Goal: Transaction & Acquisition: Purchase product/service

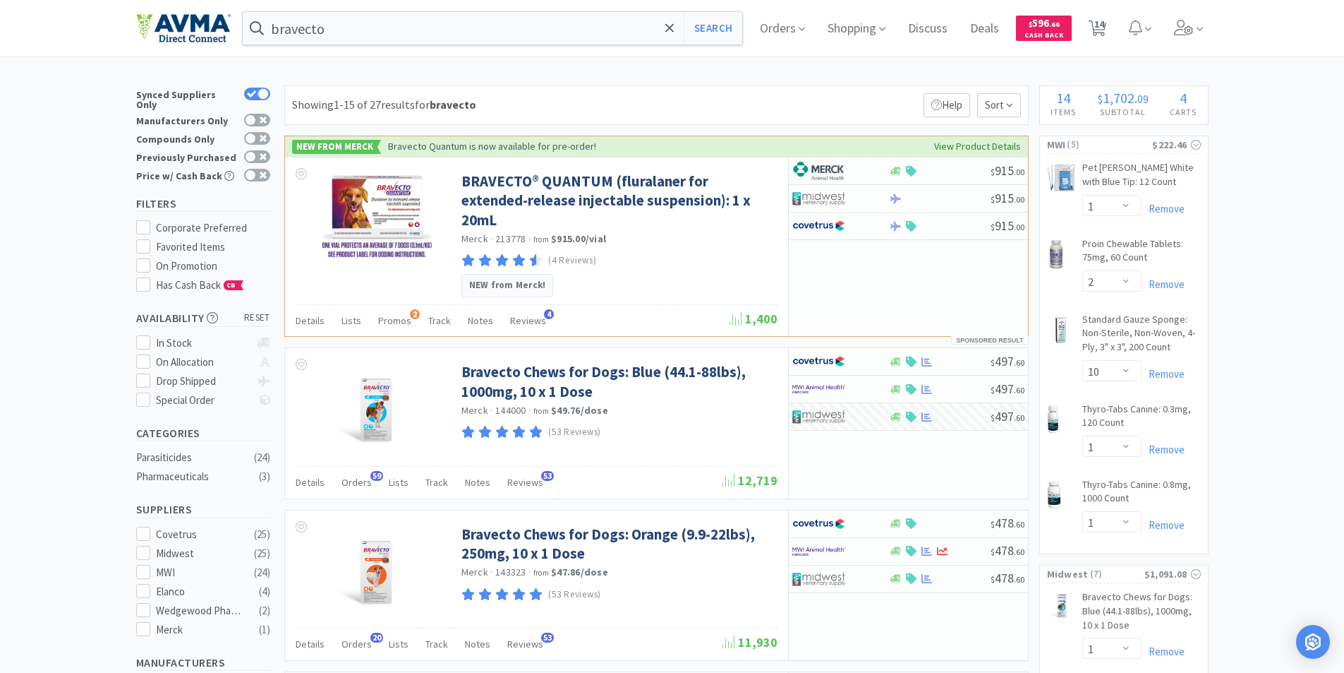
select select "1"
select select "2"
select select "10"
select select "1"
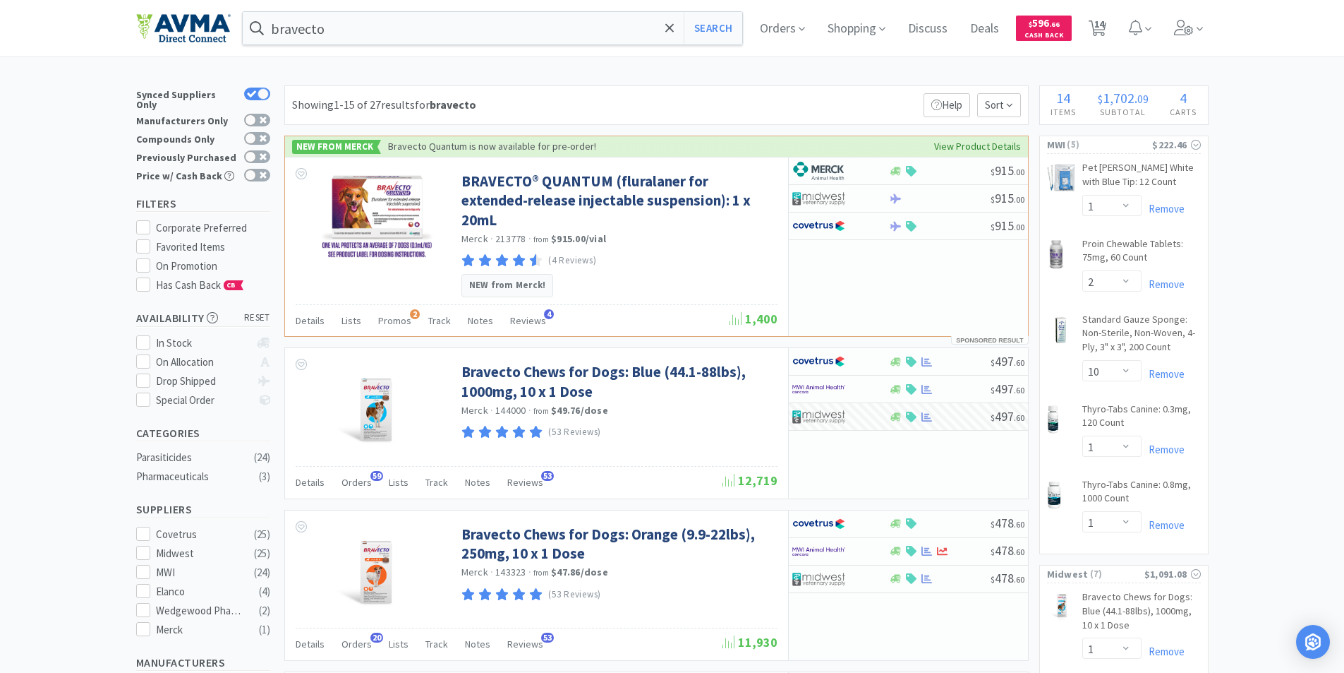
select select "1"
select select "2"
select select "4"
select select "1"
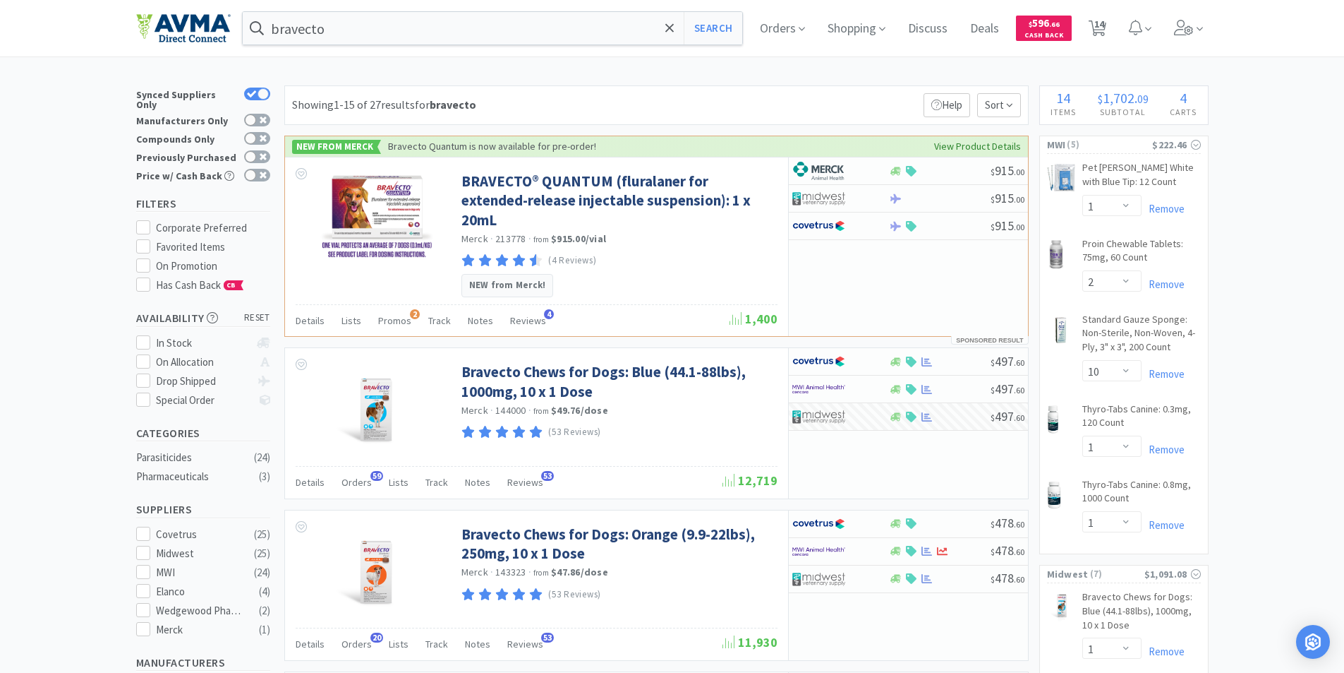
select select "2"
select select "1"
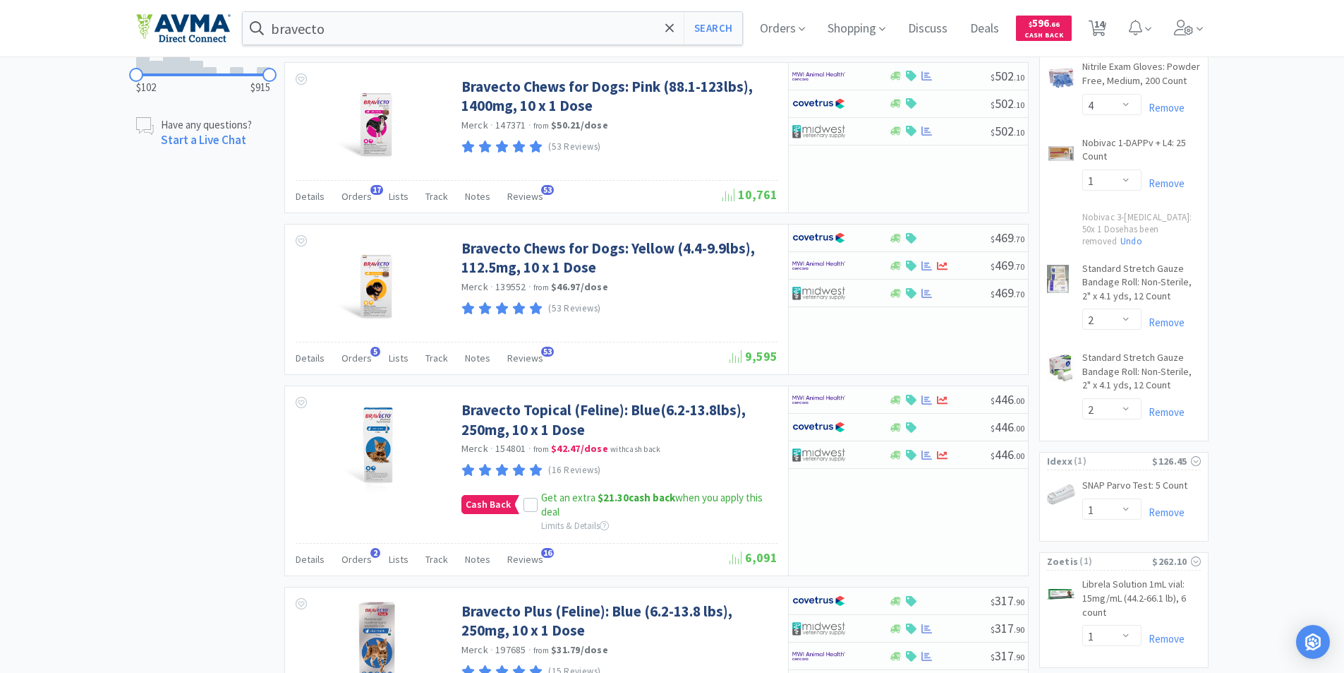
scroll to position [776, 0]
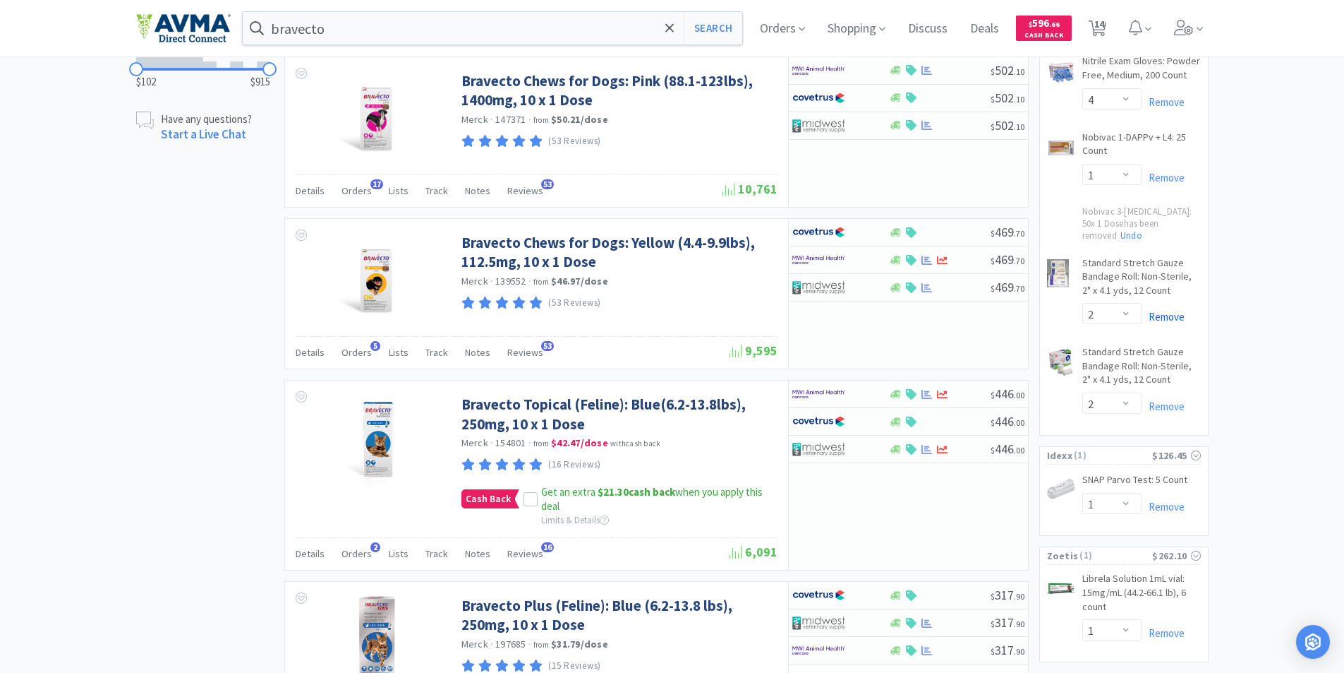
click at [1155, 310] on link "Remove" at bounding box center [1163, 316] width 43 height 13
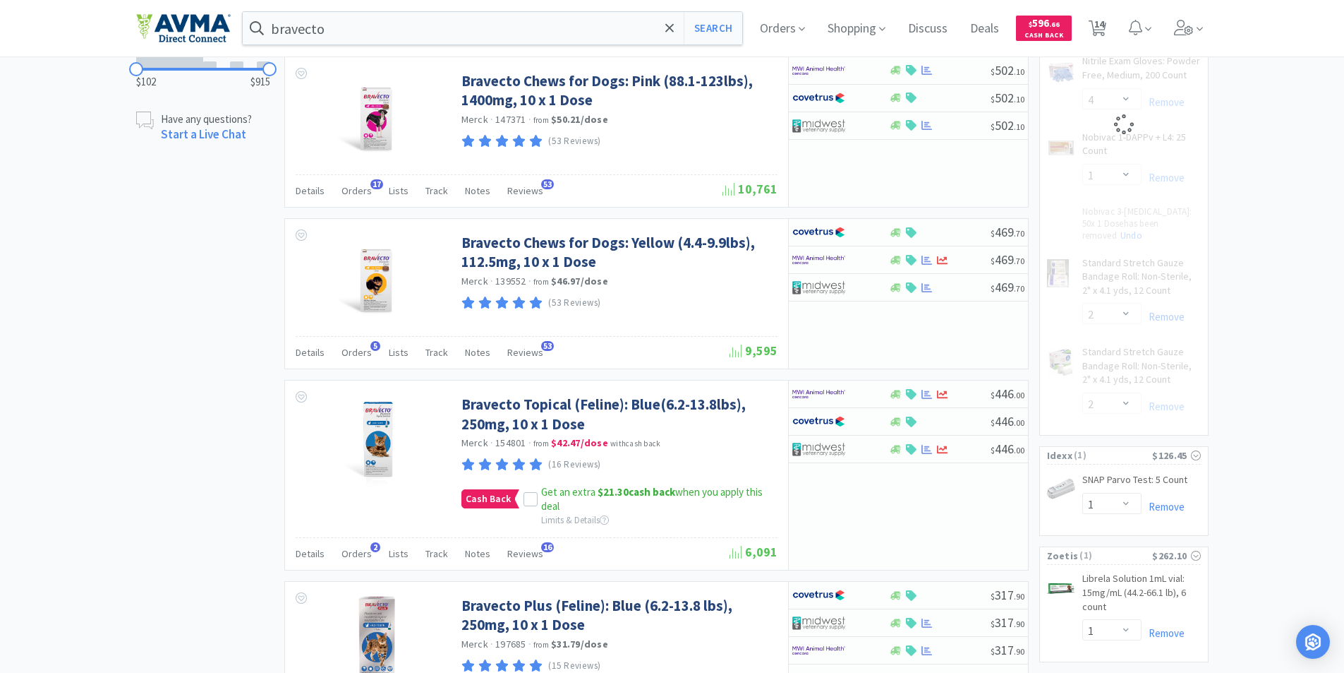
select select "2"
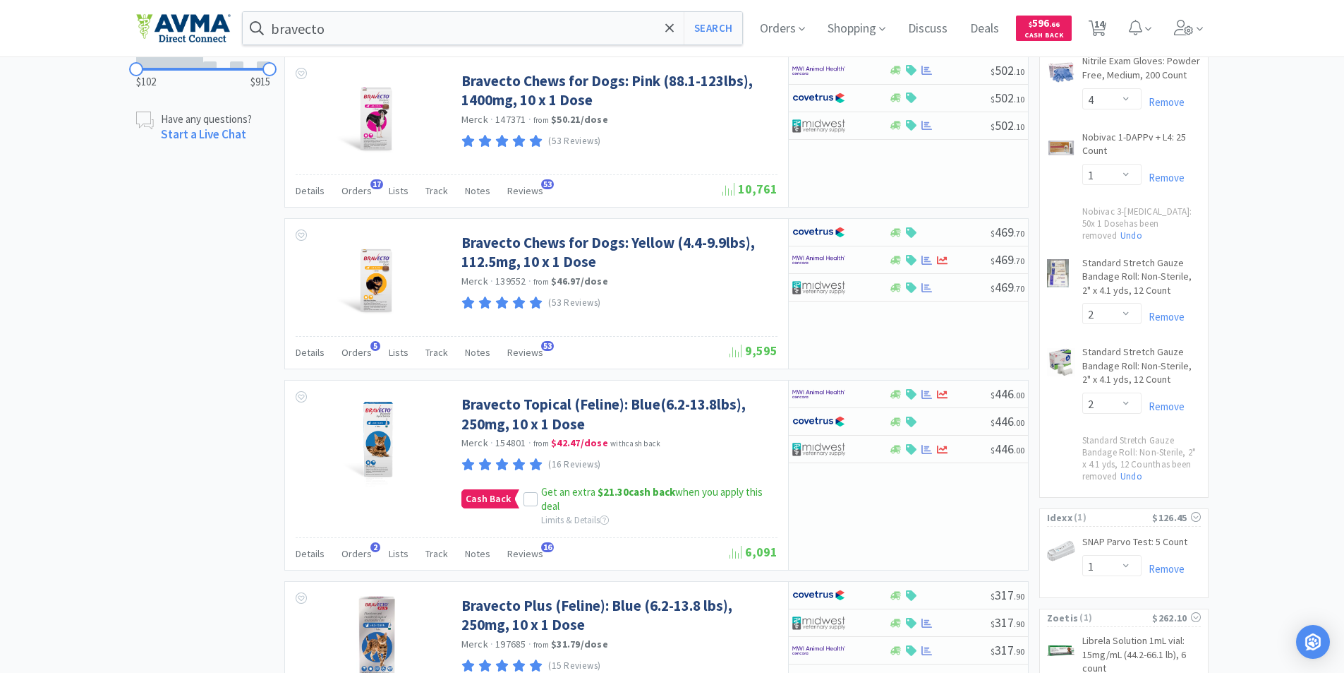
scroll to position [706, 0]
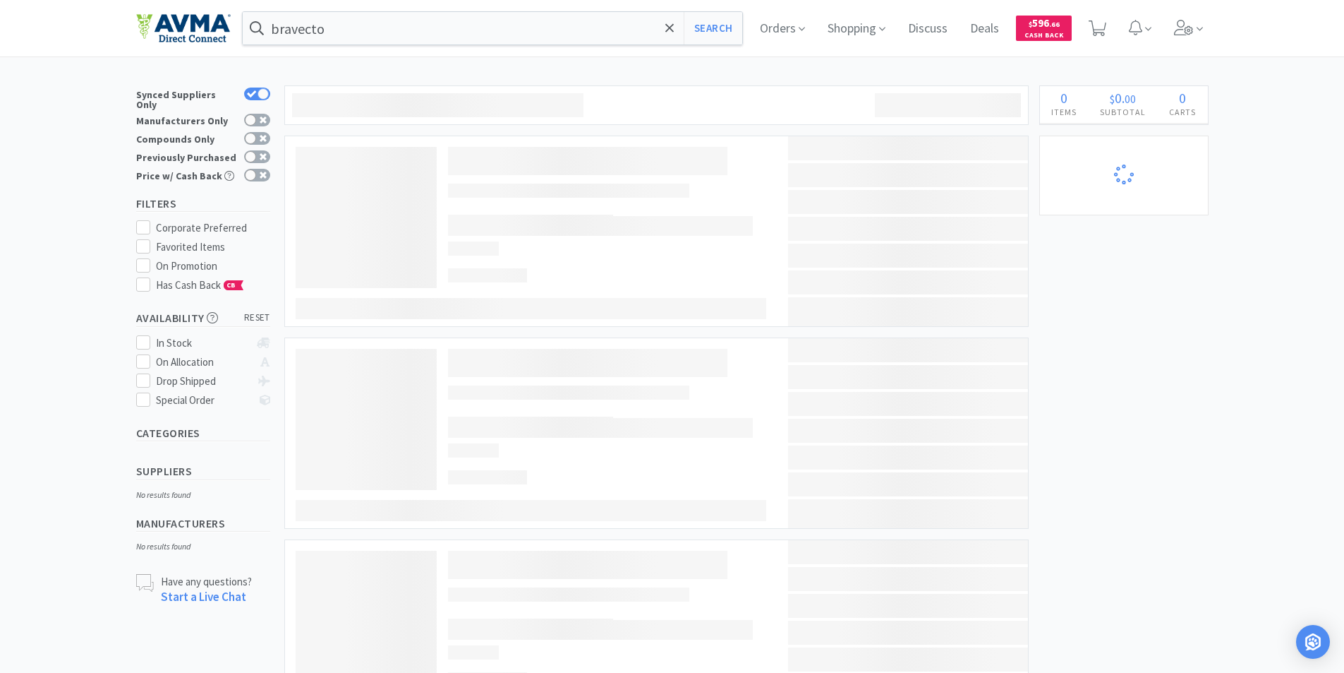
select select "1"
select select "2"
select select "4"
select select "1"
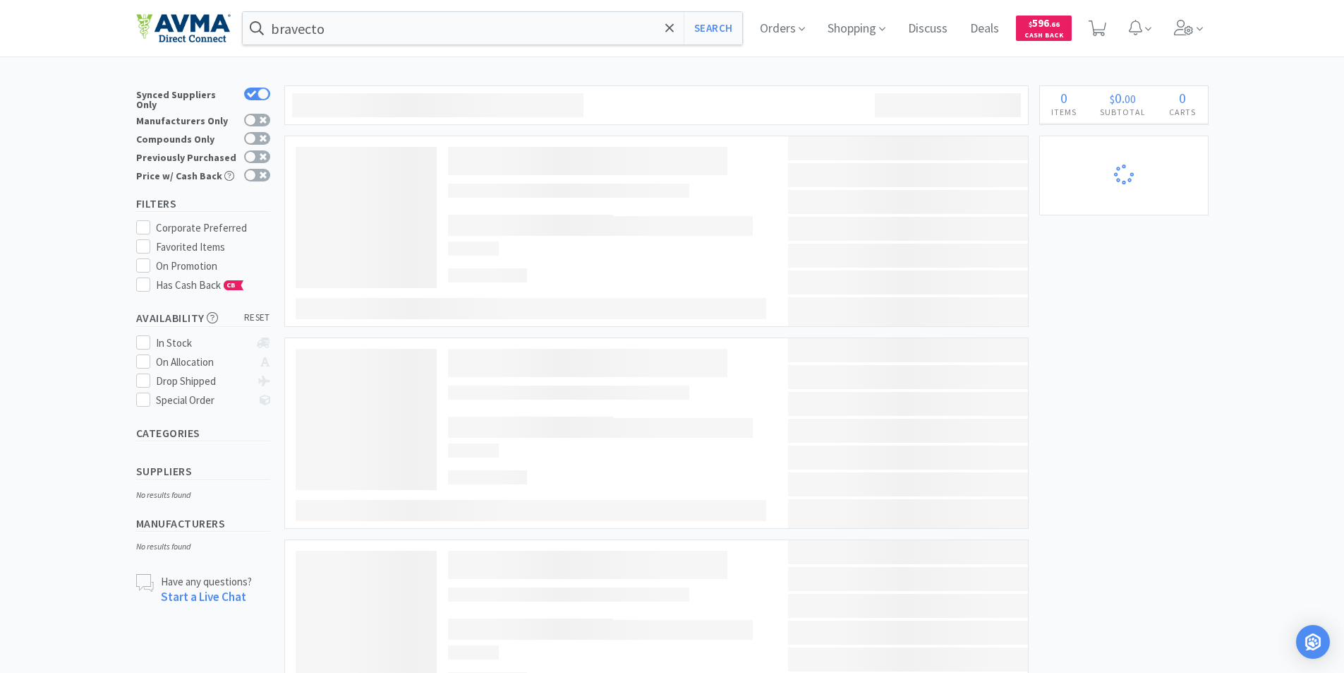
select select "2"
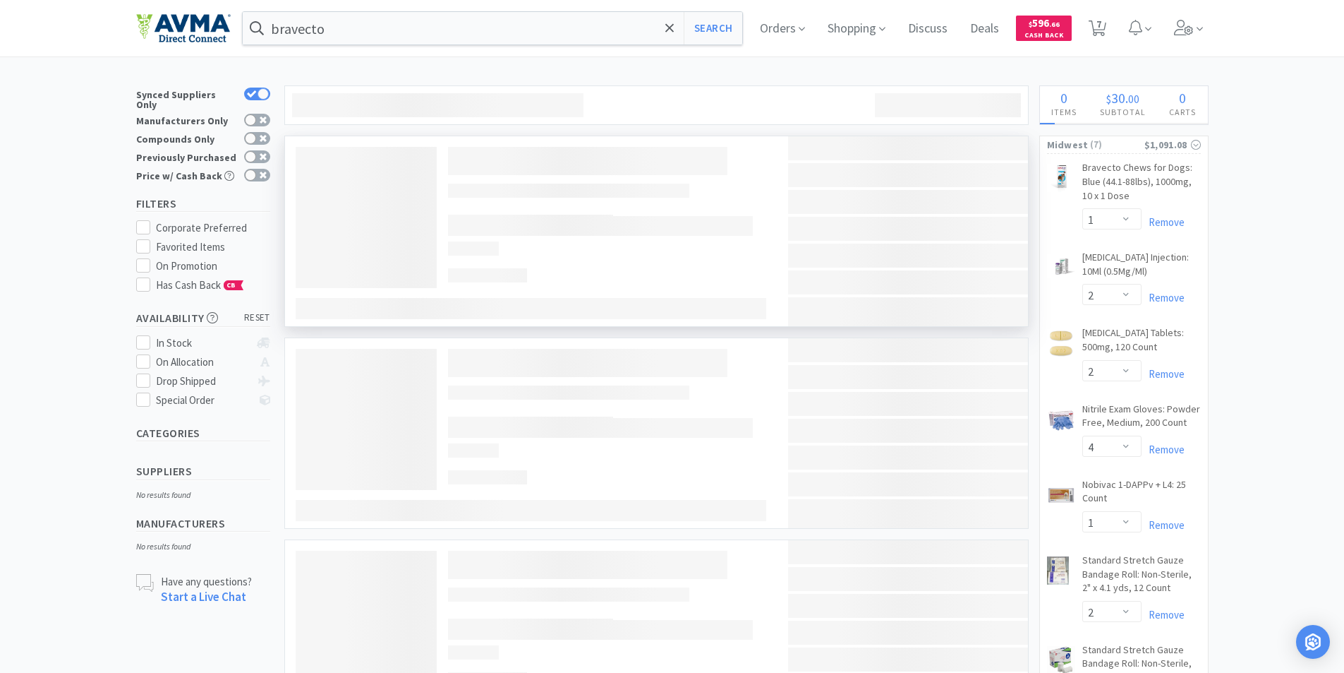
select select "1"
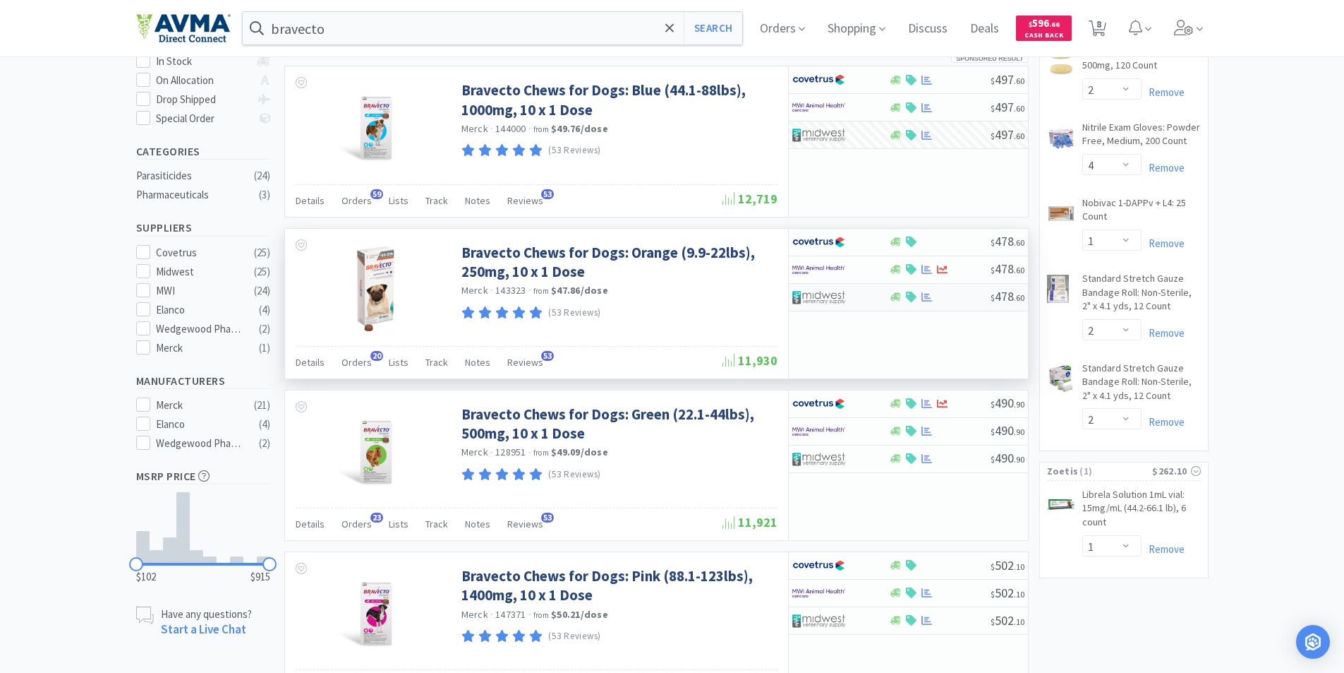
scroll to position [282, 0]
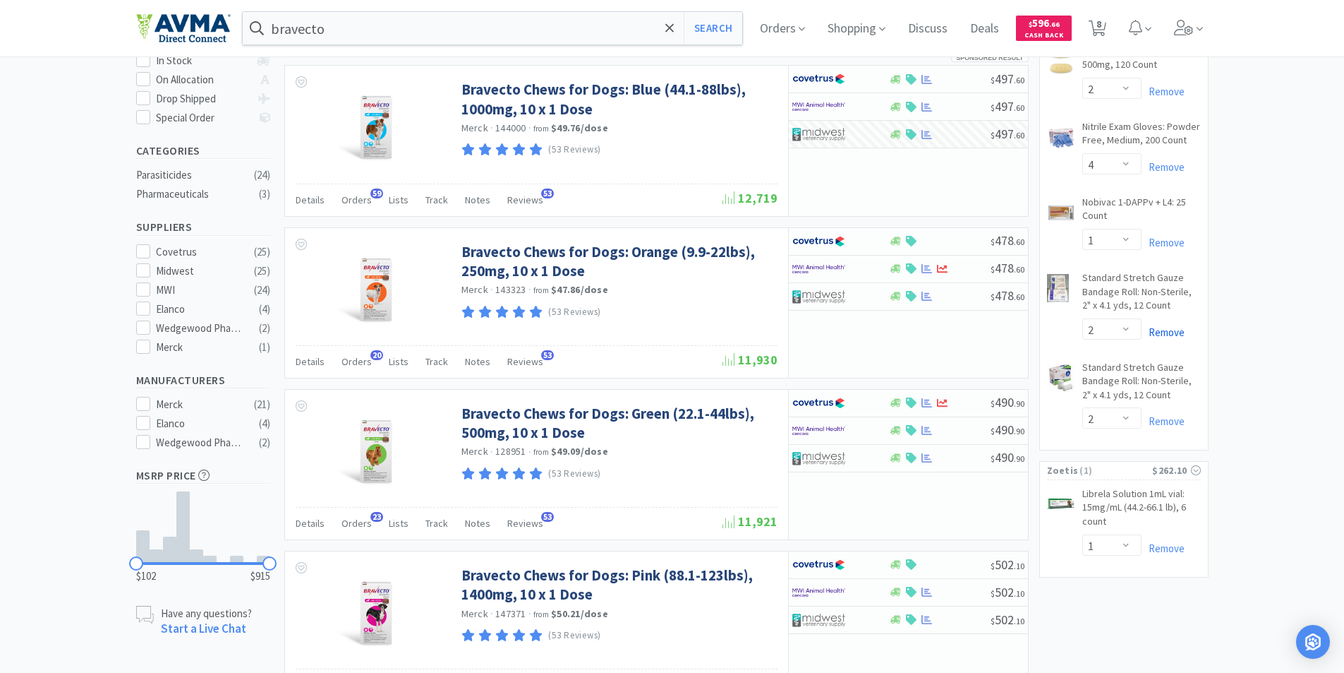
click at [1163, 331] on link "Remove" at bounding box center [1163, 331] width 43 height 13
select select "1"
select select "2"
select select "10"
select select "1"
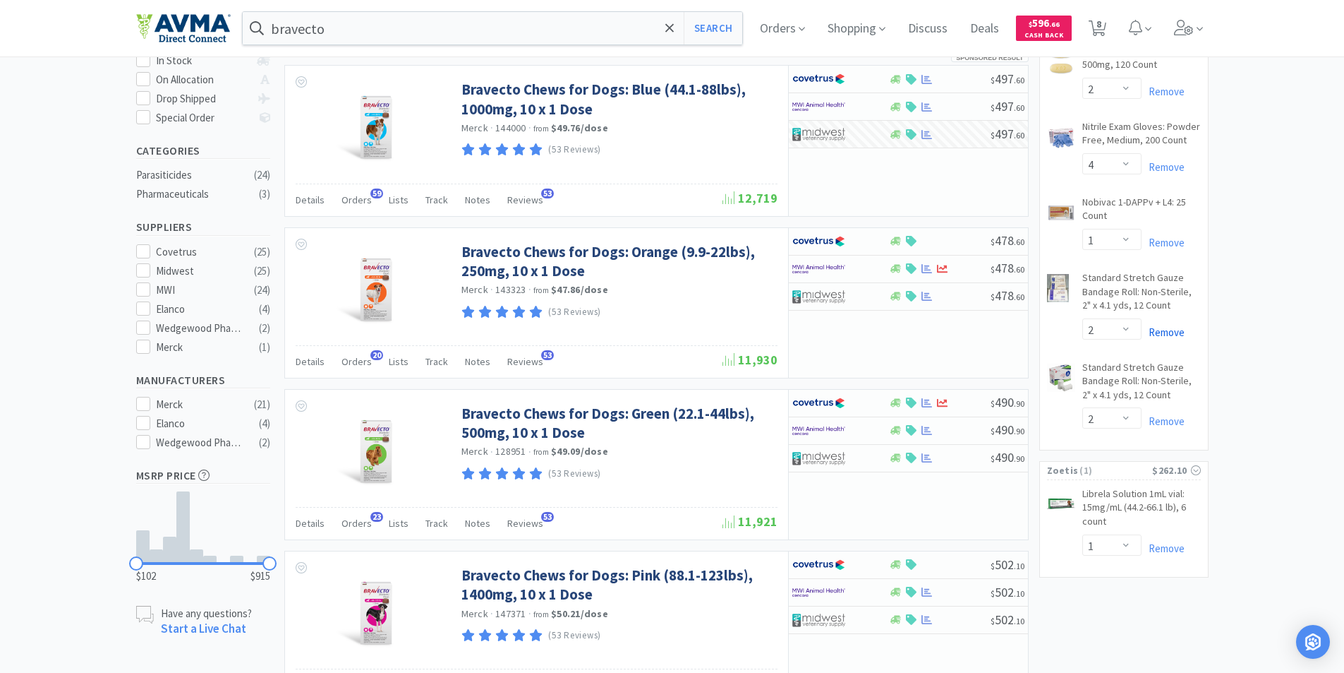
select select "1"
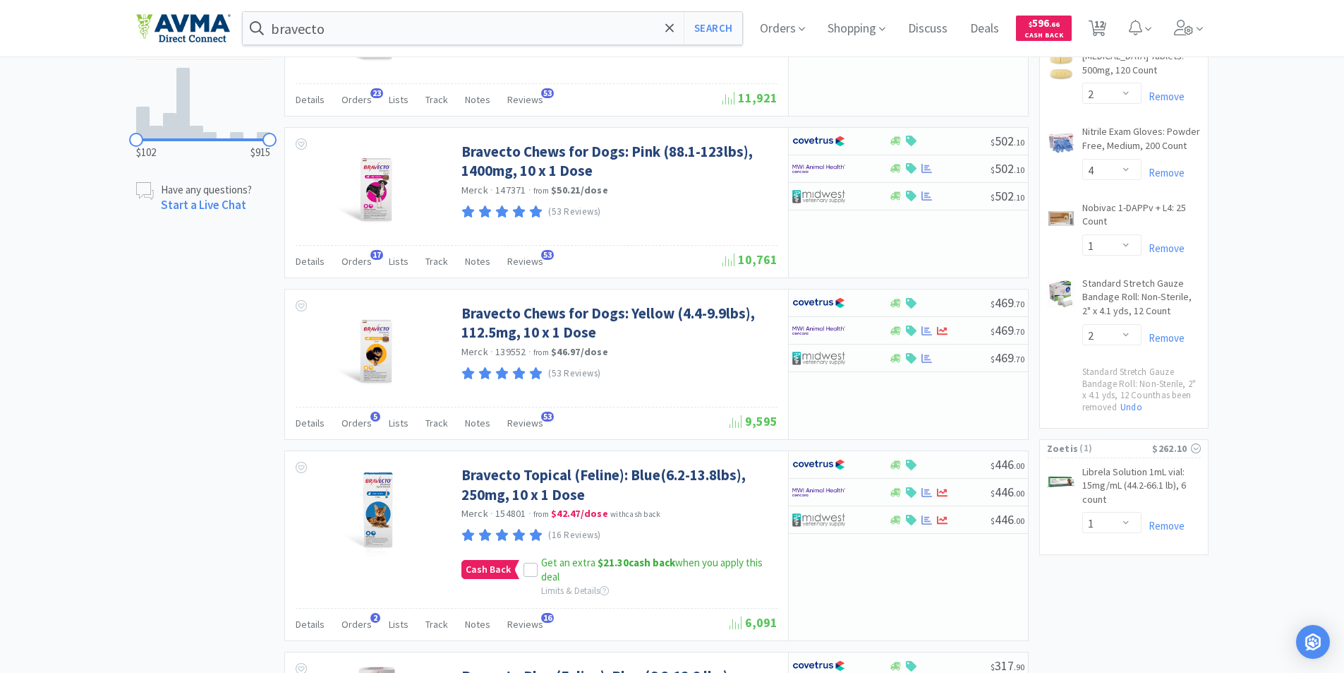
scroll to position [635, 0]
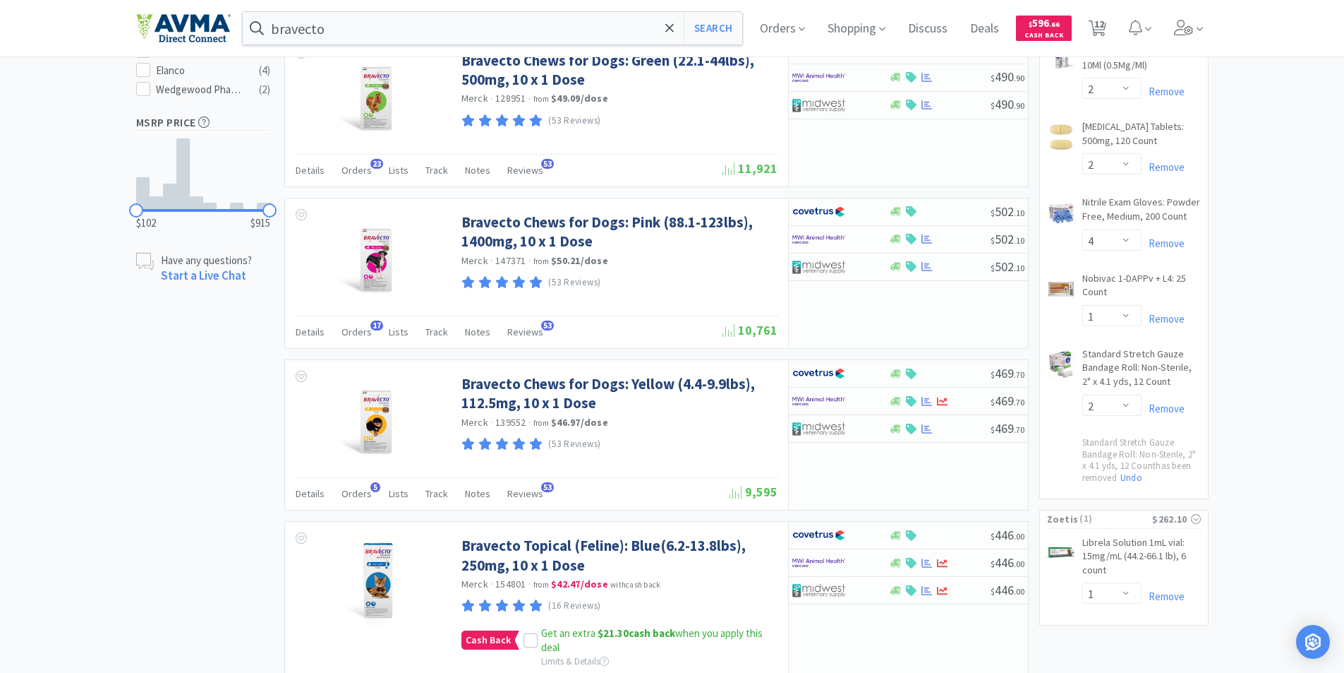
select select "1"
click at [1164, 315] on link "Remove" at bounding box center [1163, 318] width 43 height 13
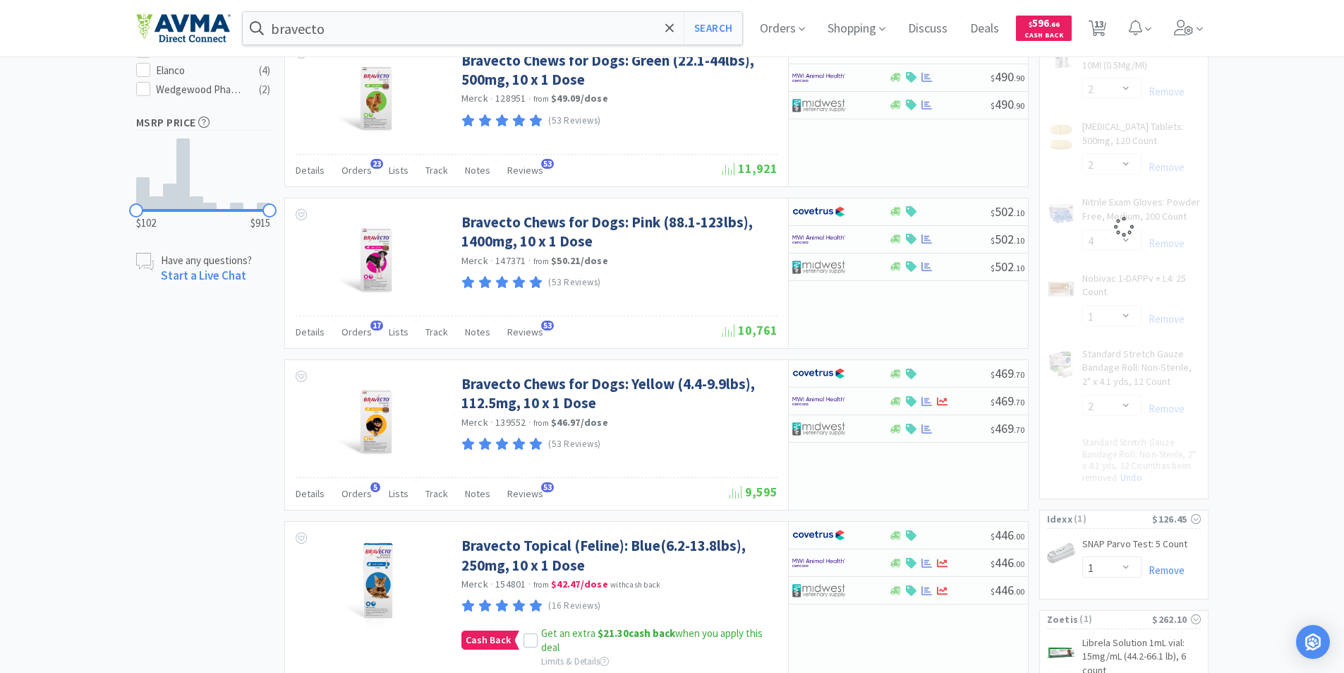
select select "2"
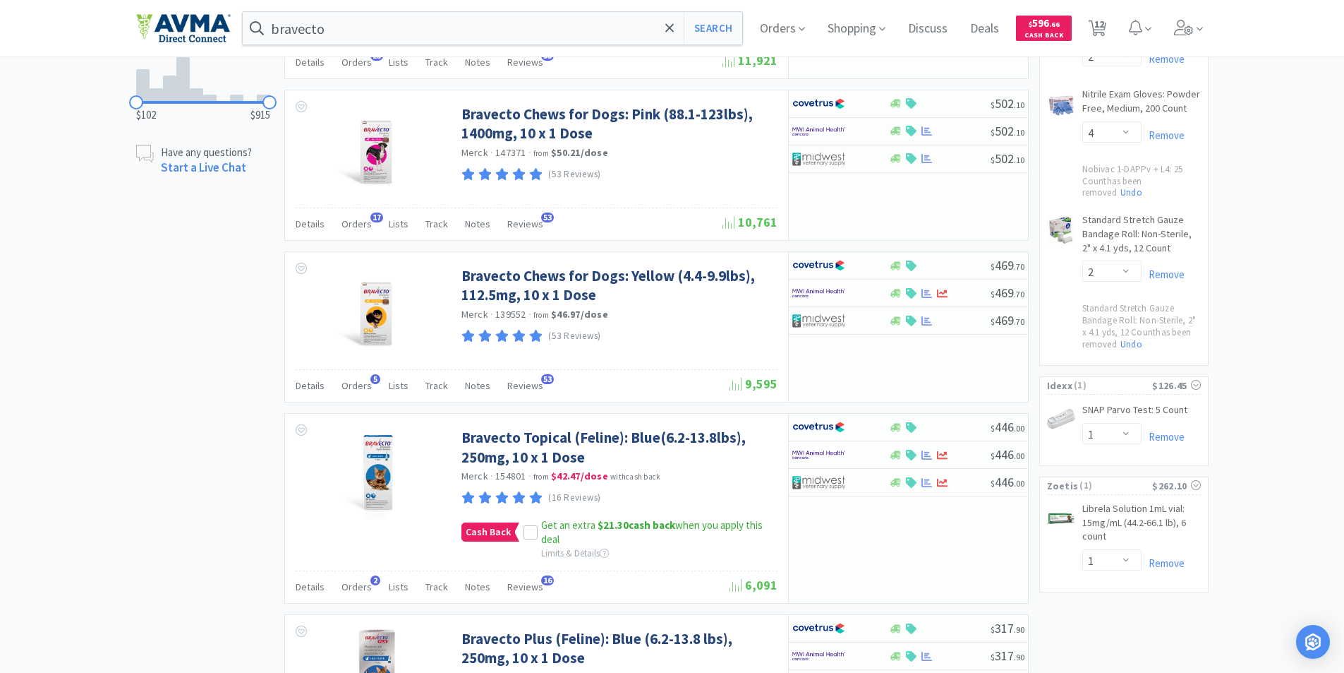
scroll to position [847, 0]
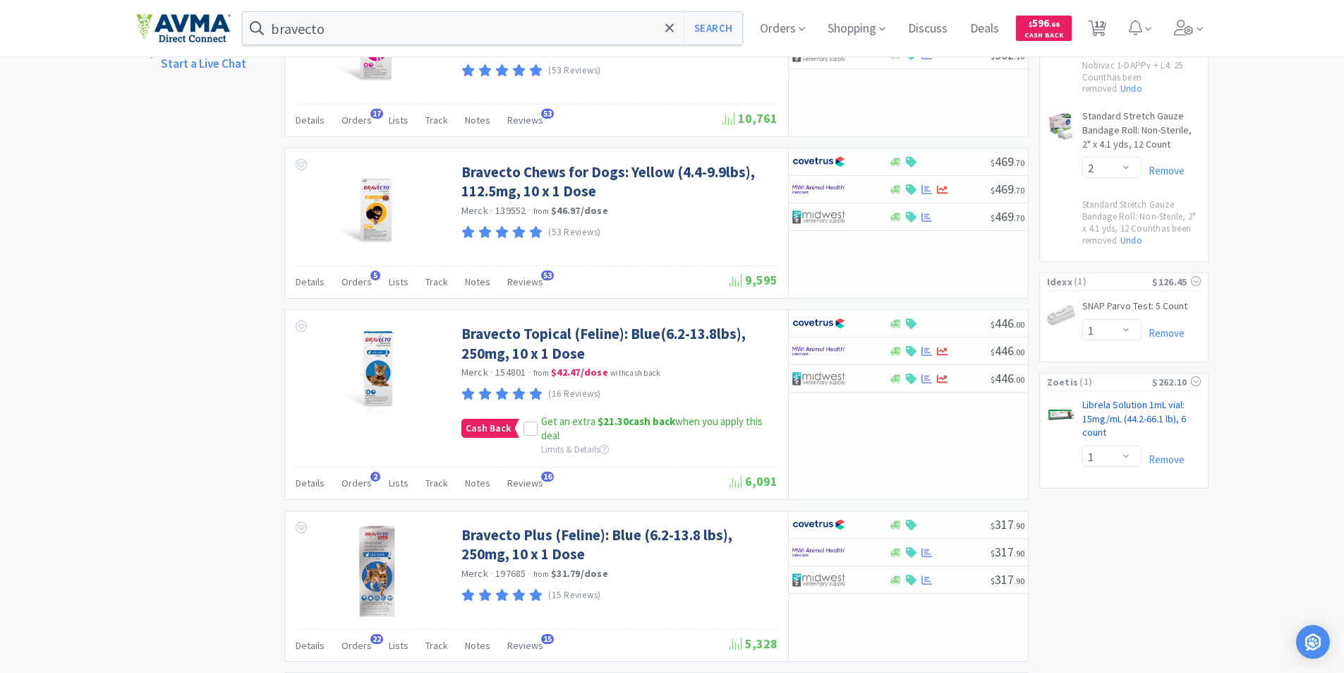
click at [1106, 406] on link "Librela Solution 1mL vial: 15mg/mL (44.2-66.1 lb), 6 count CB" at bounding box center [1142, 421] width 119 height 47
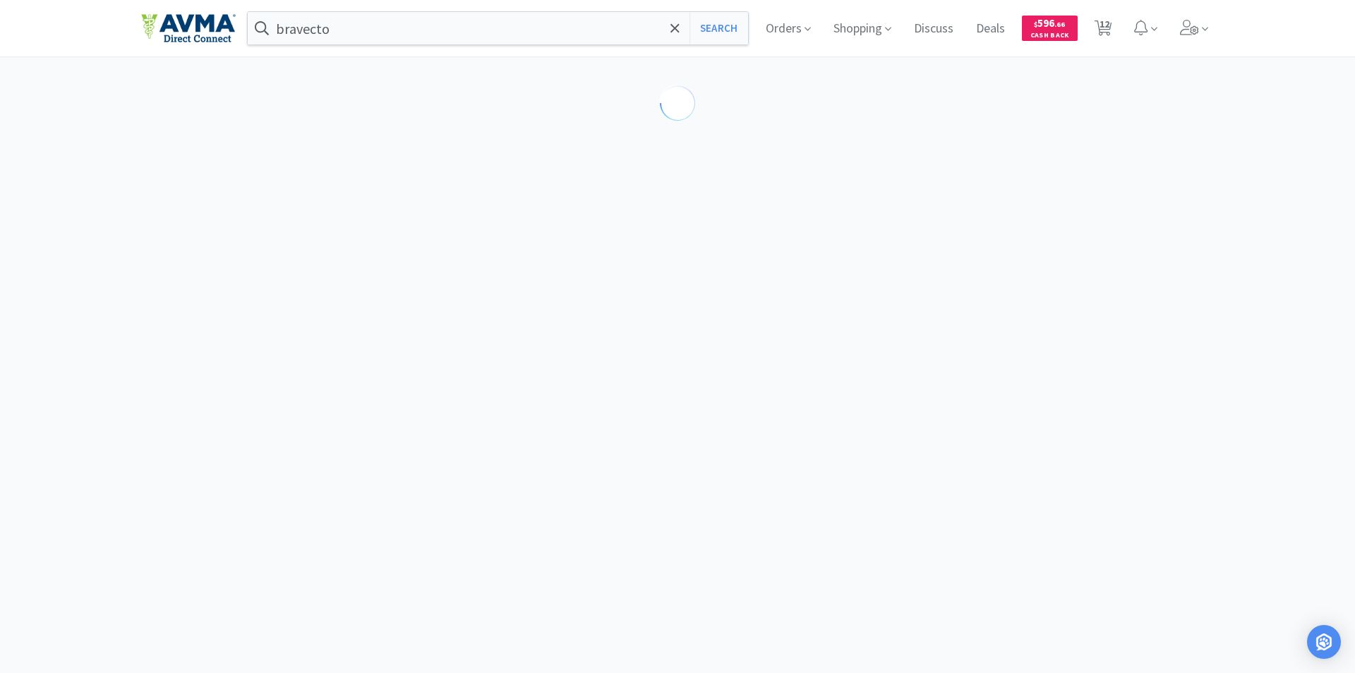
select select "605230"
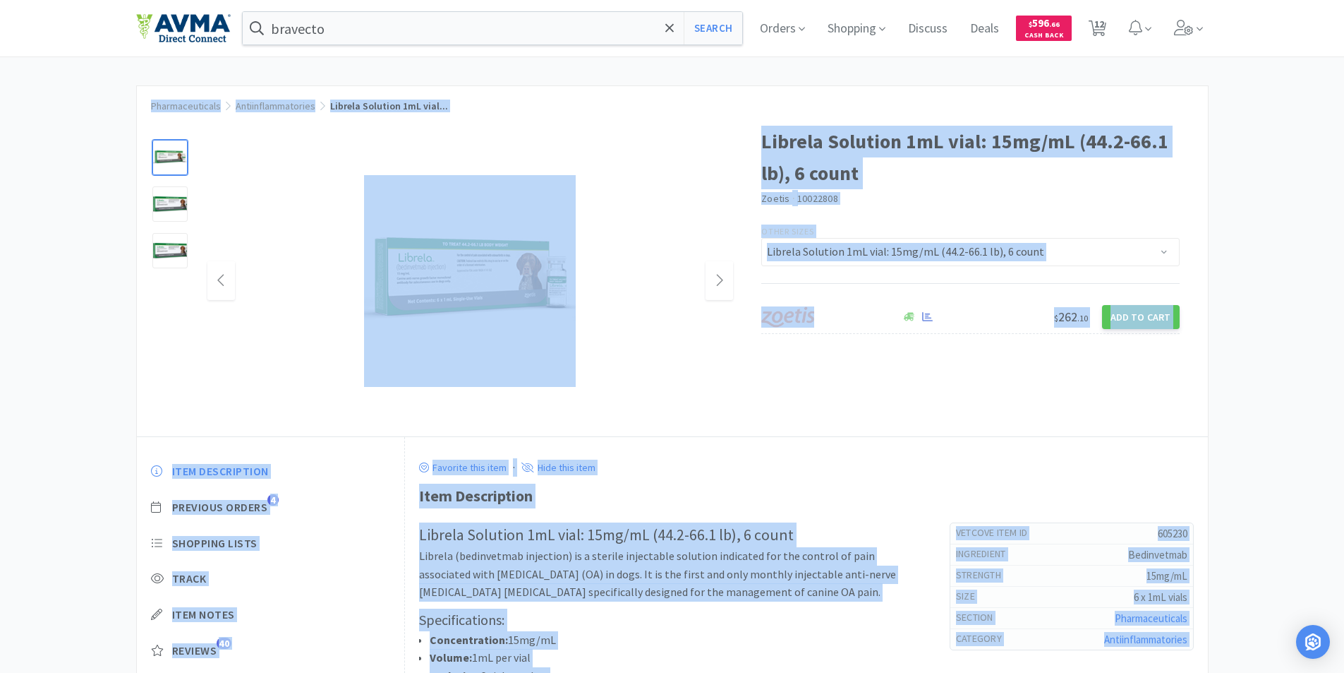
click at [706, 332] on div at bounding box center [470, 281] width 526 height 282
click at [203, 308] on div at bounding box center [449, 274] width 625 height 325
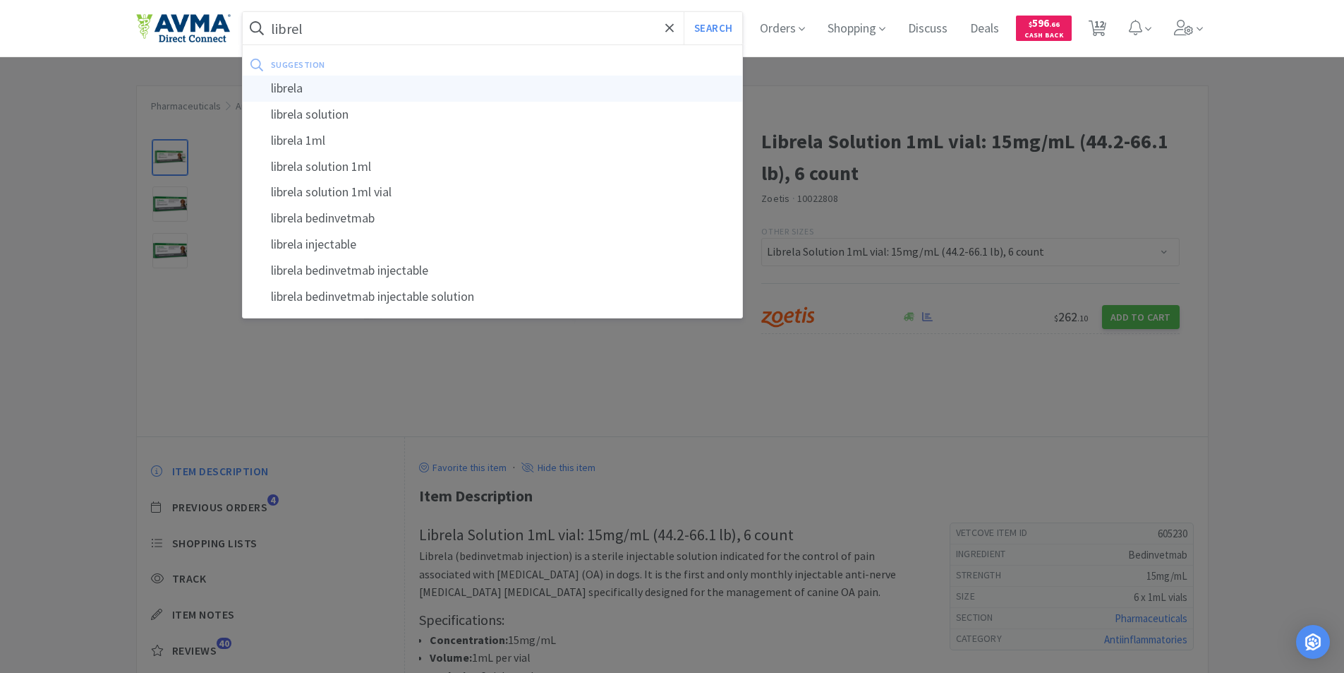
click at [305, 88] on div "librela" at bounding box center [493, 89] width 500 height 26
type input "librela"
select select "1"
select select "2"
select select "10"
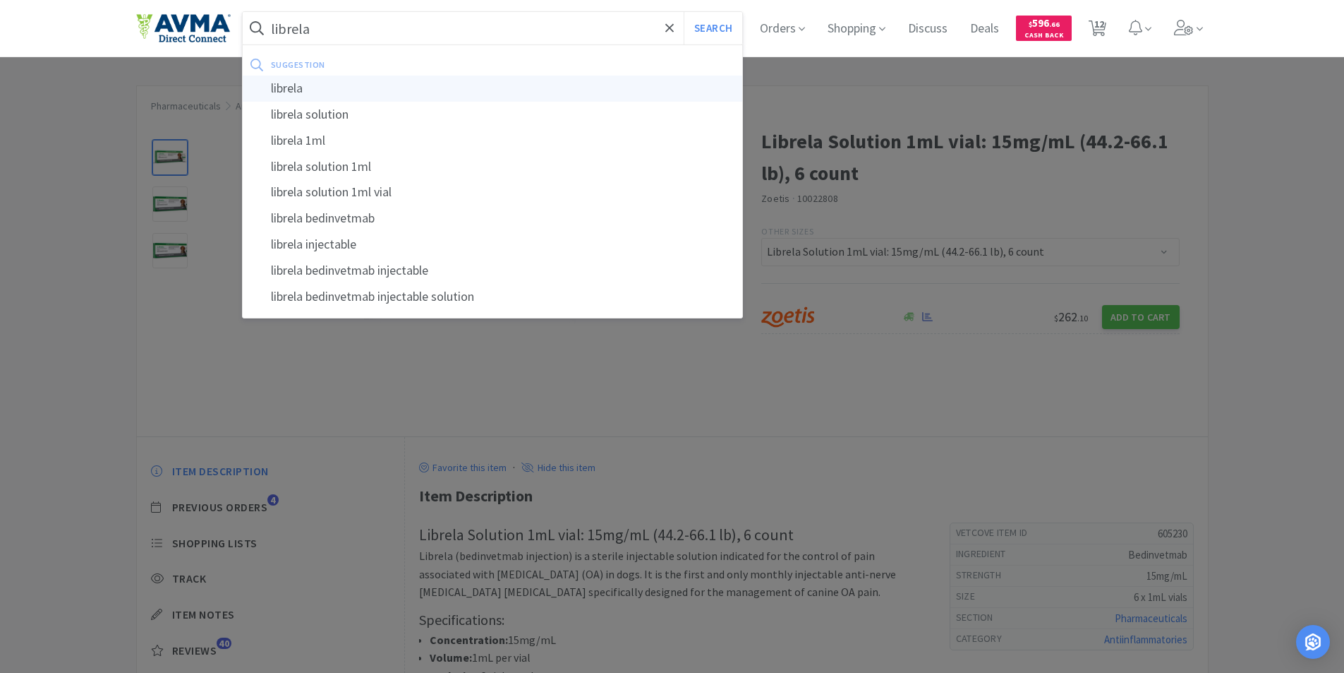
select select "1"
select select "2"
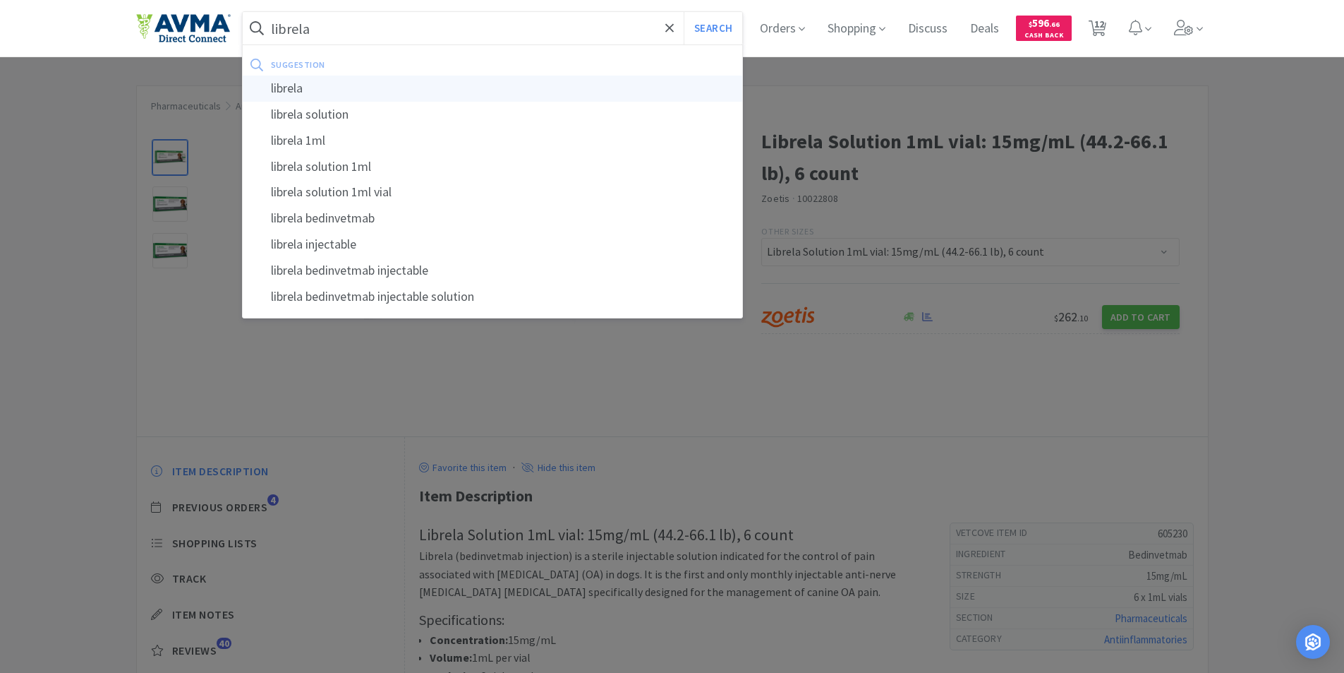
select select "4"
select select "2"
select select "1"
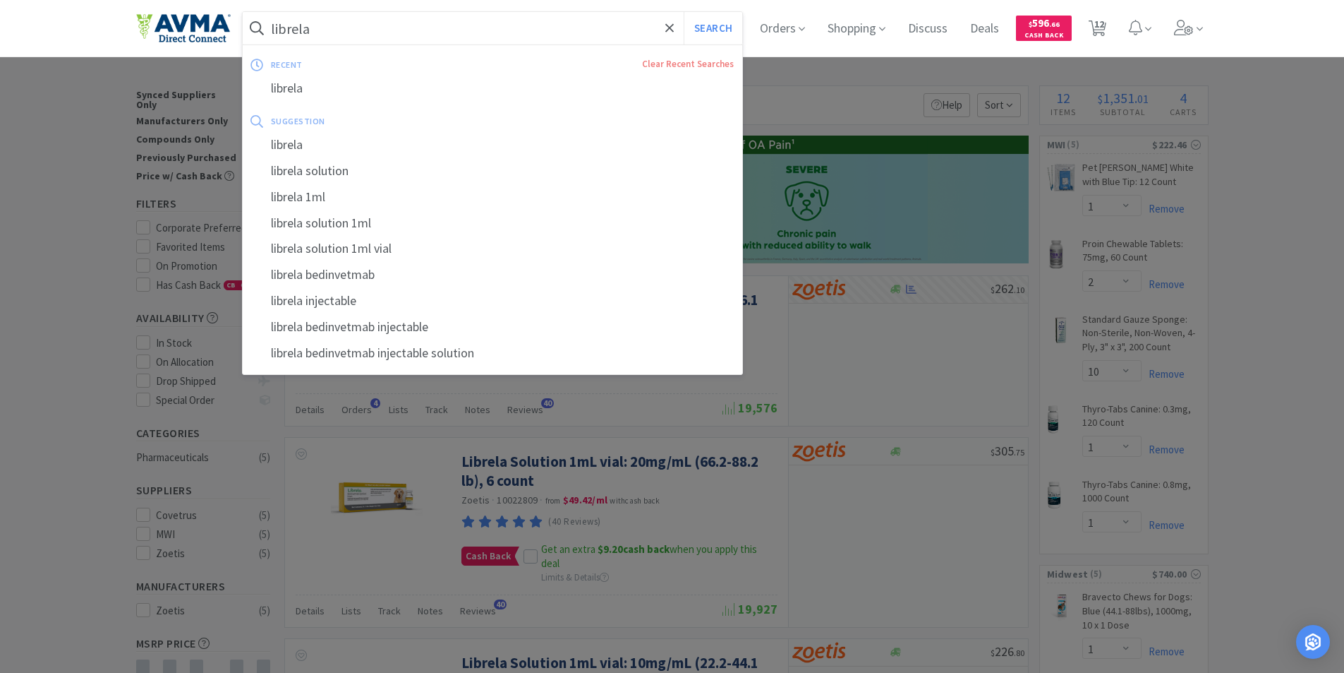
click at [368, 33] on input "librela" at bounding box center [493, 28] width 500 height 32
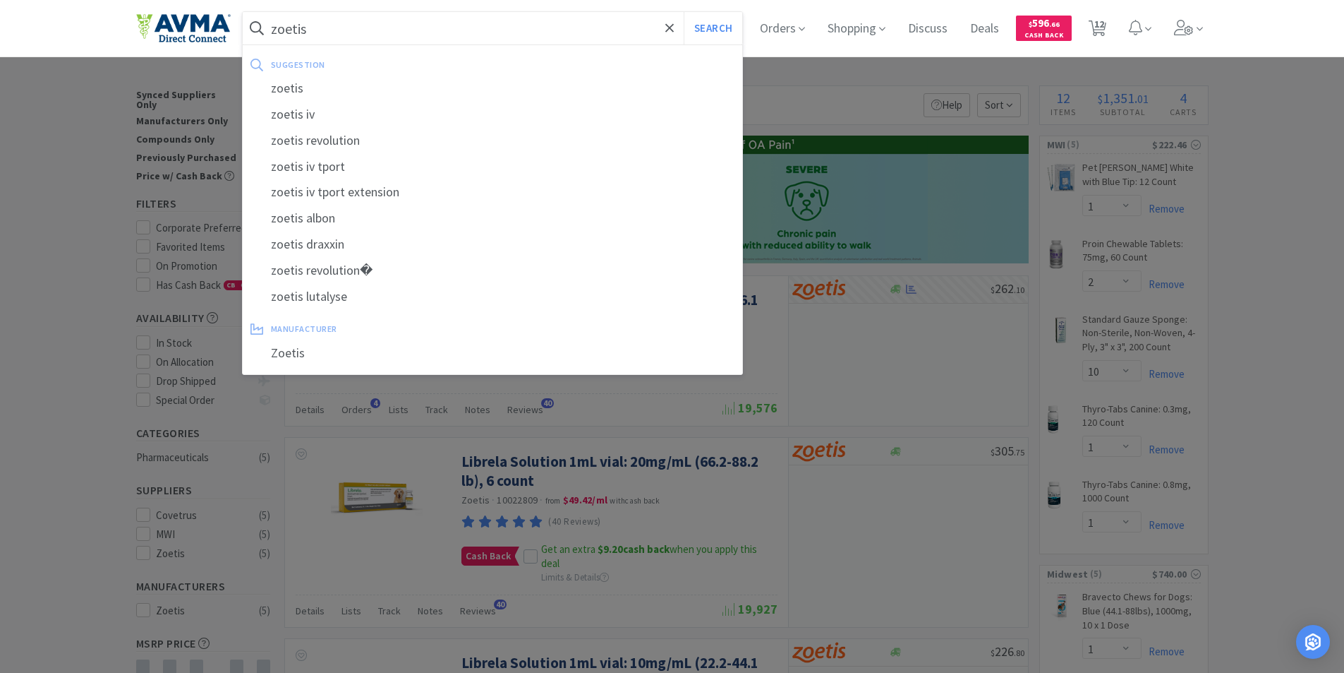
click at [684, 12] on button "Search" at bounding box center [713, 28] width 59 height 32
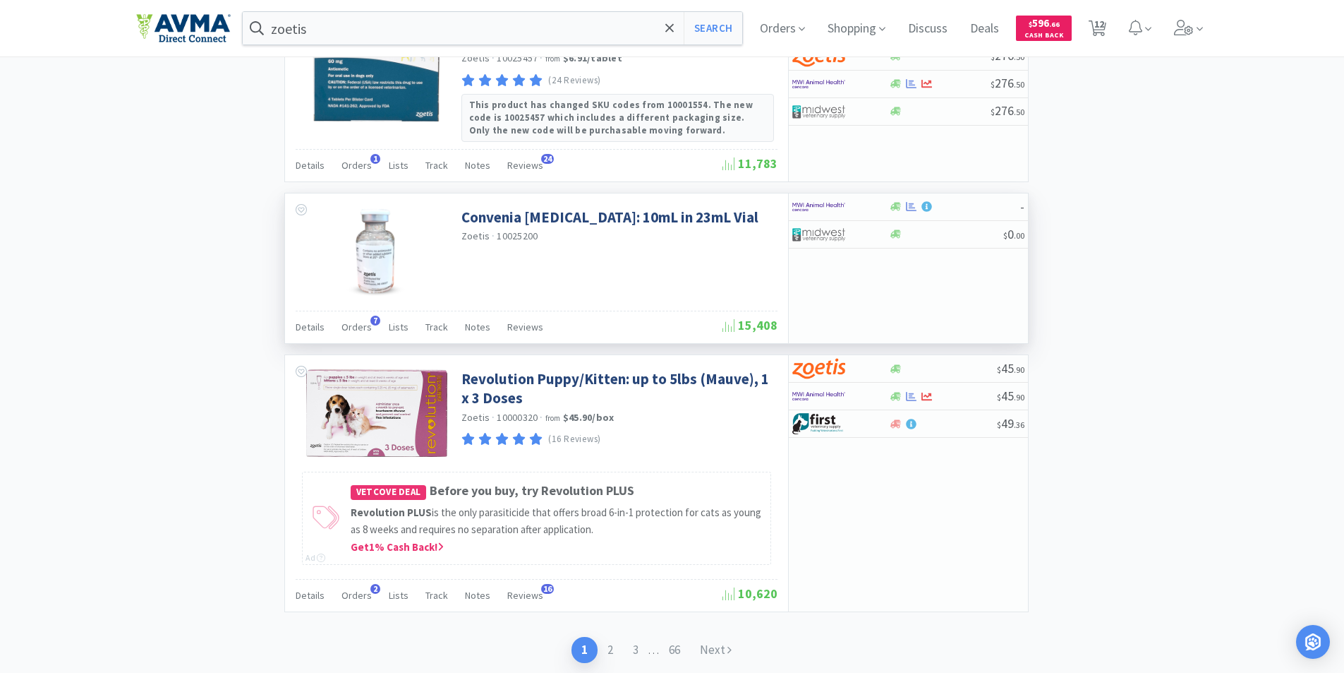
scroll to position [2279, 0]
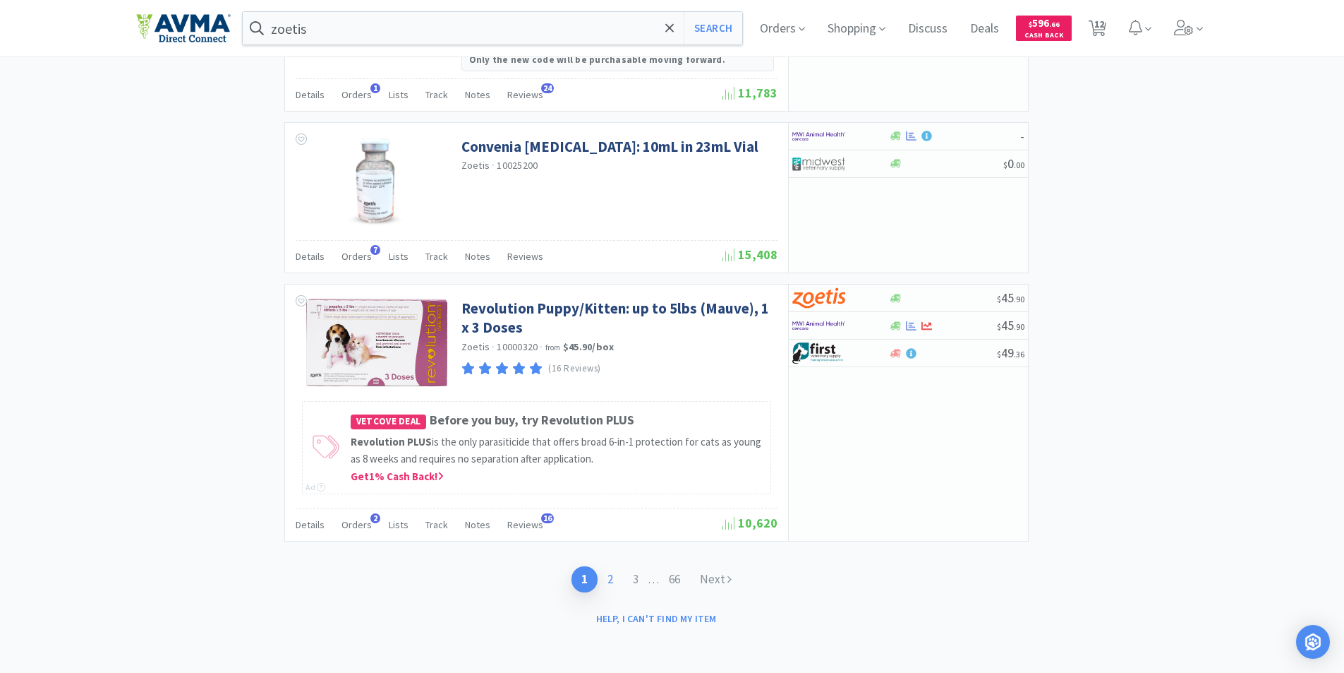
click at [608, 578] on link "2" at bounding box center [610, 579] width 25 height 26
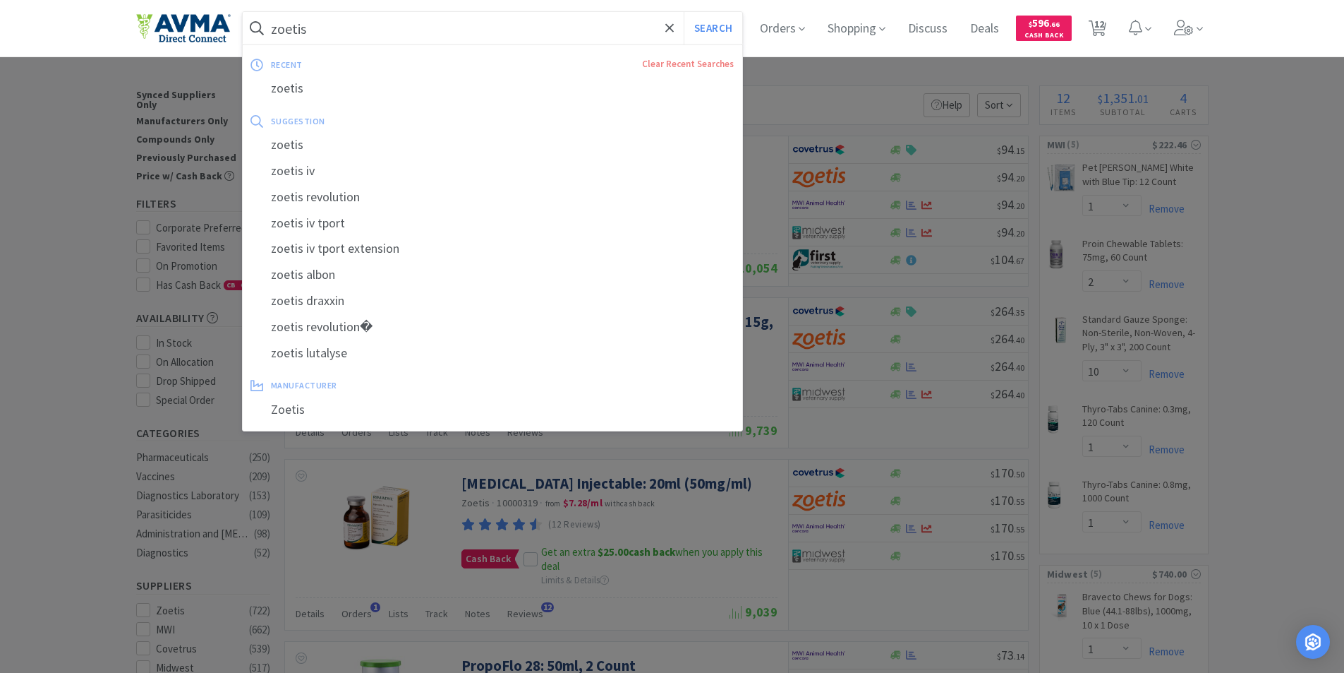
click at [317, 26] on input "zoetis" at bounding box center [493, 28] width 500 height 32
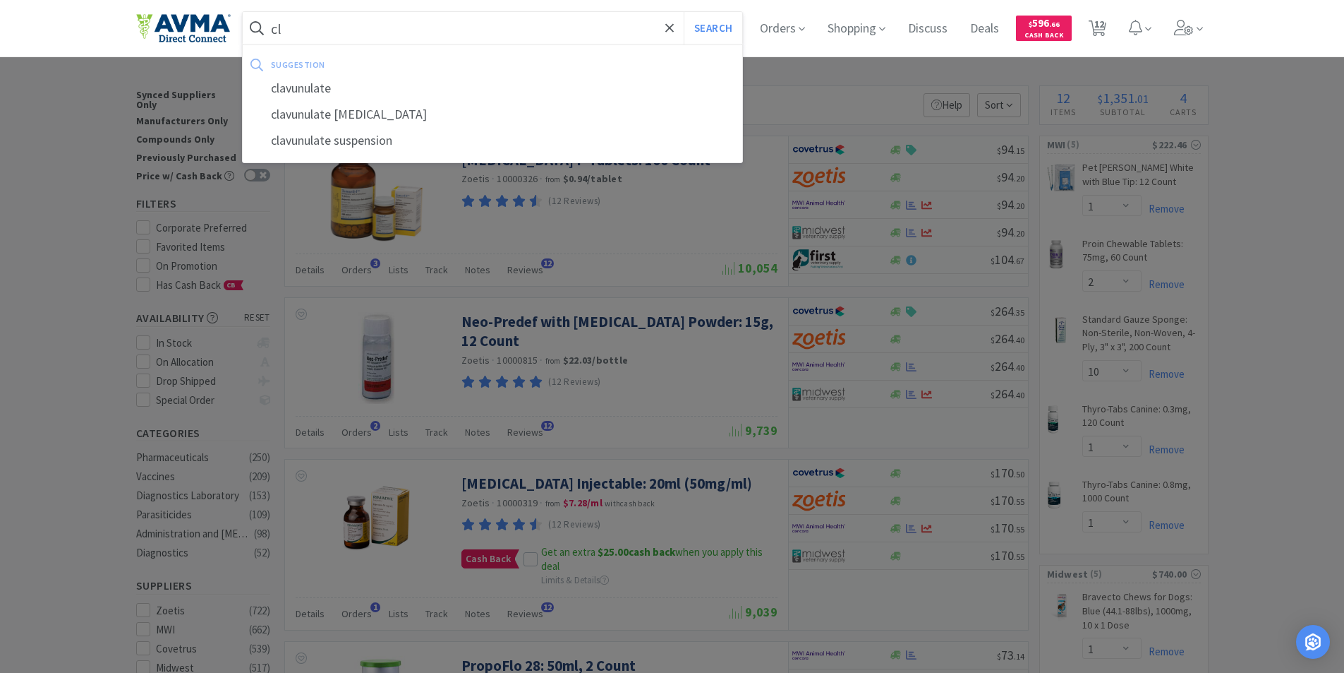
type input "c"
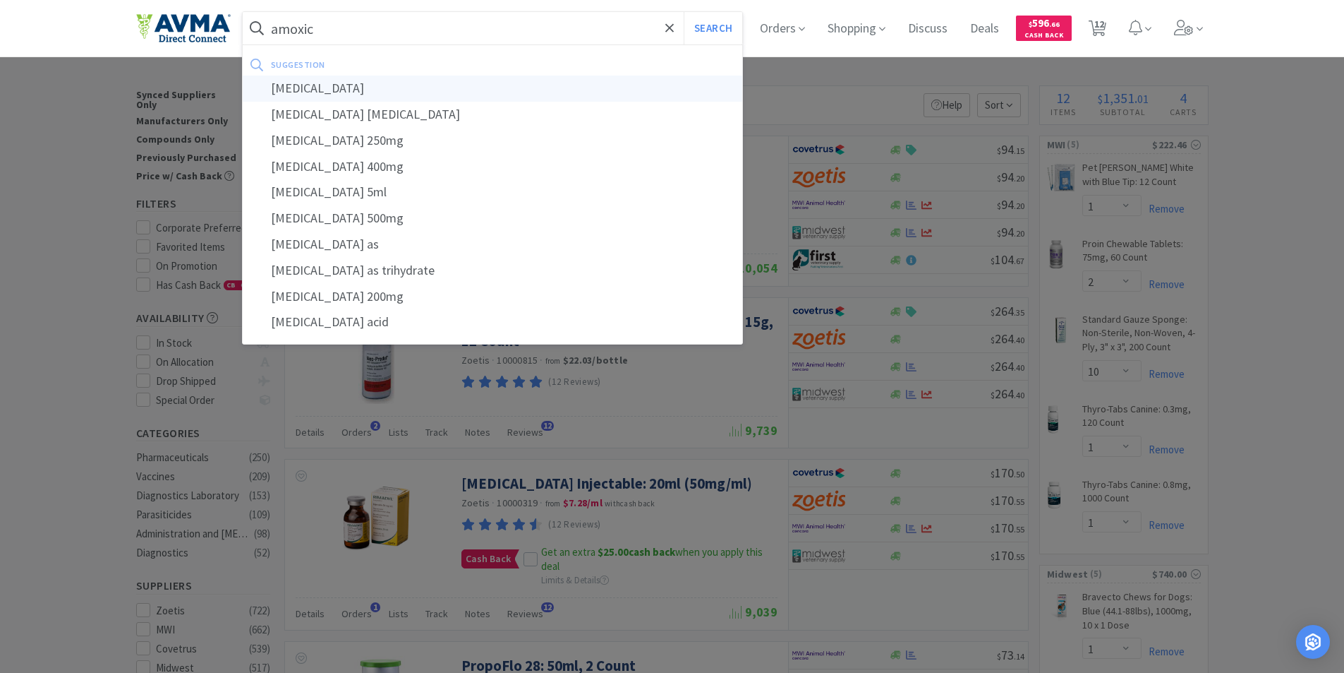
click at [296, 88] on div "amoxicillin" at bounding box center [493, 89] width 500 height 26
type input "amoxicillin"
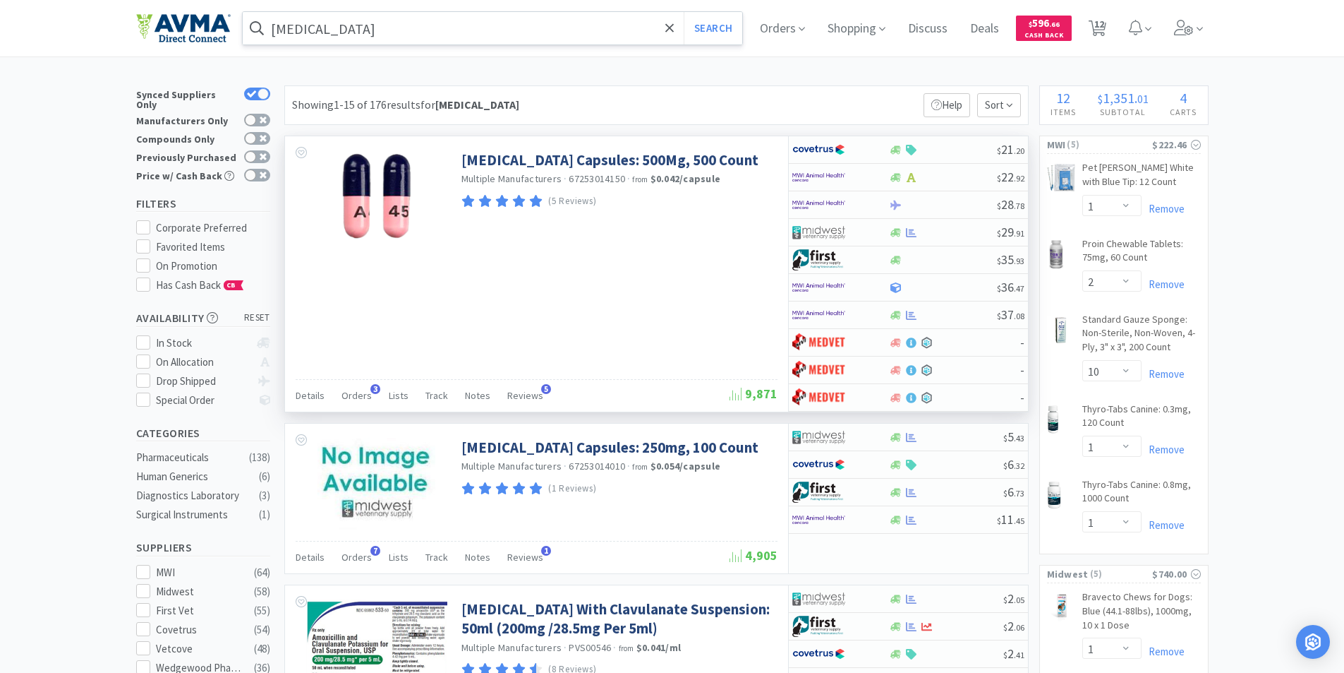
scroll to position [282, 0]
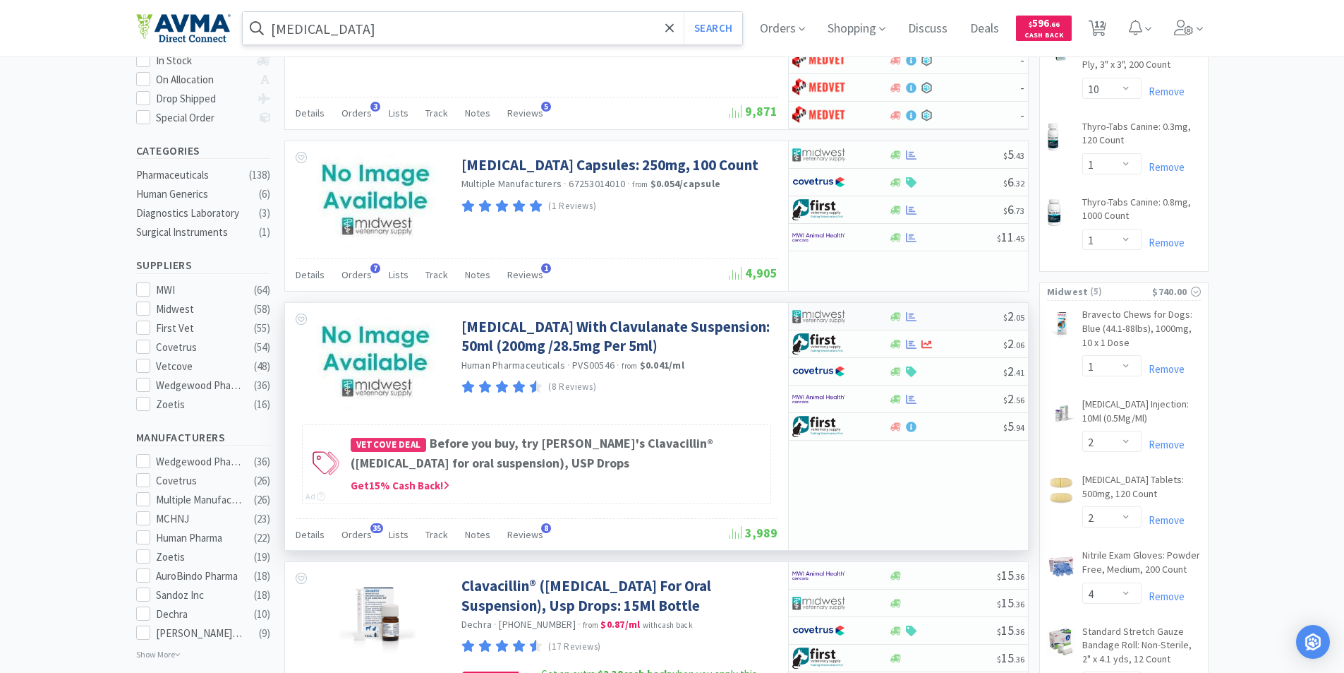
click at [820, 313] on img at bounding box center [819, 316] width 53 height 21
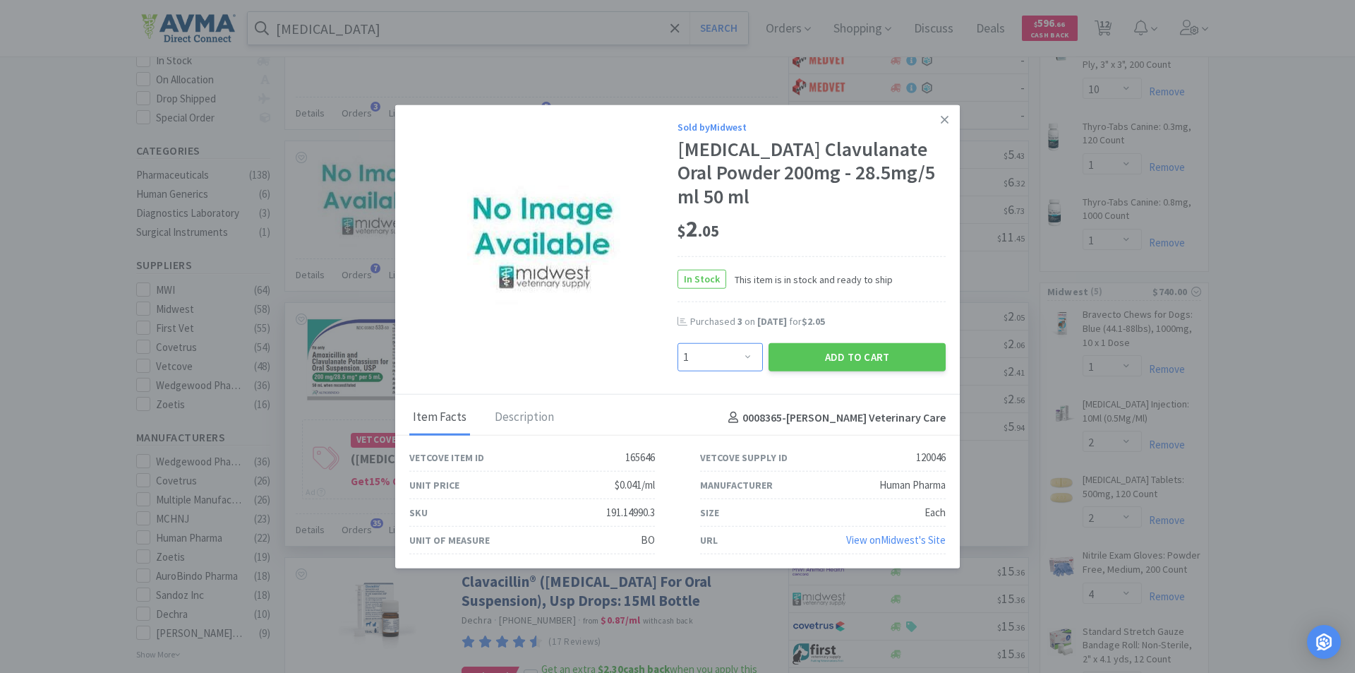
click at [753, 356] on select "Enter Quantity 1 2 3 4 5 6 7 8 9 10 11 12 13 14 15 16 17 18 19 20 Enter Quantity" at bounding box center [719, 357] width 85 height 28
select select "3"
click at [677, 343] on select "Enter Quantity 1 2 3 4 5 6 7 8 9 10 11 12 13 14 15 16 17 18 19 20 Enter Quantity" at bounding box center [719, 357] width 85 height 28
click at [846, 354] on button "Add to Cart" at bounding box center [857, 357] width 177 height 28
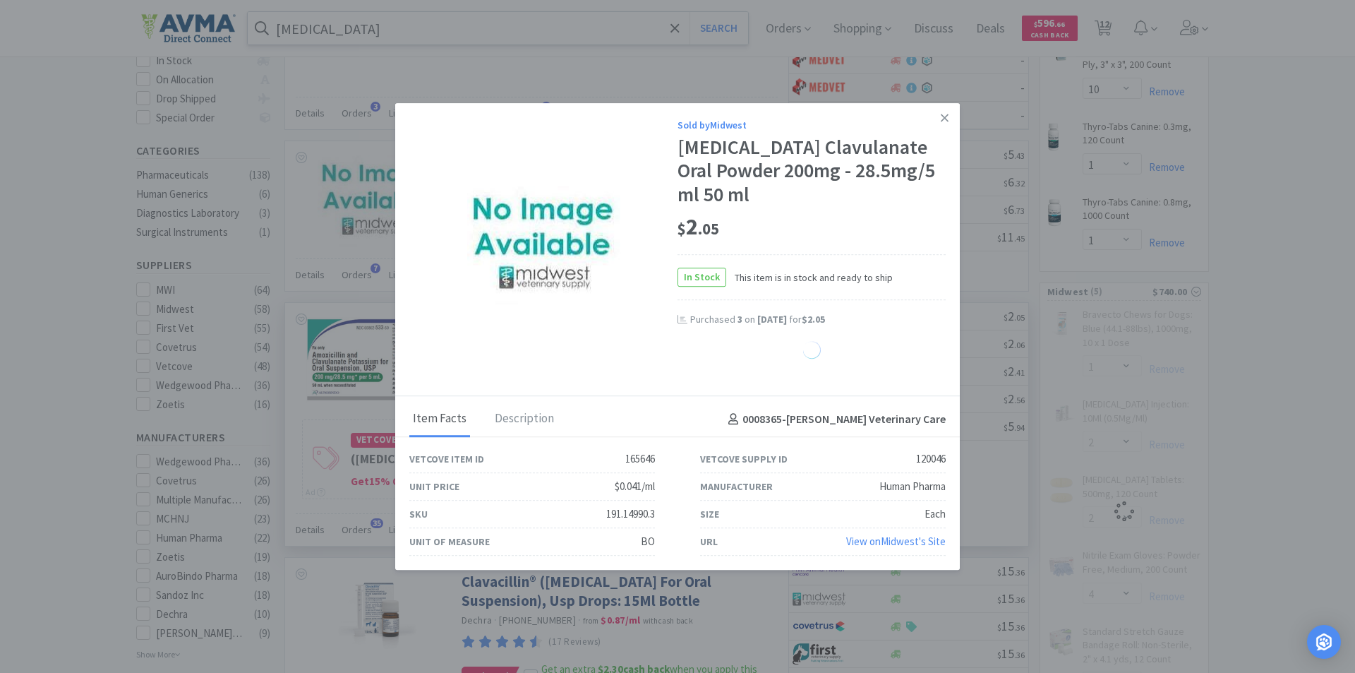
select select "3"
select select "1"
select select "2"
select select "4"
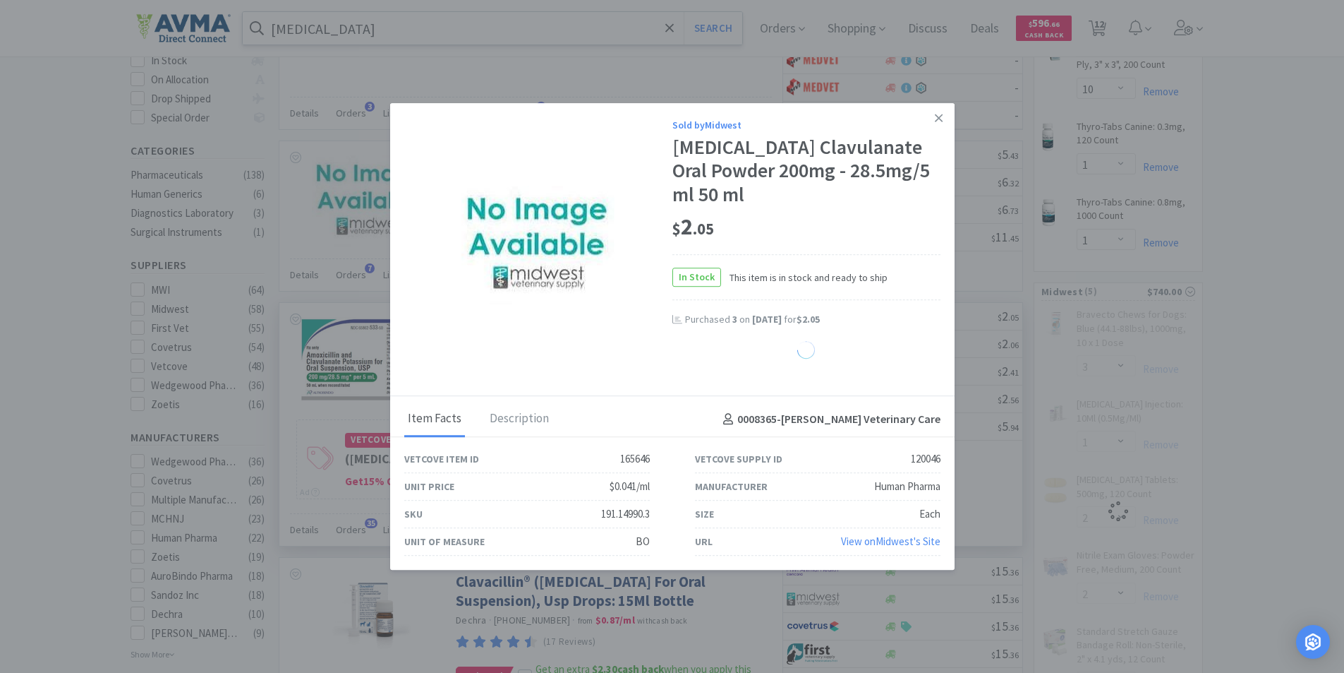
select select "2"
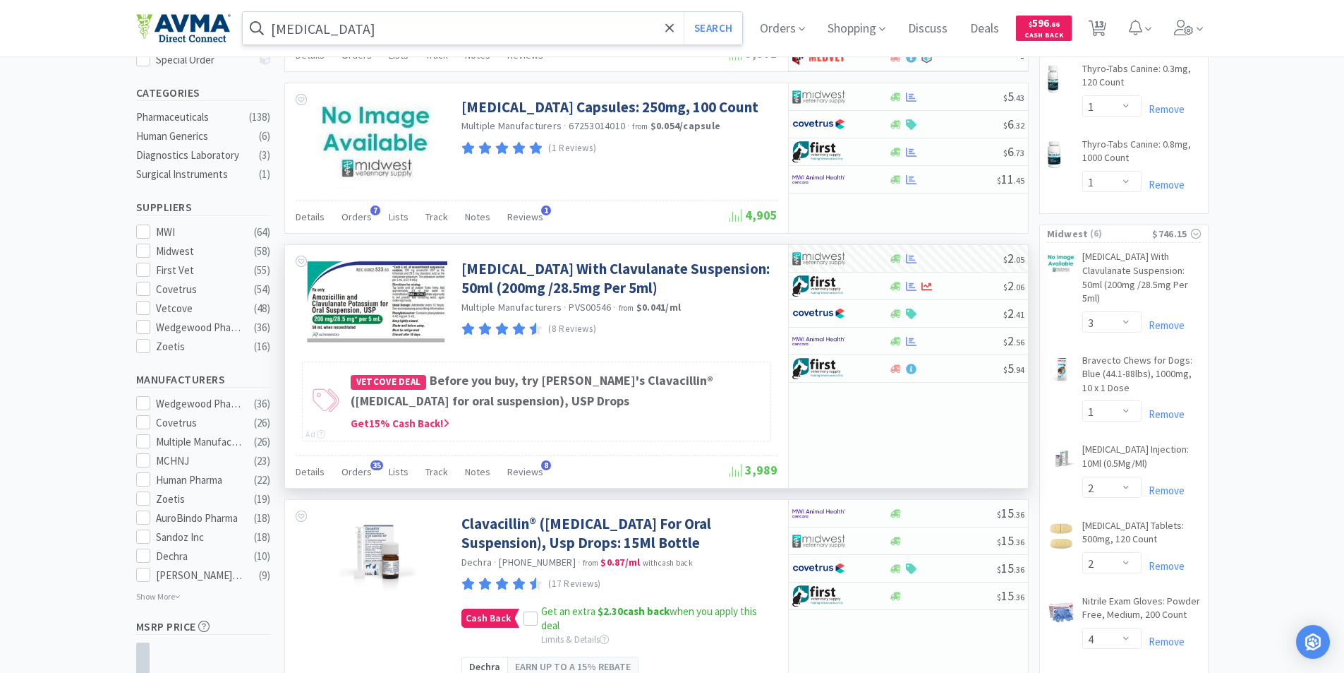
scroll to position [0, 0]
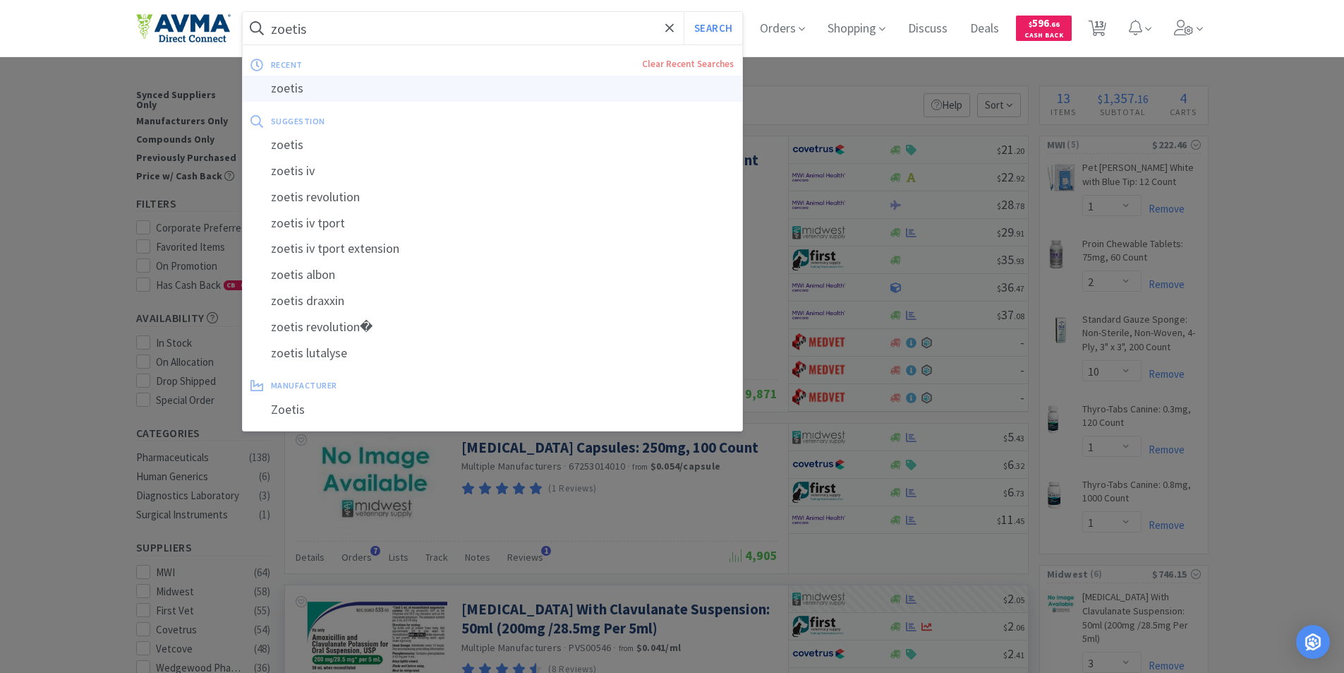
click at [282, 88] on div "zoetis" at bounding box center [493, 89] width 500 height 26
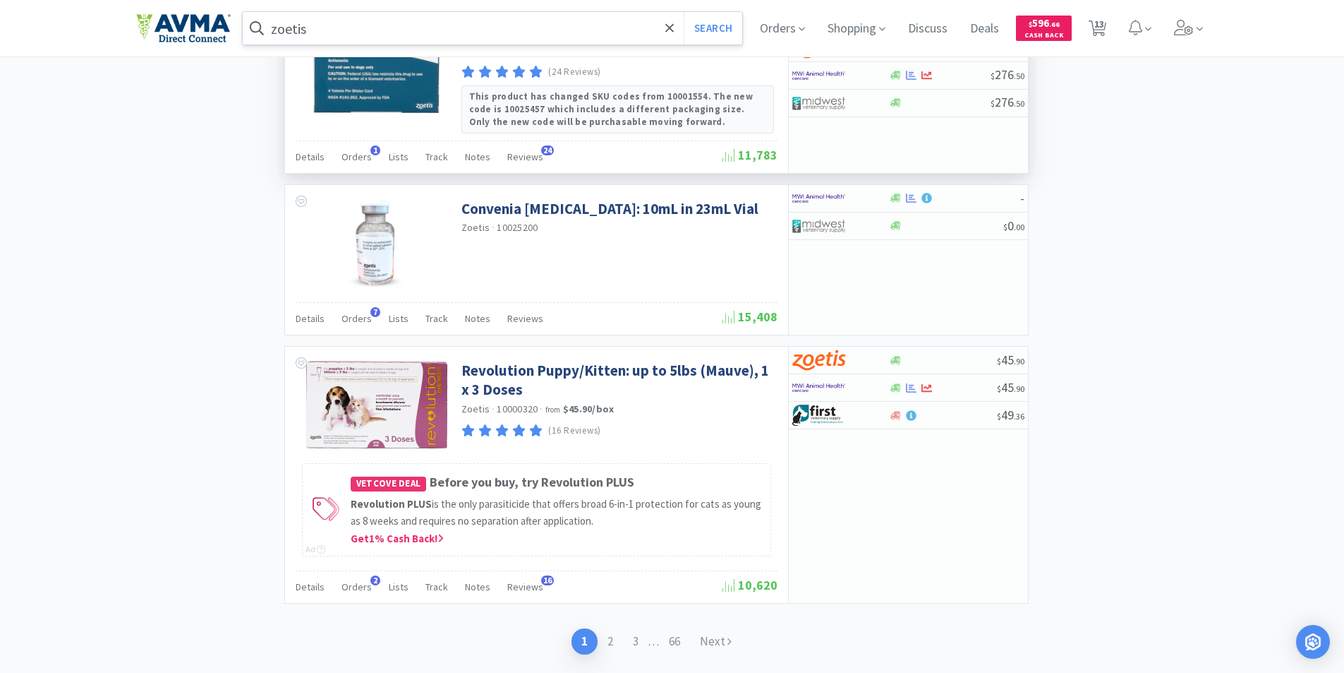
scroll to position [2279, 0]
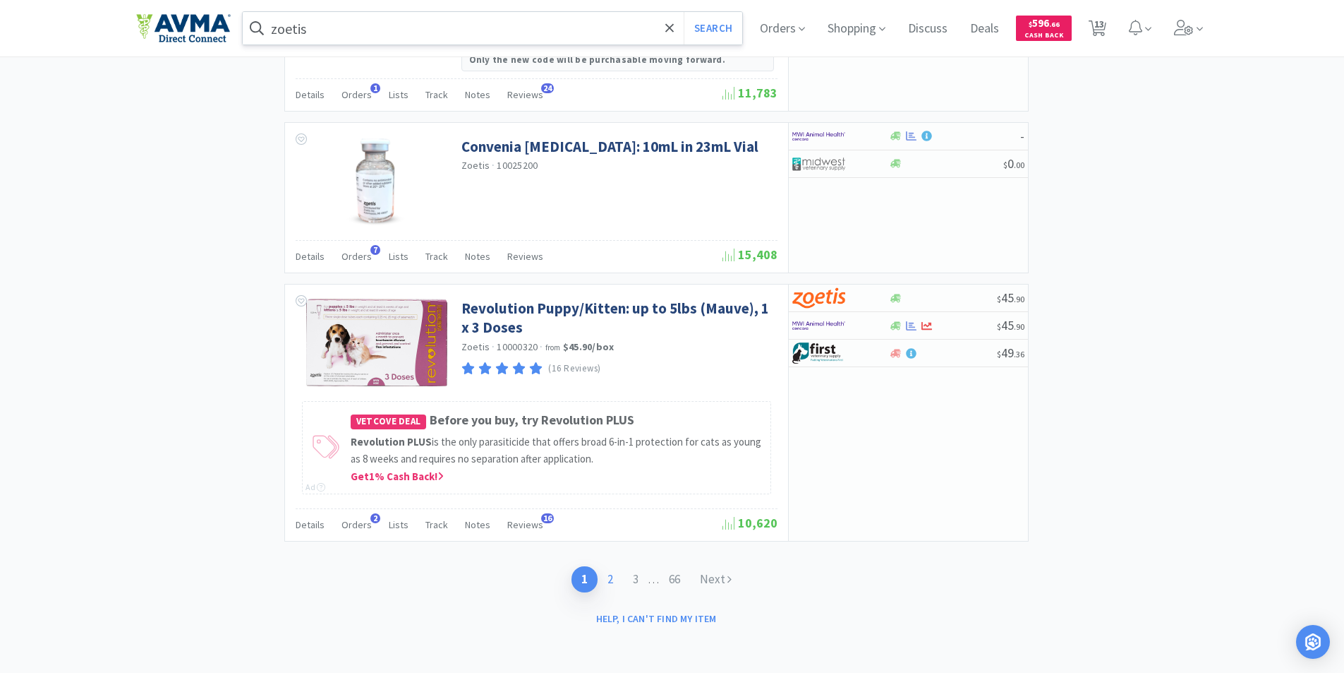
click at [606, 577] on link "2" at bounding box center [610, 579] width 25 height 26
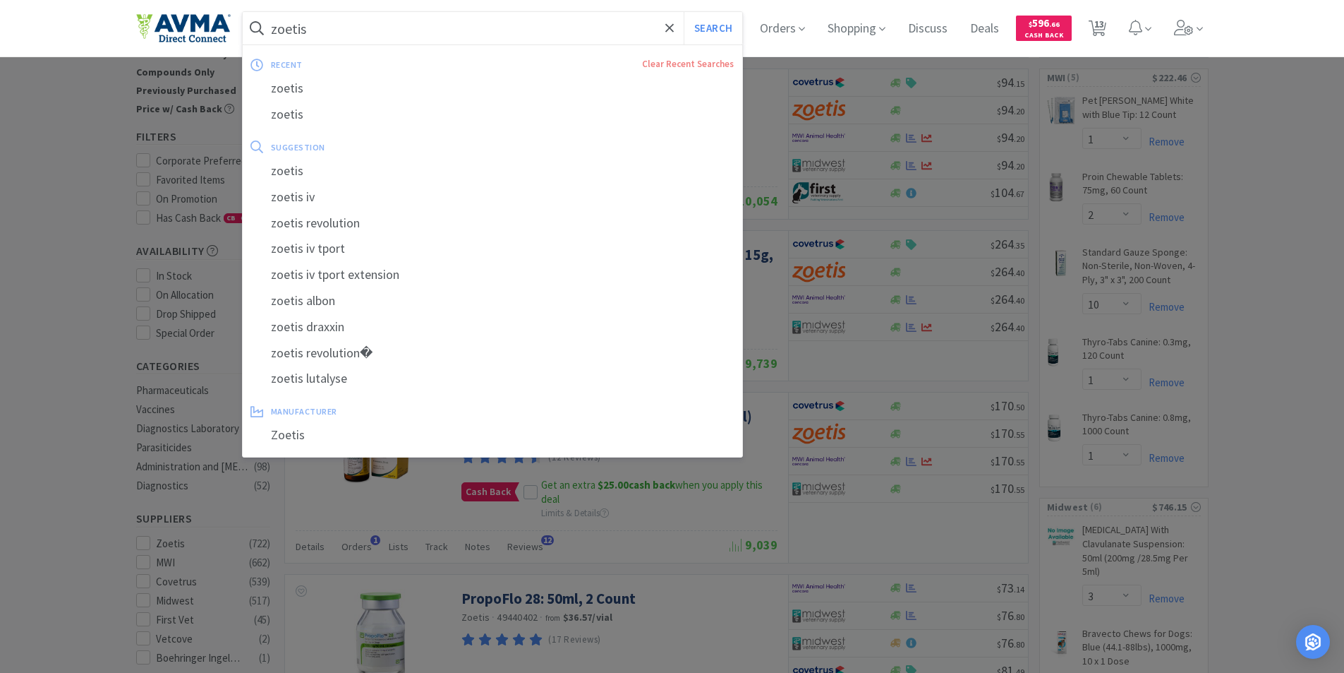
scroll to position [71, 0]
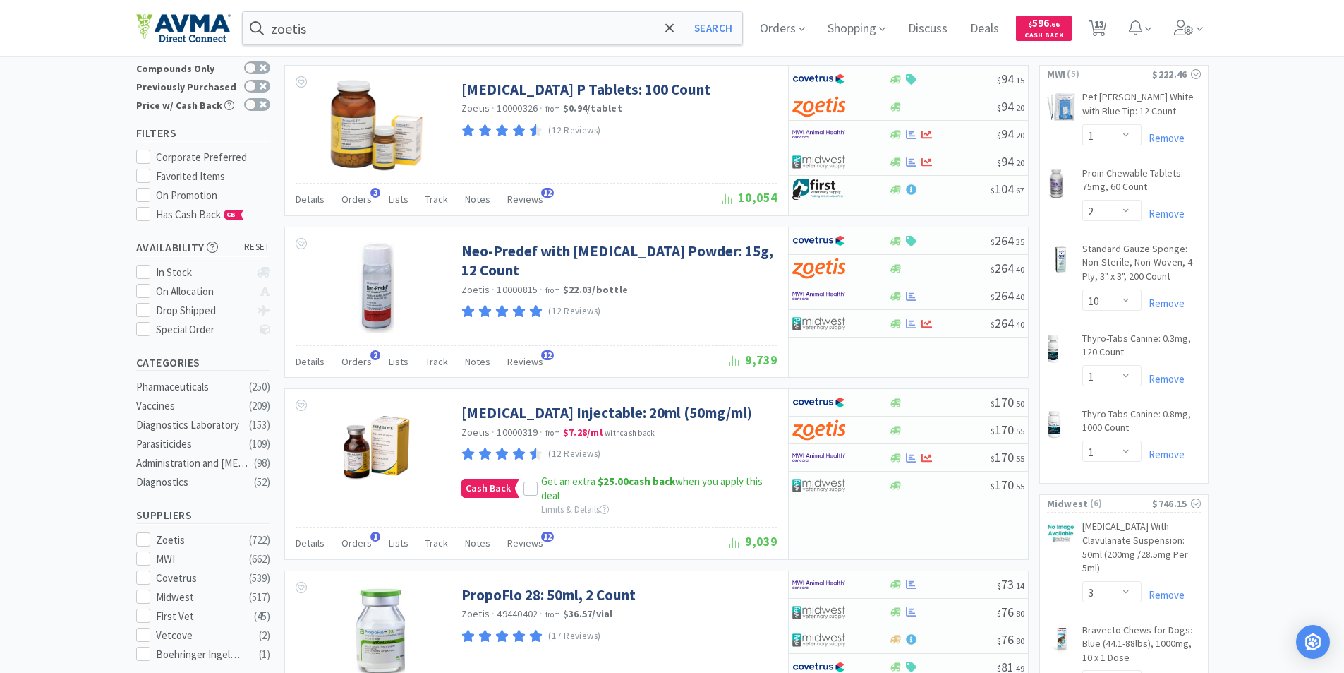
click at [701, 500] on div at bounding box center [672, 336] width 1344 height 673
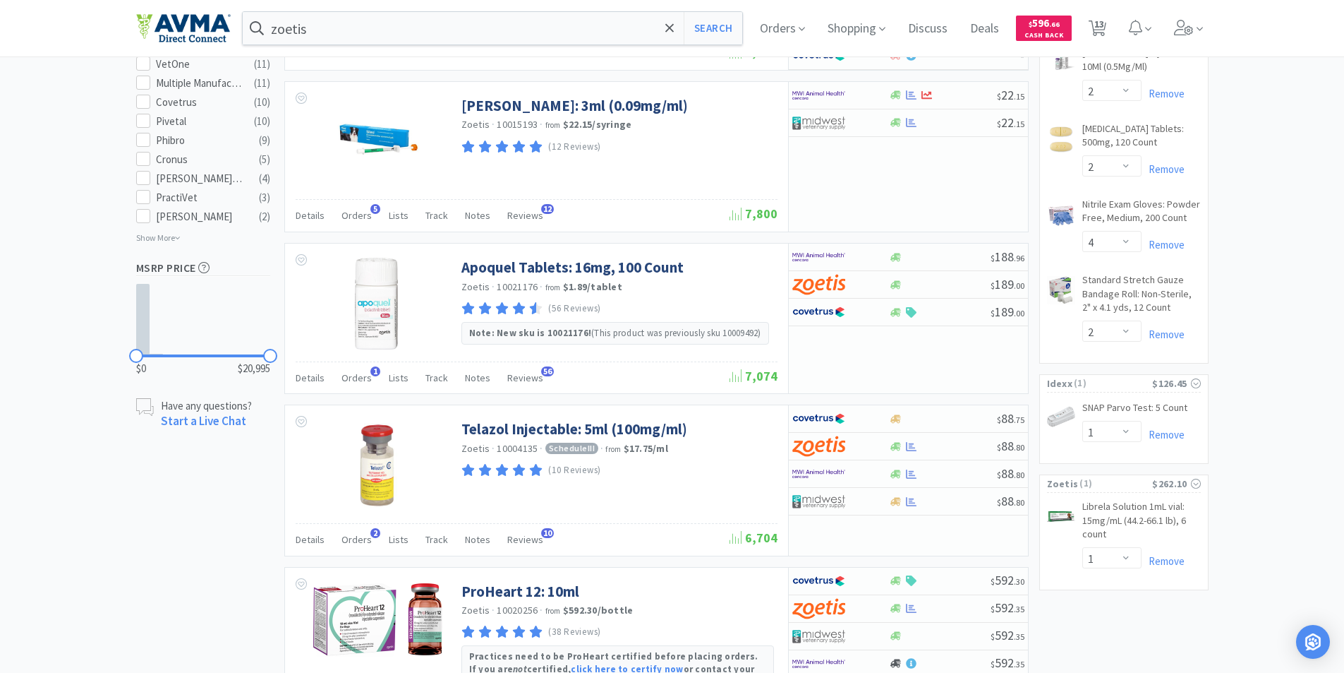
scroll to position [560, 0]
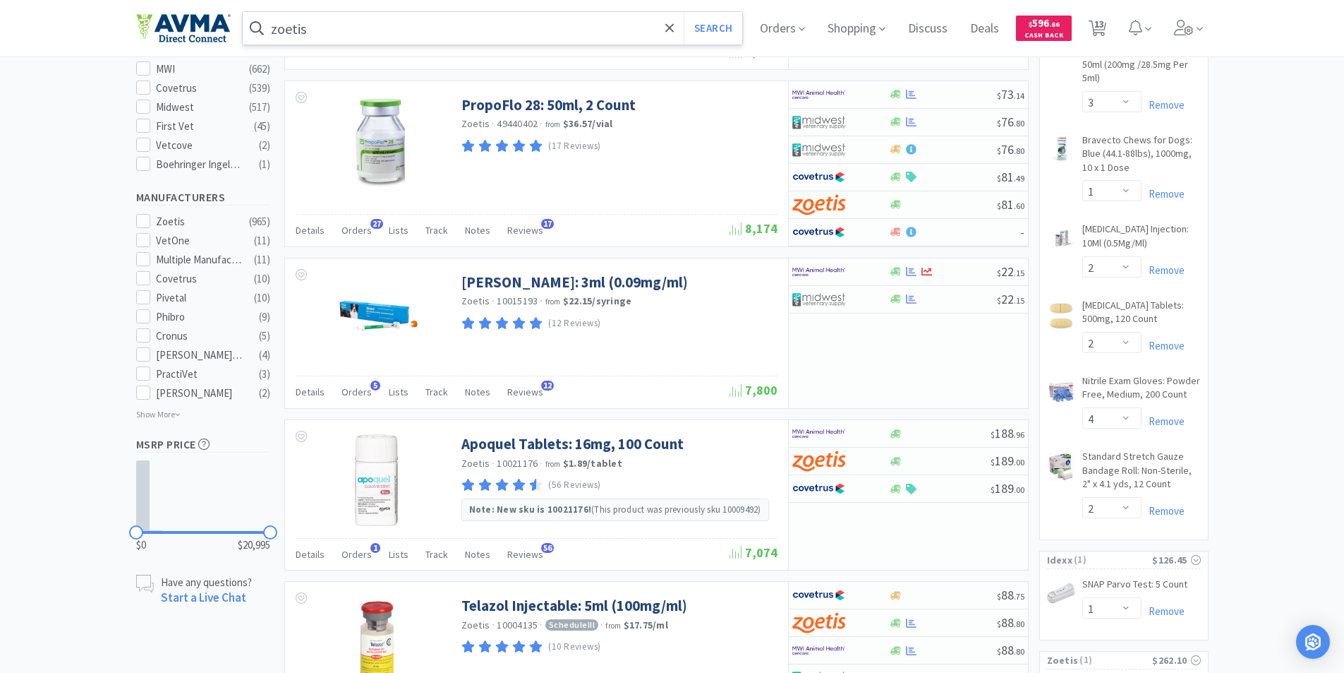
click at [331, 32] on input "zoetis" at bounding box center [493, 28] width 500 height 32
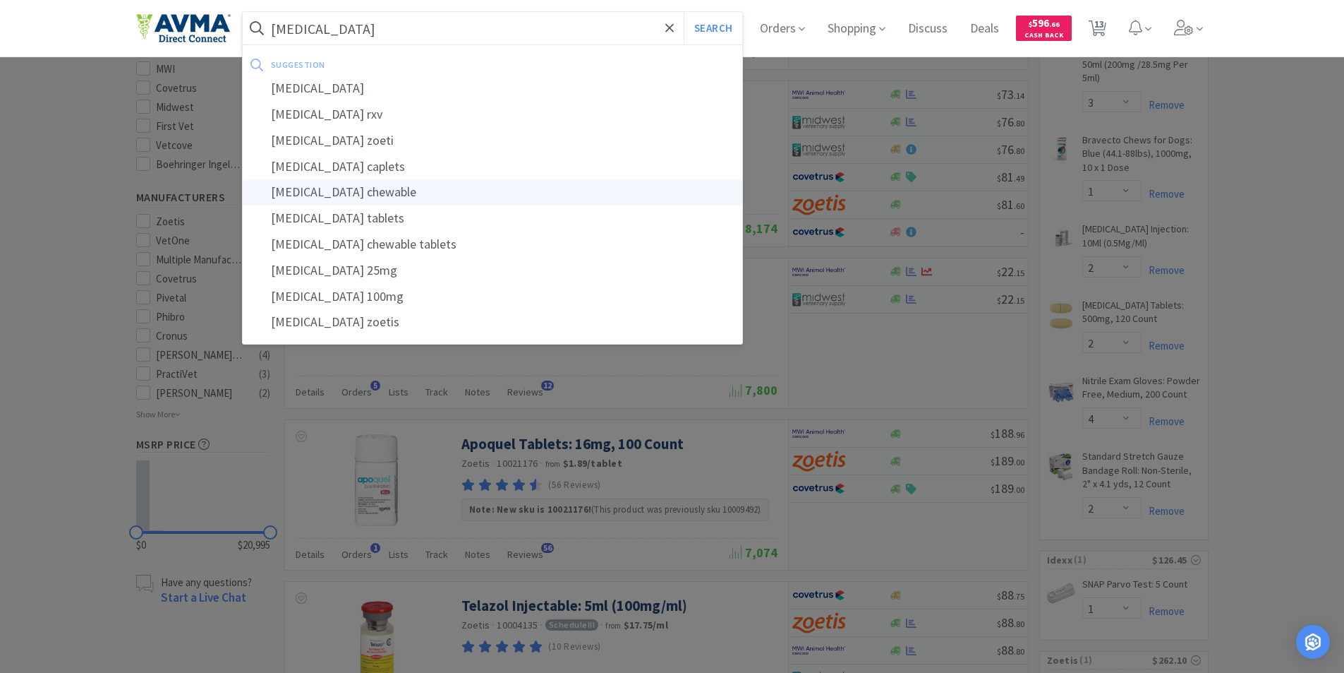
click at [346, 192] on div "rimadyl chewable" at bounding box center [493, 192] width 500 height 26
type input "rimadyl chewable"
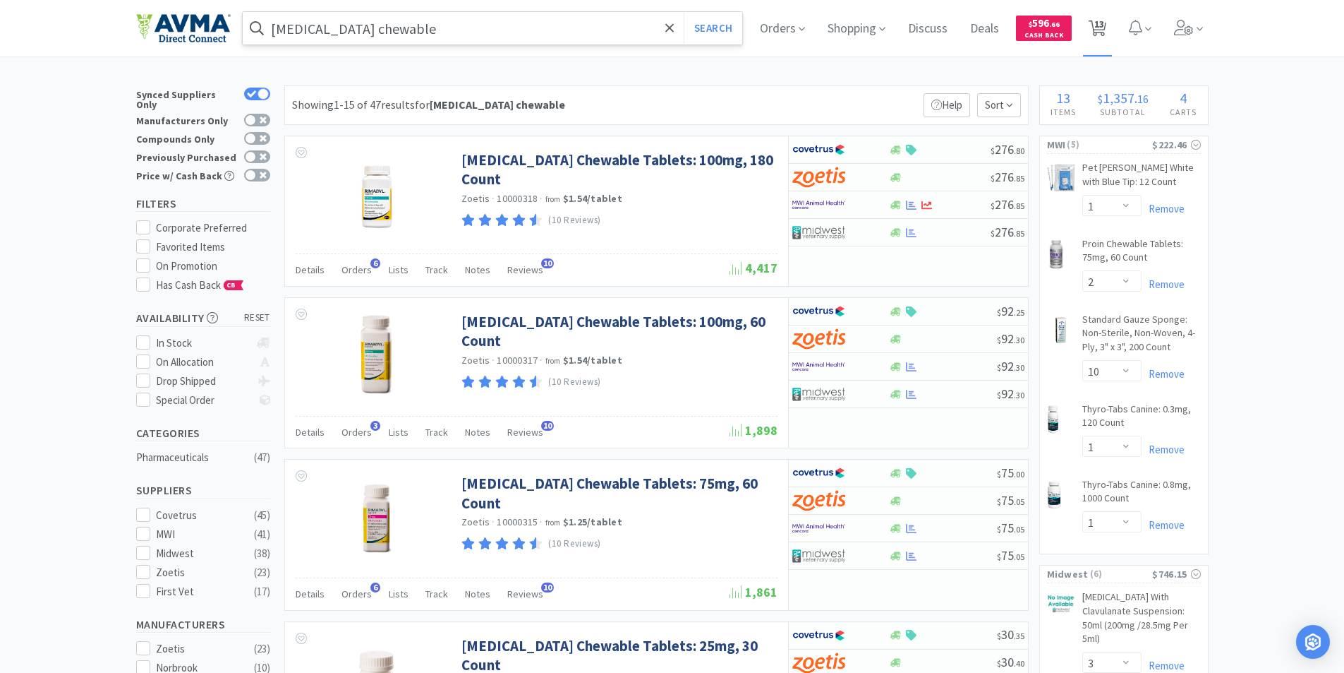
click at [1102, 20] on span "13" at bounding box center [1100, 24] width 10 height 56
select select "1"
select select "2"
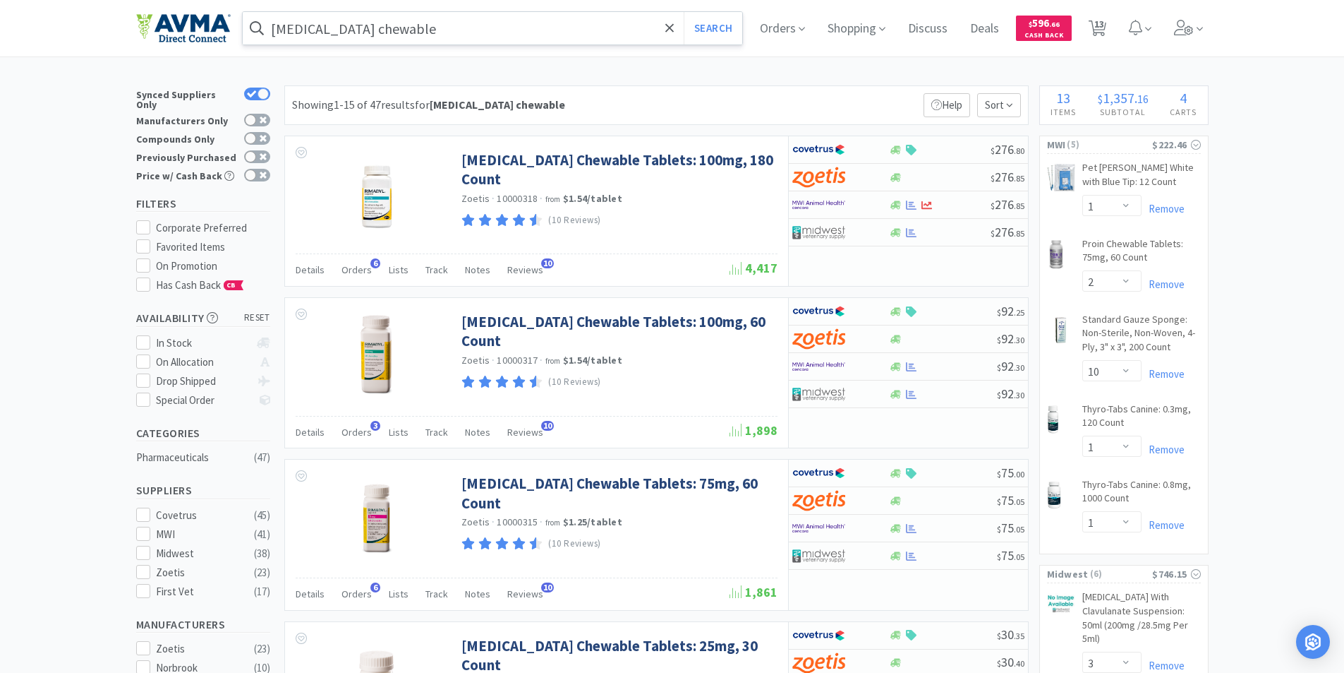
select select "10"
select select "1"
select select "3"
select select "1"
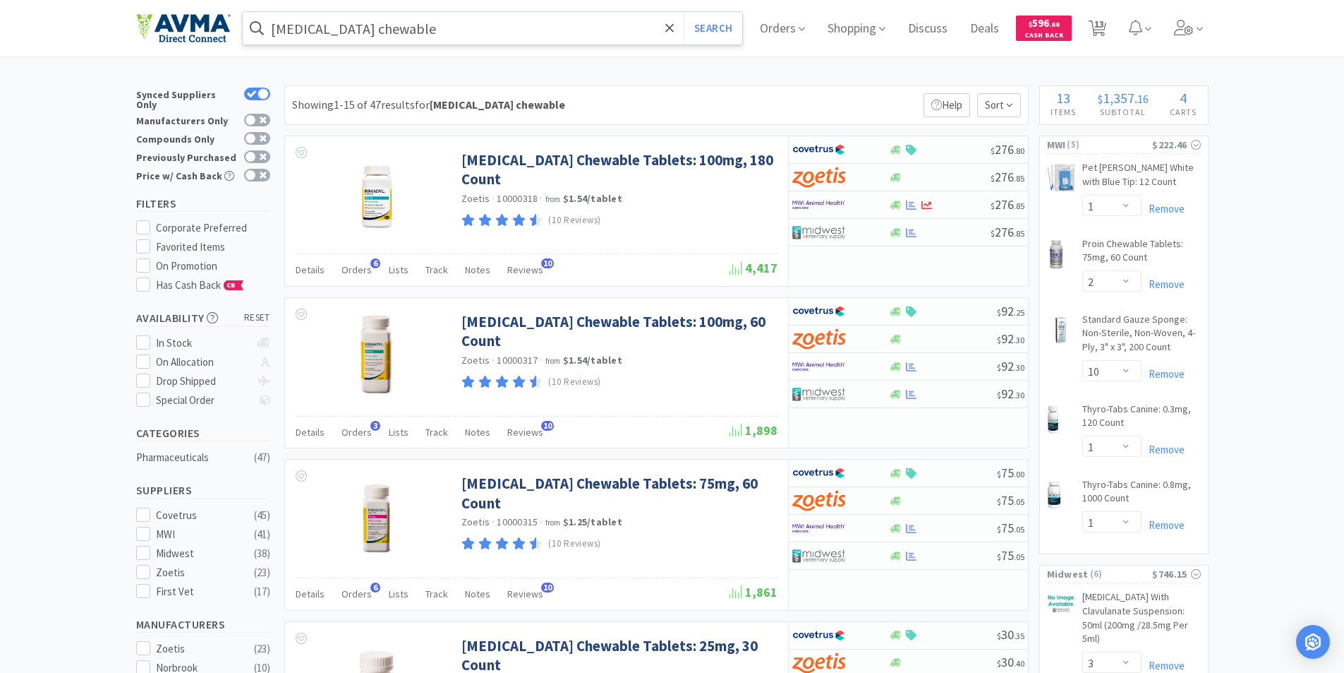
select select "2"
select select "4"
select select "2"
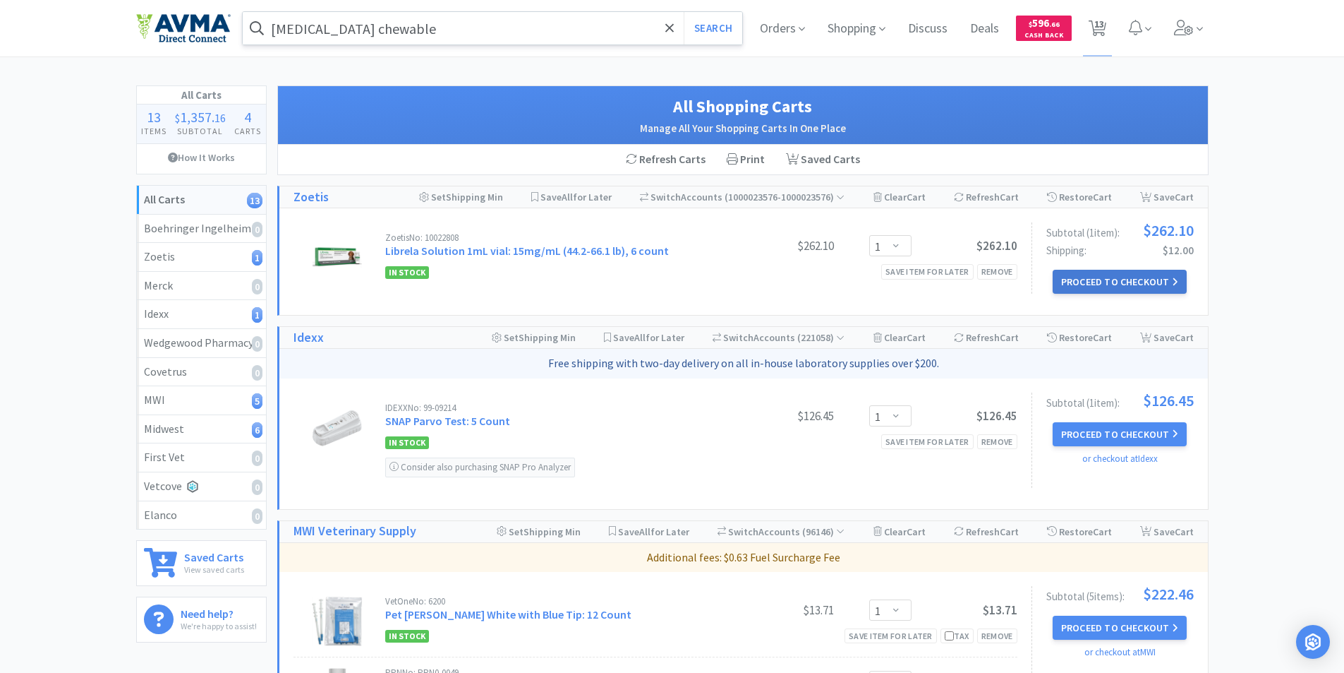
click at [1111, 275] on button "Proceed to Checkout" at bounding box center [1120, 282] width 134 height 24
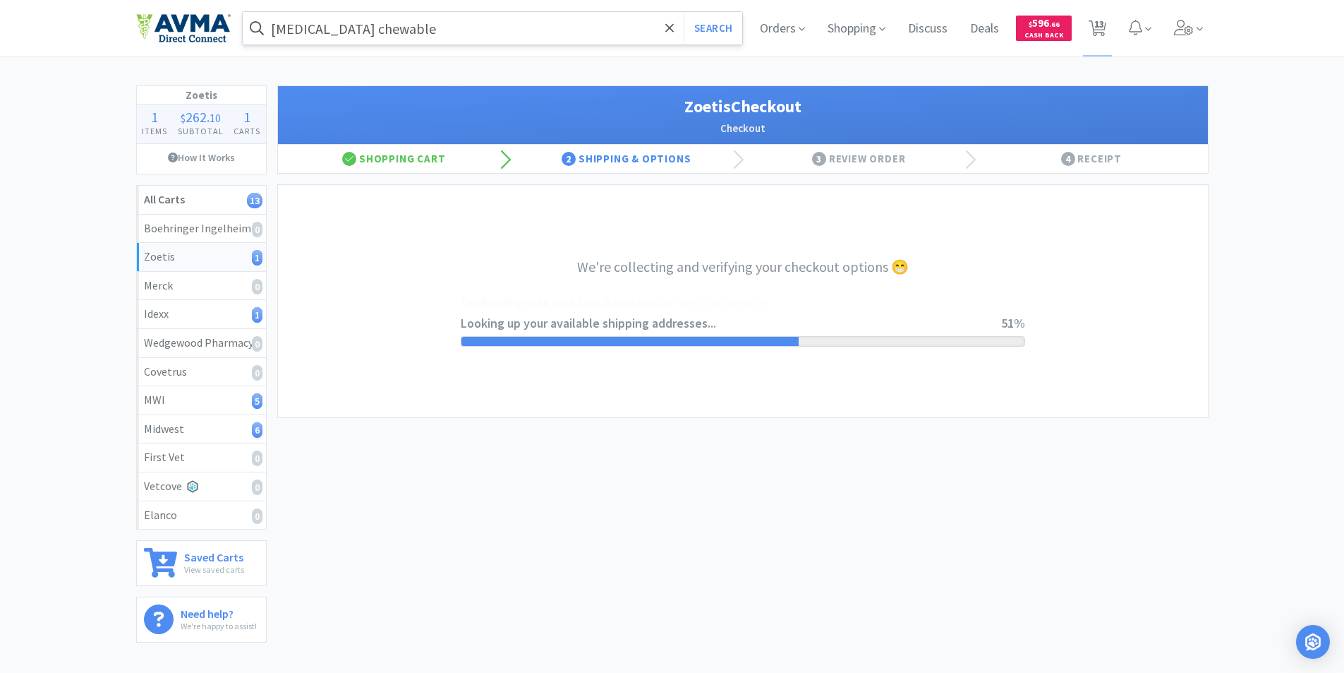
select select "invoice"
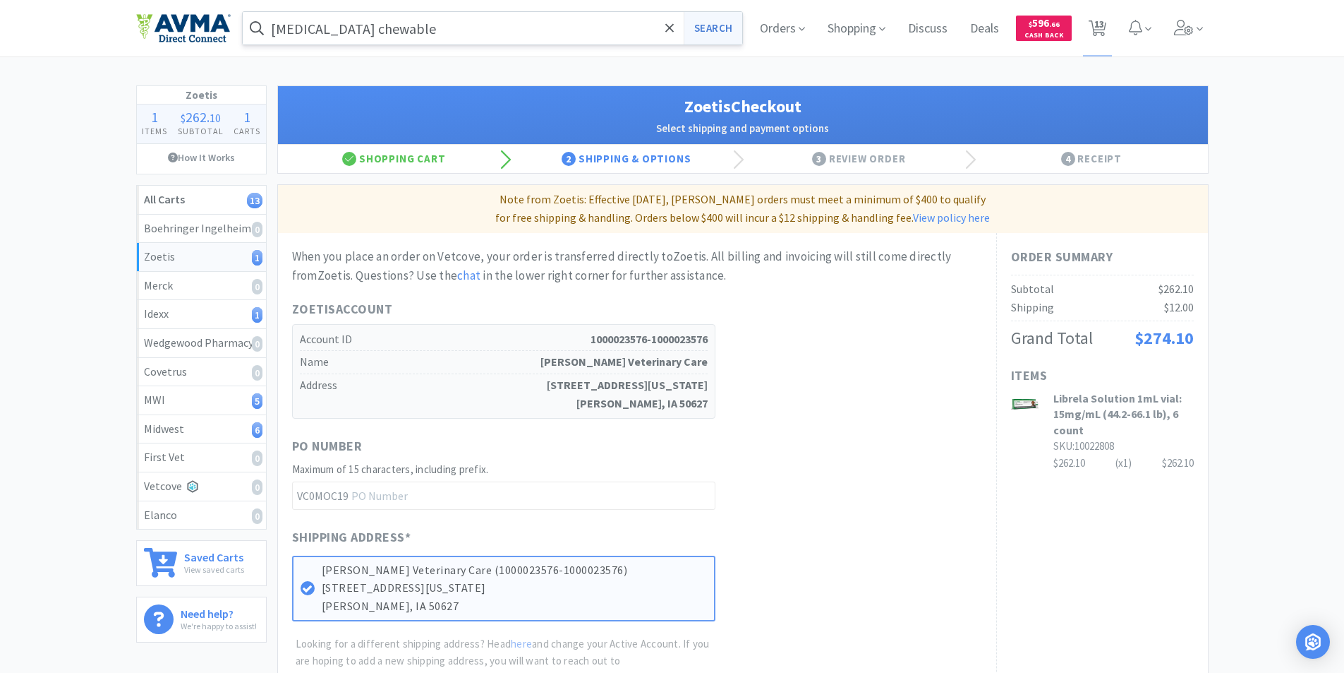
click at [704, 25] on button "Search" at bounding box center [713, 28] width 59 height 32
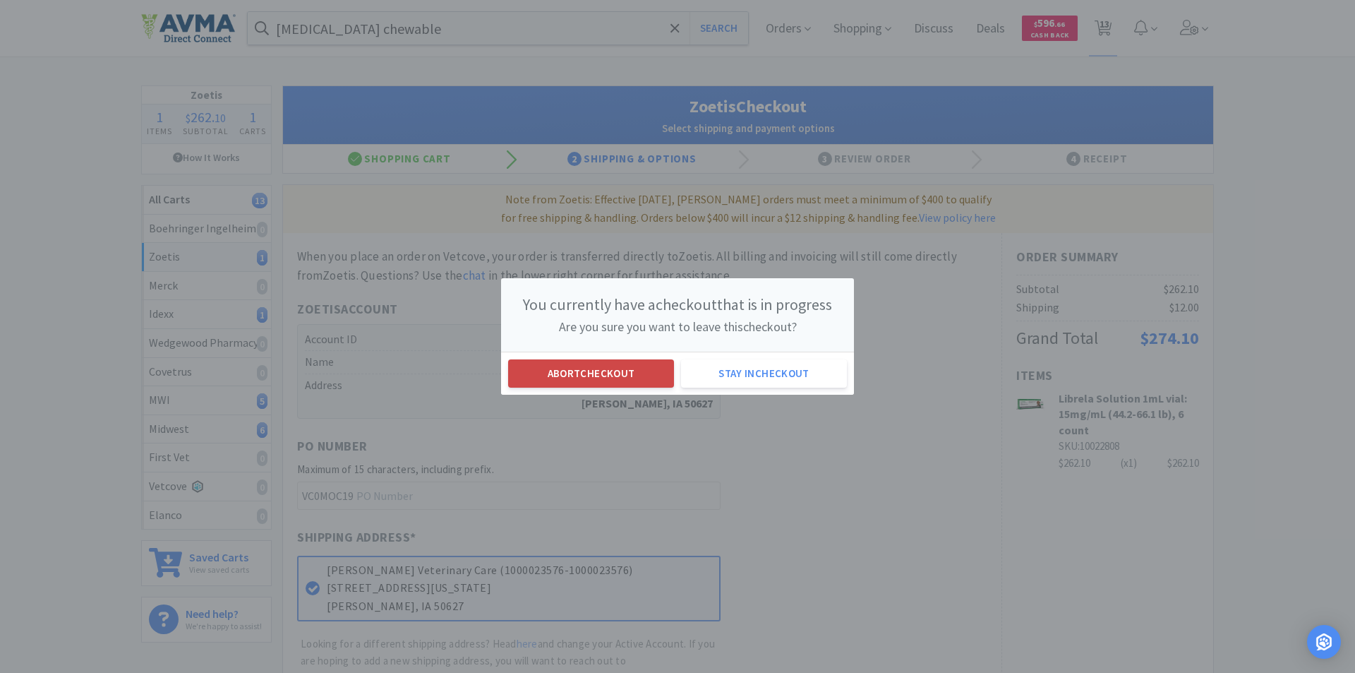
click at [589, 373] on button "Abort checkout" at bounding box center [591, 373] width 166 height 28
select select "1"
select select "2"
select select "10"
select select "1"
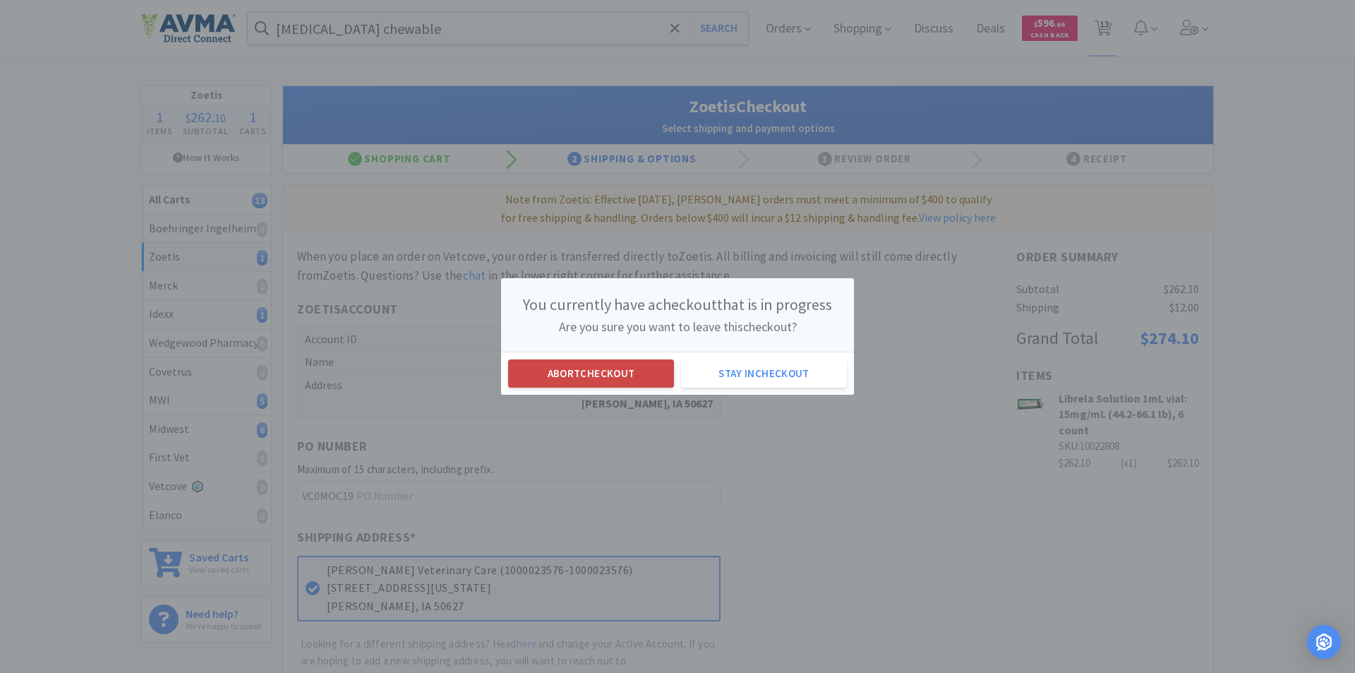
select select "1"
select select "3"
select select "1"
select select "2"
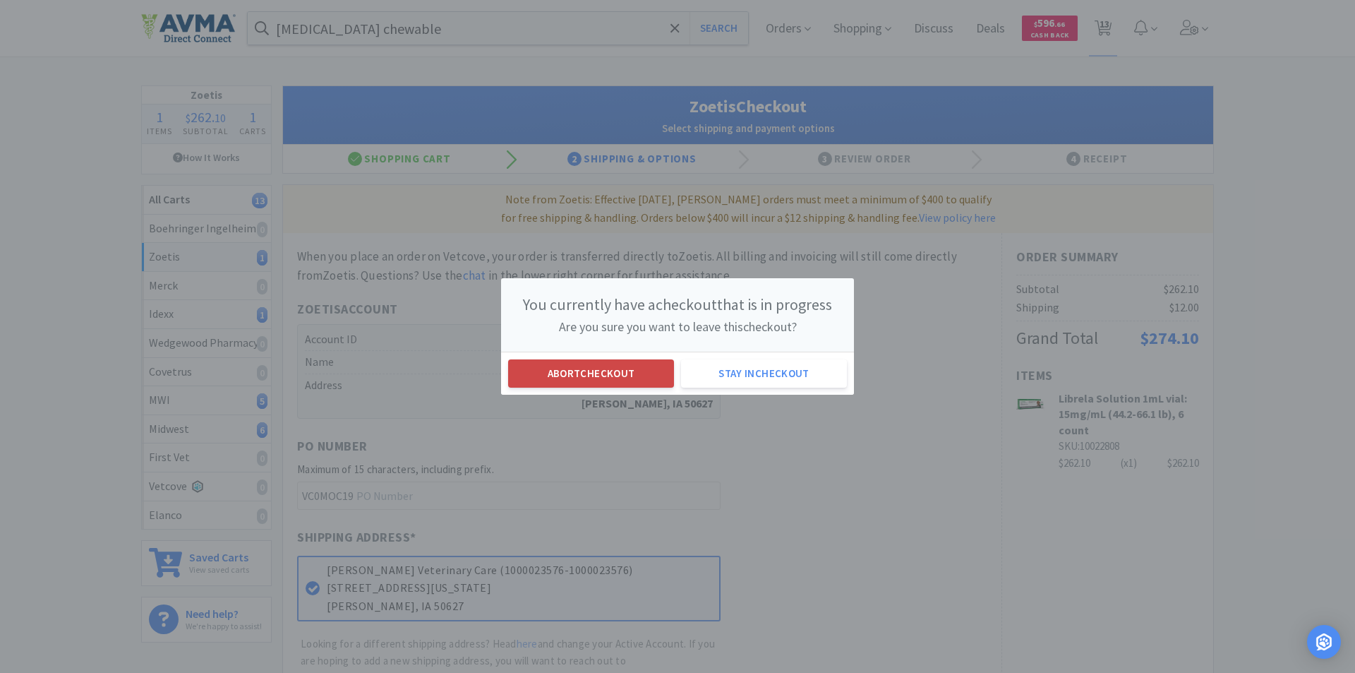
select select "4"
select select "2"
select select "1"
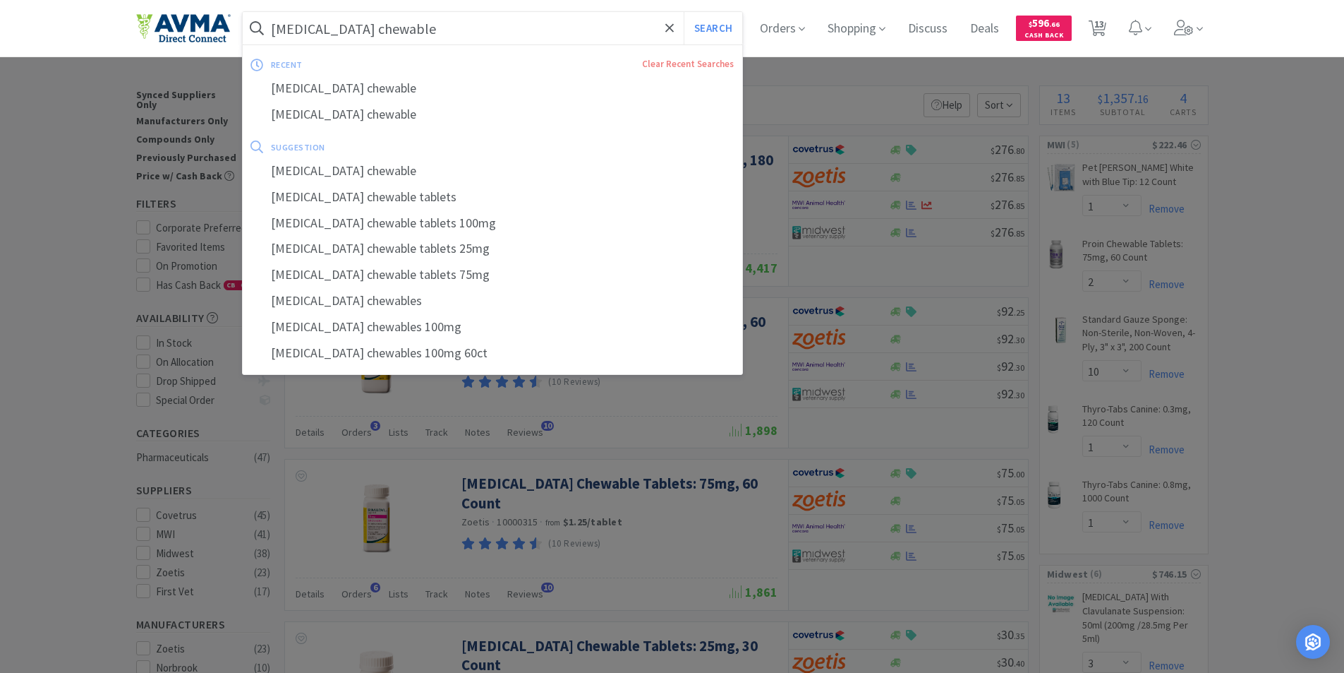
click at [406, 23] on input "rimadyl chewable" at bounding box center [493, 28] width 500 height 32
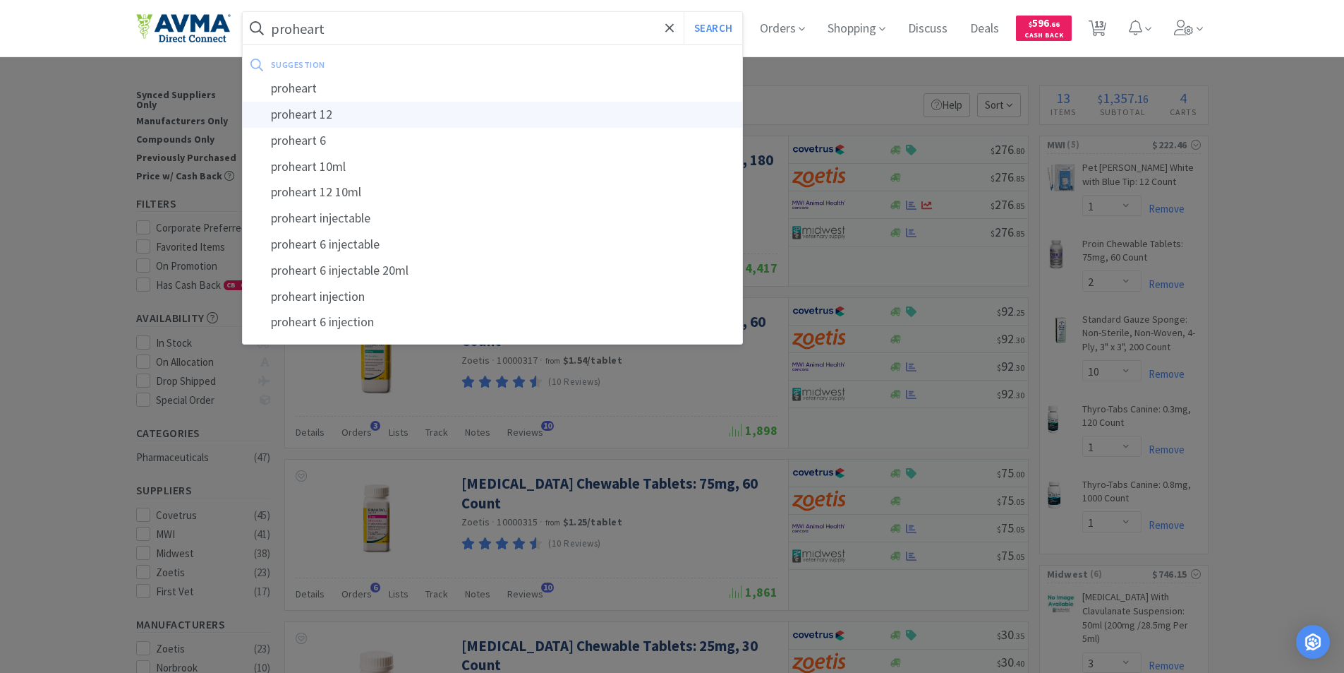
click at [296, 111] on div "proheart 12" at bounding box center [493, 115] width 500 height 26
type input "proheart 12"
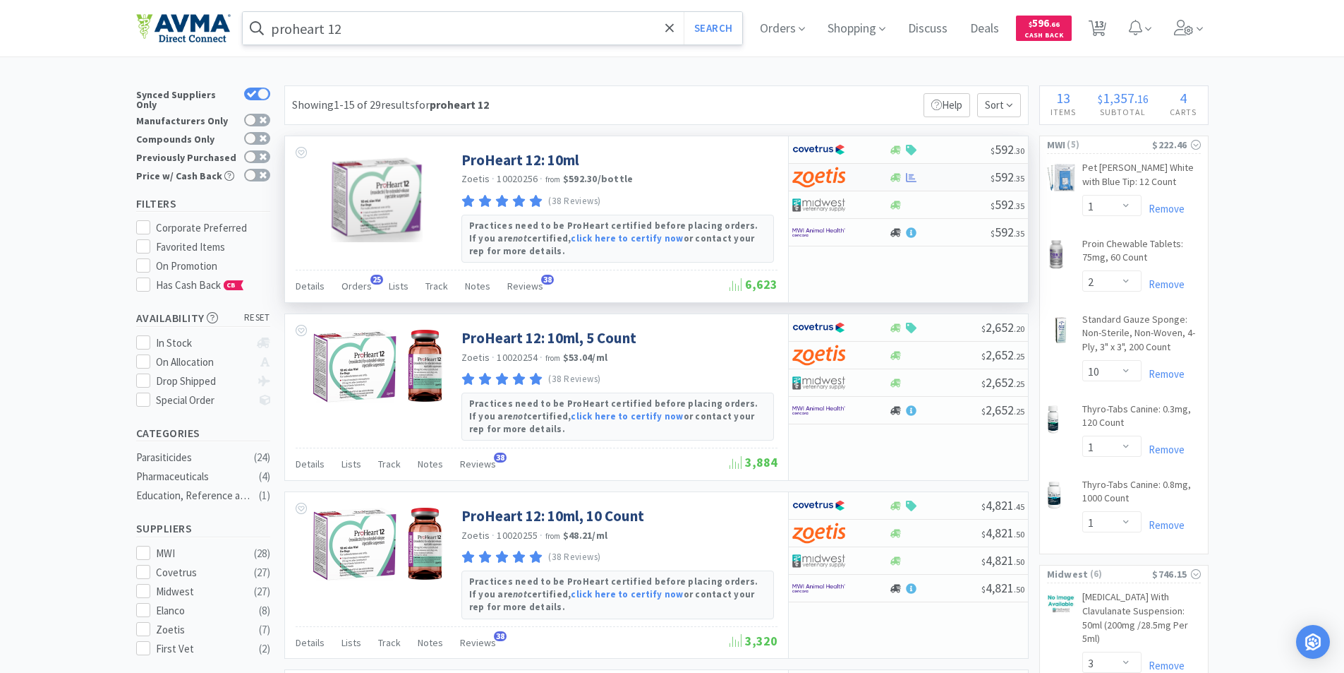
click at [828, 175] on img at bounding box center [819, 177] width 53 height 21
select select "1"
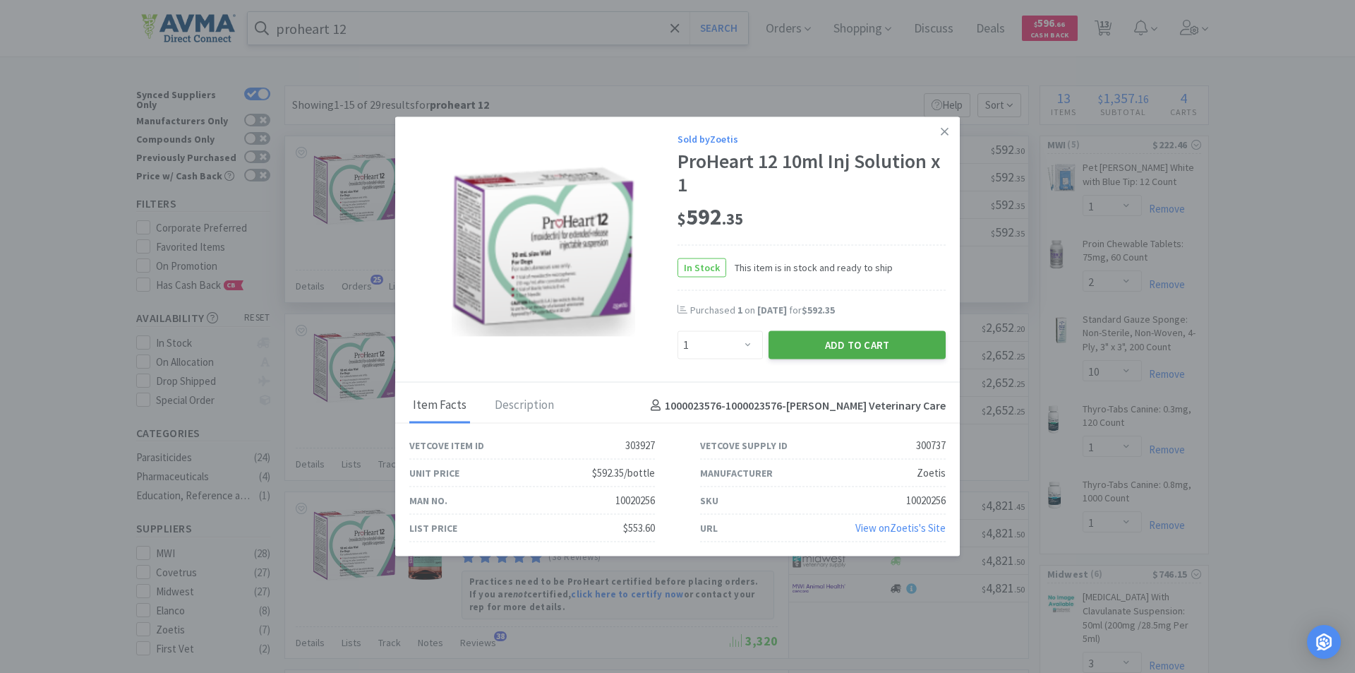
click at [833, 340] on button "Add to Cart" at bounding box center [857, 345] width 177 height 28
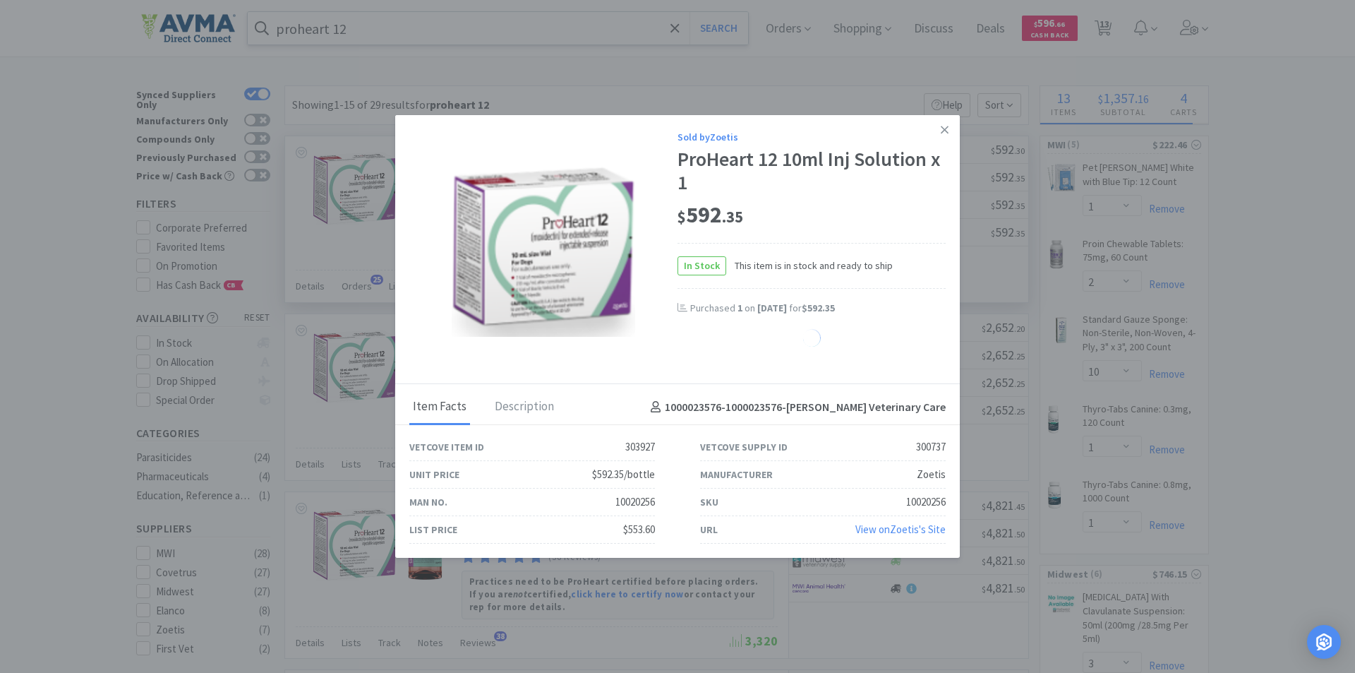
select select "1"
select select "10"
select select "1"
select select "5"
select select "10"
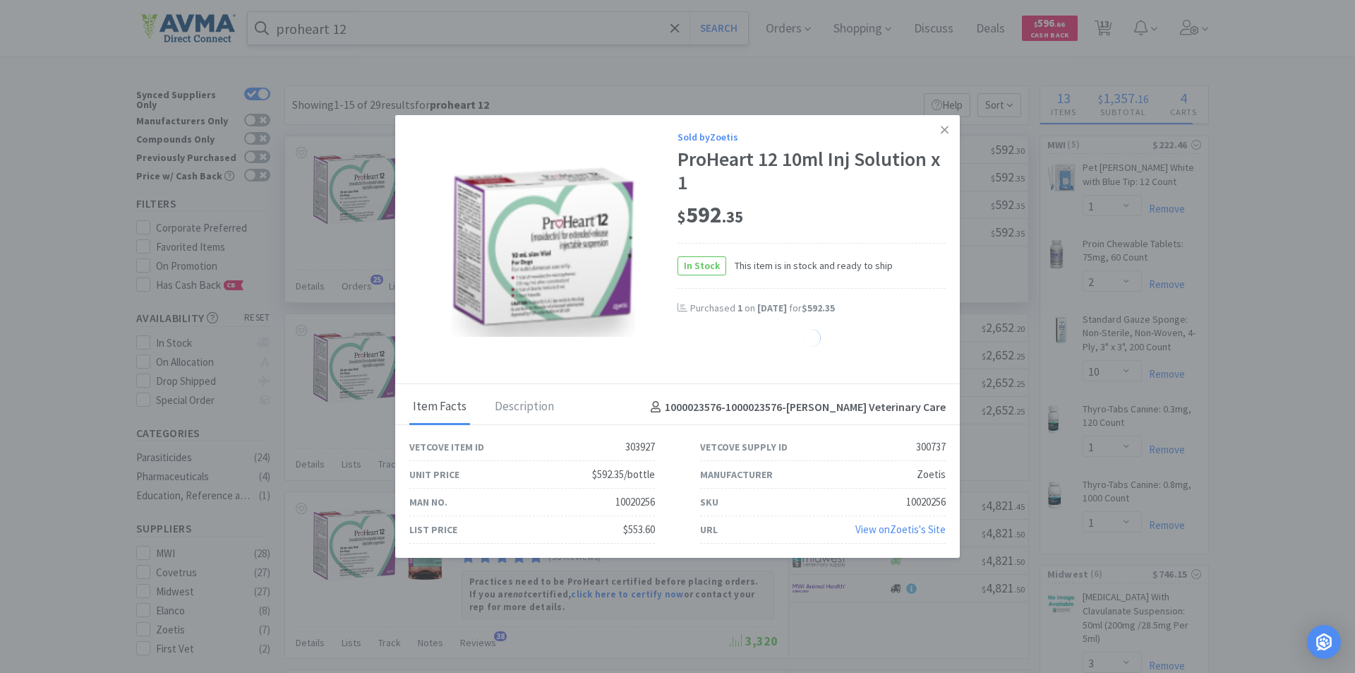
select select "1"
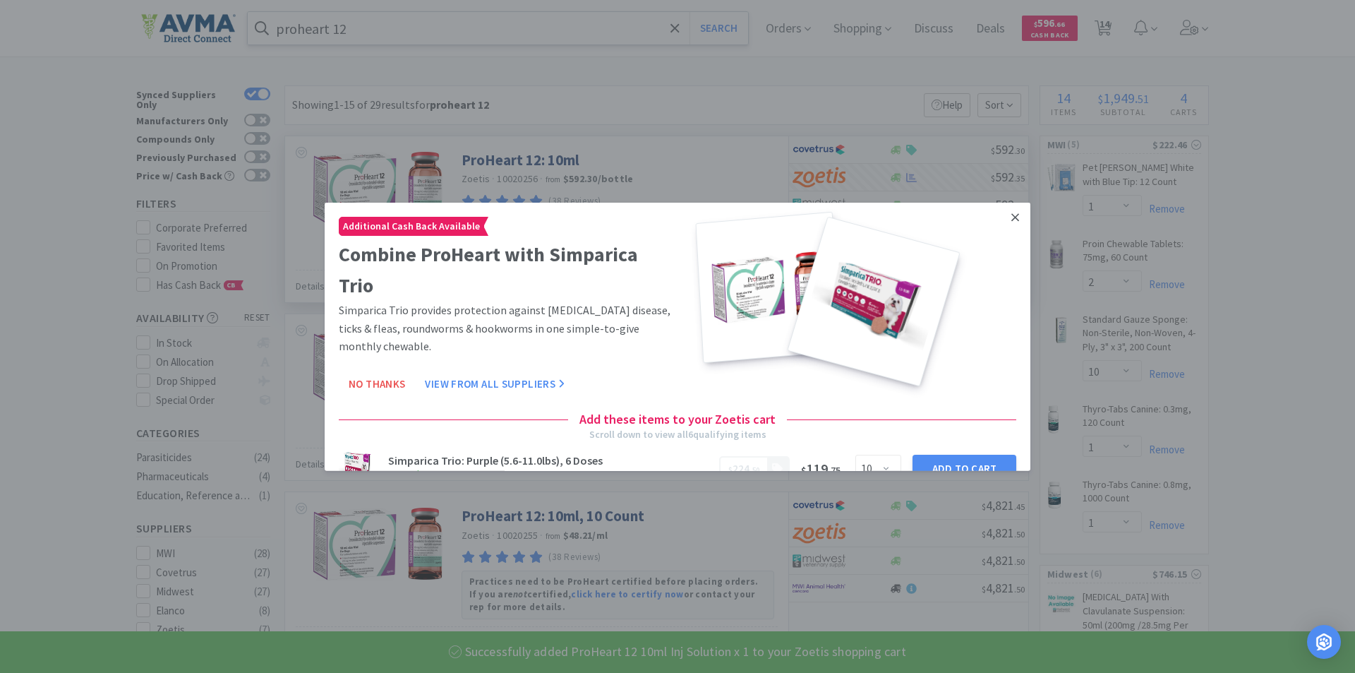
click at [1011, 215] on icon at bounding box center [1015, 216] width 8 height 13
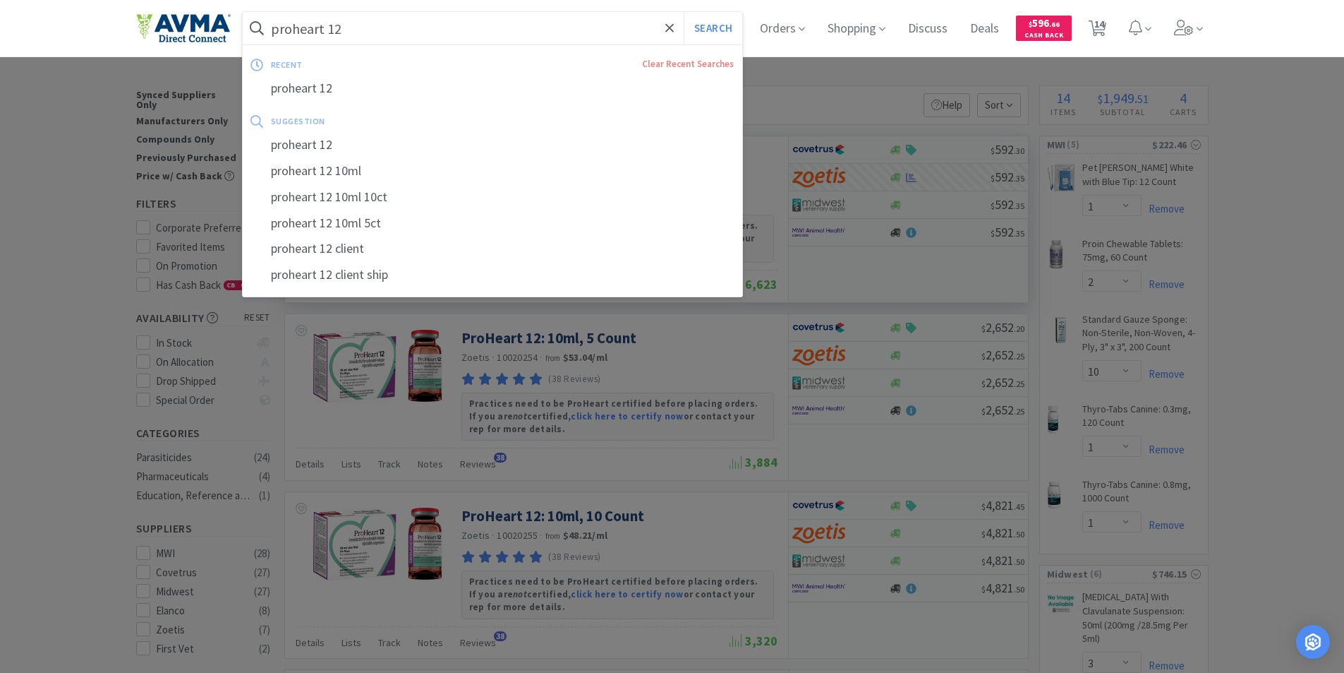
type input "i"
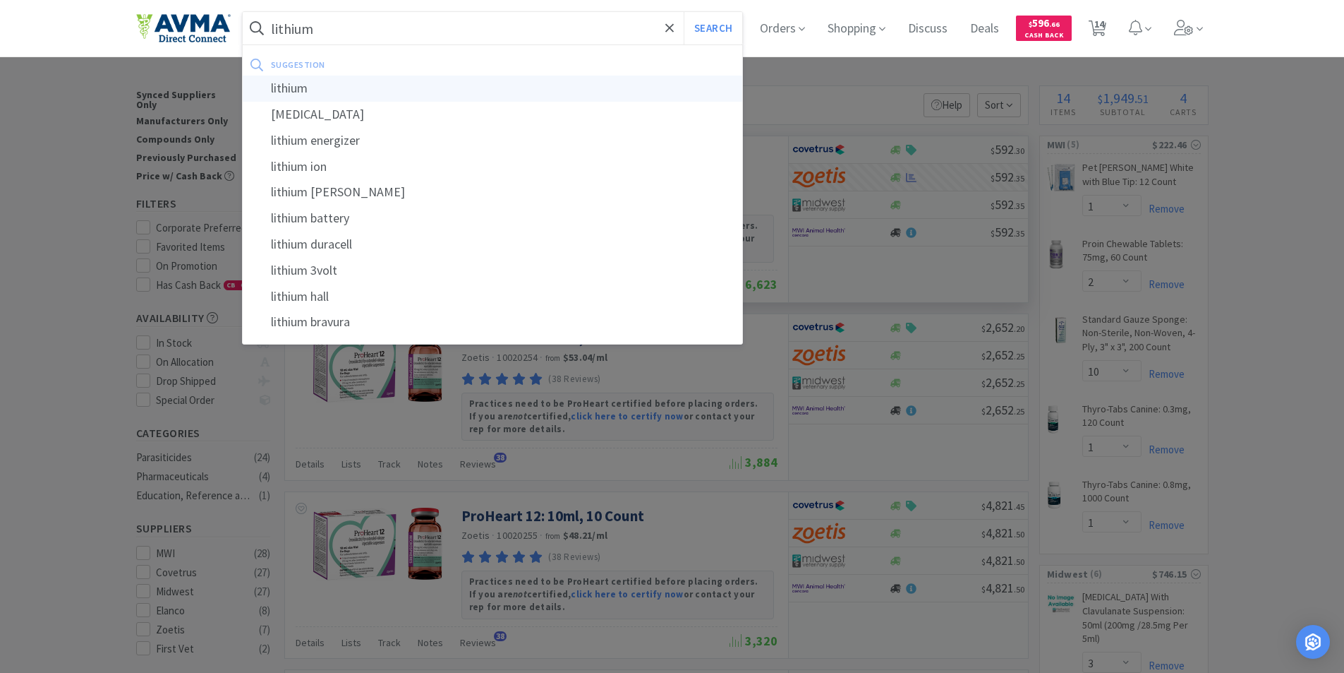
click at [309, 85] on div "lithium" at bounding box center [493, 89] width 500 height 26
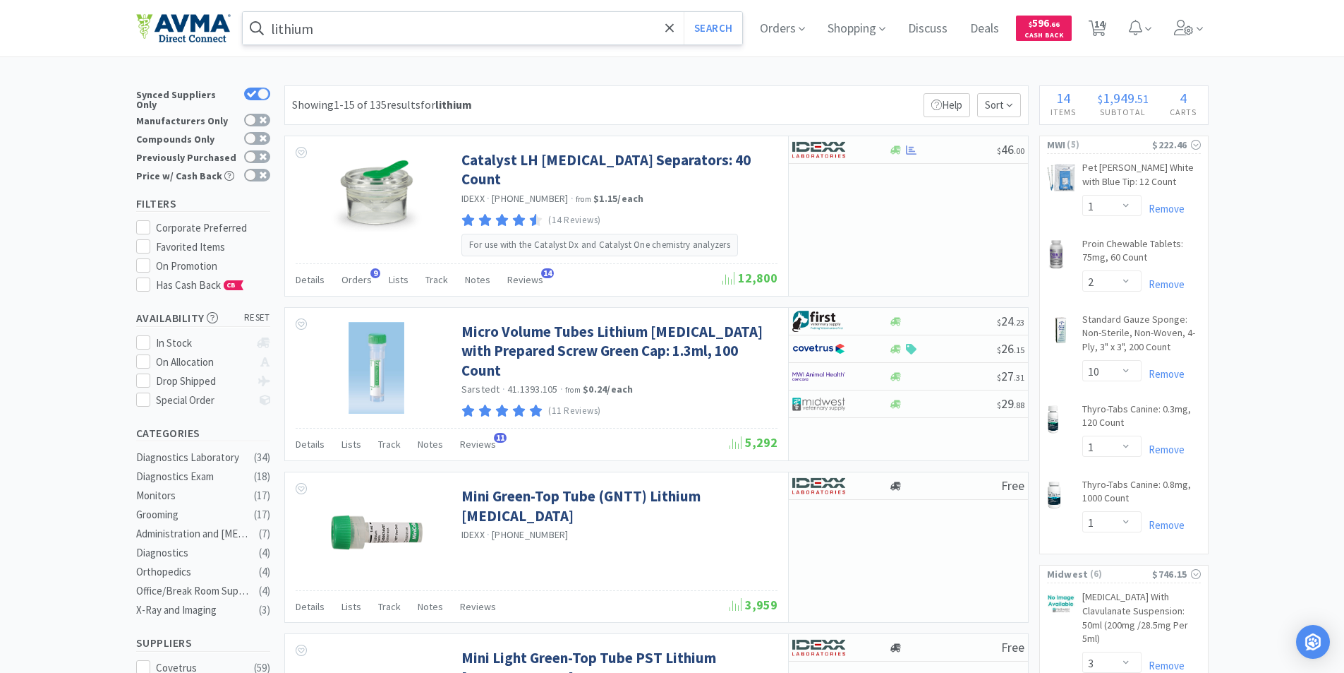
click at [406, 41] on input "lithium" at bounding box center [493, 28] width 500 height 32
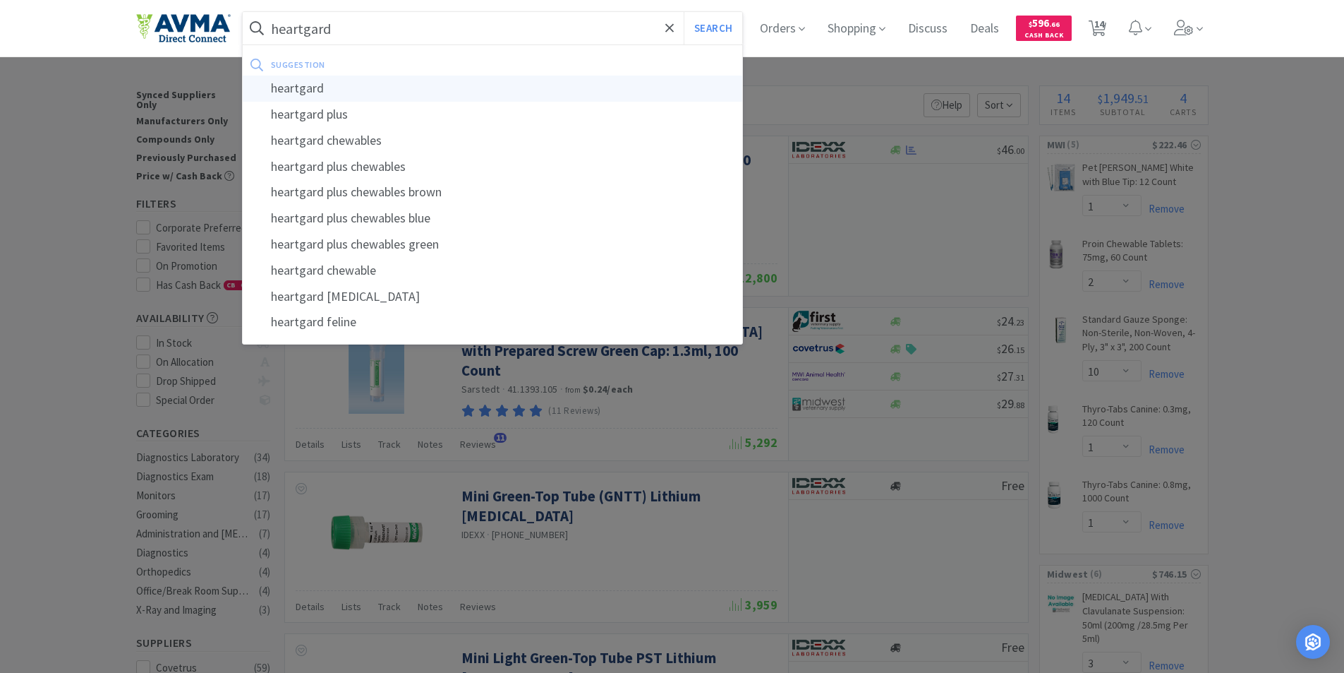
type input "heartgard"
click at [306, 89] on div "heartgard" at bounding box center [493, 89] width 500 height 26
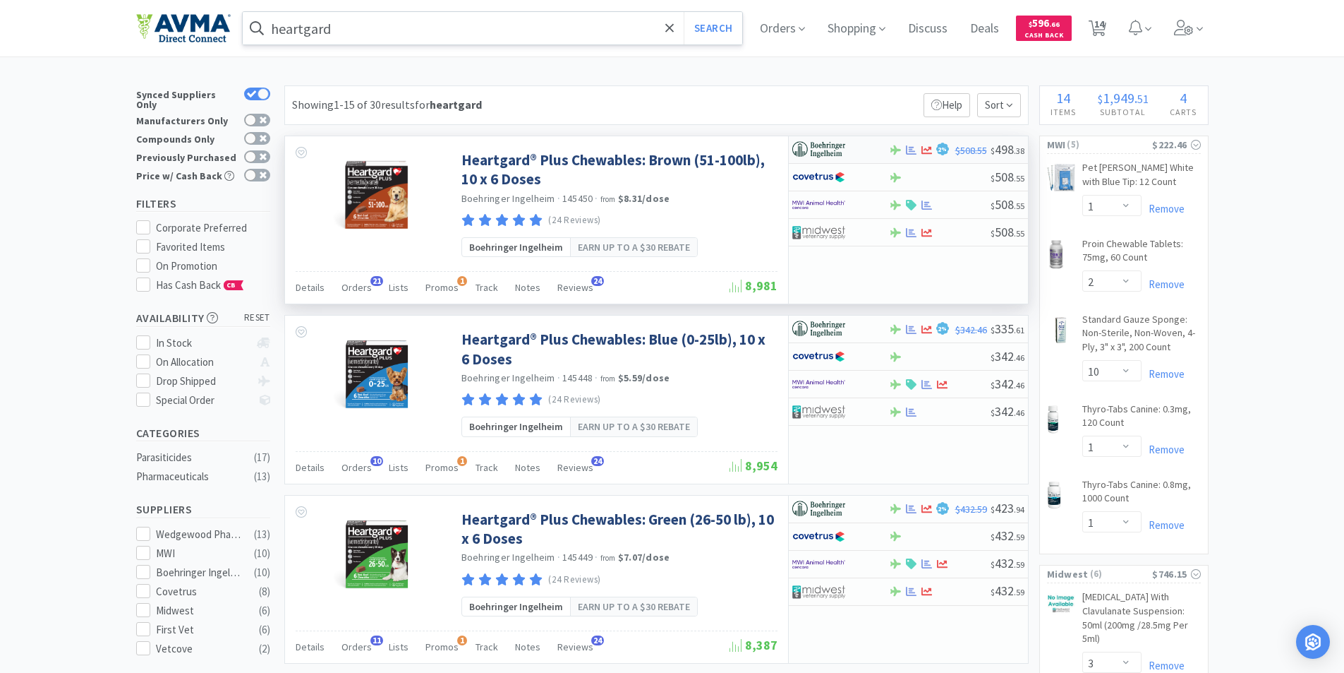
click at [814, 145] on img at bounding box center [819, 149] width 53 height 21
select select "1"
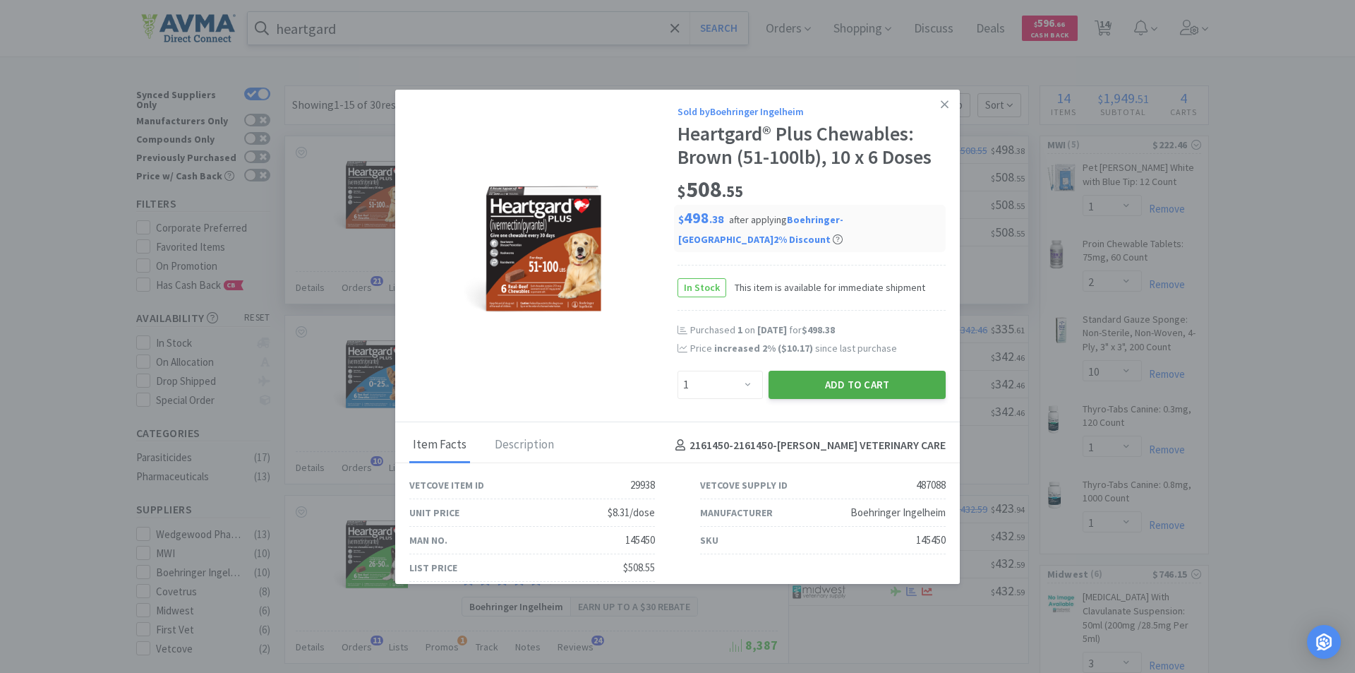
click at [830, 380] on button "Add to Cart" at bounding box center [857, 384] width 177 height 28
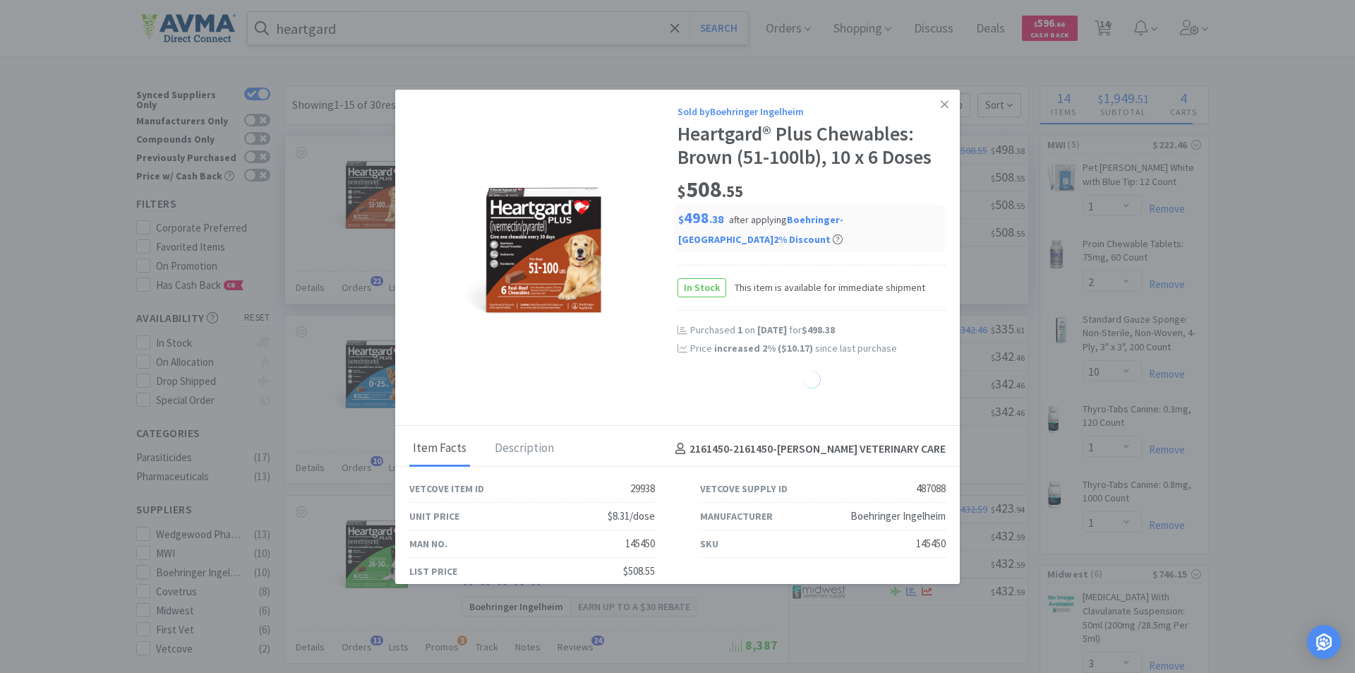
select select "1"
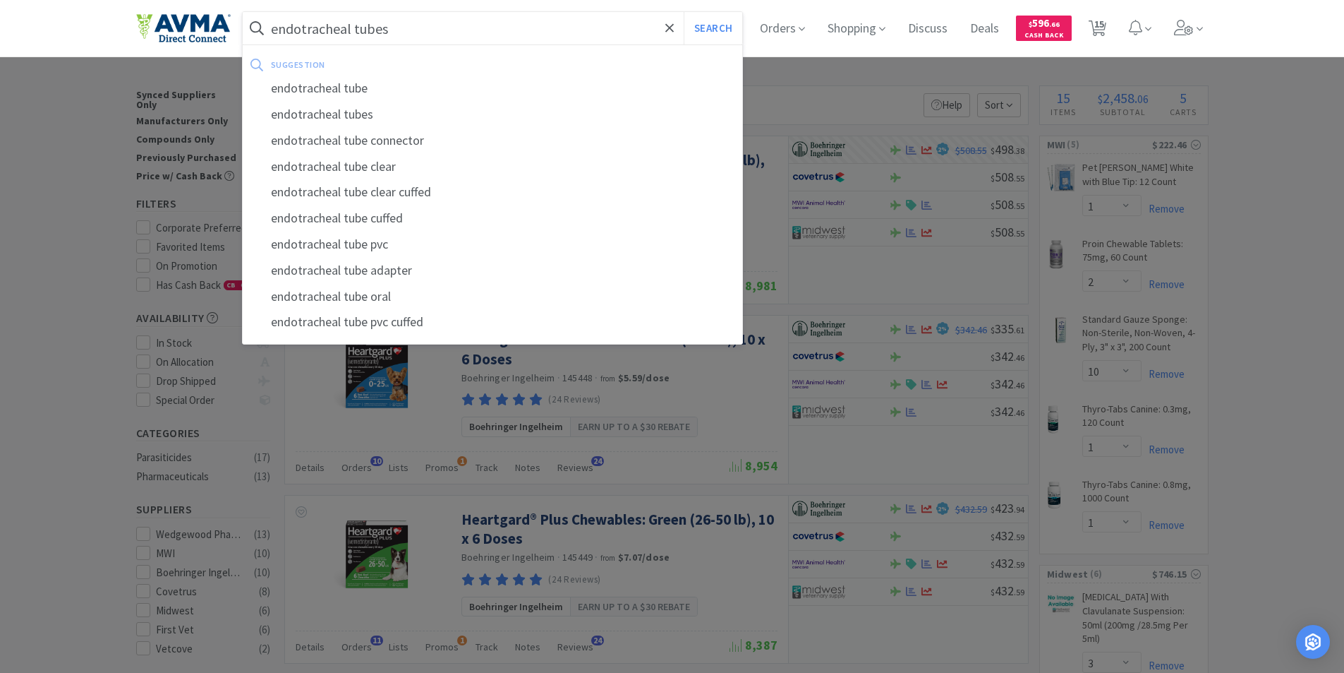
type input "endotracheal tubes"
click at [684, 12] on button "Search" at bounding box center [713, 28] width 59 height 32
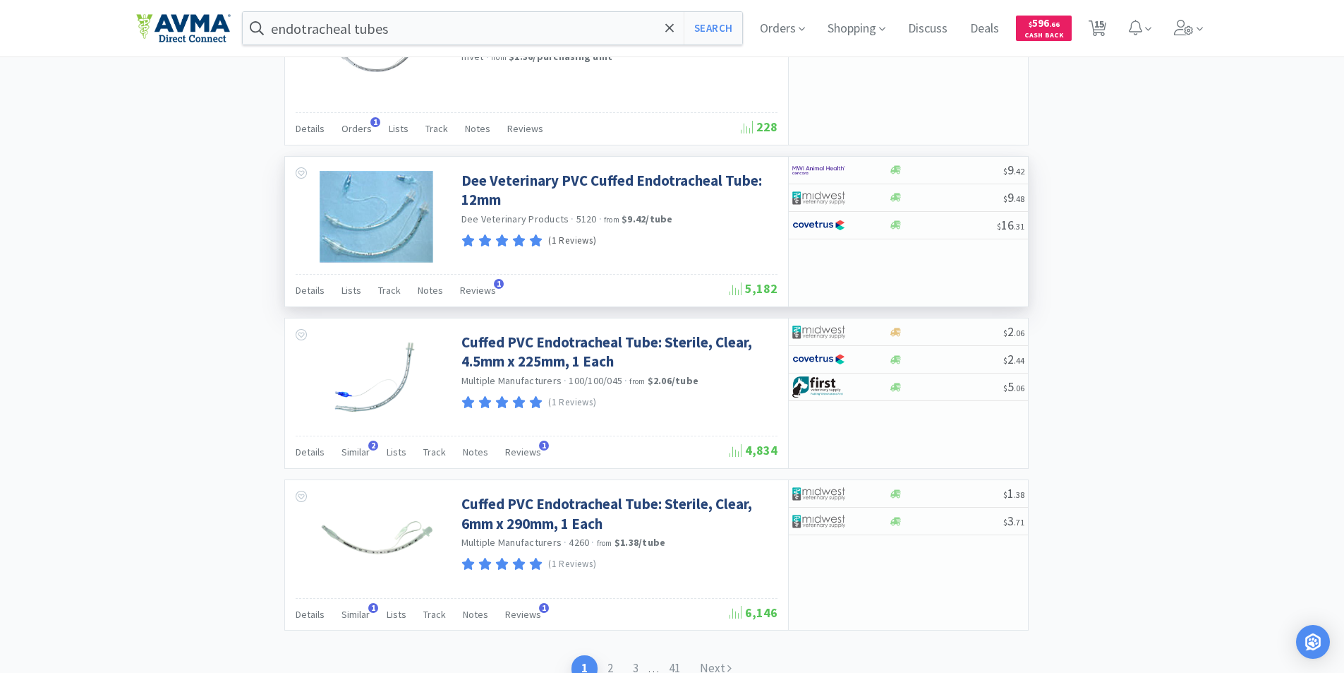
scroll to position [2010, 0]
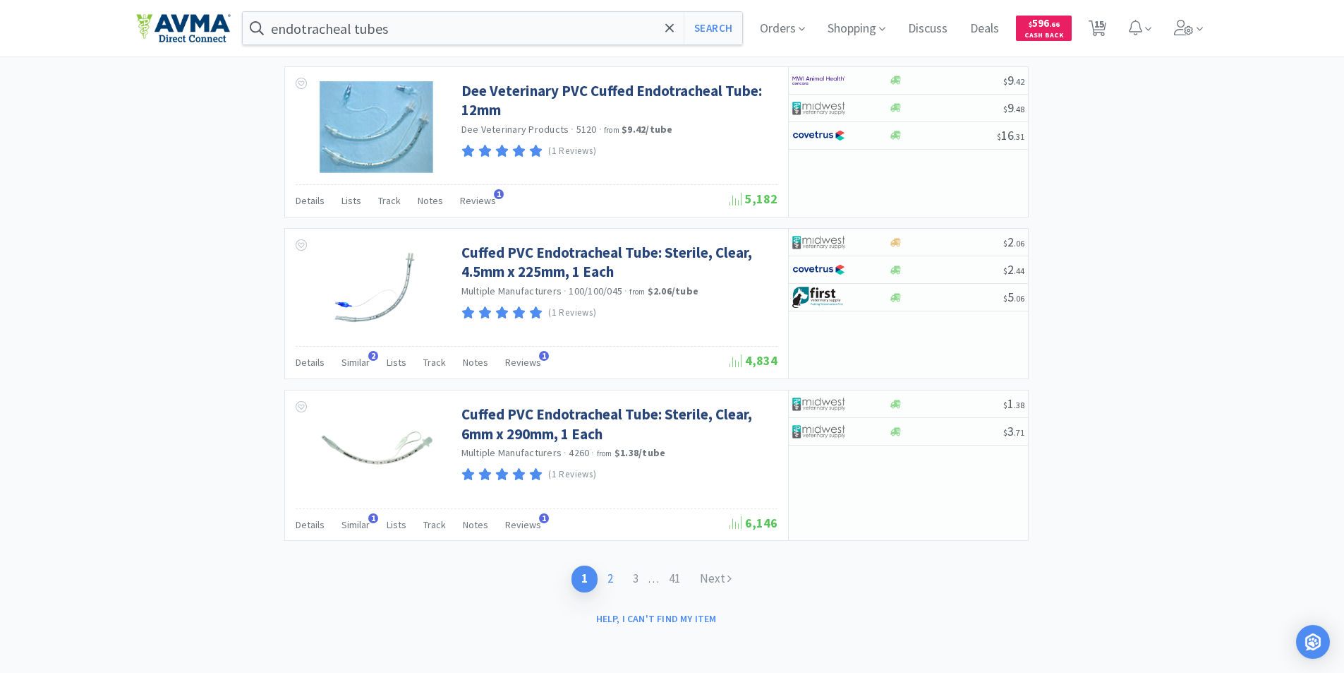
click at [608, 577] on link "2" at bounding box center [610, 578] width 25 height 26
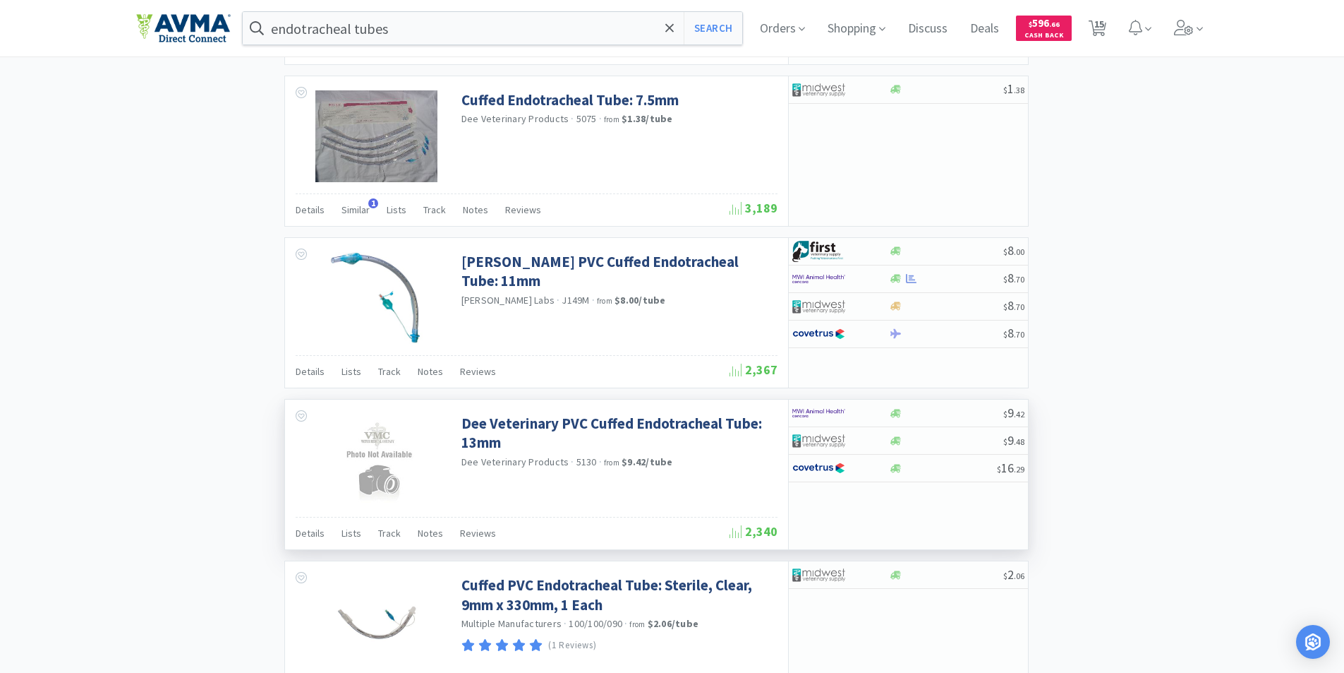
scroll to position [2006, 0]
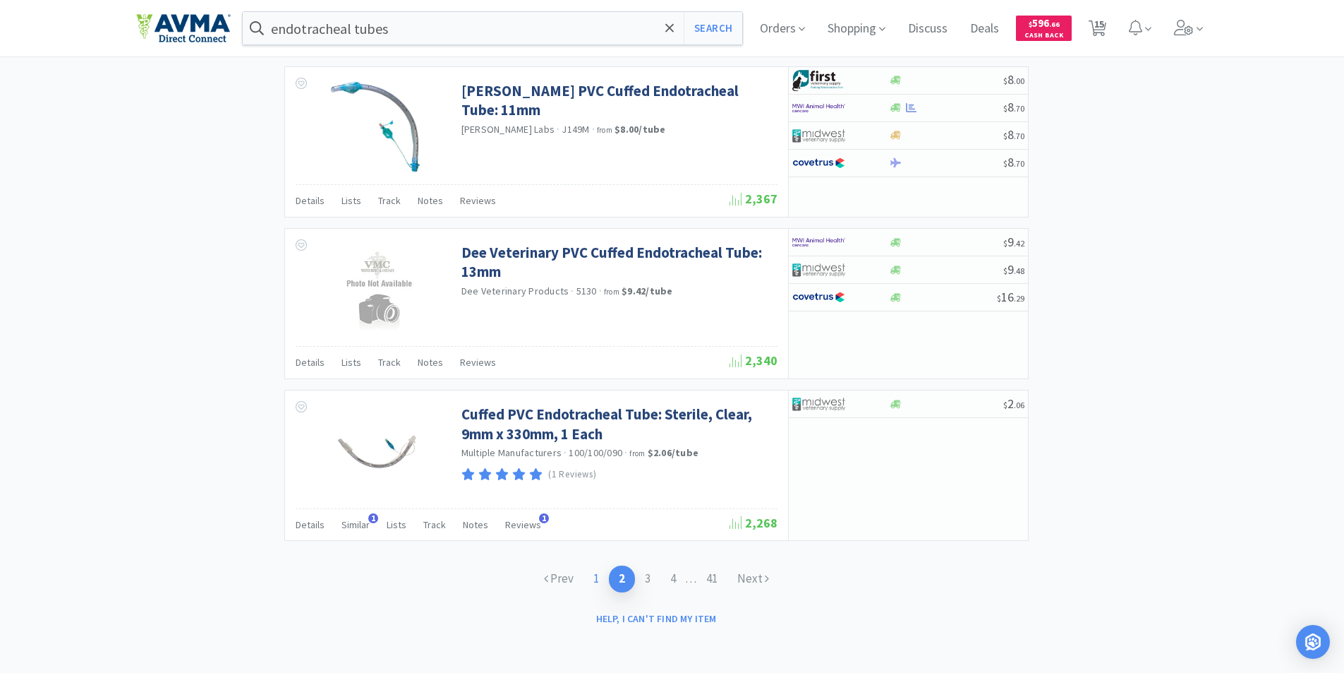
click at [594, 577] on link "1" at bounding box center [596, 578] width 25 height 26
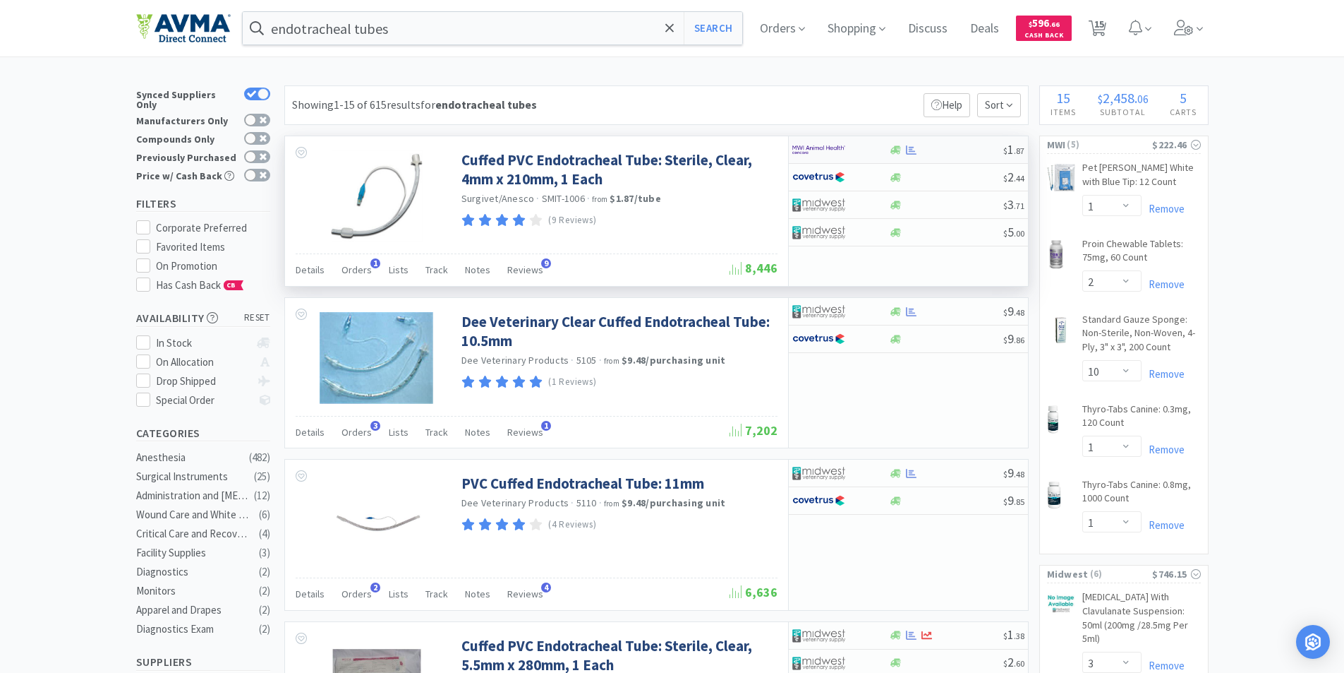
click at [810, 147] on img at bounding box center [819, 149] width 53 height 21
select select "1"
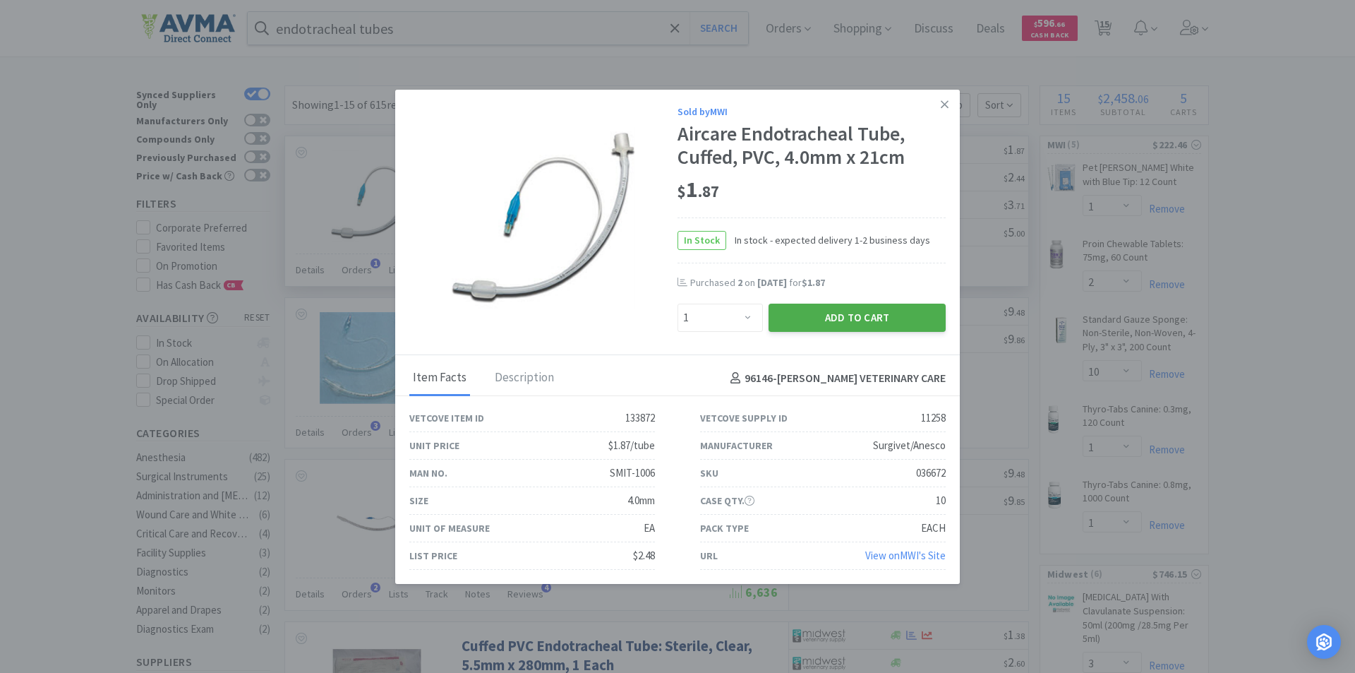
click at [823, 318] on button "Add to Cart" at bounding box center [857, 317] width 177 height 28
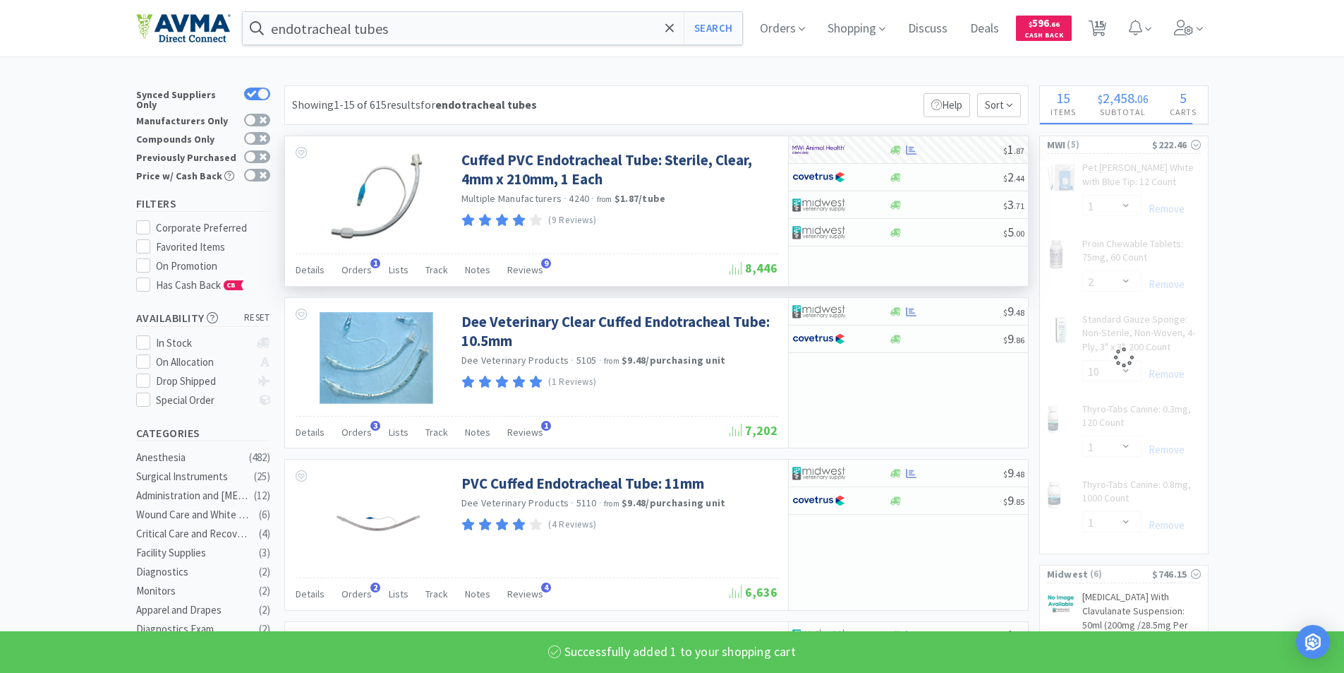
select select "1"
select select "2"
select select "10"
select select "1"
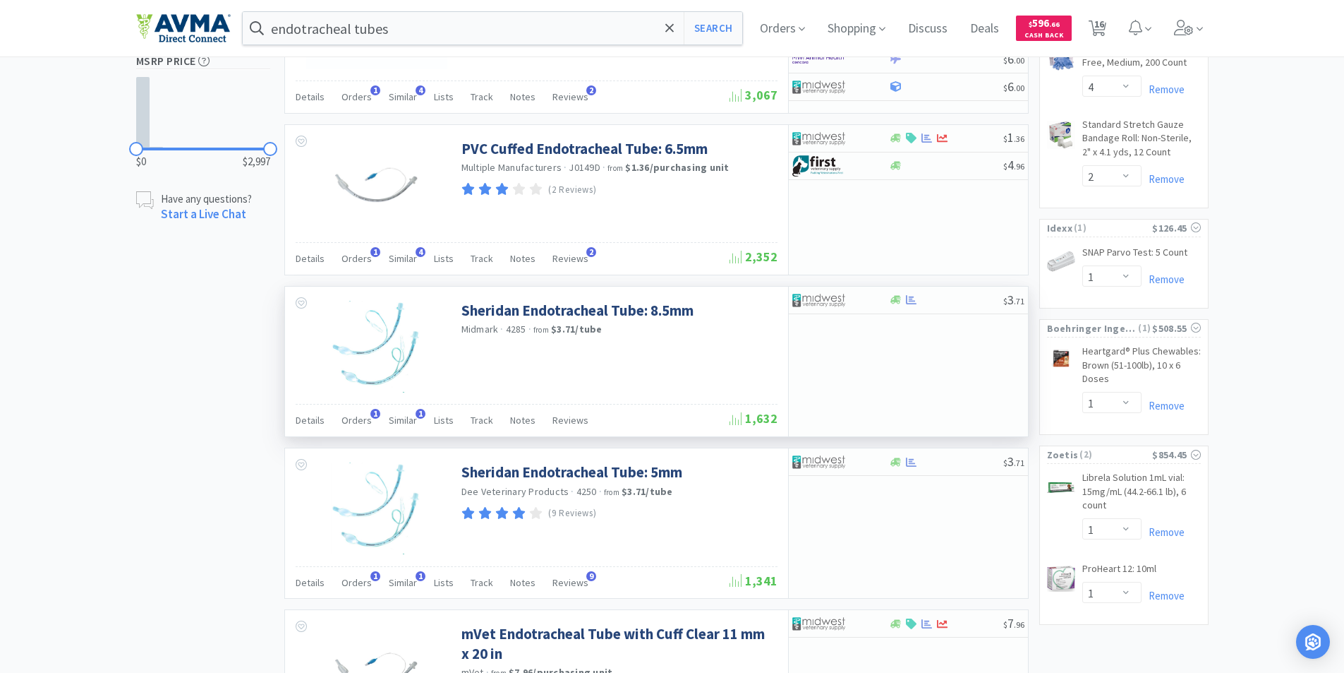
scroll to position [988, 0]
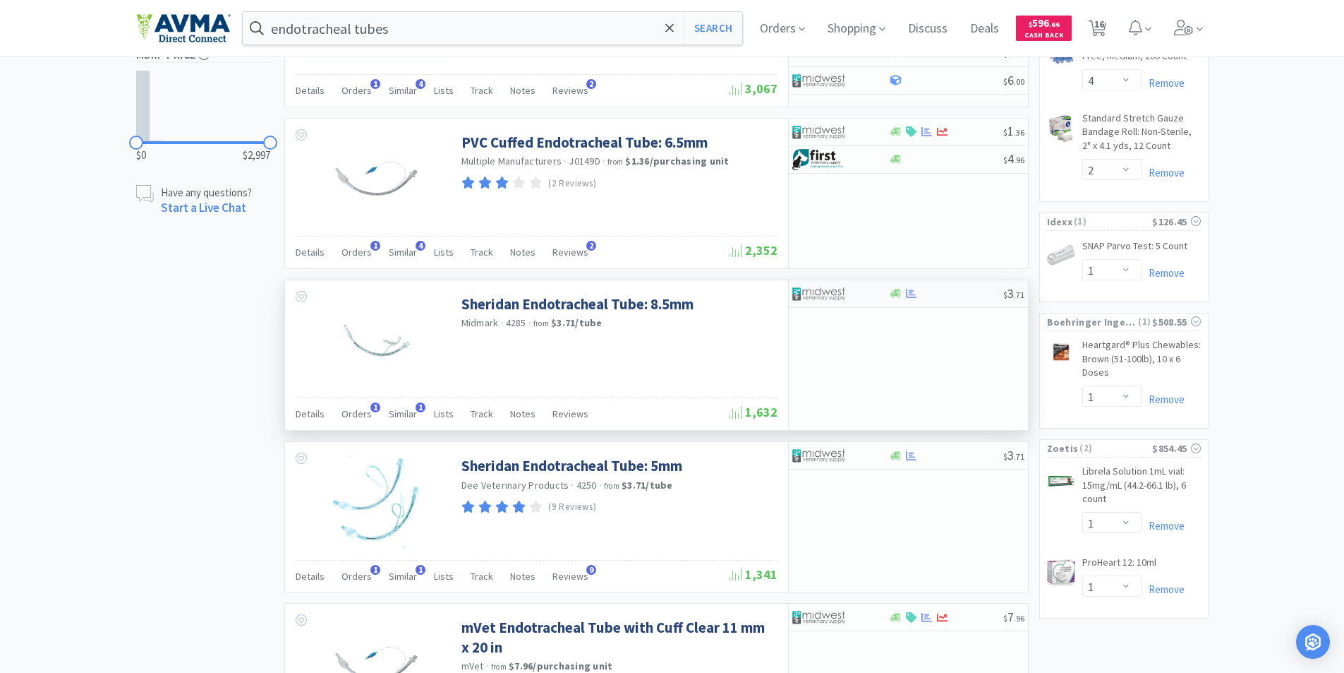
click at [812, 294] on img at bounding box center [819, 293] width 53 height 21
select select "1"
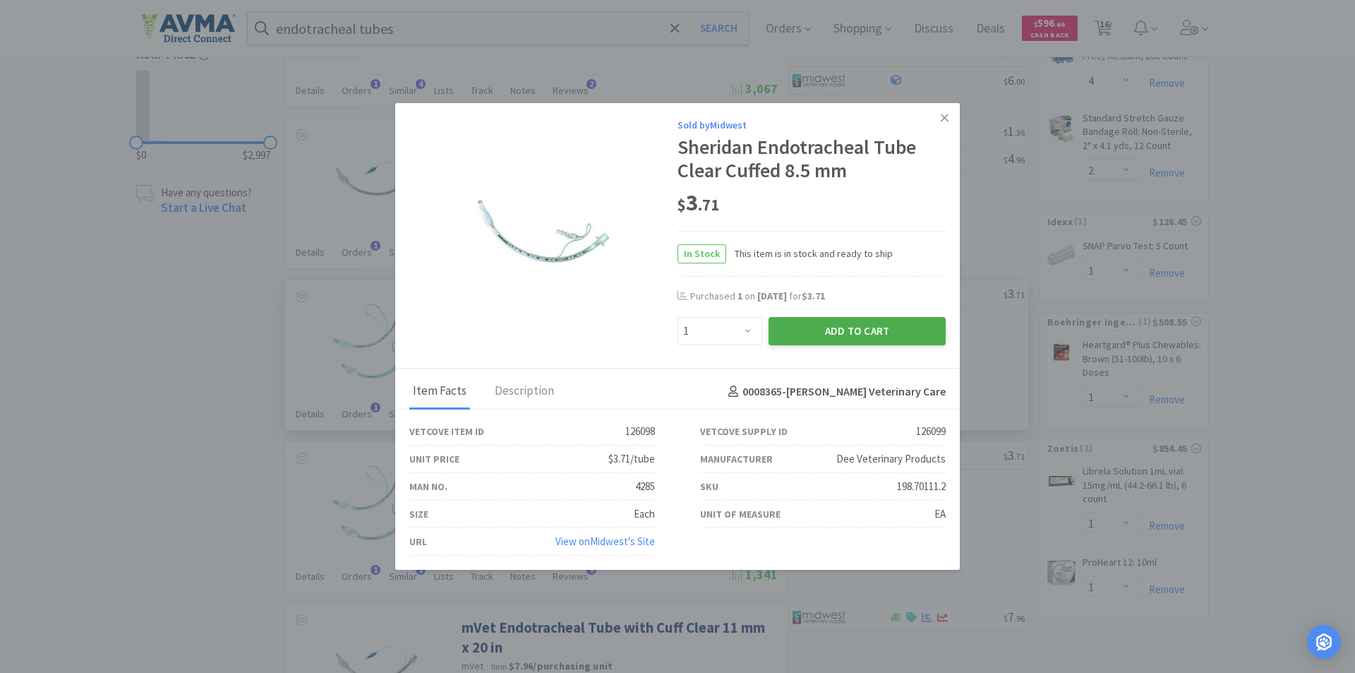
click at [800, 332] on button "Add to Cart" at bounding box center [857, 331] width 177 height 28
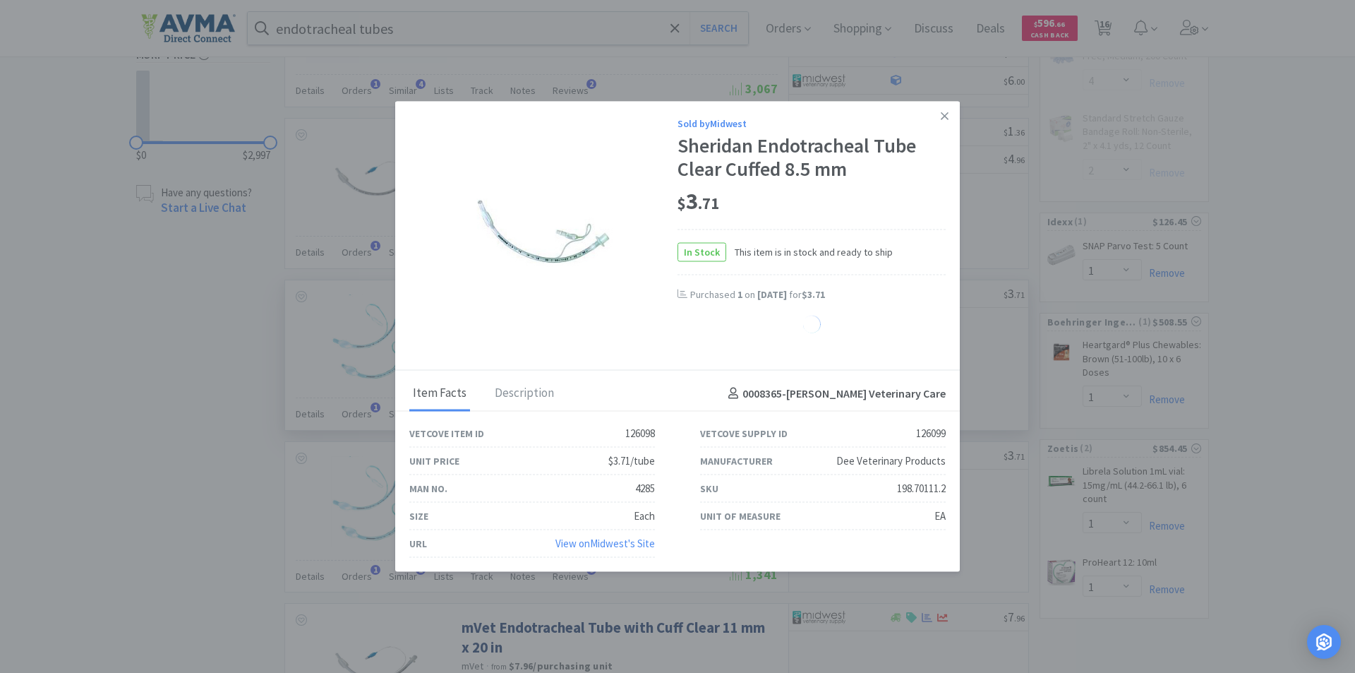
select select "1"
select select "2"
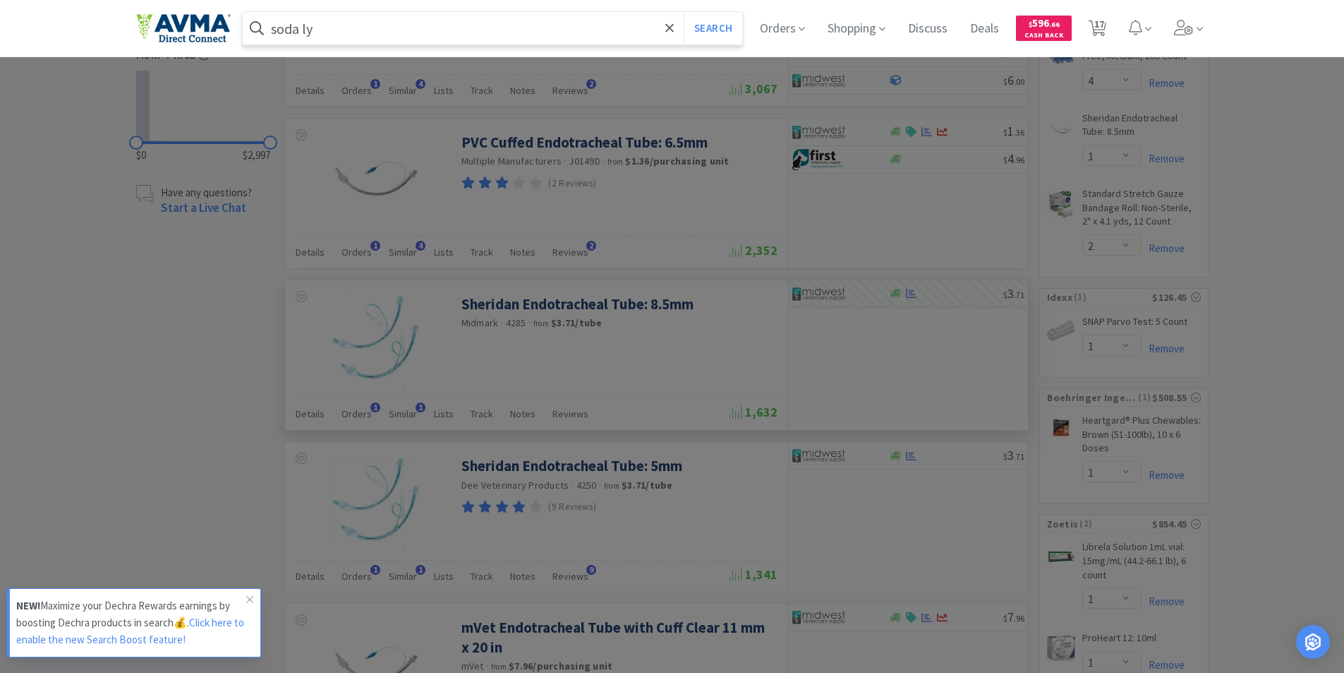
click at [298, 28] on input "soda ly" at bounding box center [493, 28] width 500 height 32
click at [337, 30] on input "soda ly" at bounding box center [493, 28] width 500 height 32
type input "soda lyme"
click at [684, 12] on button "Search" at bounding box center [713, 28] width 59 height 32
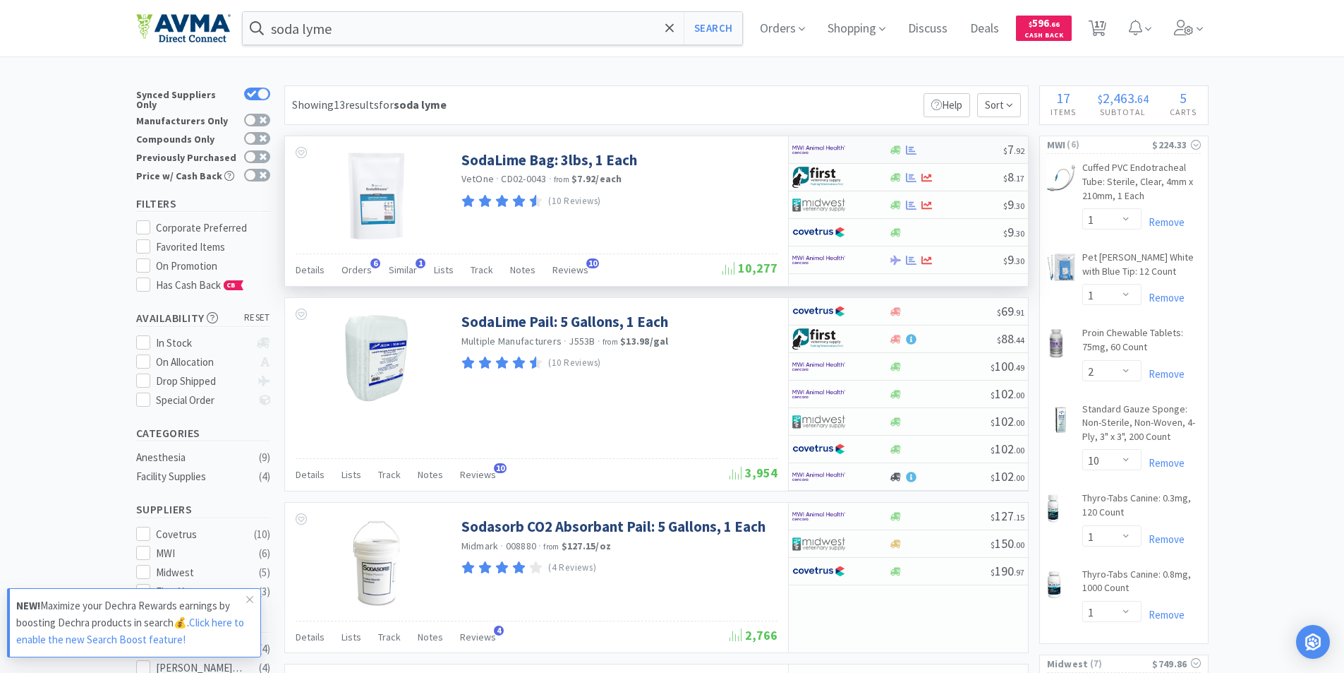
click at [803, 146] on img at bounding box center [819, 149] width 53 height 21
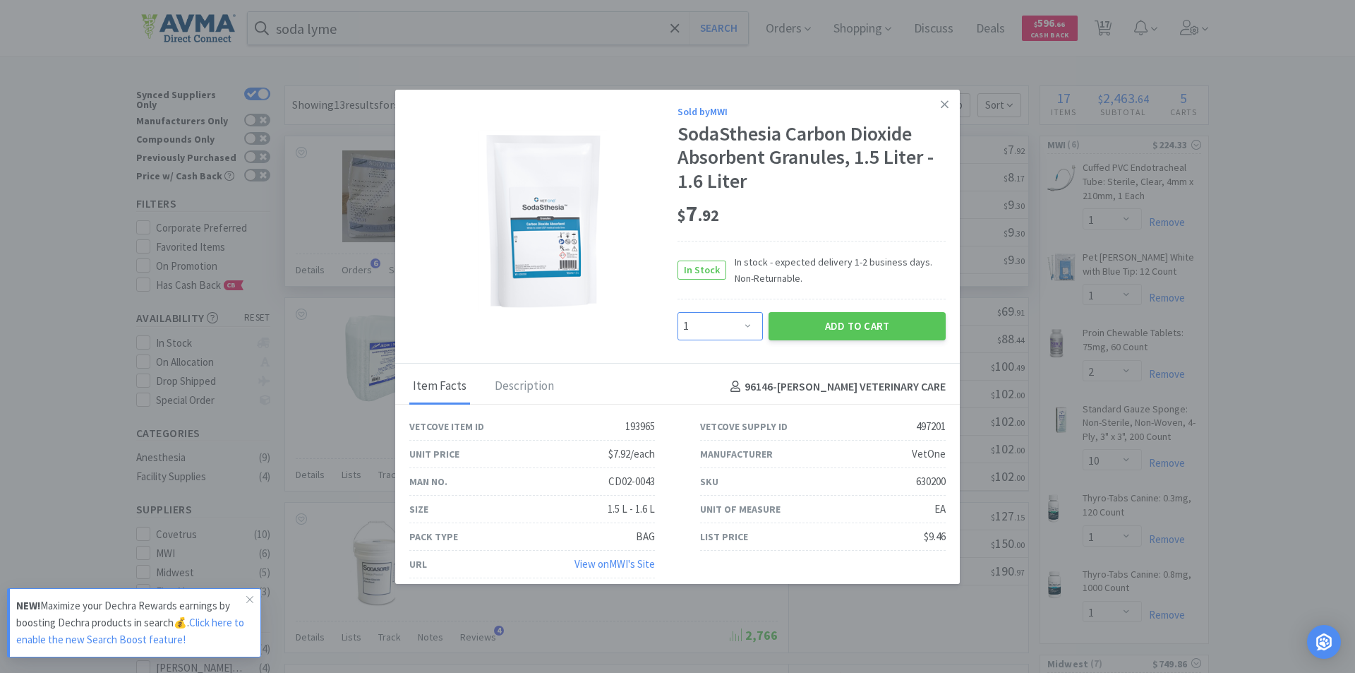
click at [742, 325] on select "Enter Quantity 1 2 3 4 5 6 7 8 9 10 11 12 13 14 15 16 17 18 19 20 Enter Quantity" at bounding box center [719, 326] width 85 height 28
select select "2"
click at [677, 312] on select "Enter Quantity 1 2 3 4 5 6 7 8 9 10 11 12 13 14 15 16 17 18 19 20 Enter Quantity" at bounding box center [719, 326] width 85 height 28
click at [807, 324] on button "Add to Cart" at bounding box center [857, 326] width 177 height 28
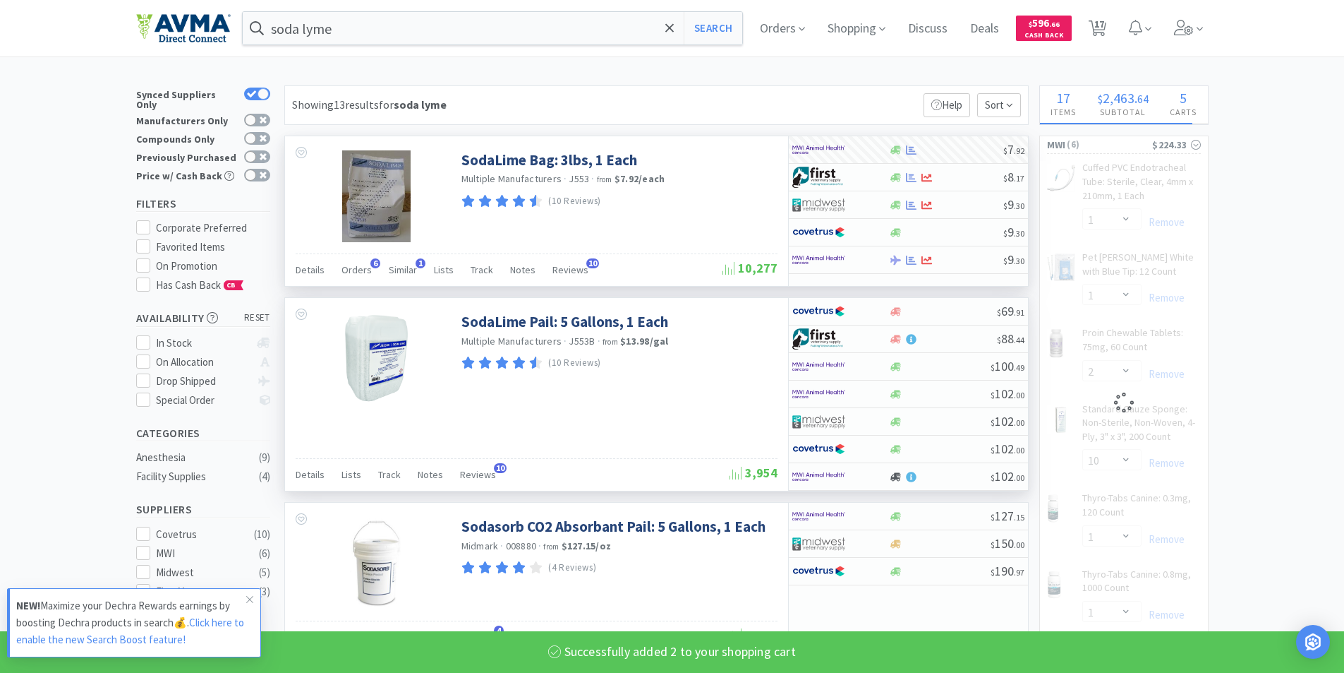
select select "2"
select select "10"
select select "1"
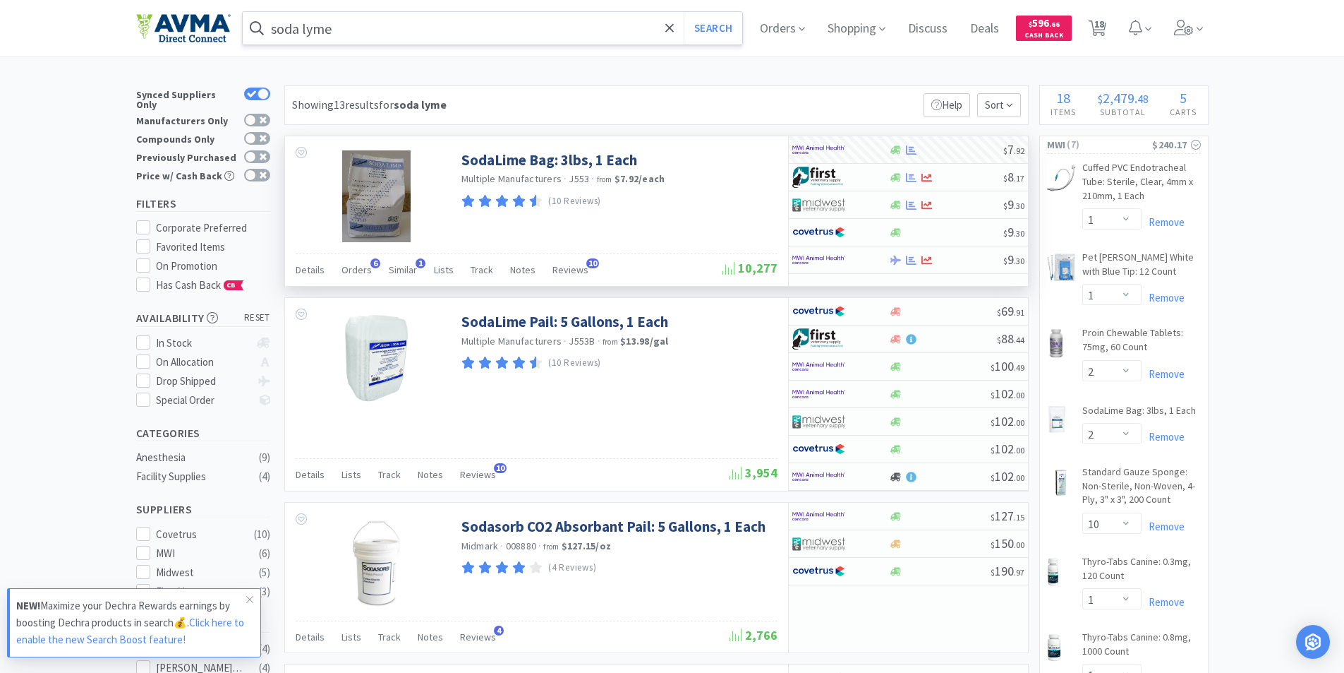
click at [367, 31] on input "soda lyme" at bounding box center [493, 28] width 500 height 32
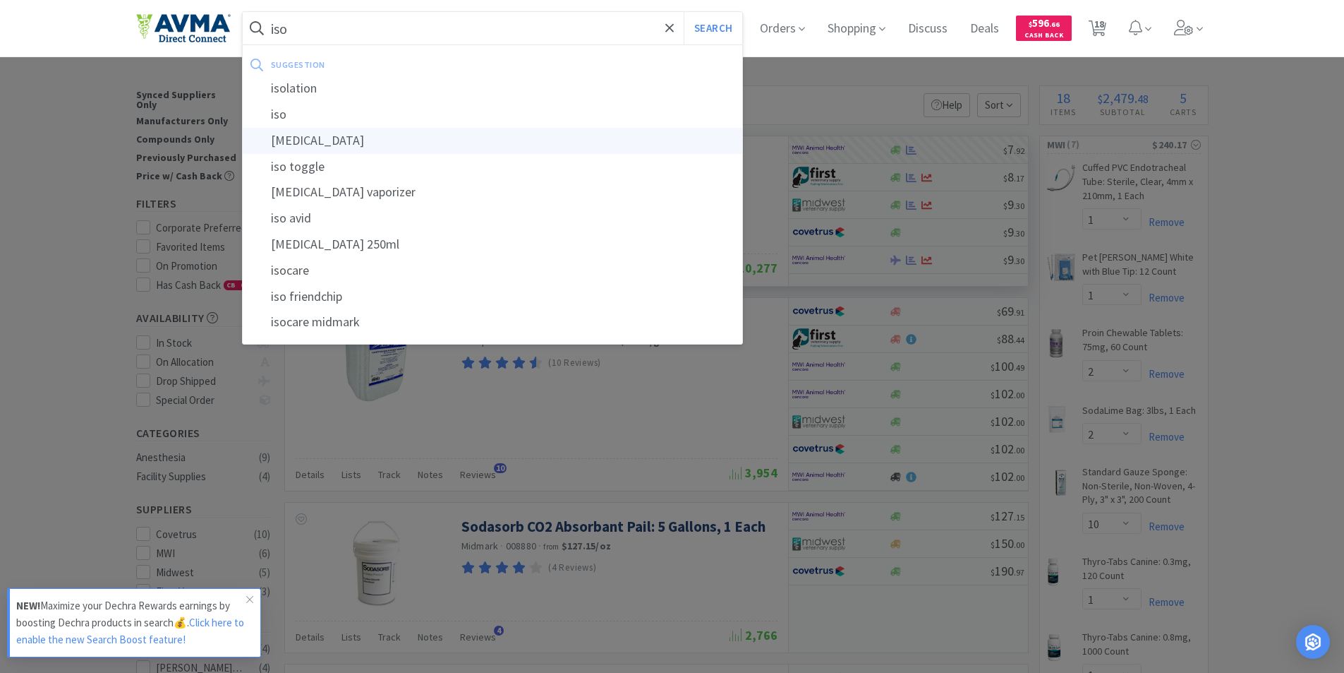
click at [305, 133] on div "isoflurane" at bounding box center [493, 141] width 500 height 26
type input "isoflurane"
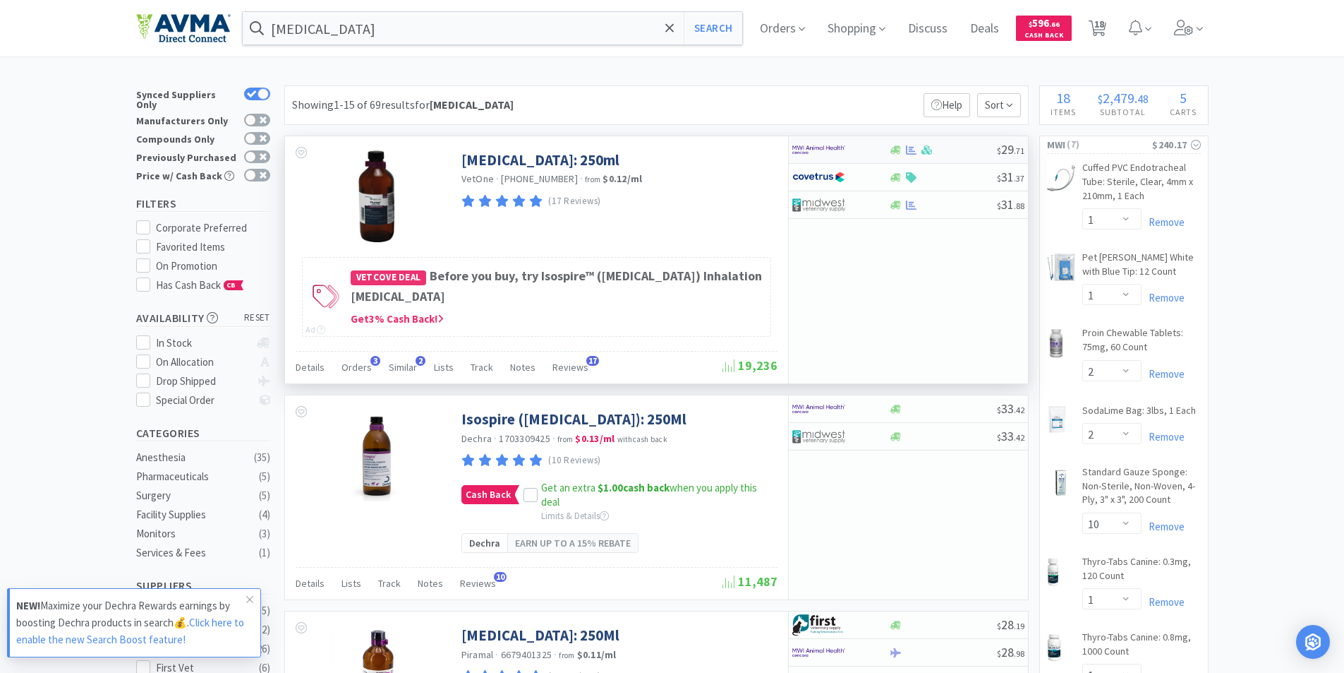
click at [806, 144] on img at bounding box center [819, 149] width 53 height 21
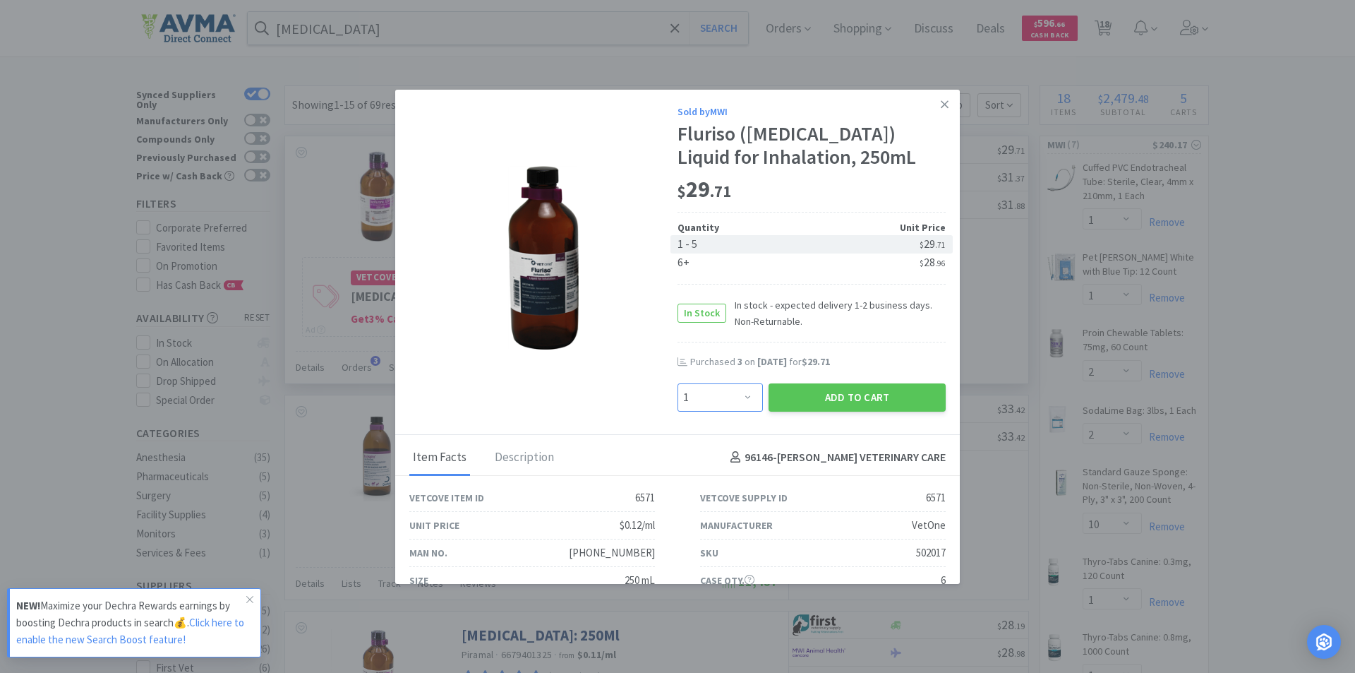
click at [738, 398] on select "Enter Quantity 1 2 3 4 5 6 7 8 9 10 11 12 13 14 15 16 17 18 19 20 Enter Quantity" at bounding box center [719, 397] width 85 height 28
select select "2"
click at [677, 383] on select "Enter Quantity 1 2 3 4 5 6 7 8 9 10 11 12 13 14 15 16 17 18 19 20 Enter Quantity" at bounding box center [719, 397] width 85 height 28
click at [846, 395] on button "Add to Cart" at bounding box center [857, 397] width 177 height 28
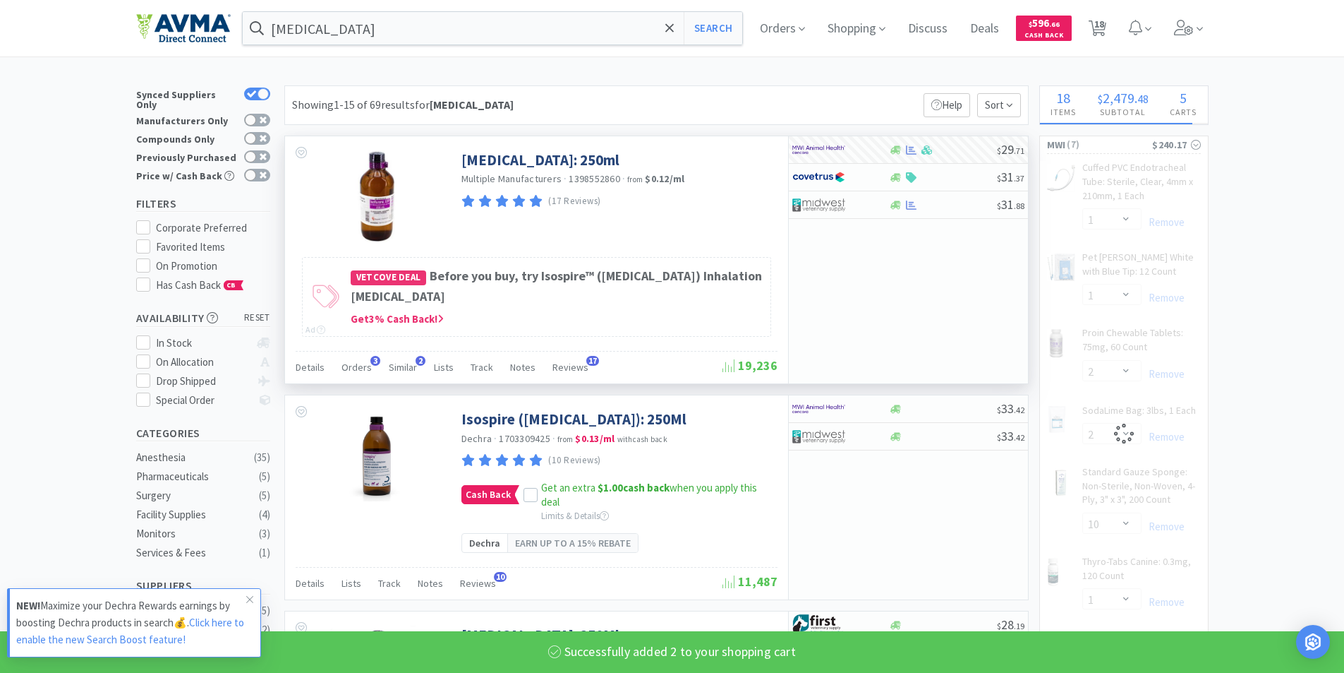
select select "2"
select select "1"
select select "2"
select select "10"
select select "1"
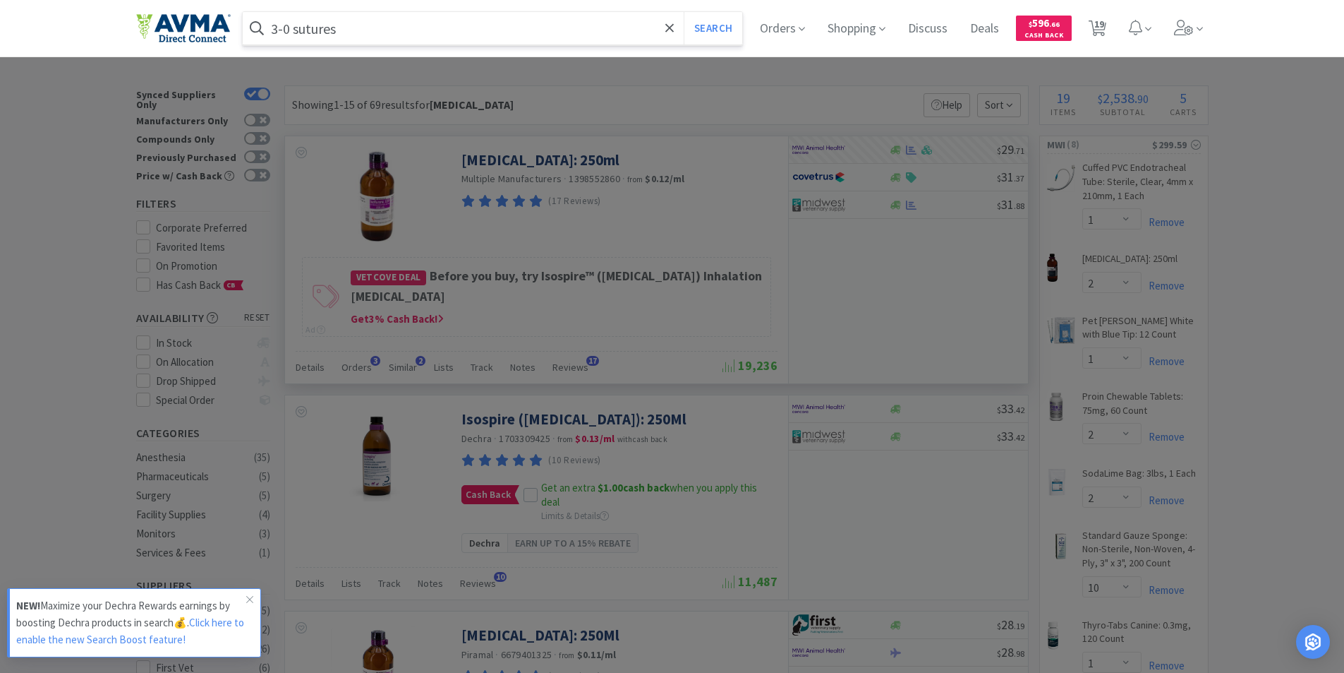
click at [684, 12] on button "Search" at bounding box center [713, 28] width 59 height 32
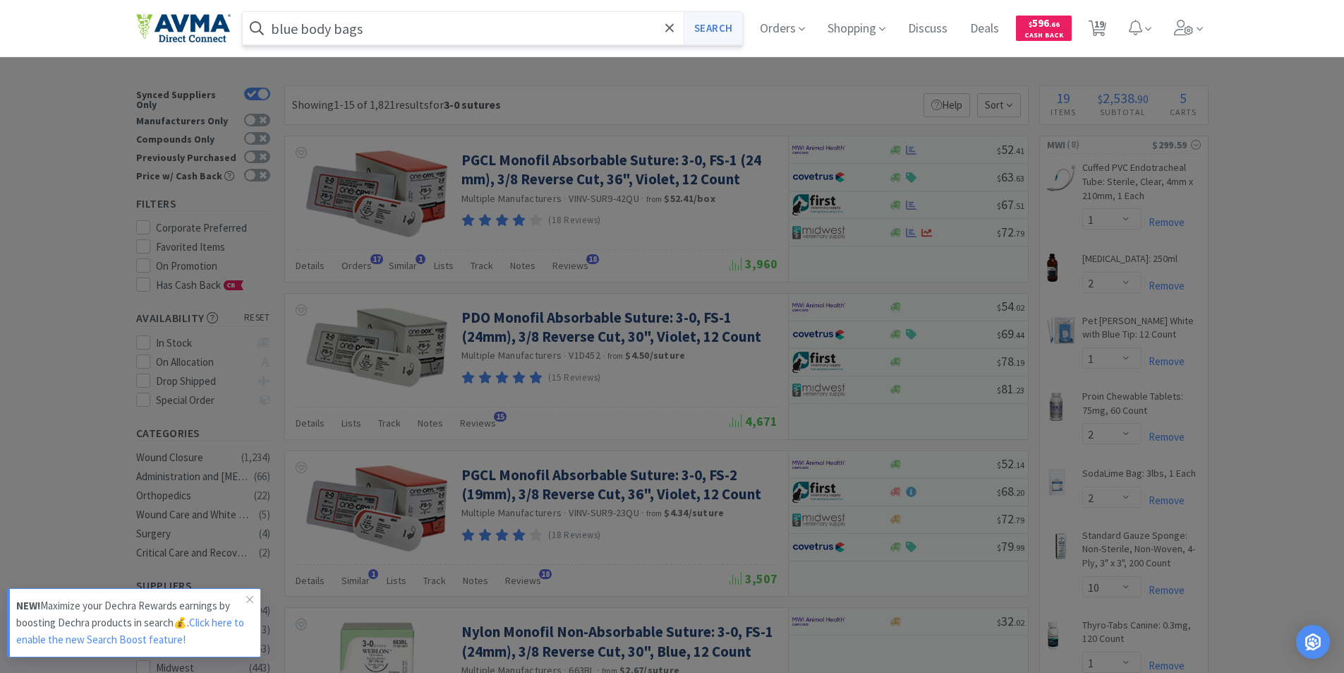
click at [718, 29] on button "Search" at bounding box center [713, 28] width 59 height 32
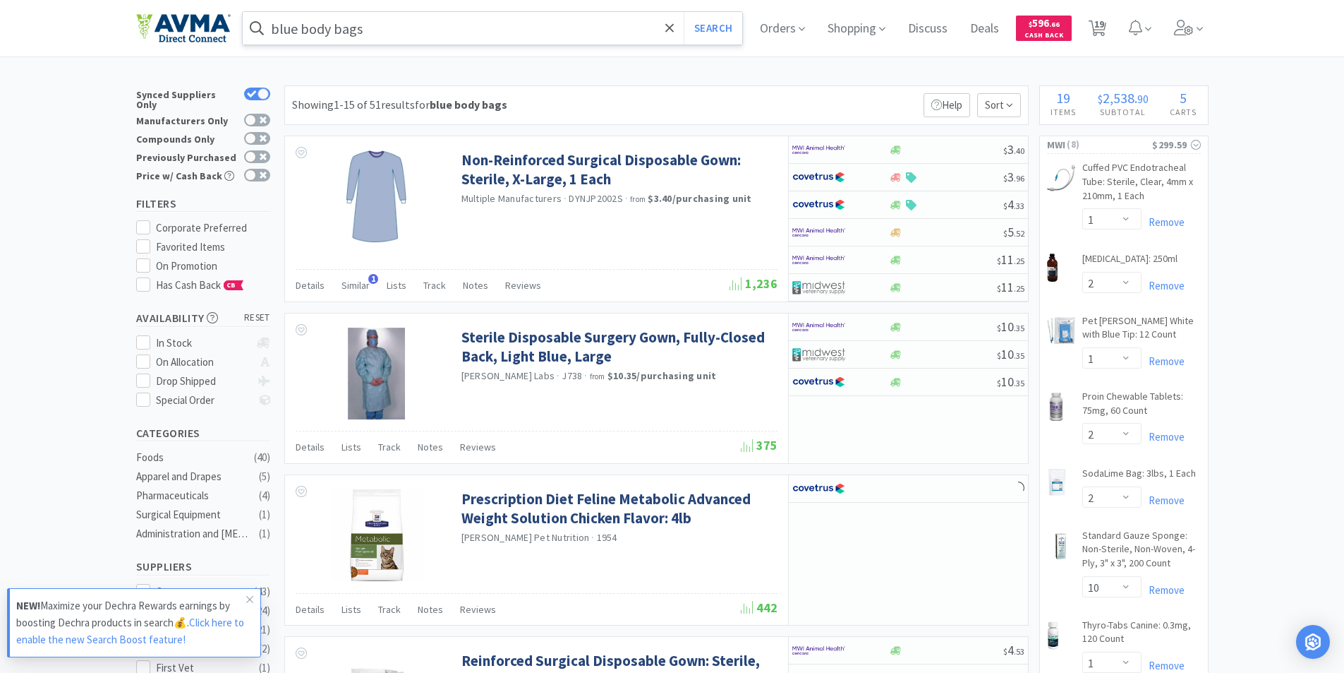
click at [319, 27] on input "blue body bags" at bounding box center [493, 28] width 500 height 32
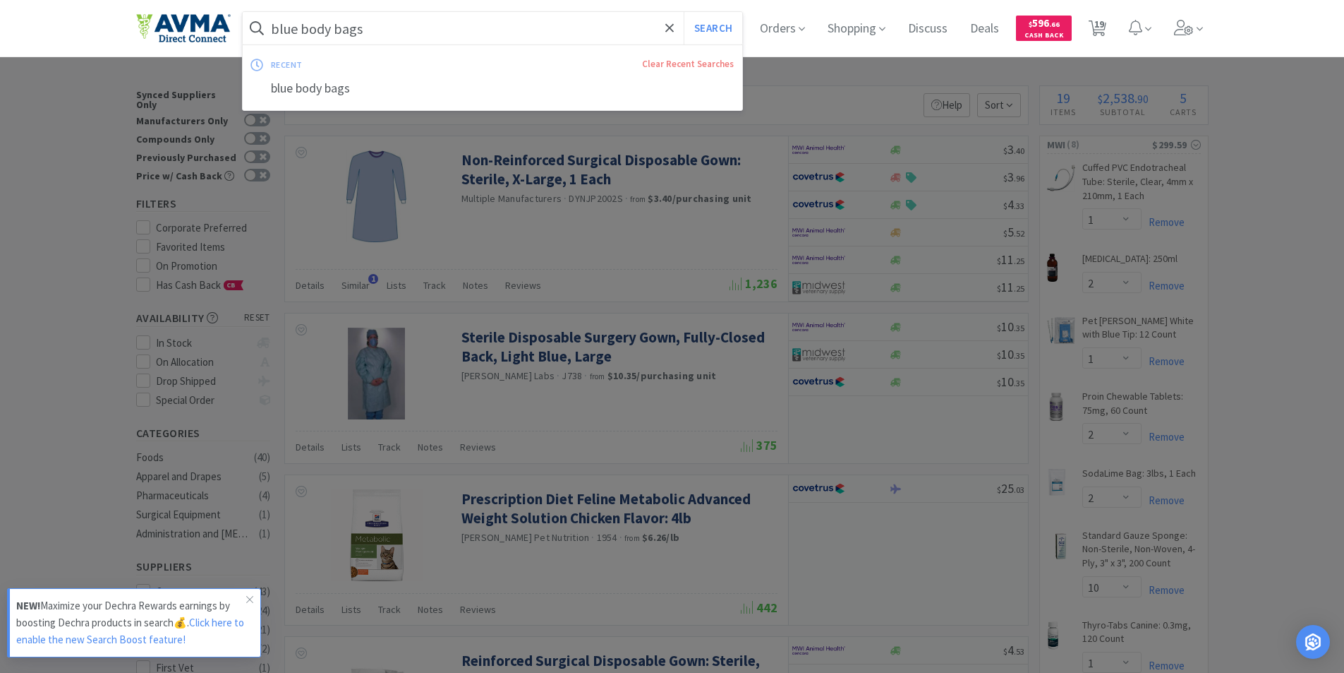
click at [311, 32] on input "blue body bags" at bounding box center [493, 28] width 500 height 32
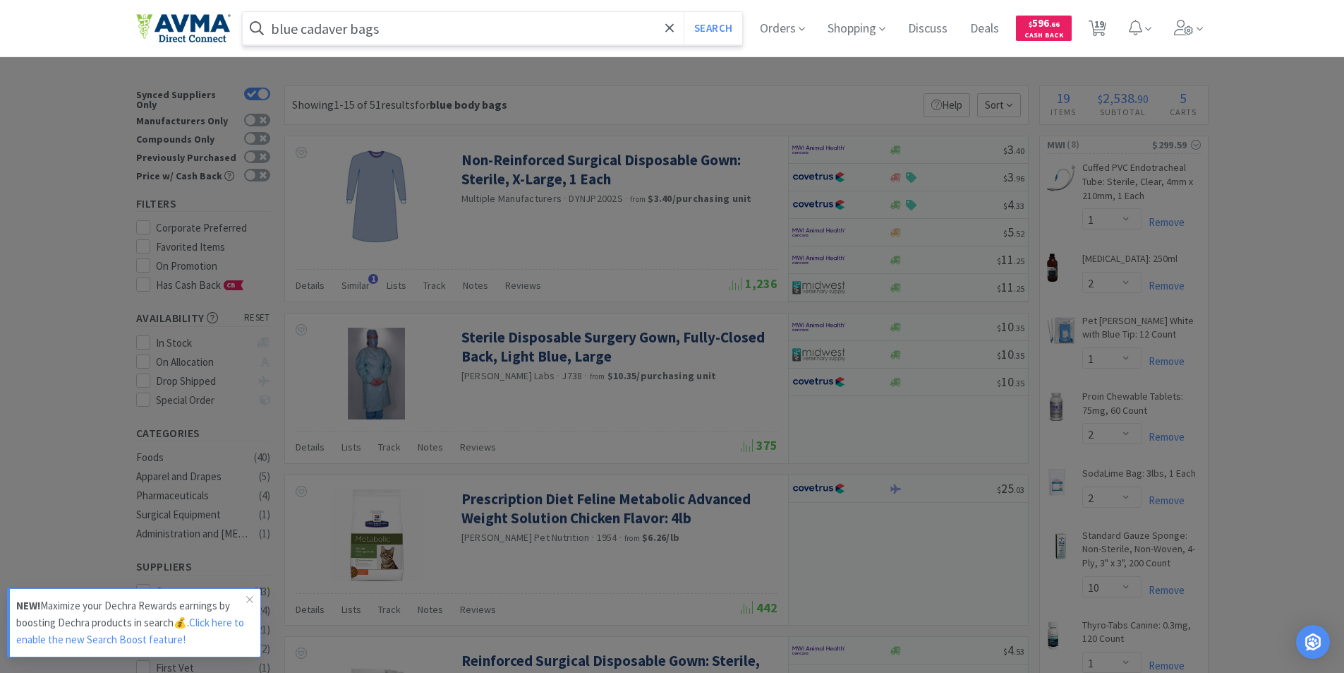
type input "blue cadaver bags"
click at [684, 12] on button "Search" at bounding box center [713, 28] width 59 height 32
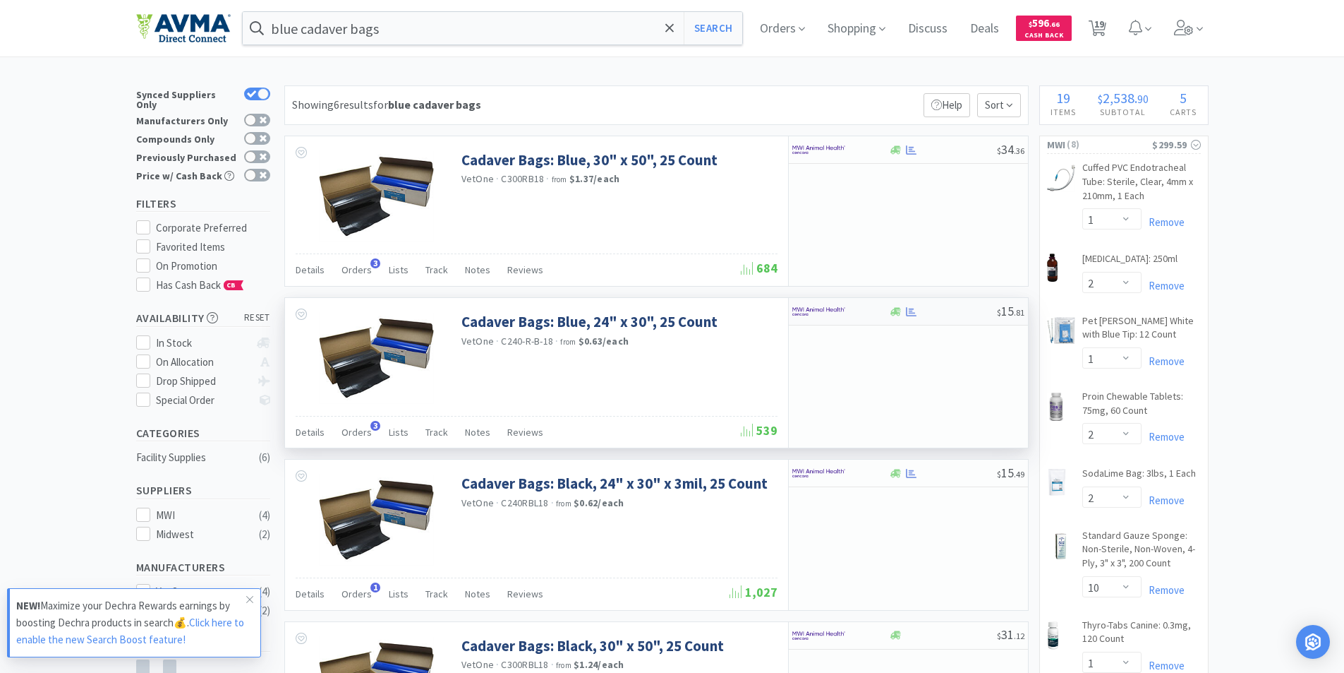
click at [819, 309] on img at bounding box center [819, 311] width 53 height 21
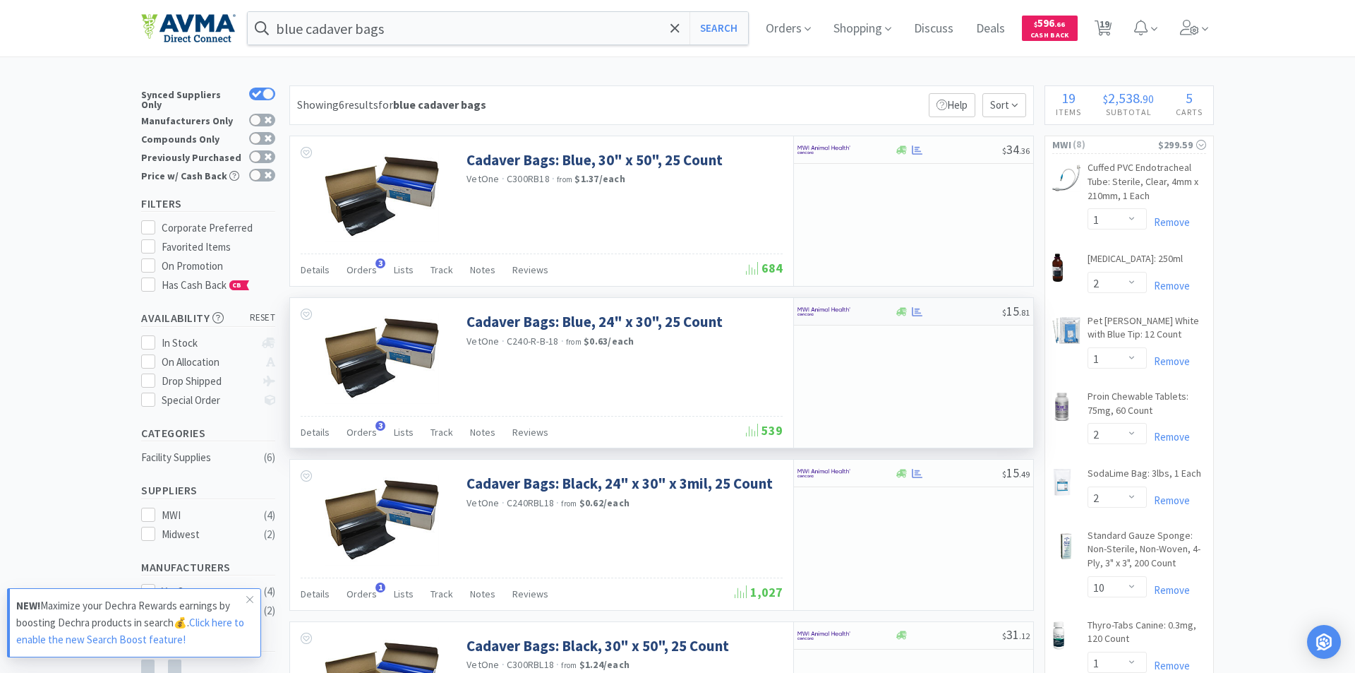
select select "1"
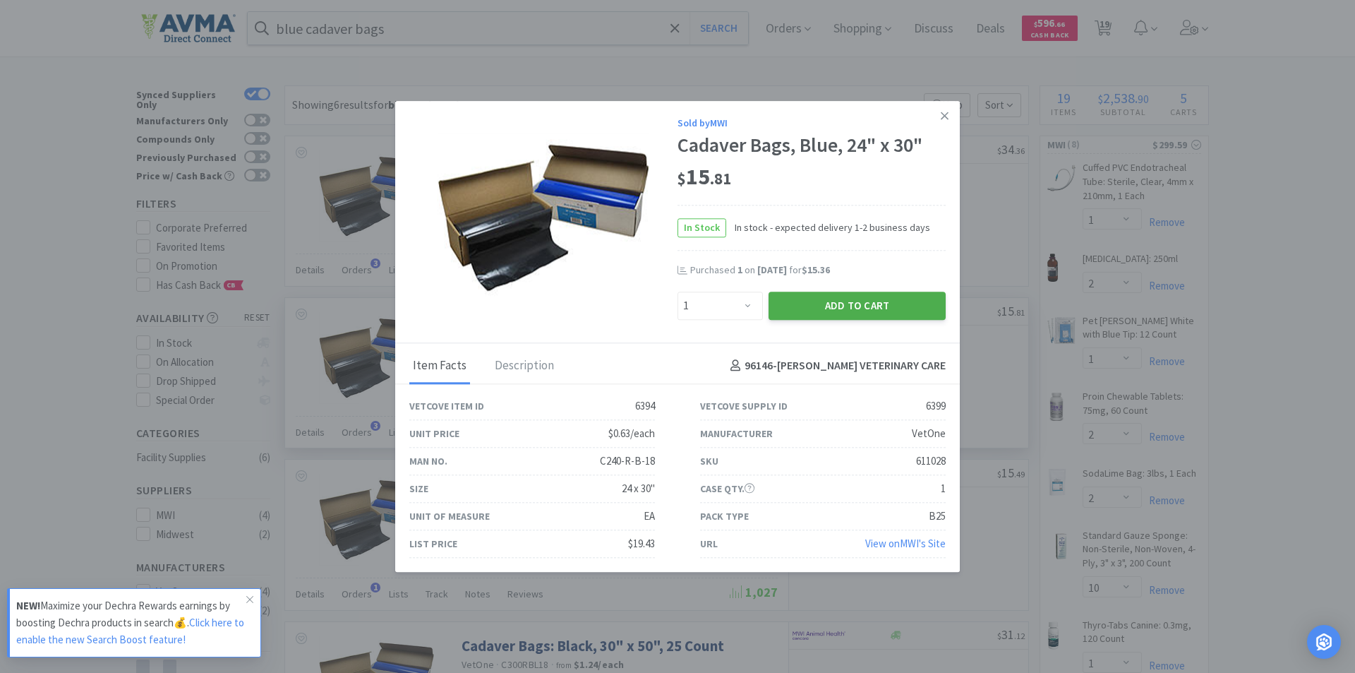
click at [858, 301] on button "Add to Cart" at bounding box center [857, 305] width 177 height 28
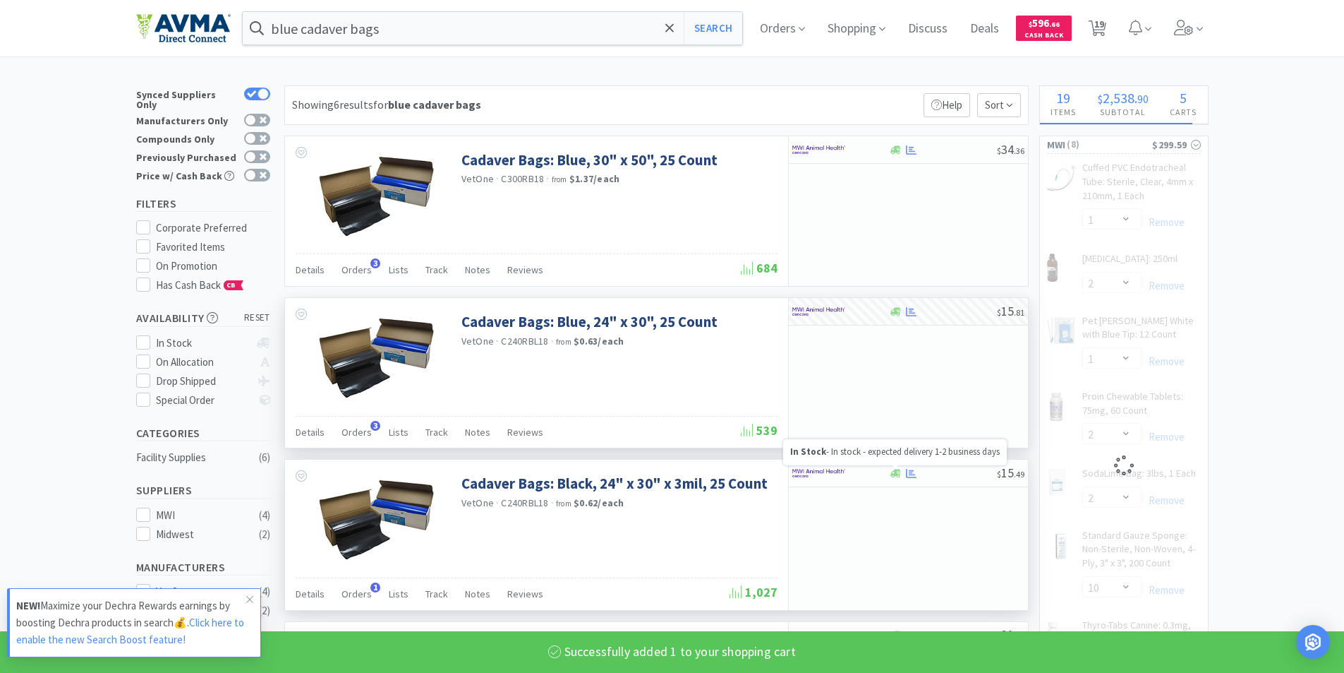
select select "1"
select select "2"
select select "1"
select select "2"
select select "10"
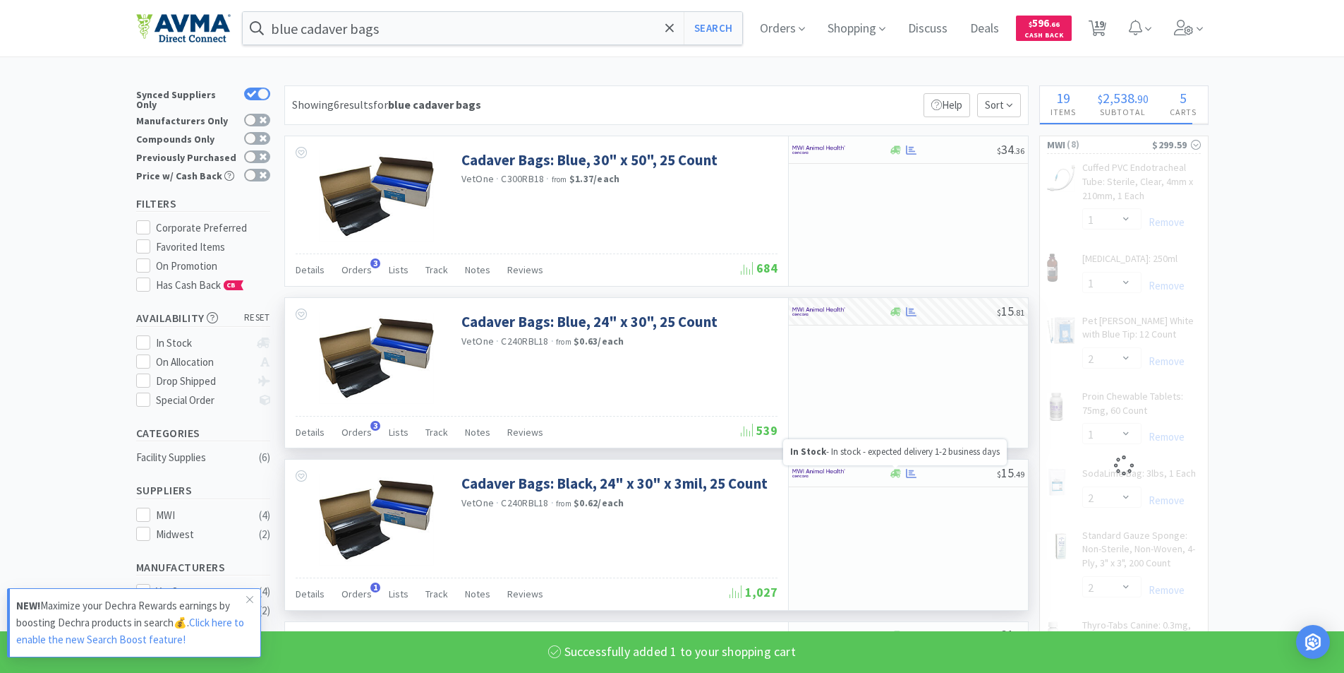
select select "1"
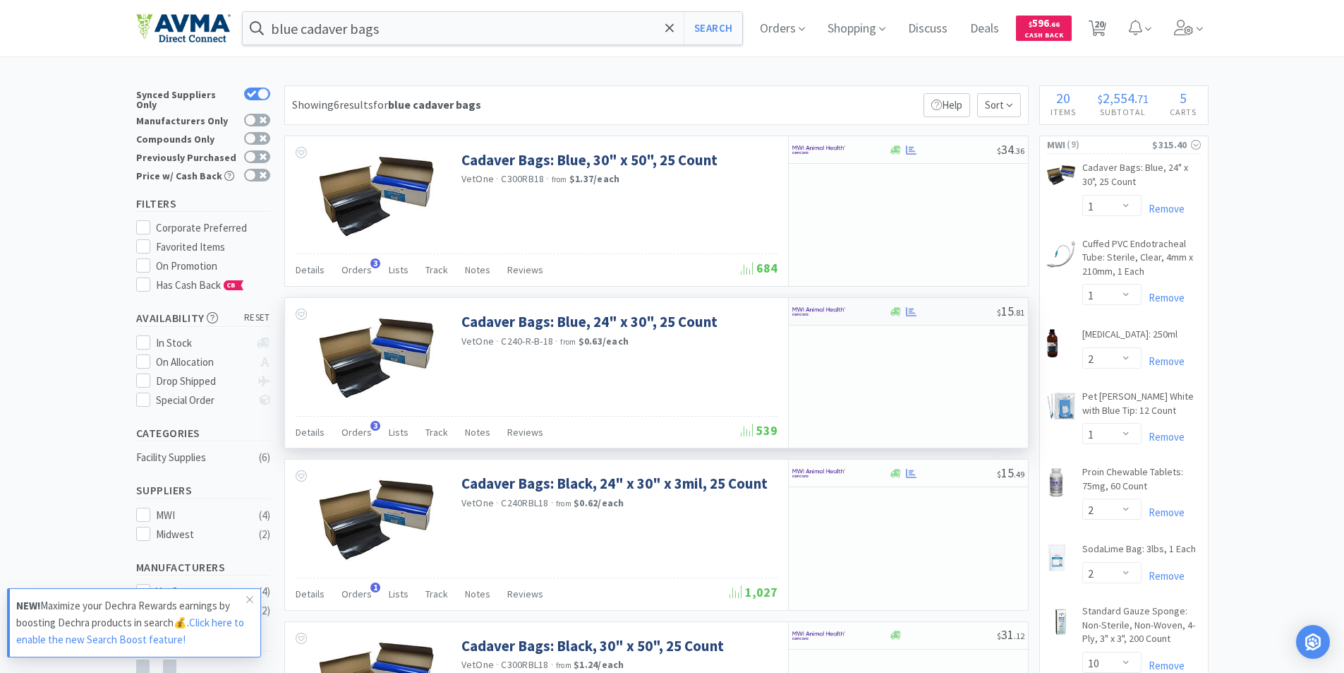
click at [807, 311] on img at bounding box center [819, 311] width 53 height 21
select select "1"
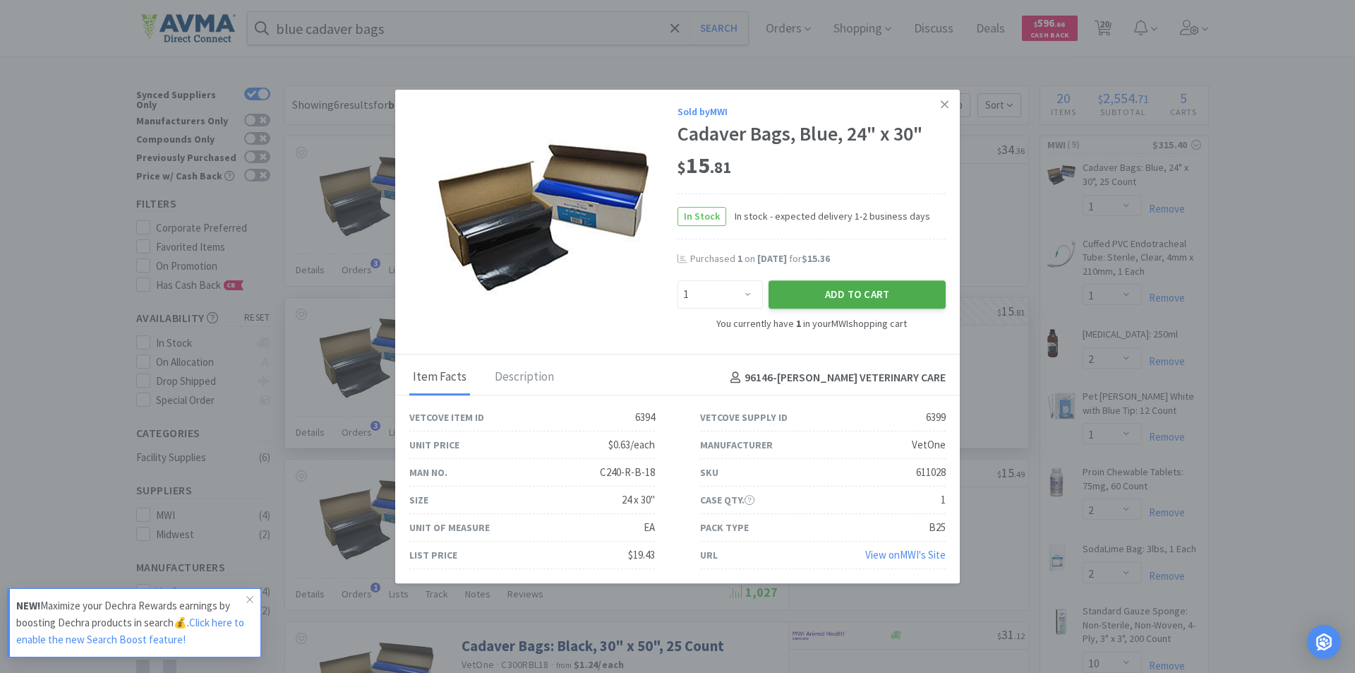
click at [825, 294] on button "Add to Cart" at bounding box center [857, 294] width 177 height 28
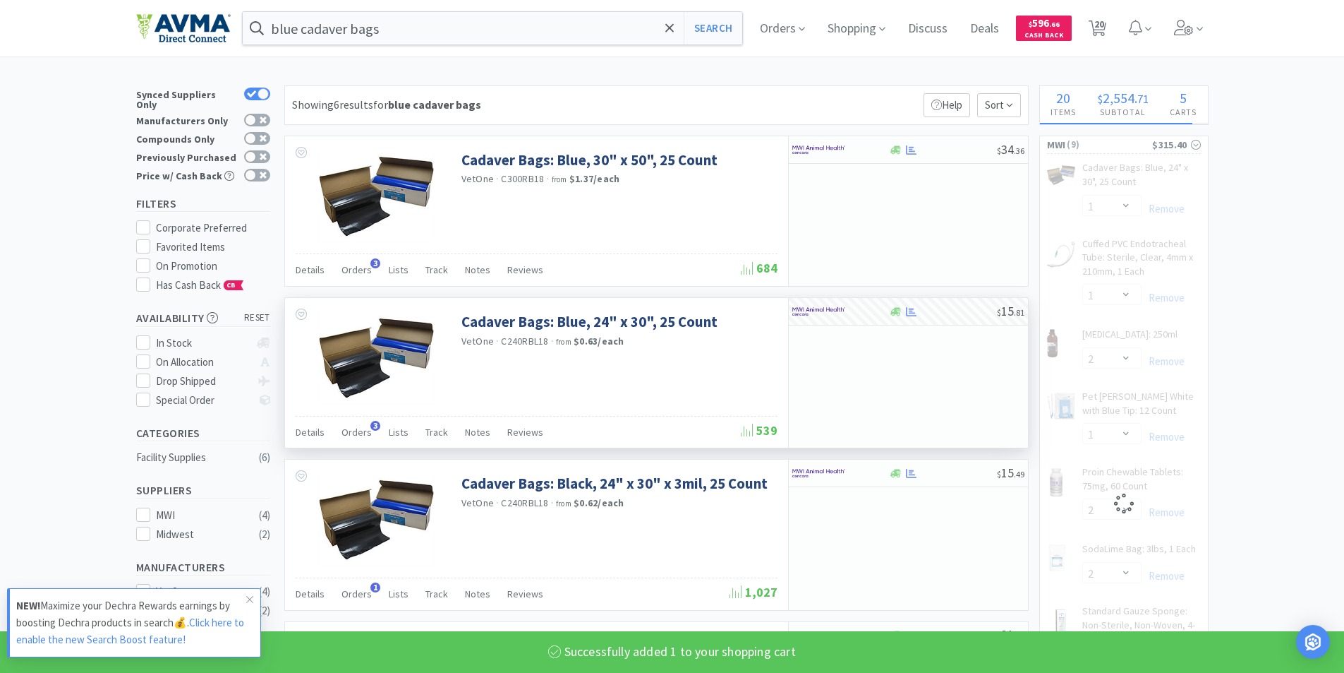
select select "2"
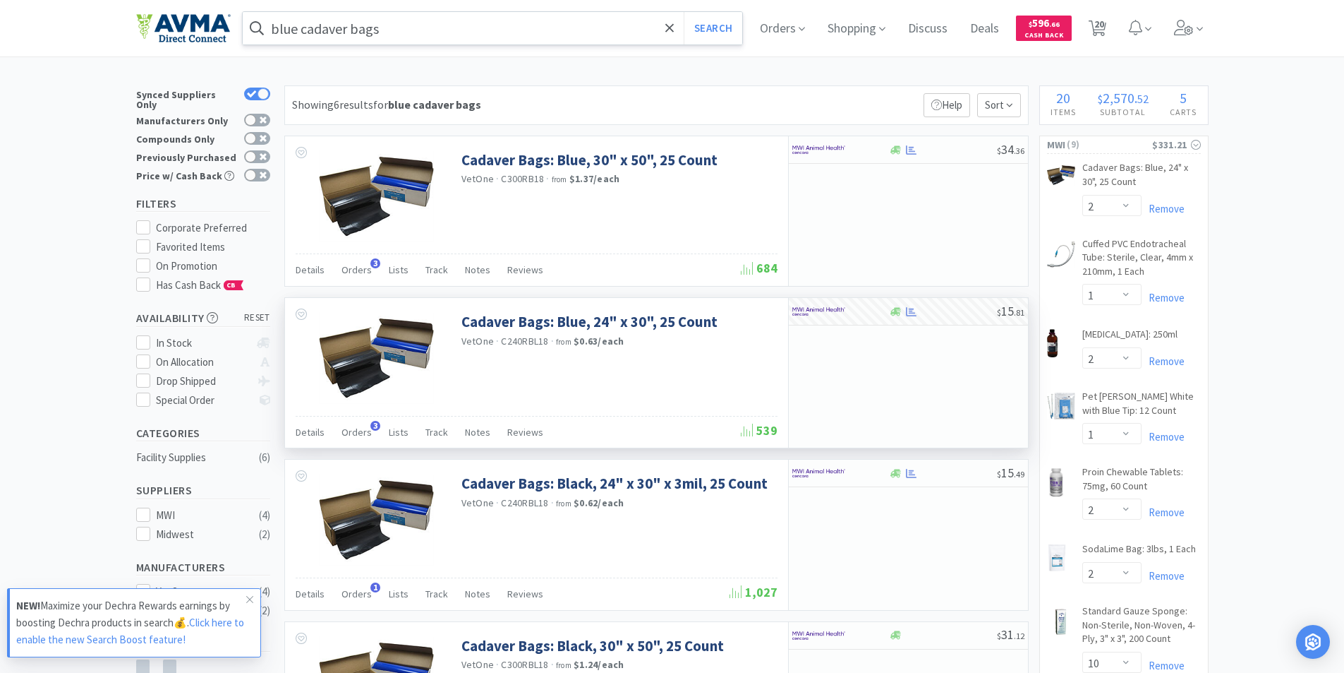
click at [409, 33] on input "blue cadaver bags" at bounding box center [493, 28] width 500 height 32
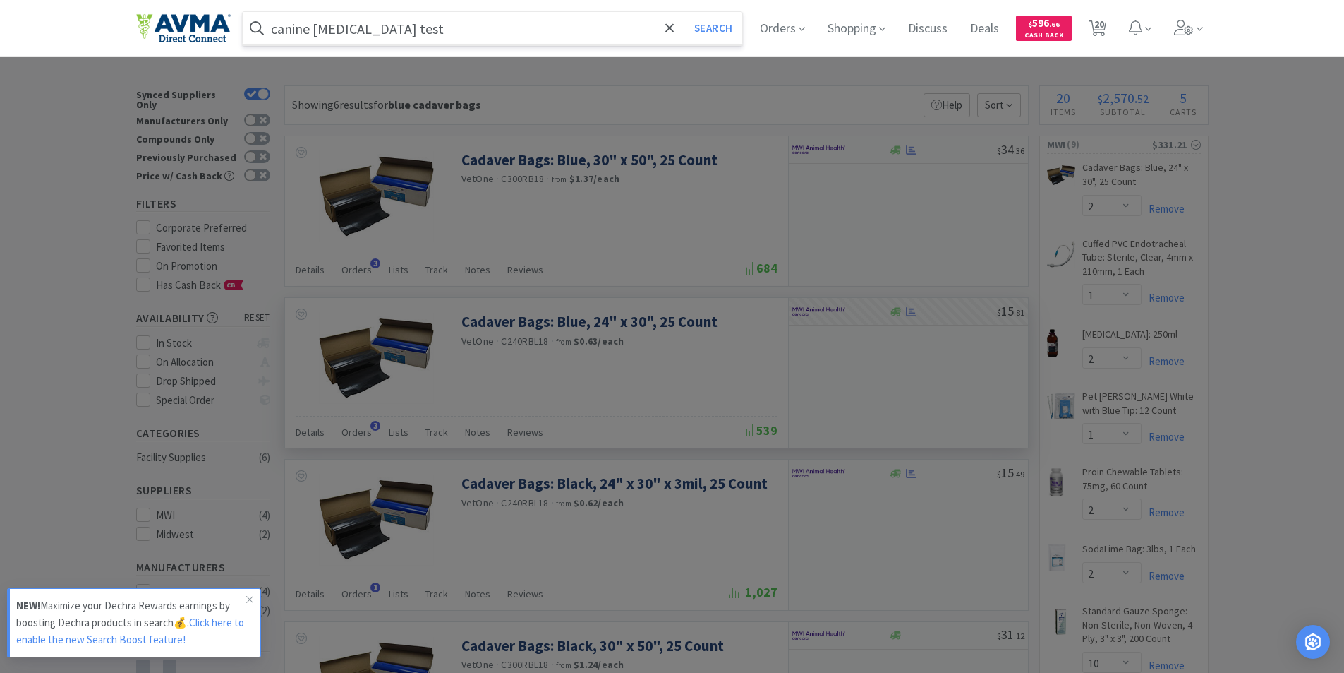
click at [684, 12] on button "Search" at bounding box center [713, 28] width 59 height 32
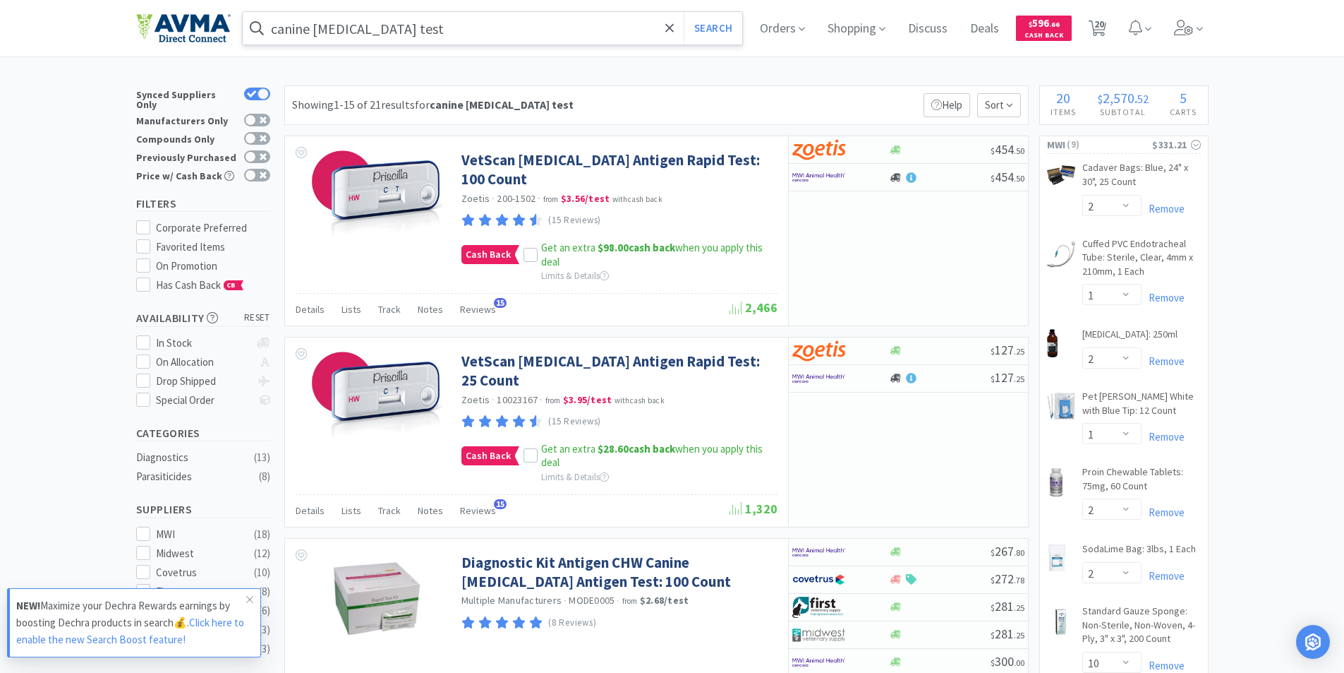
click at [277, 29] on input "canine heartworm test" at bounding box center [493, 28] width 500 height 32
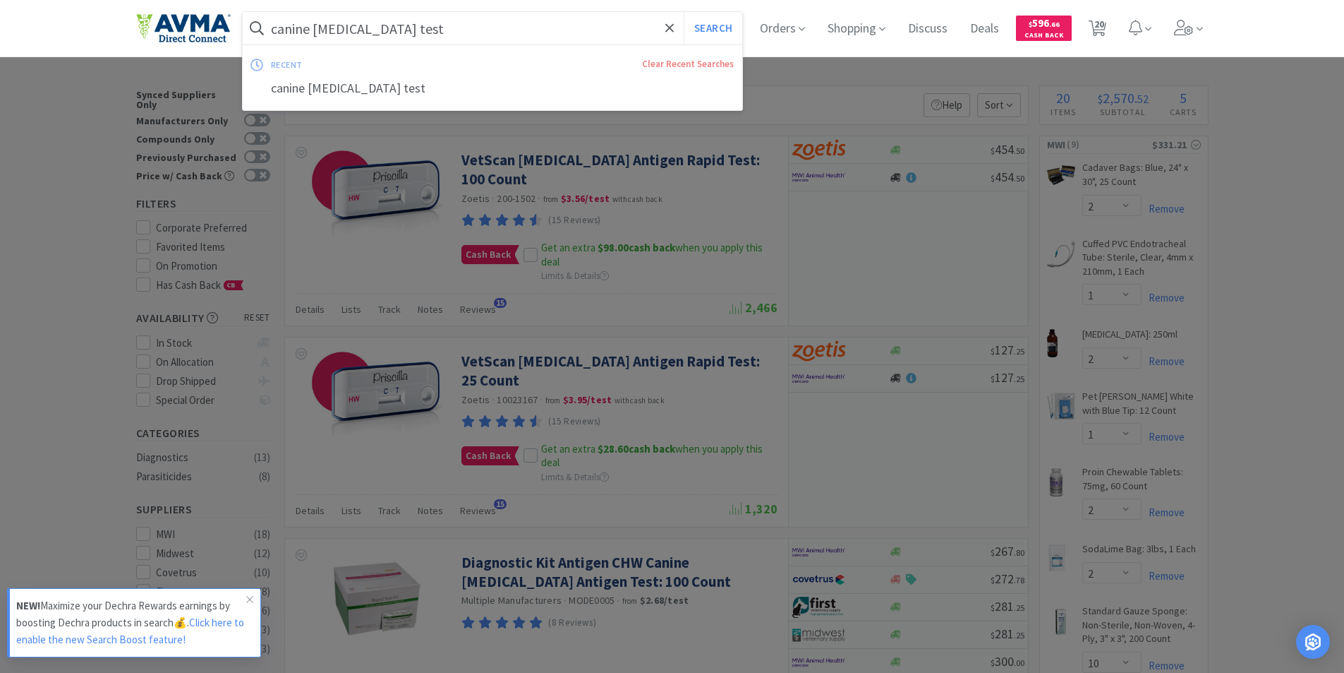
click at [498, 40] on input "canine heartworm test" at bounding box center [493, 28] width 500 height 32
click at [391, 29] on input "canine heartworm test" at bounding box center [493, 28] width 500 height 32
click at [271, 28] on span at bounding box center [257, 28] width 28 height 23
click at [277, 30] on input "canine heartworm test" at bounding box center [493, 28] width 500 height 32
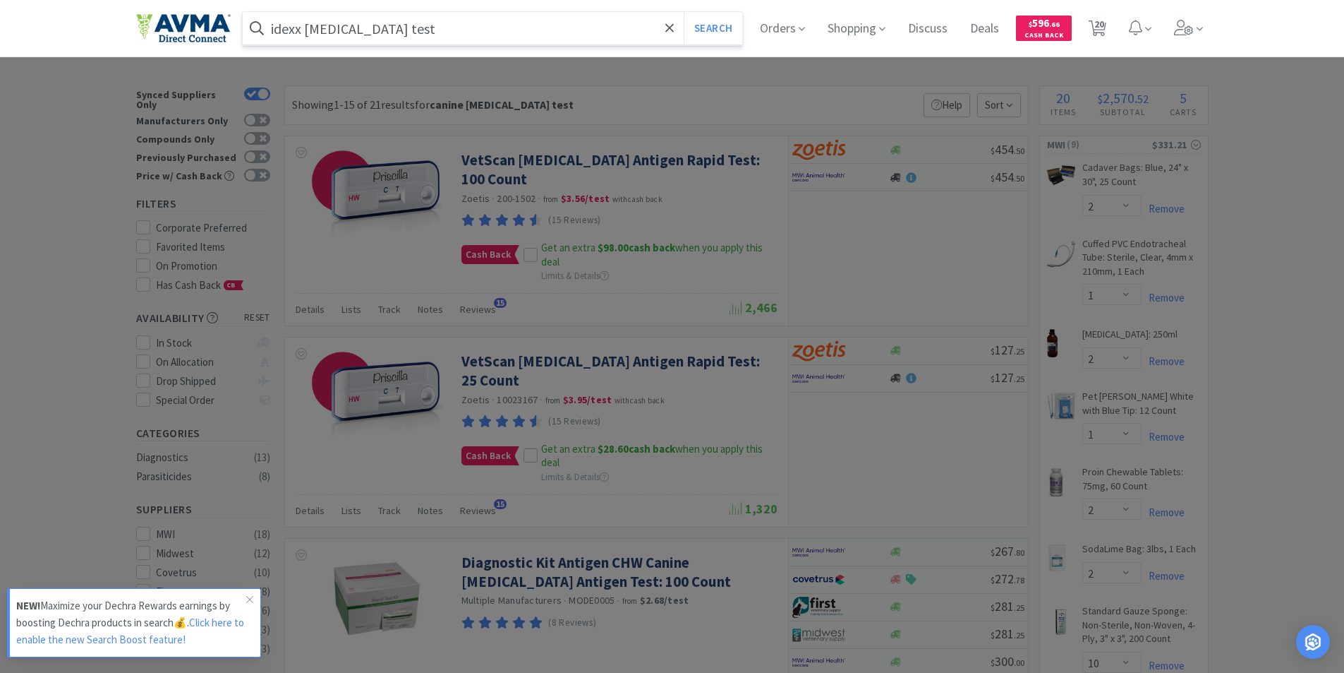
type input "idexx heartworm test"
click at [684, 12] on button "Search" at bounding box center [713, 28] width 59 height 32
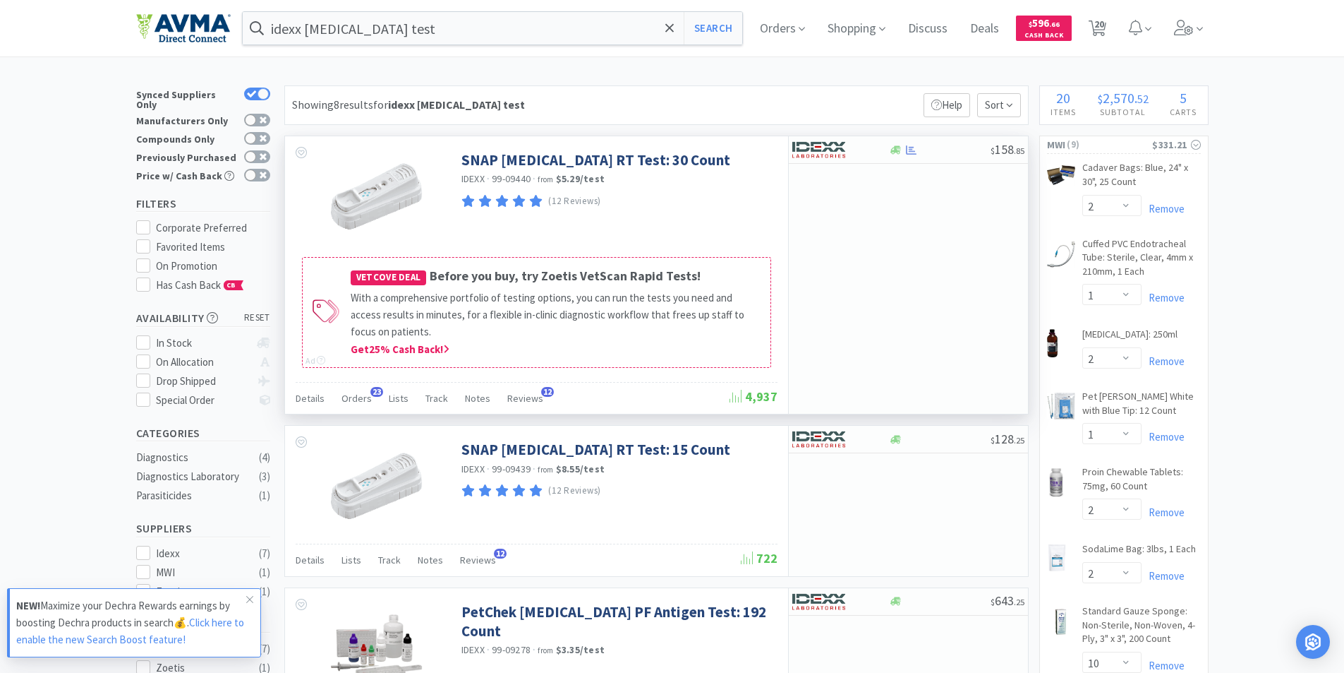
scroll to position [71, 0]
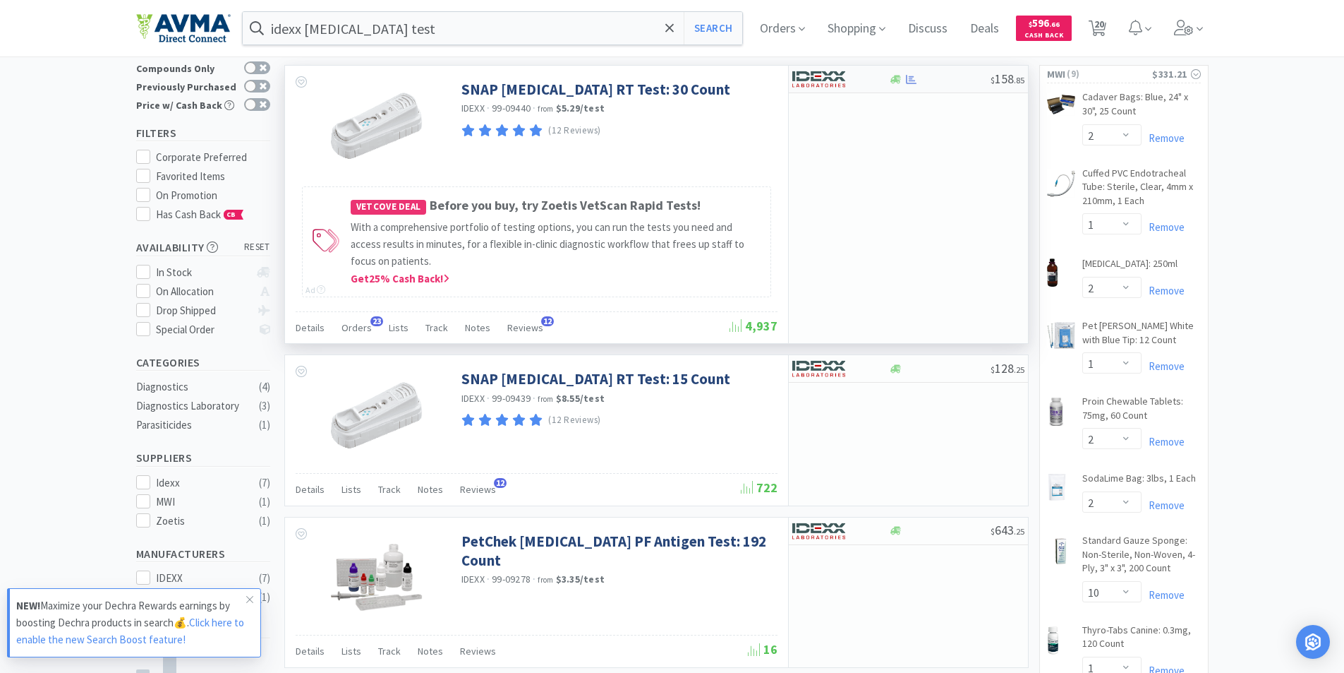
click at [817, 75] on img at bounding box center [819, 78] width 53 height 21
select select "1"
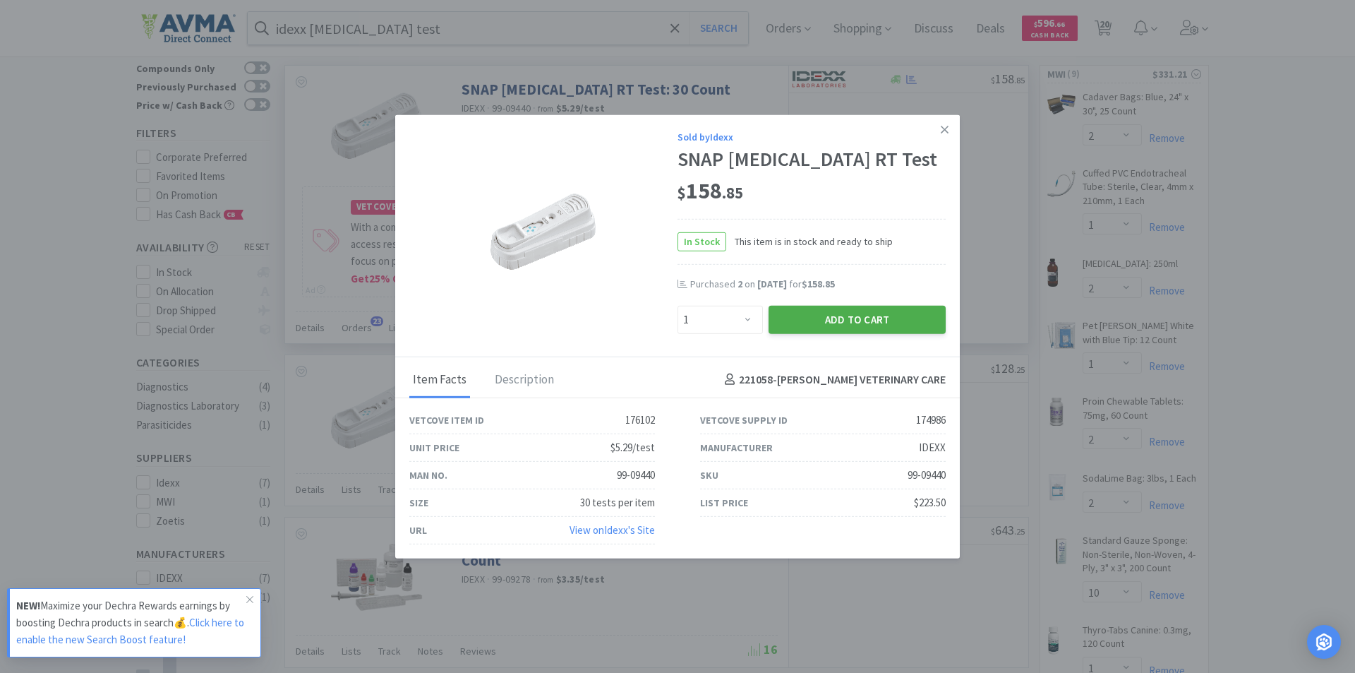
click at [842, 318] on button "Add to Cart" at bounding box center [857, 319] width 177 height 28
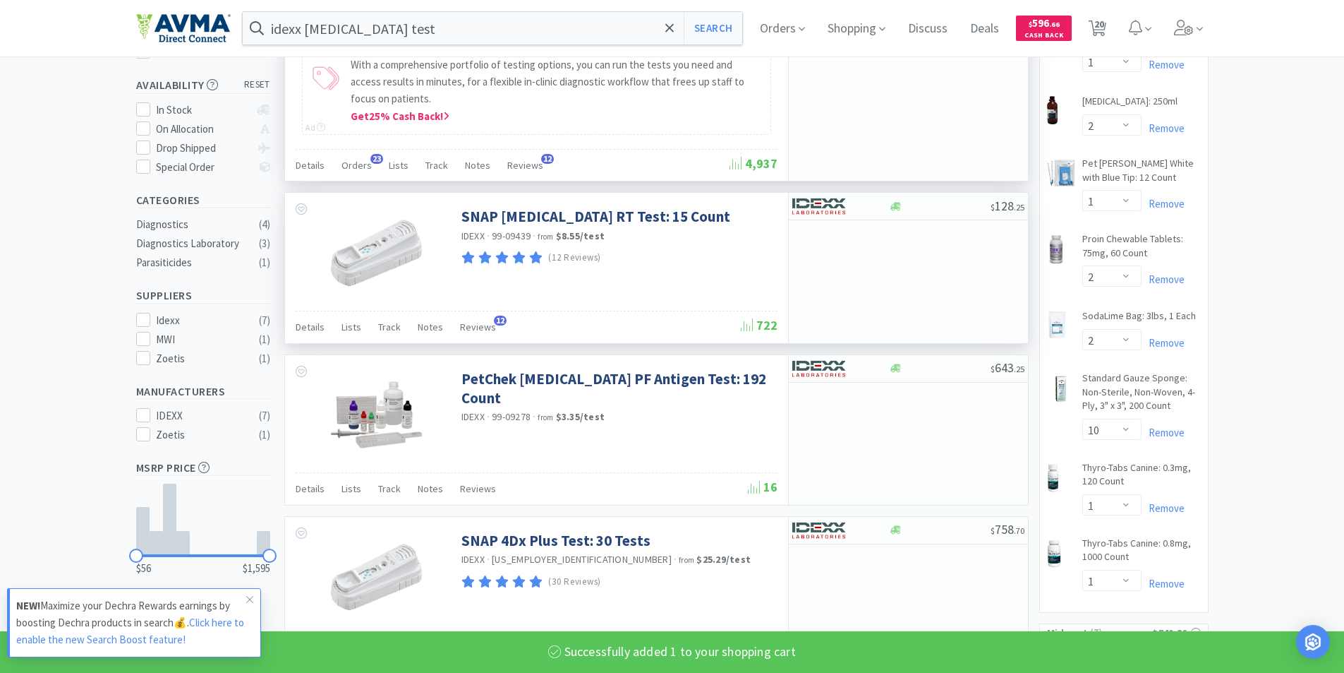
select select "1"
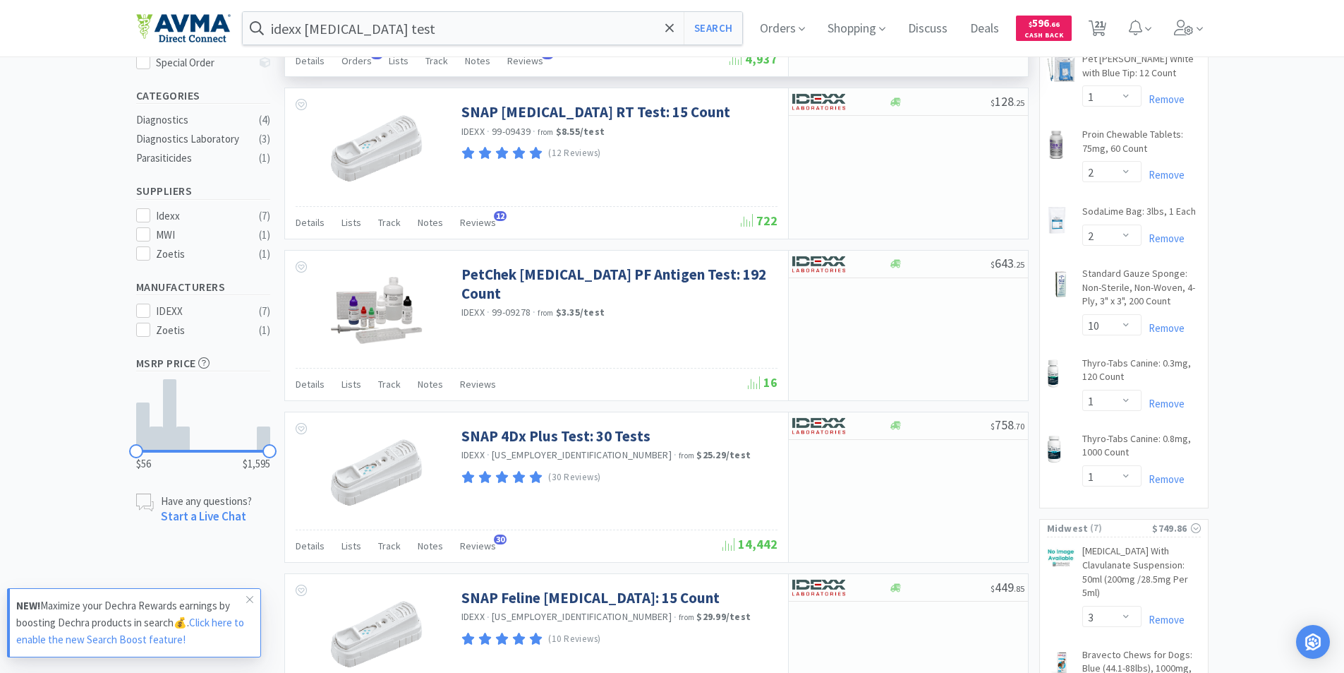
scroll to position [0, 0]
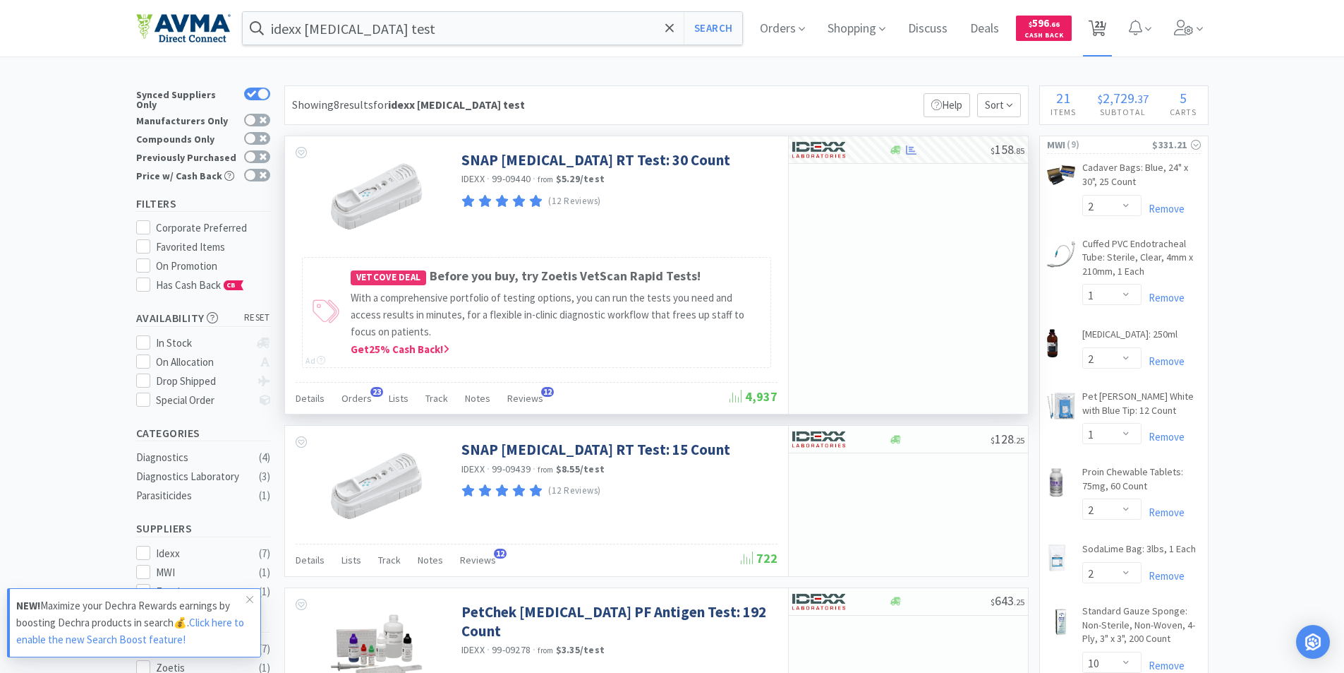
click at [1101, 24] on span "21" at bounding box center [1100, 24] width 10 height 56
select select "1"
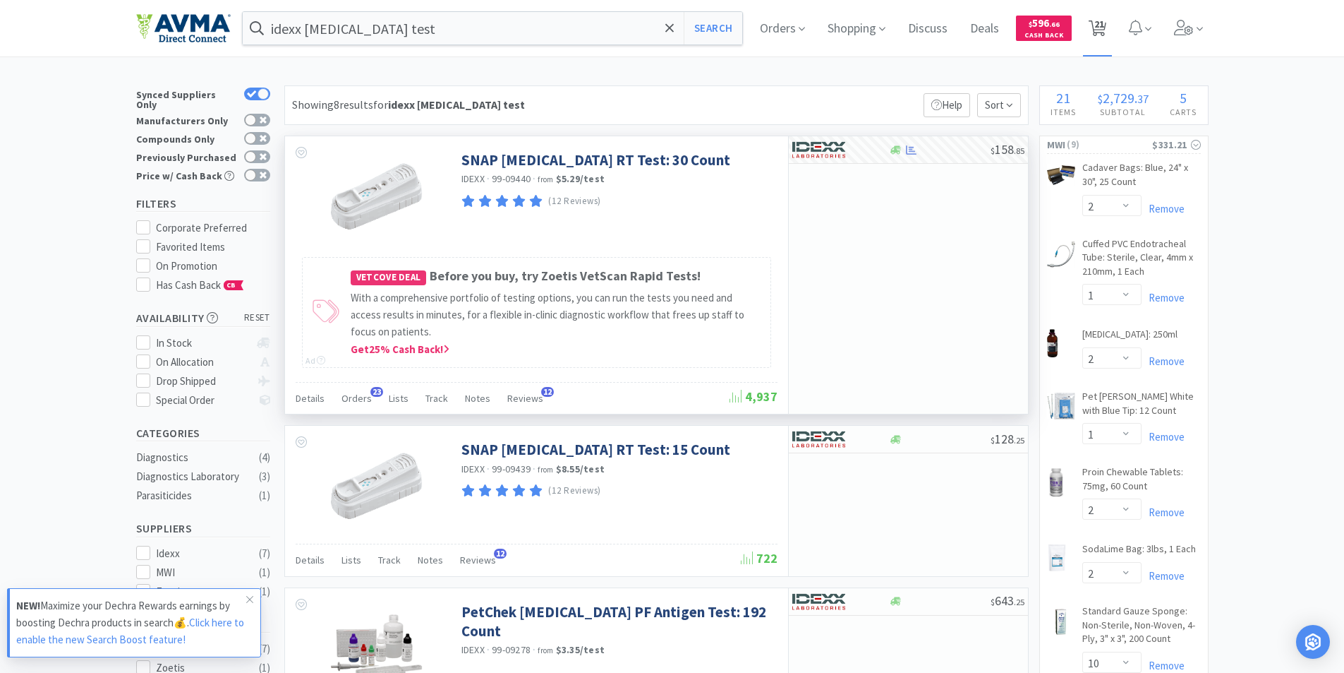
select select "1"
select select "2"
select select "1"
select select "2"
select select "1"
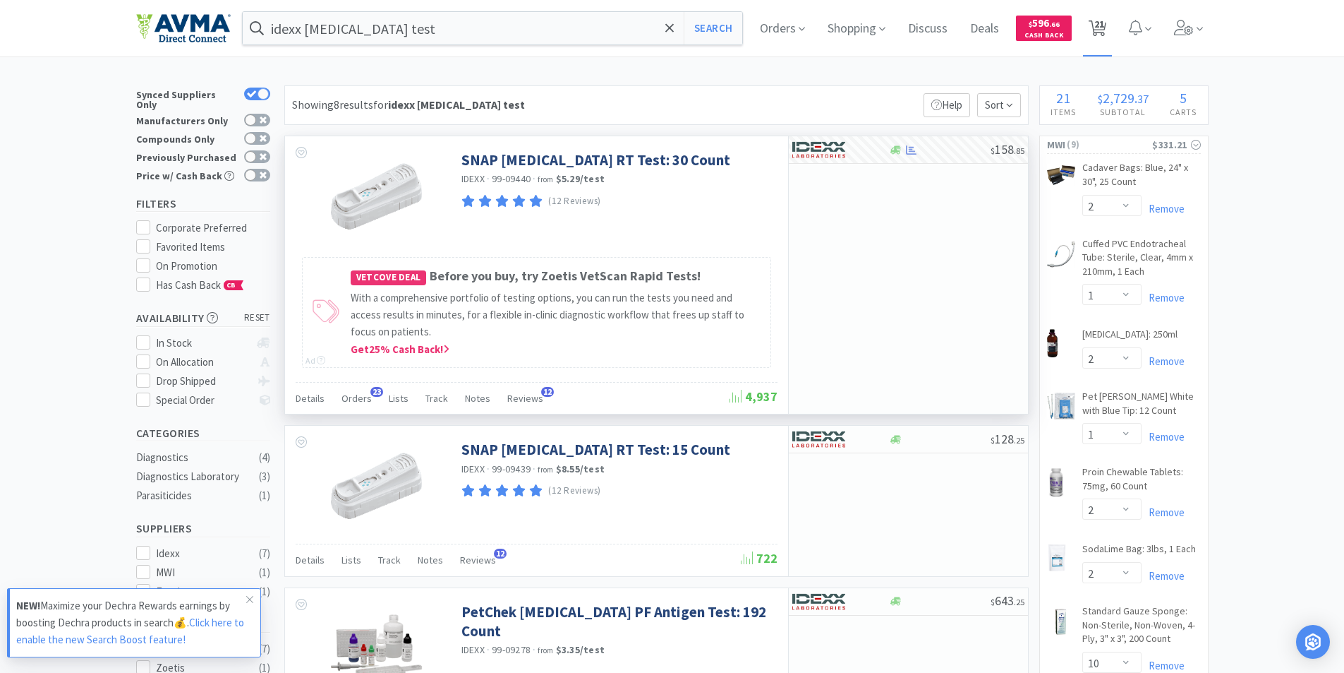
select select "2"
select select "10"
select select "1"
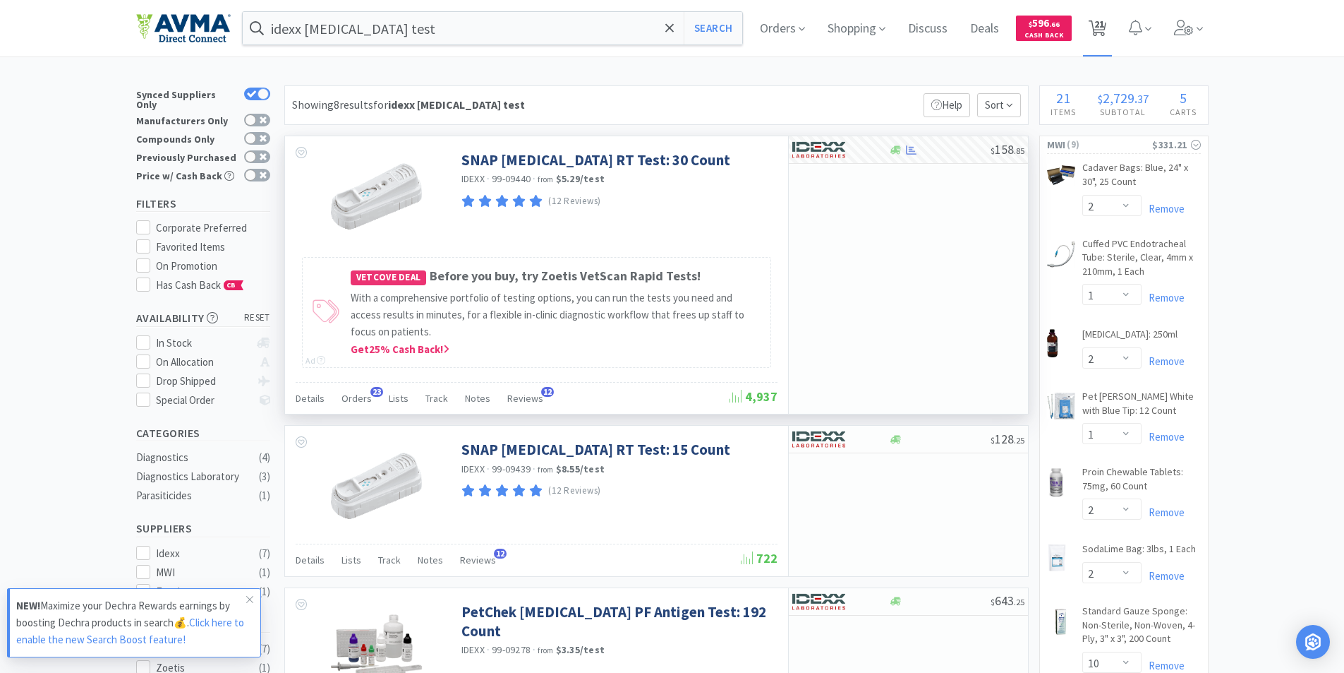
select select "3"
select select "1"
select select "2"
select select "4"
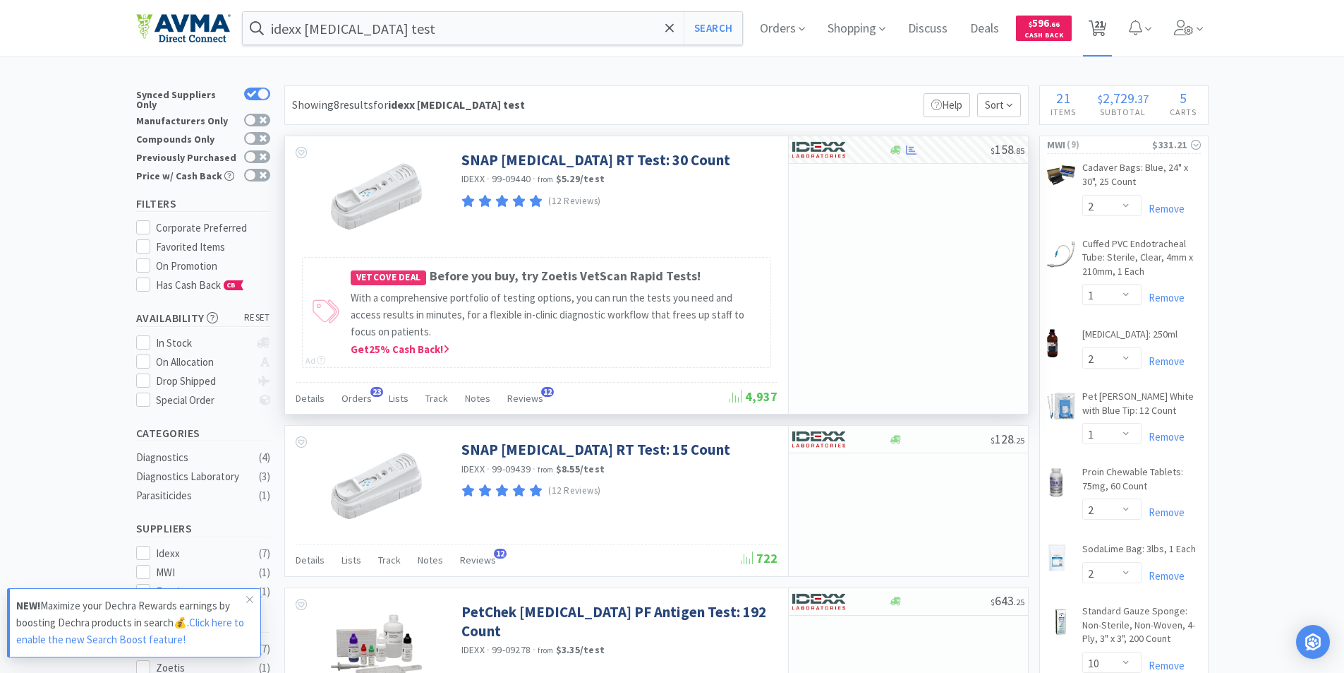
select select "1"
select select "2"
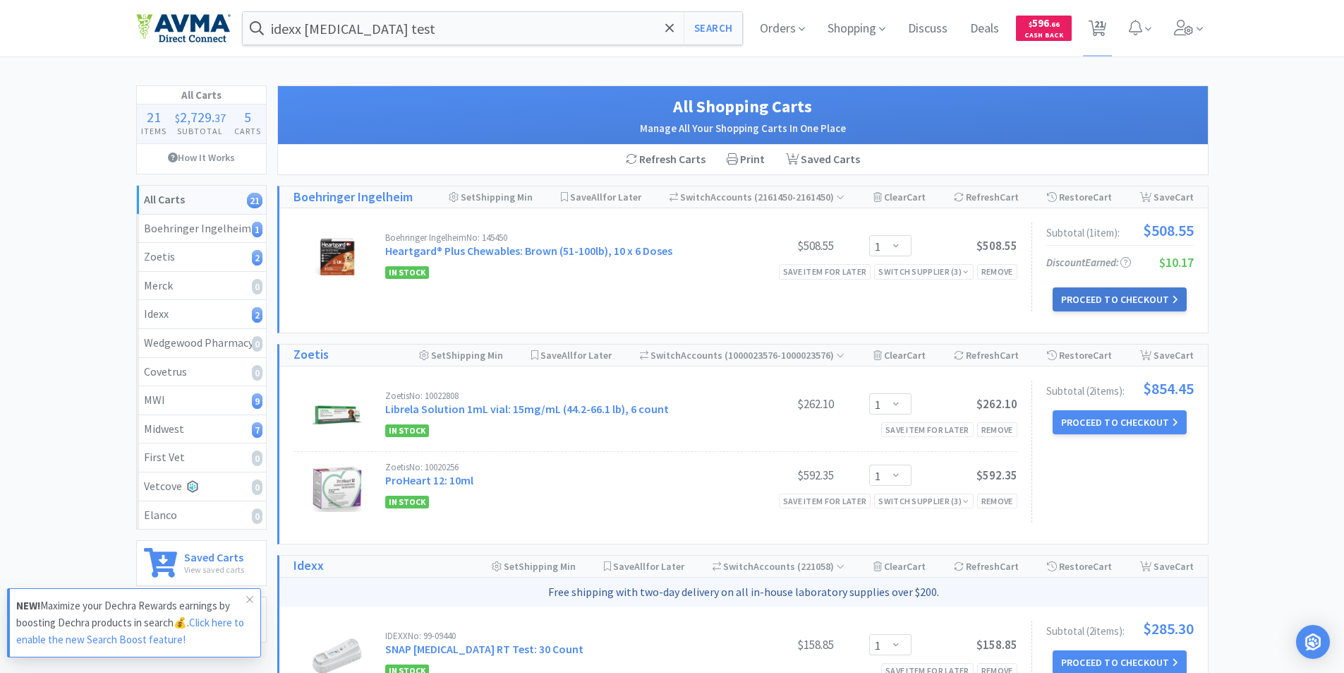
click at [1107, 296] on button "Proceed to Checkout" at bounding box center [1120, 299] width 134 height 24
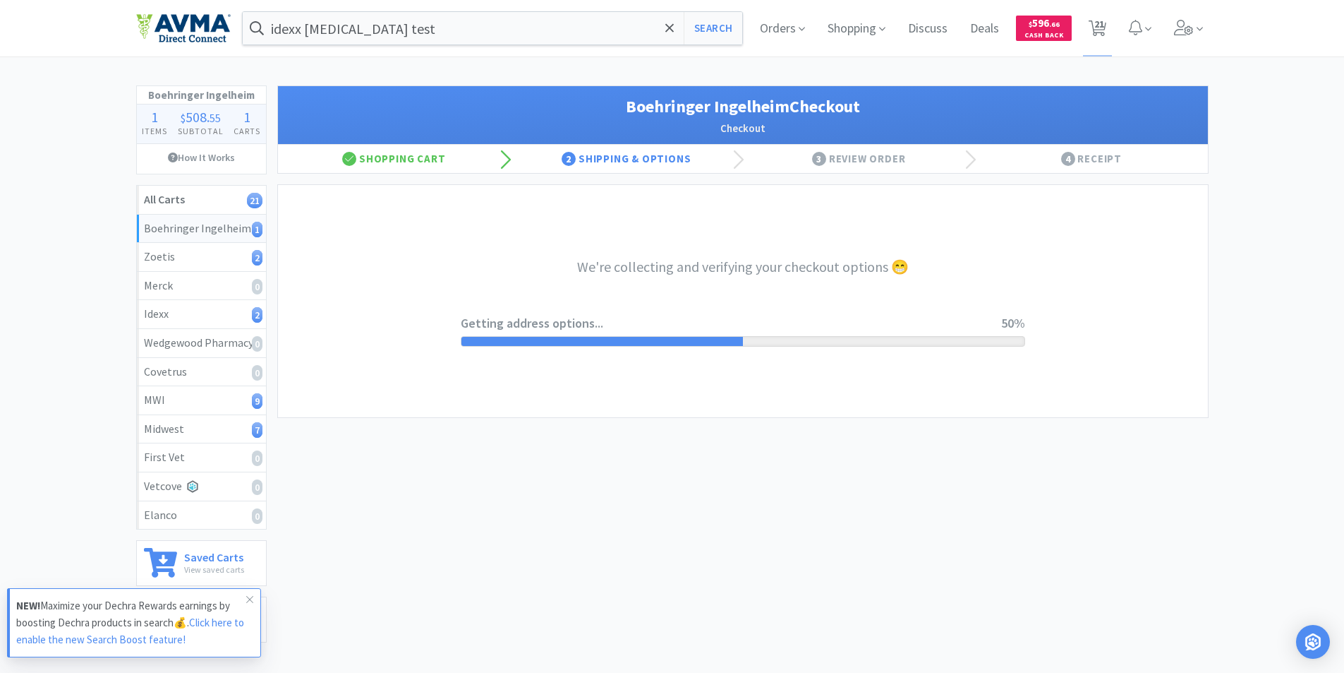
select select "invoice"
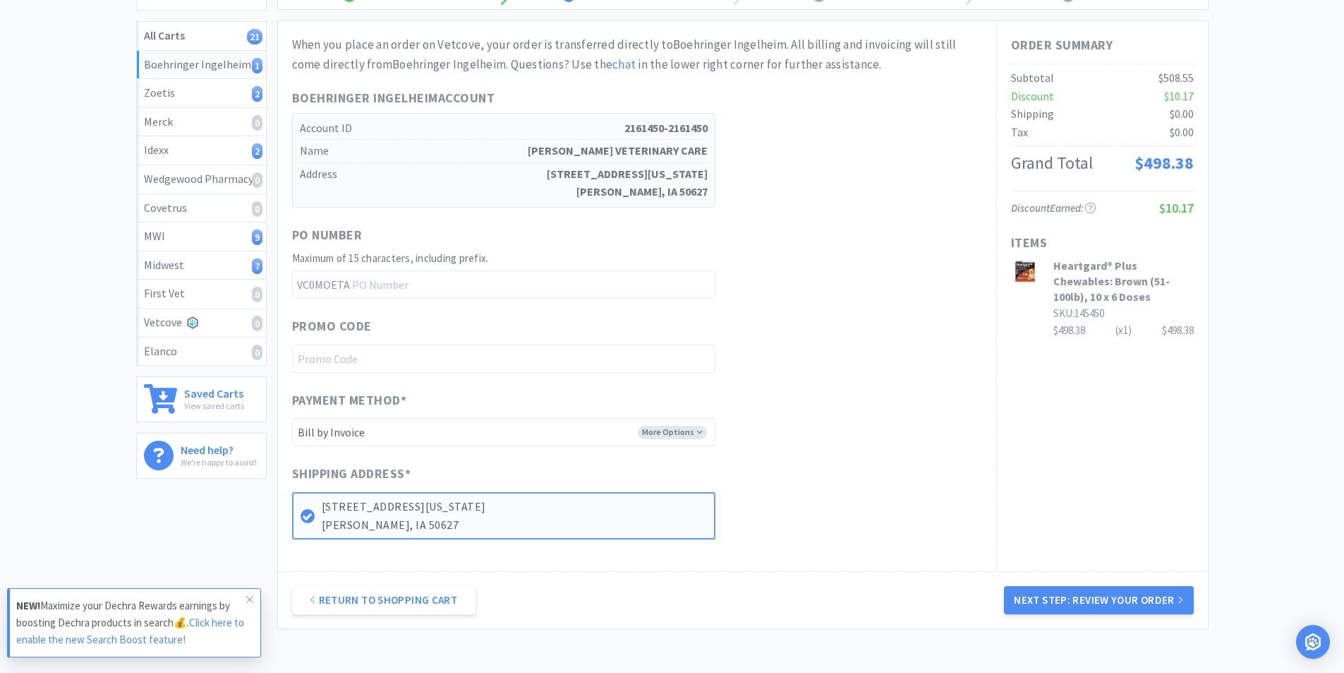
scroll to position [265, 0]
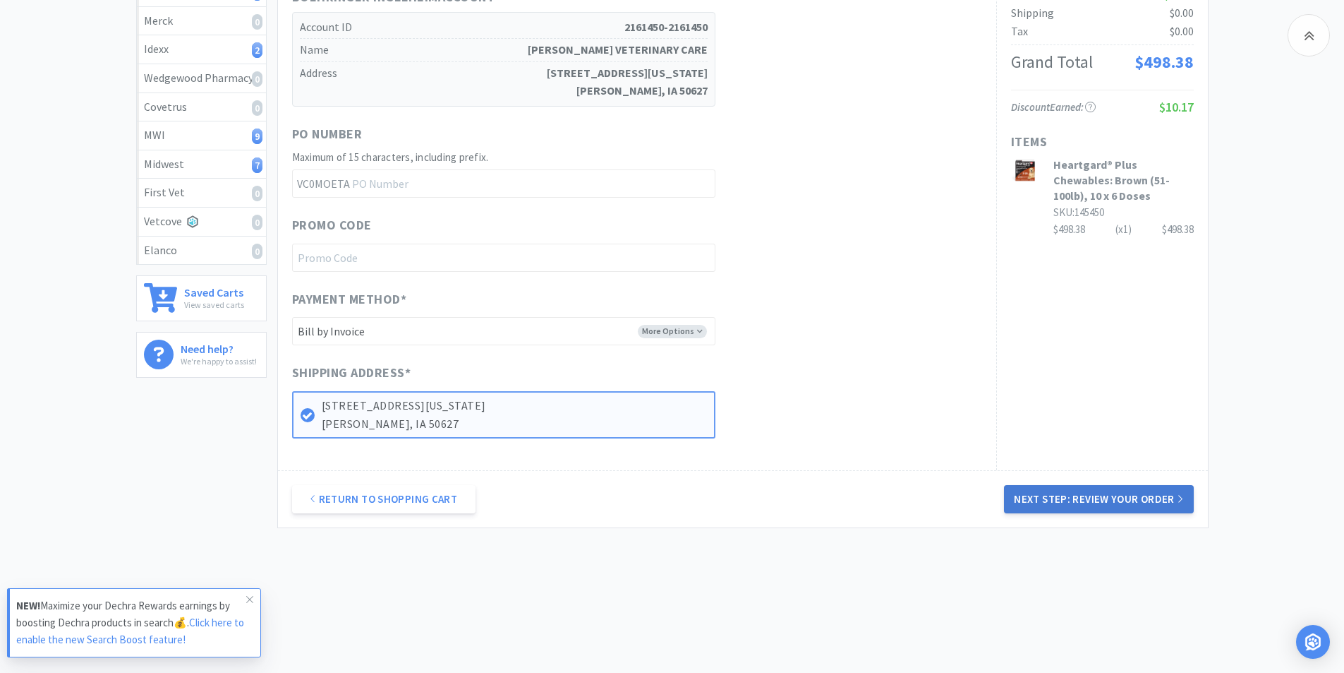
click at [1071, 491] on button "Next Step: Review Your Order" at bounding box center [1098, 499] width 189 height 28
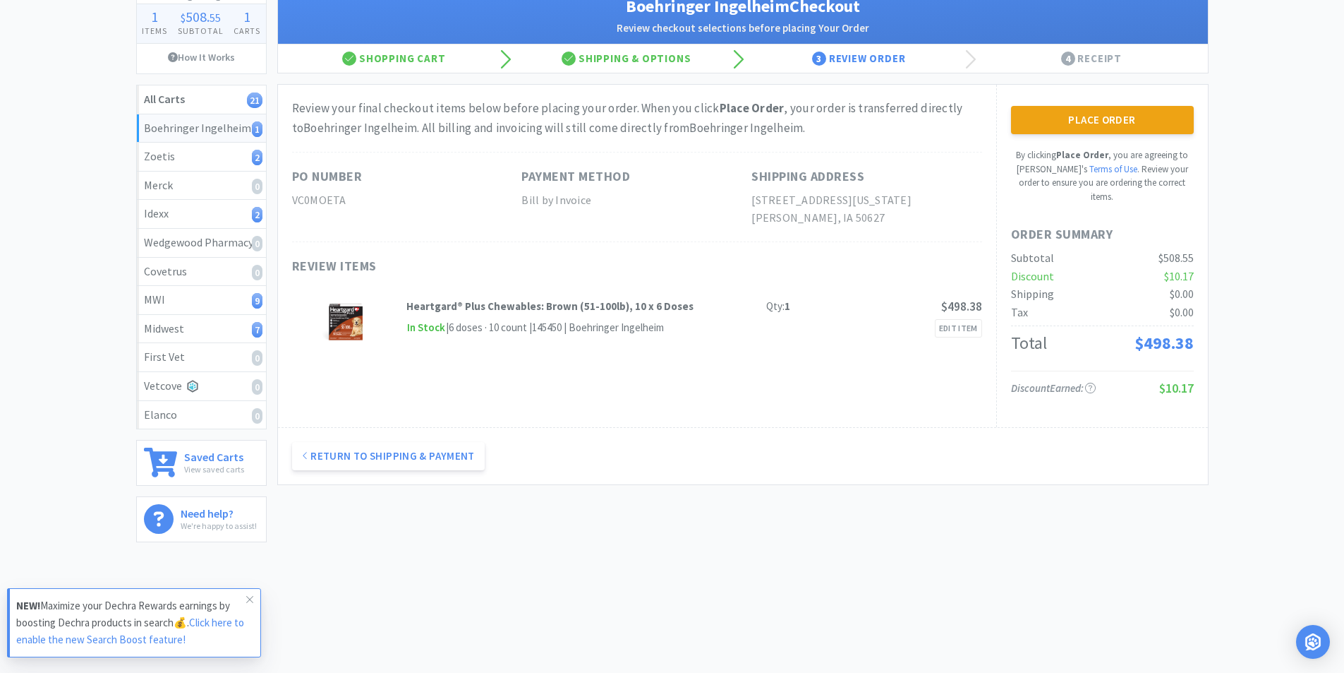
scroll to position [0, 0]
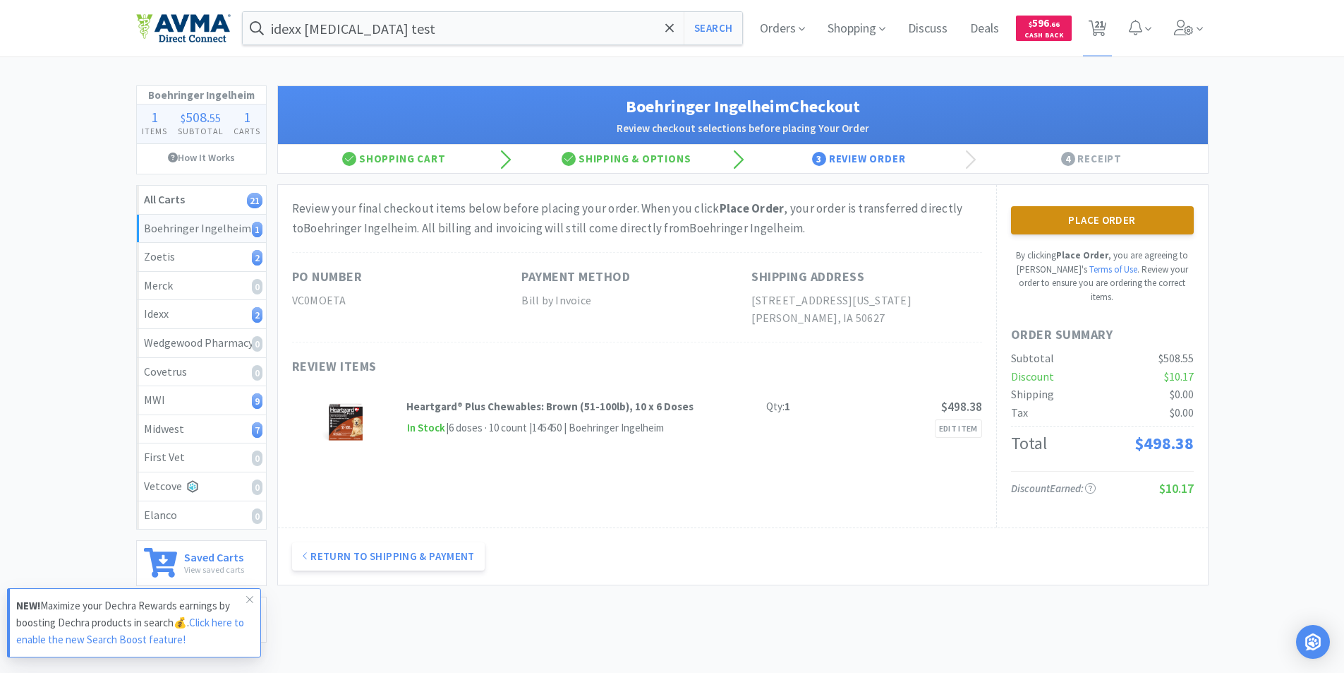
click at [1082, 218] on button "Place Order" at bounding box center [1102, 220] width 183 height 28
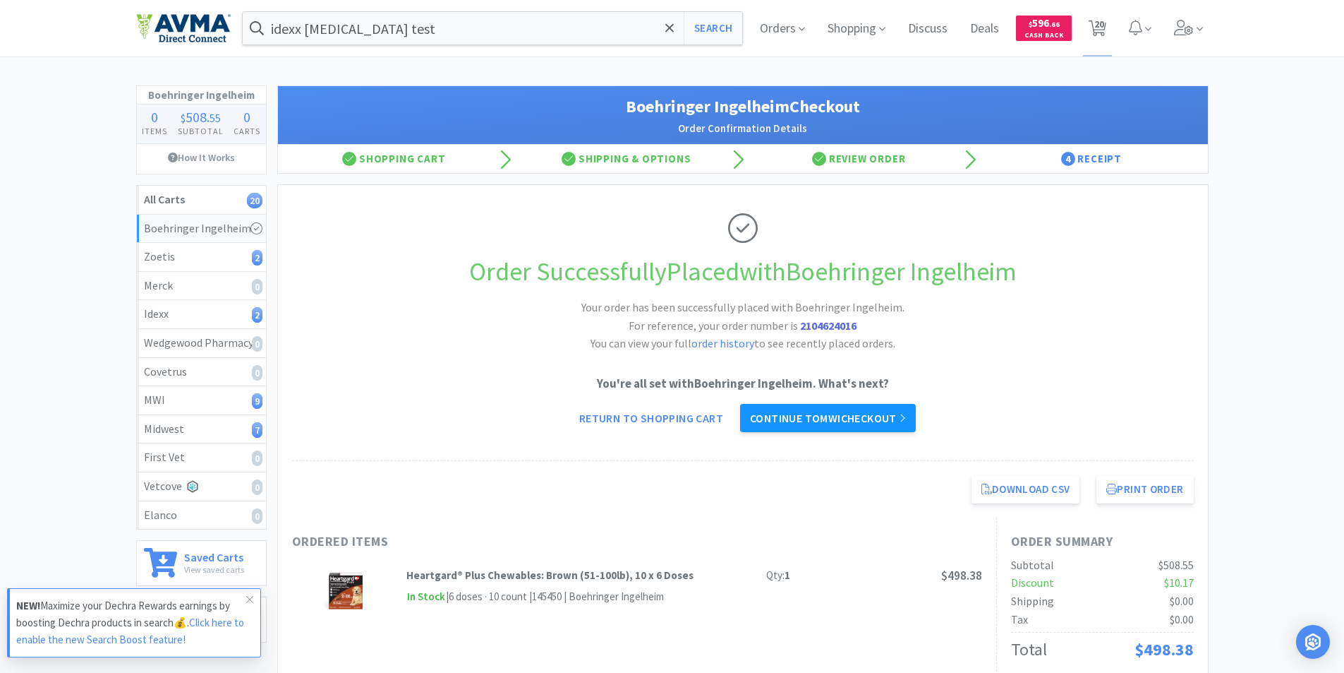
click at [809, 419] on link "Continue to MWI checkout" at bounding box center [828, 418] width 176 height 28
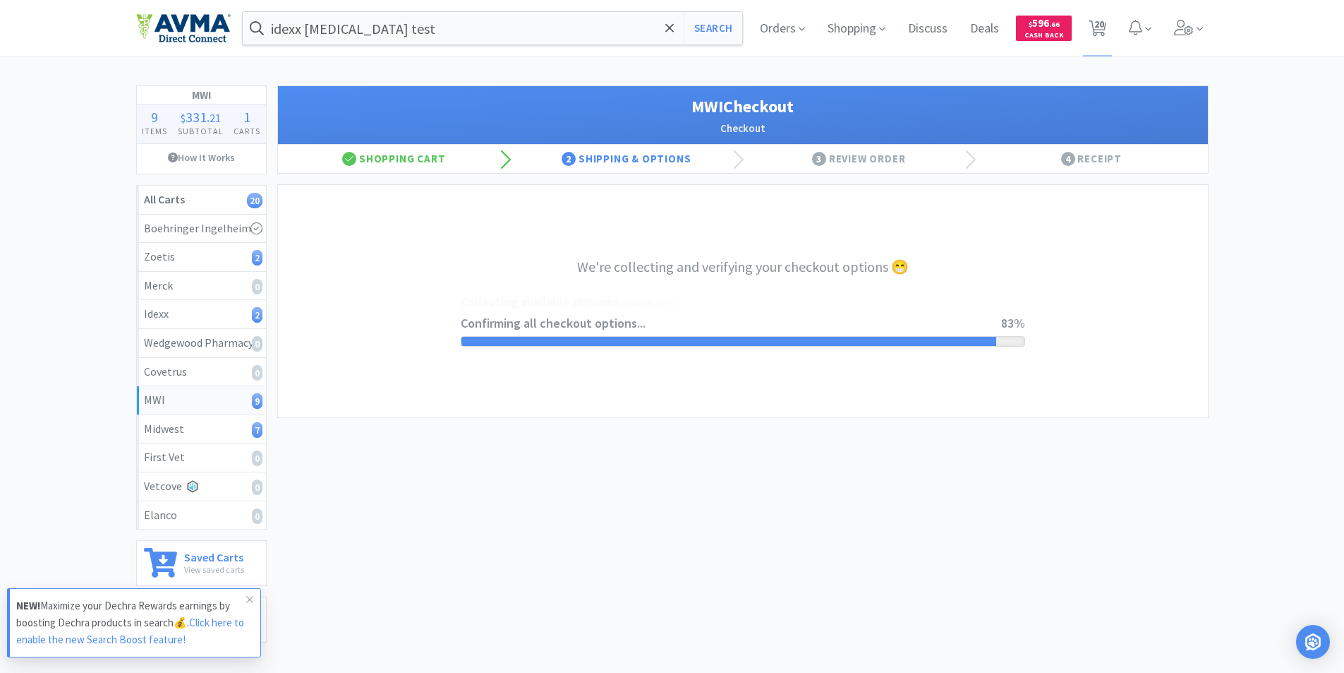
select select "STD_"
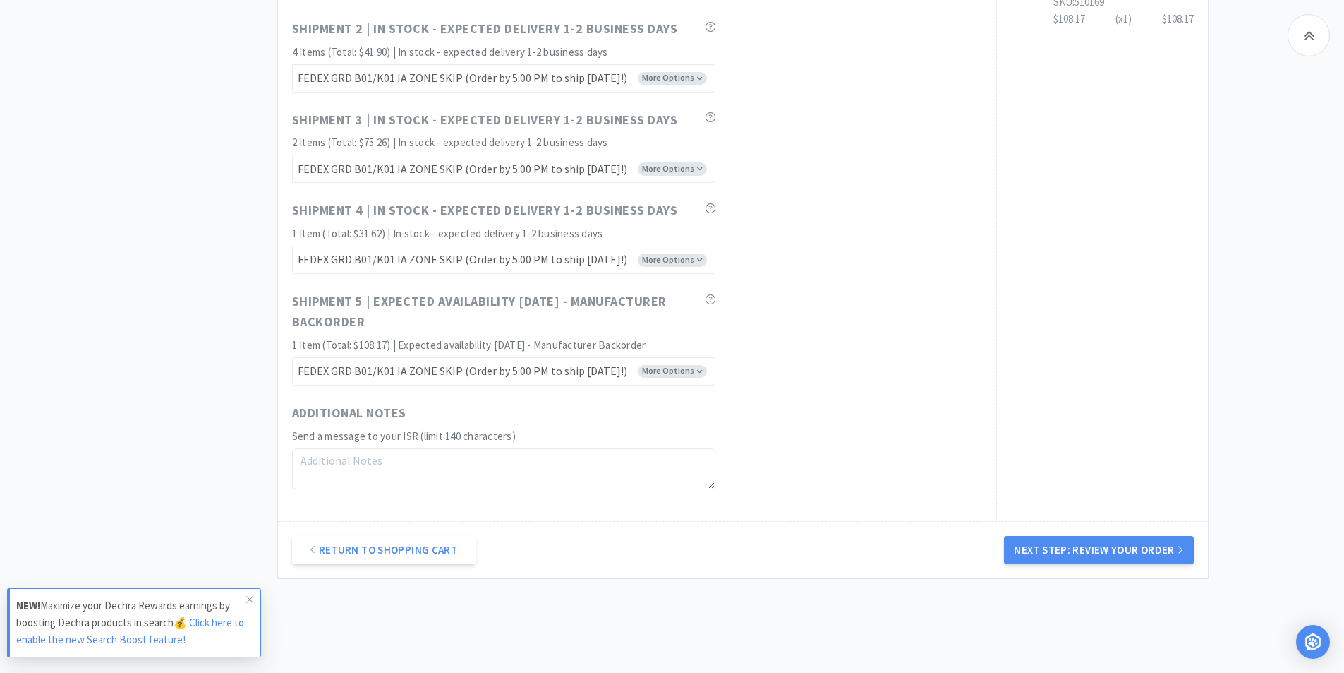
scroll to position [1180, 0]
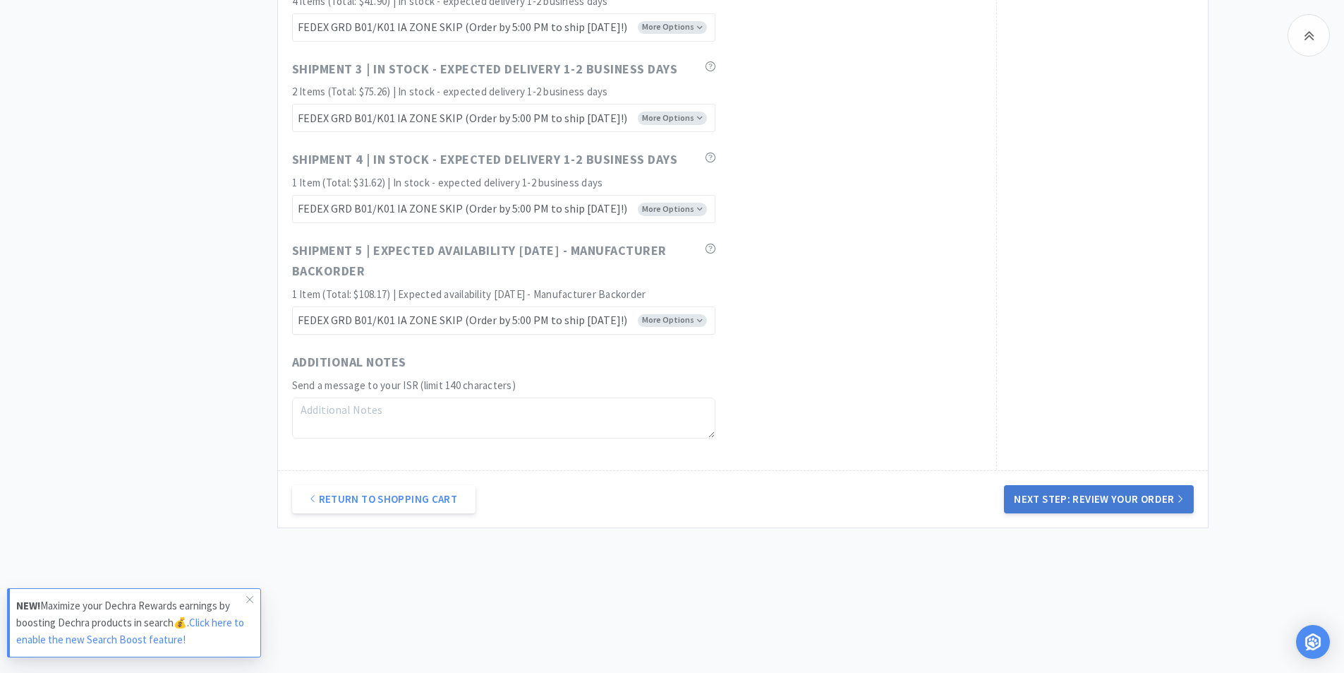
click at [1083, 497] on button "Next Step: Review Your Order" at bounding box center [1098, 499] width 189 height 28
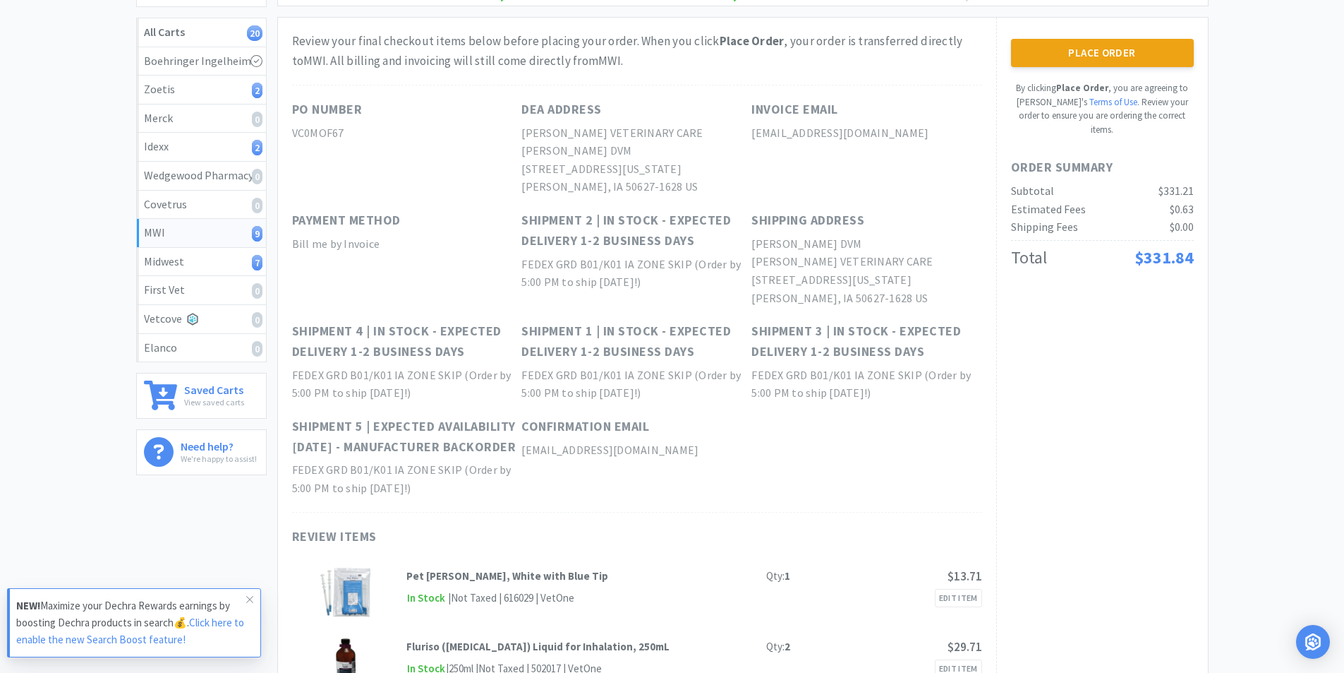
scroll to position [0, 0]
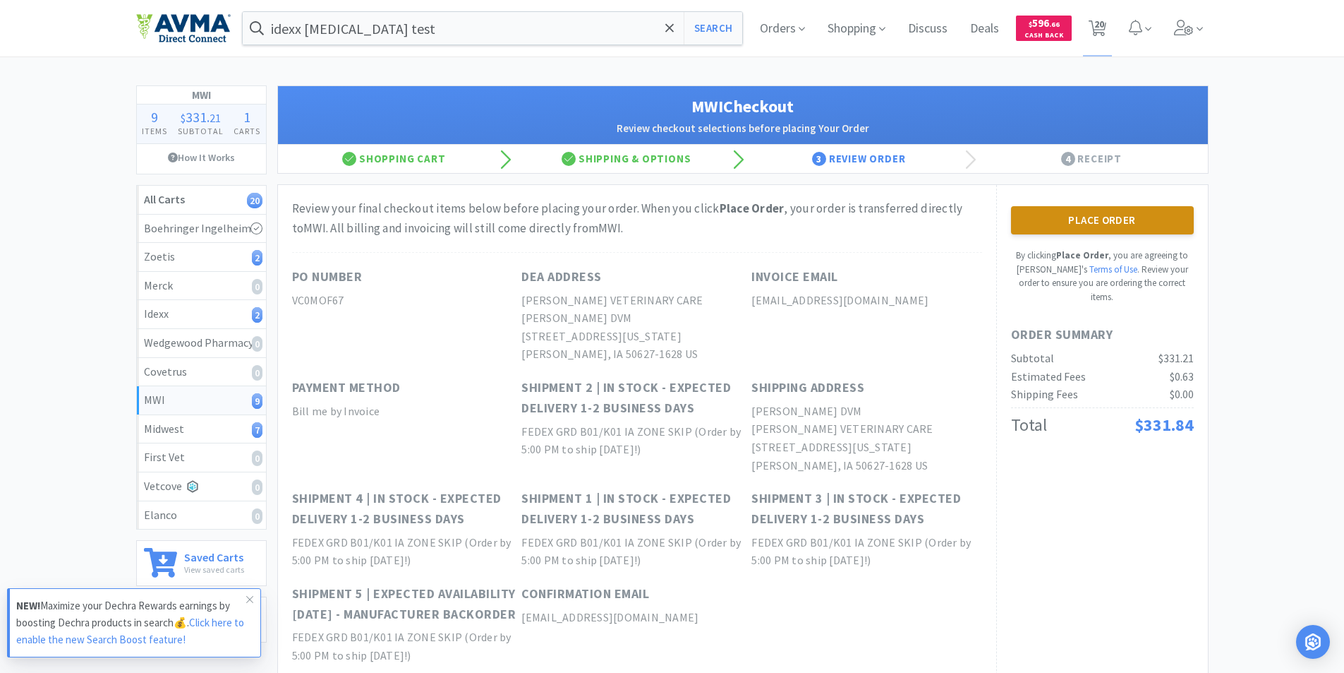
click at [1075, 217] on button "Place Order" at bounding box center [1102, 220] width 183 height 28
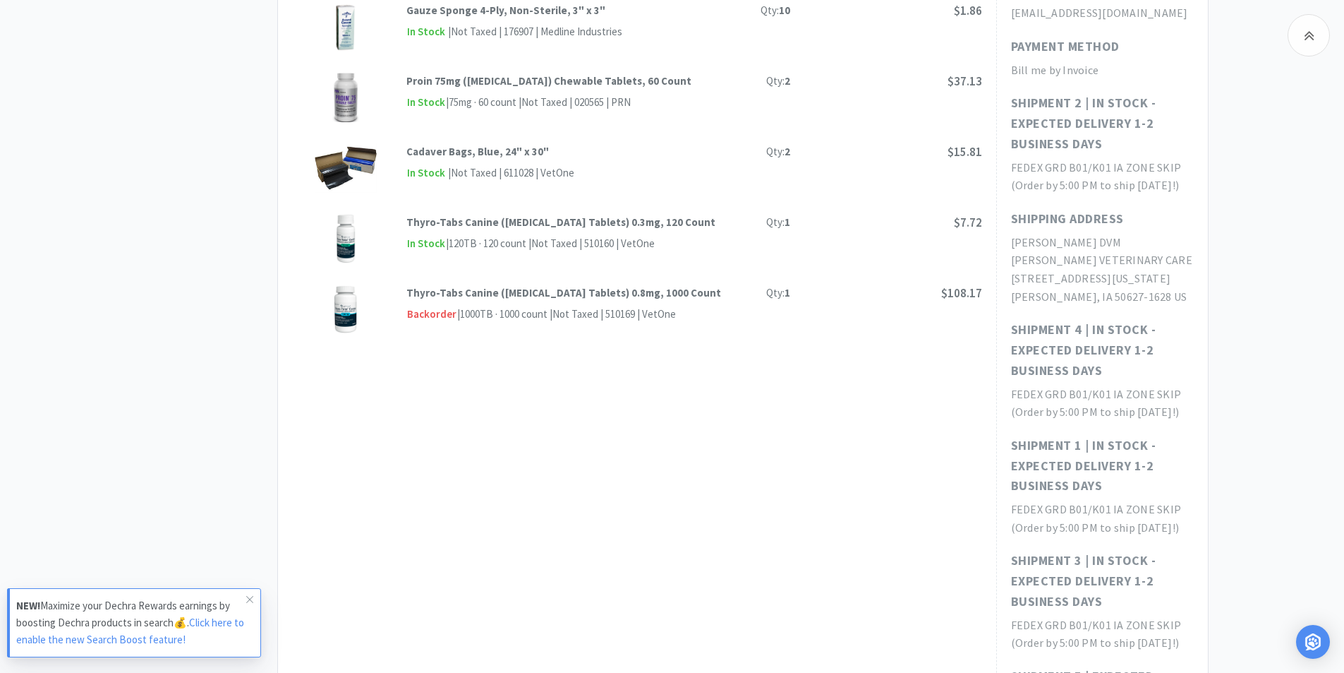
scroll to position [353, 0]
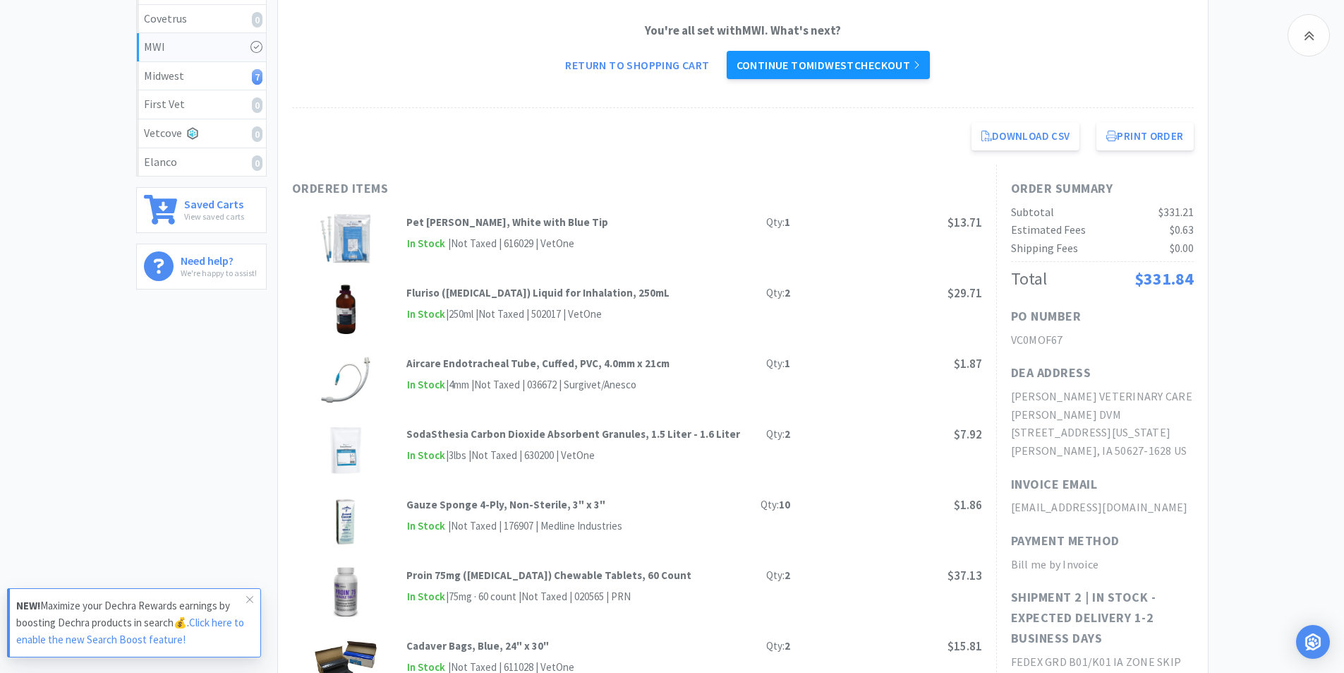
click at [781, 62] on link "Continue to Midwest checkout" at bounding box center [828, 65] width 203 height 28
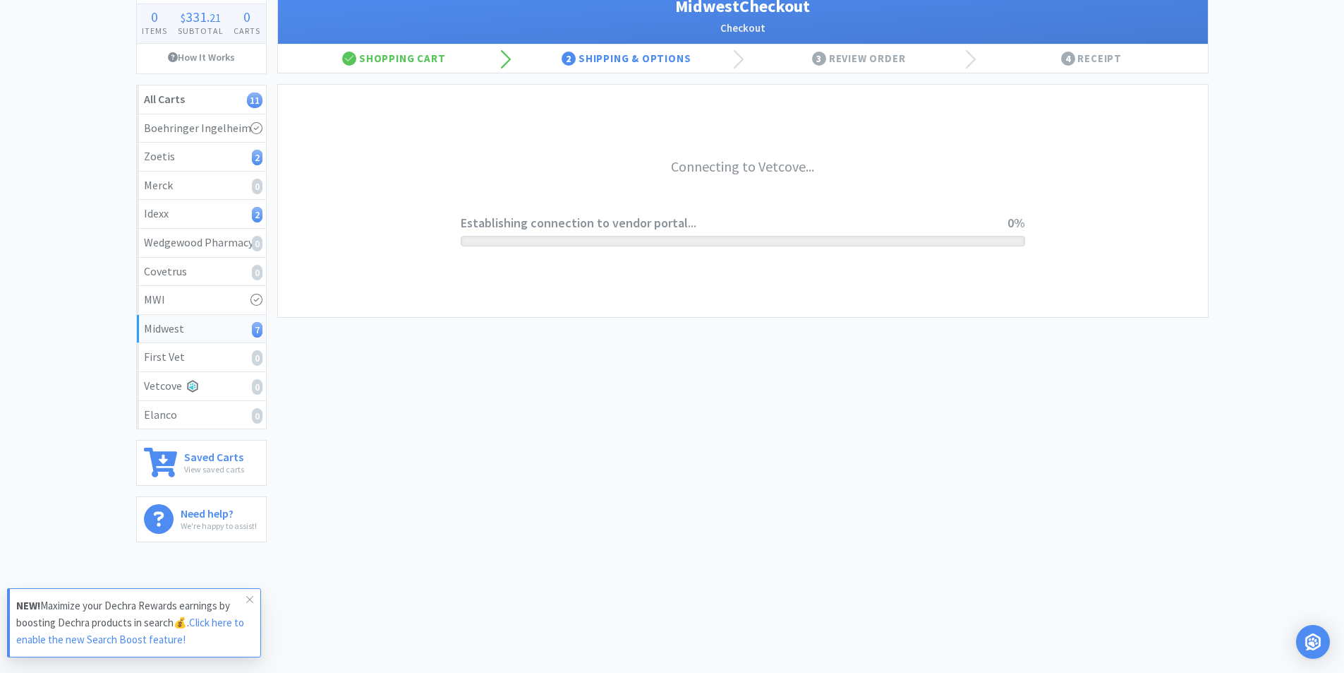
scroll to position [100, 0]
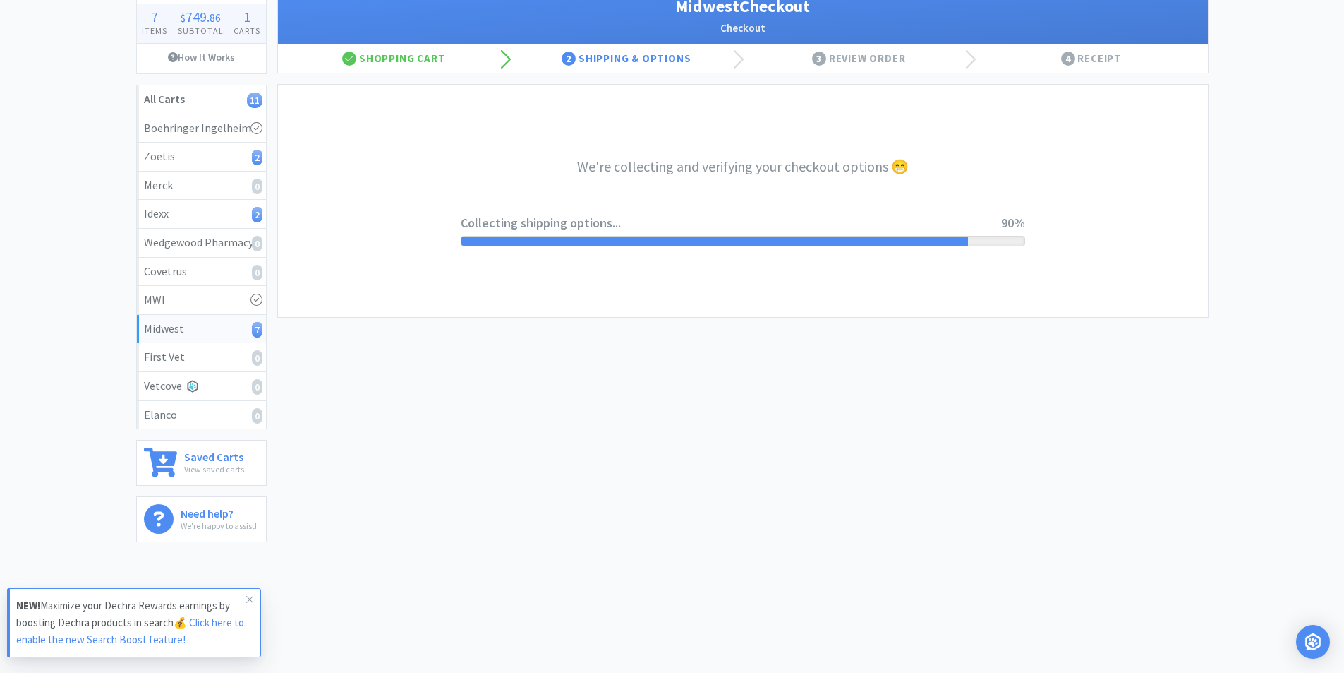
select select "0"
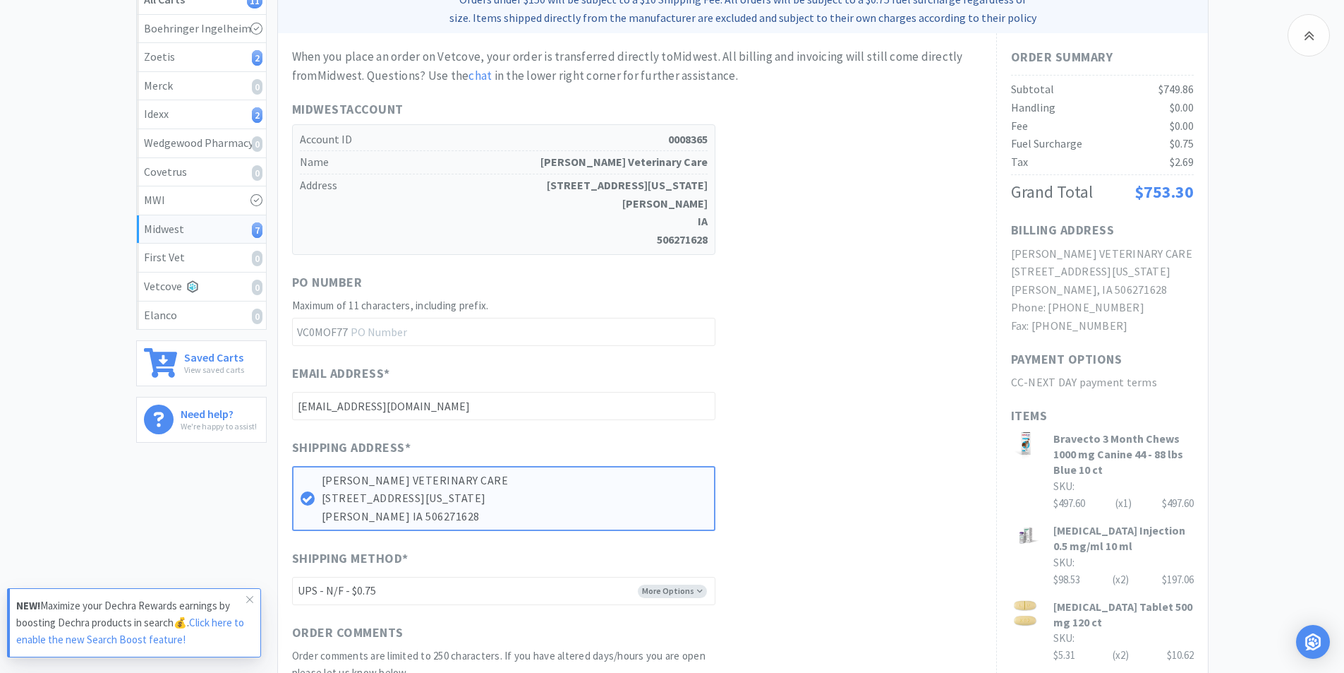
scroll to position [0, 0]
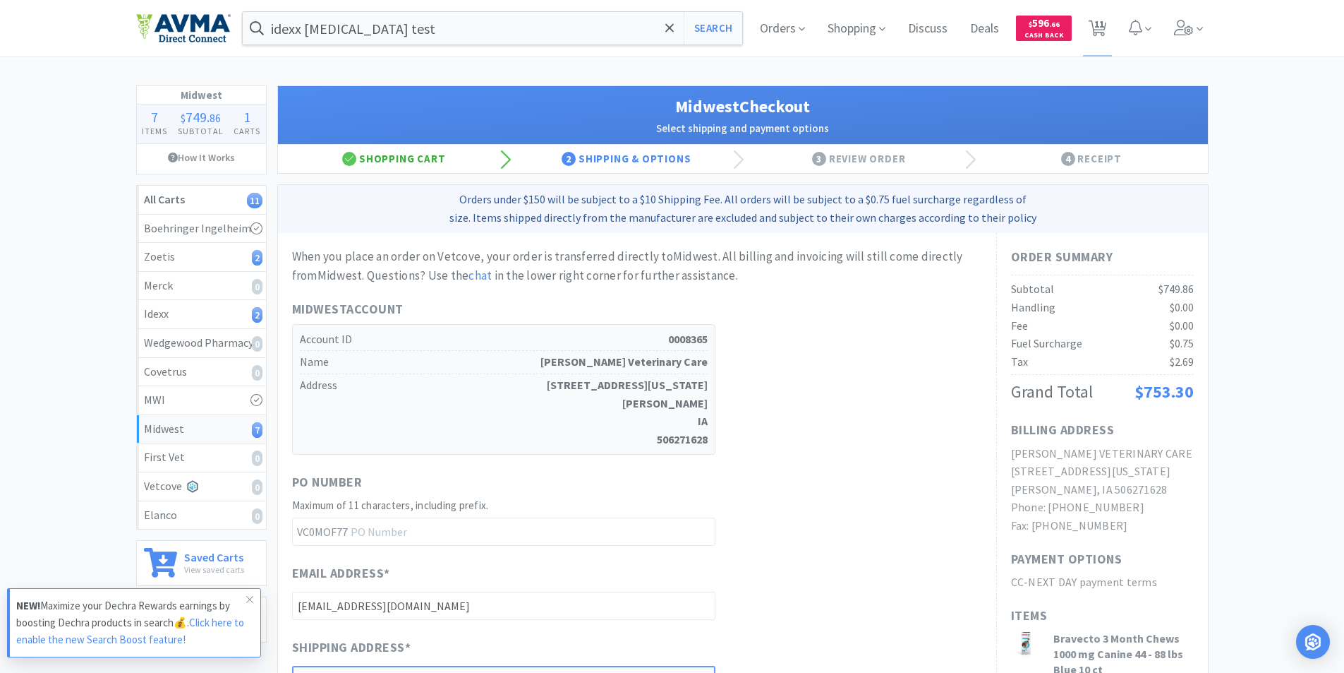
click at [396, 156] on div "Shopping Cart" at bounding box center [394, 159] width 233 height 28
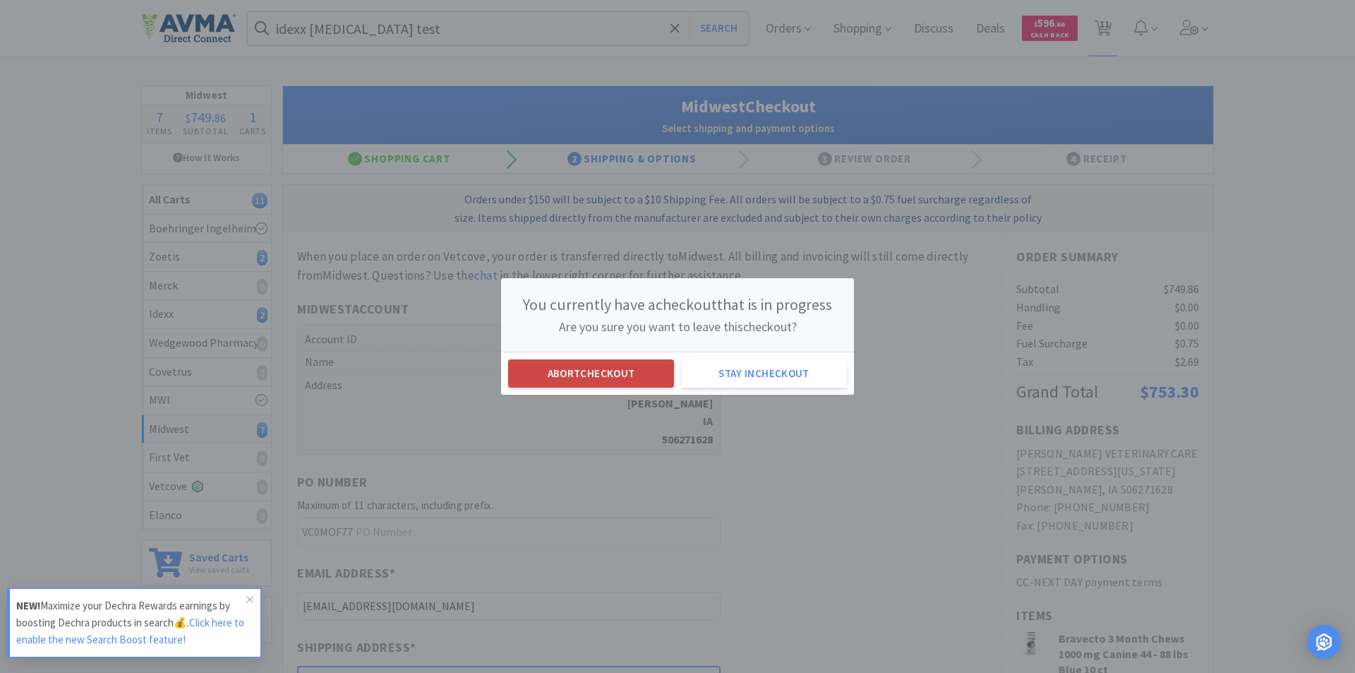
click at [567, 371] on button "Abort checkout" at bounding box center [591, 373] width 166 height 28
select select "3"
select select "1"
select select "2"
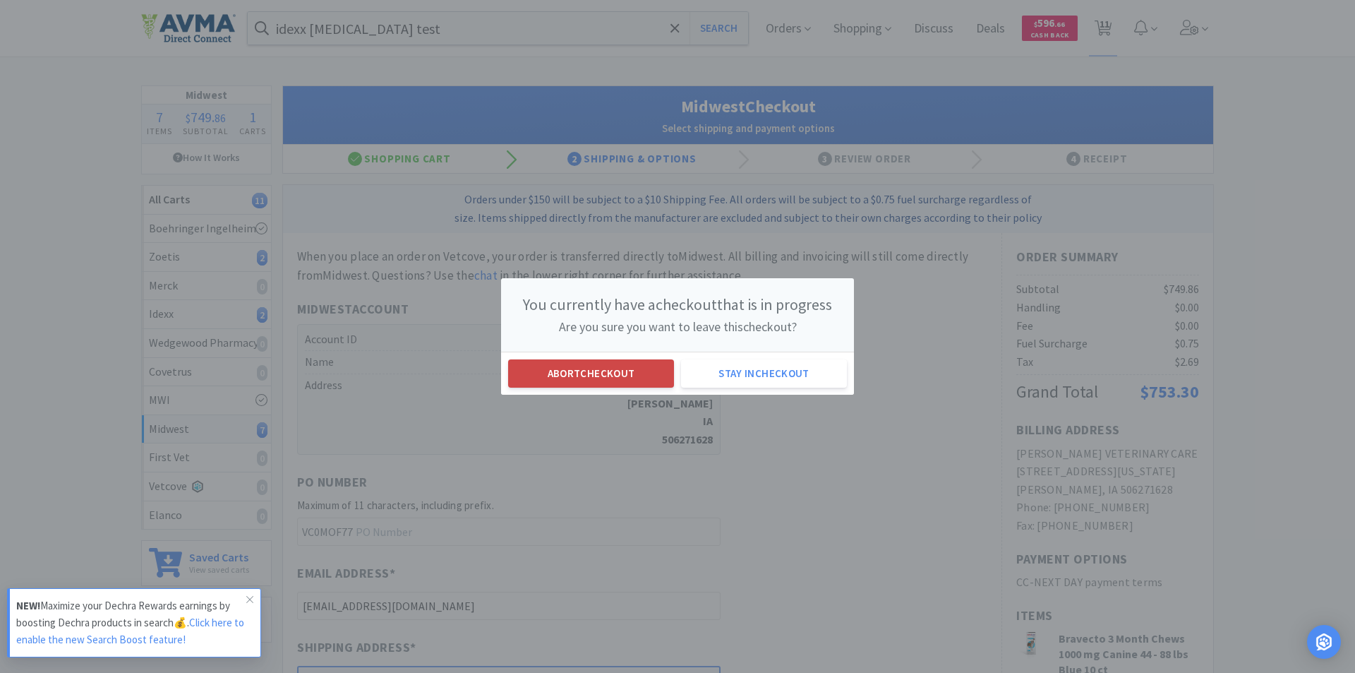
select select "4"
select select "1"
select select "2"
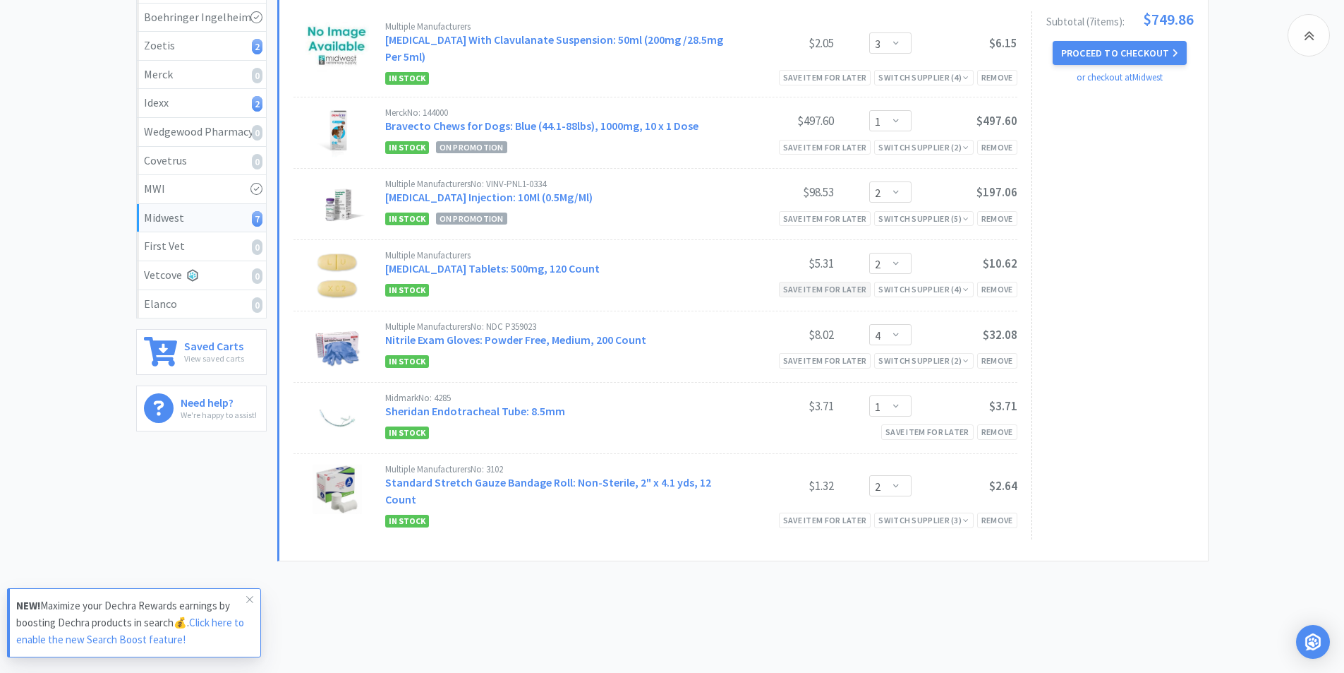
scroll to position [212, 0]
click at [994, 357] on div "Remove" at bounding box center [997, 359] width 40 height 15
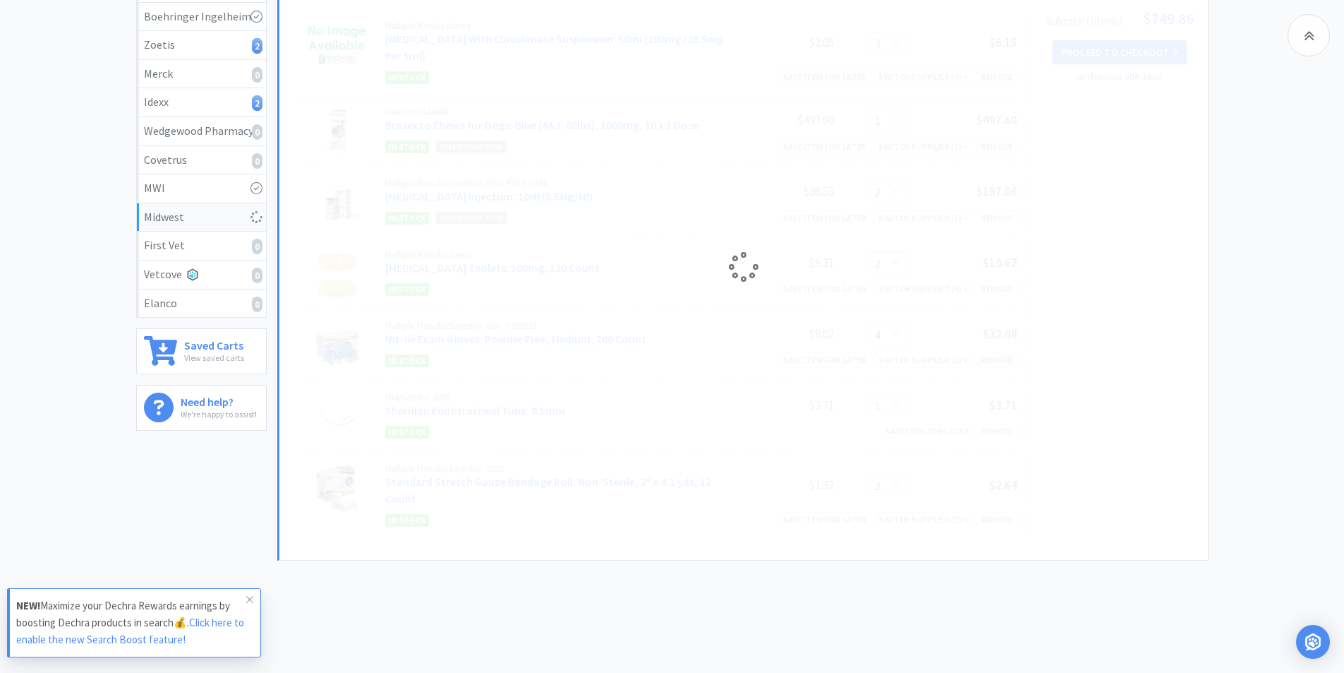
select select "1"
select select "2"
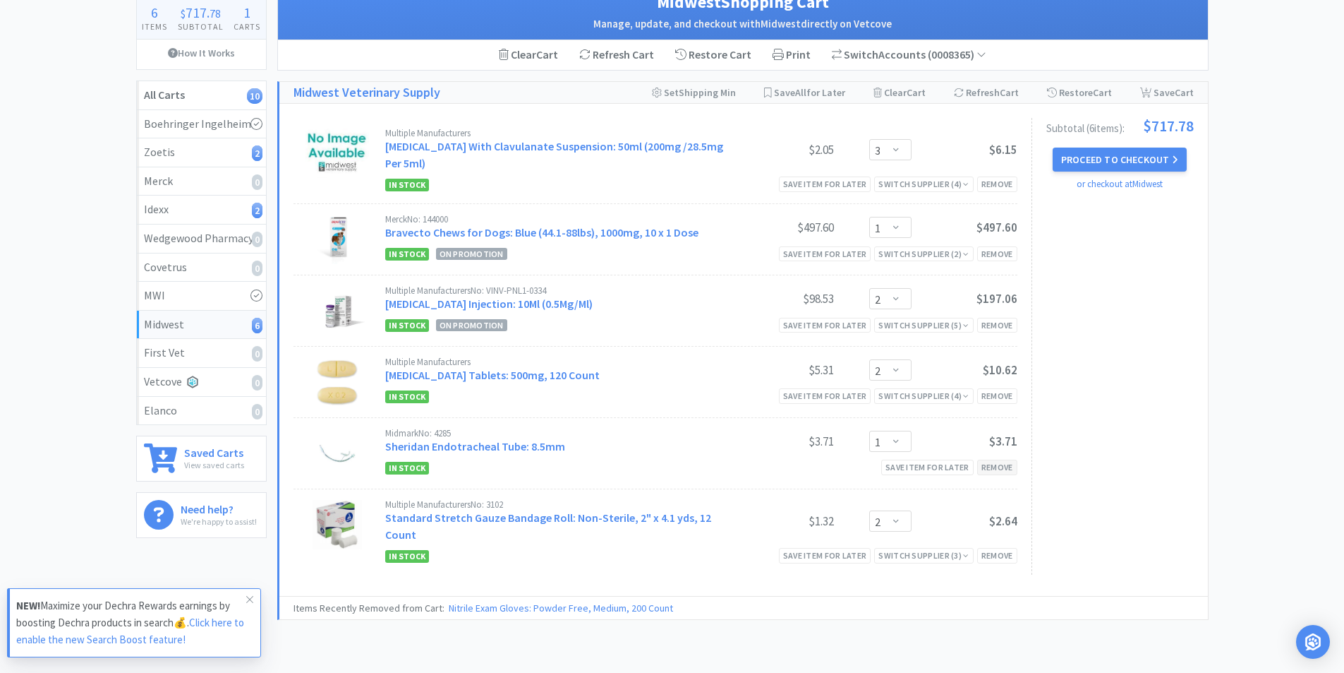
scroll to position [0, 0]
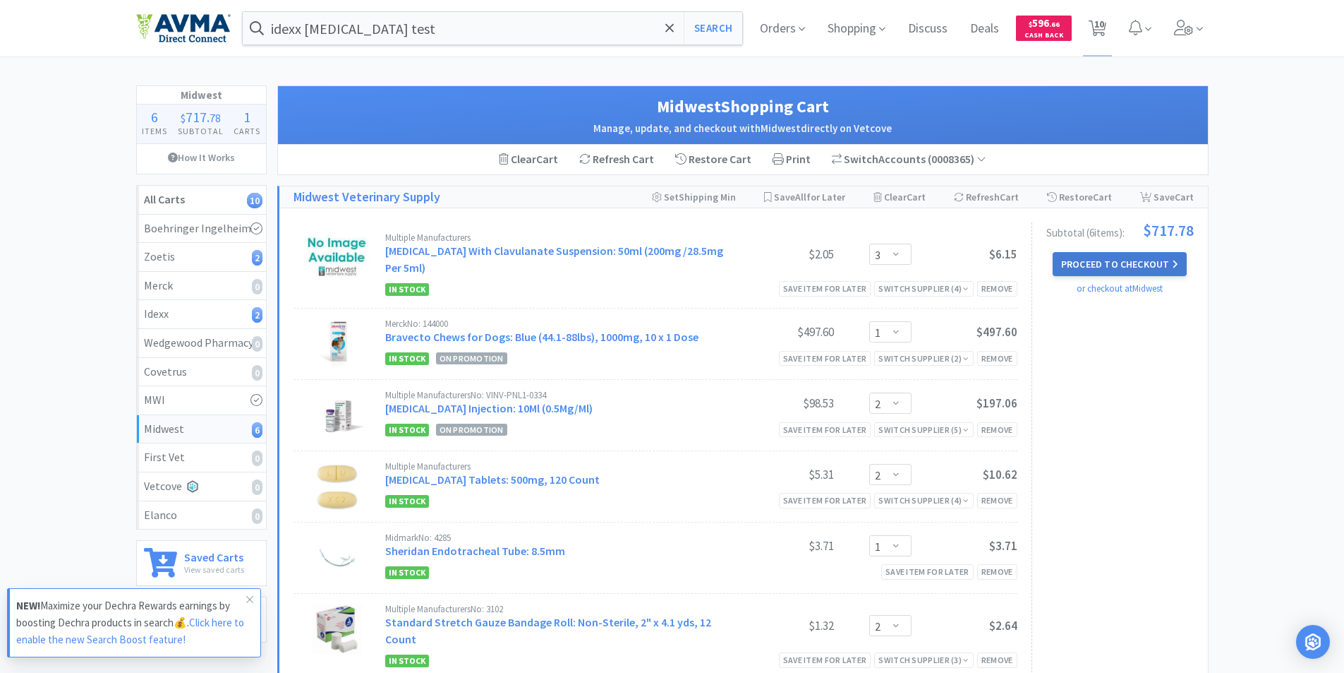
click at [1111, 264] on button "Proceed to Checkout" at bounding box center [1120, 264] width 134 height 24
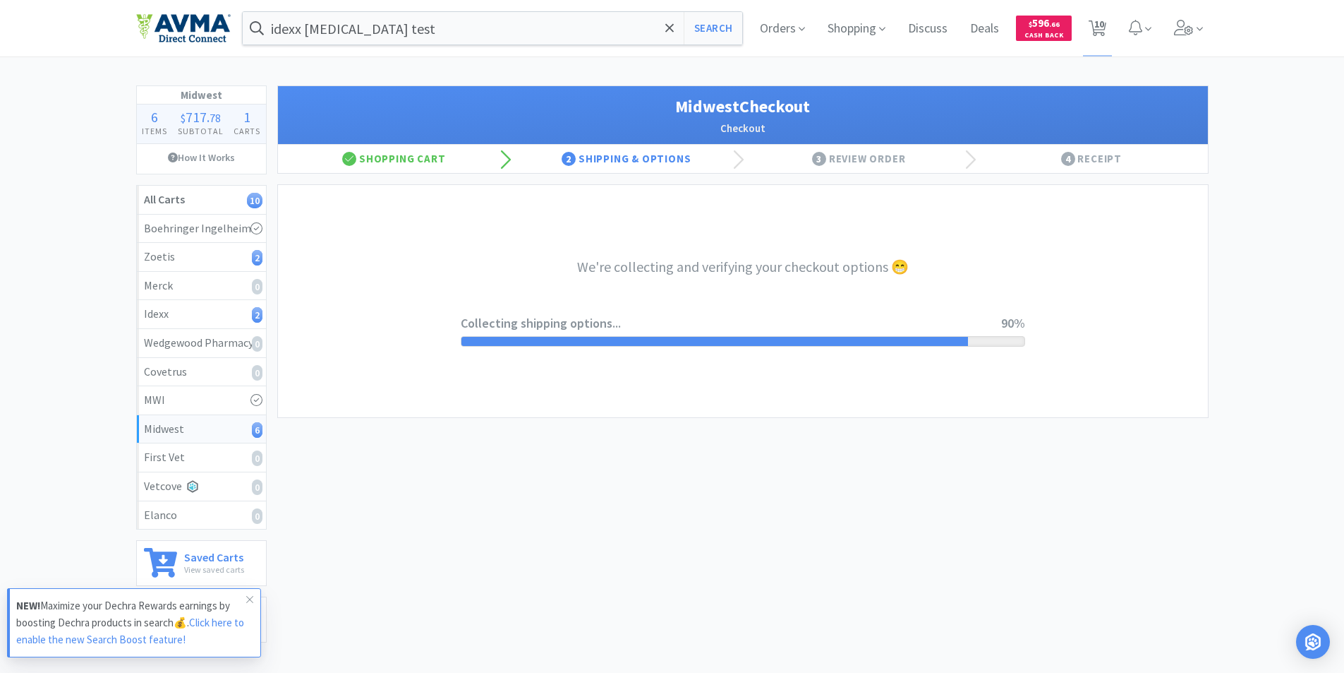
select select "0"
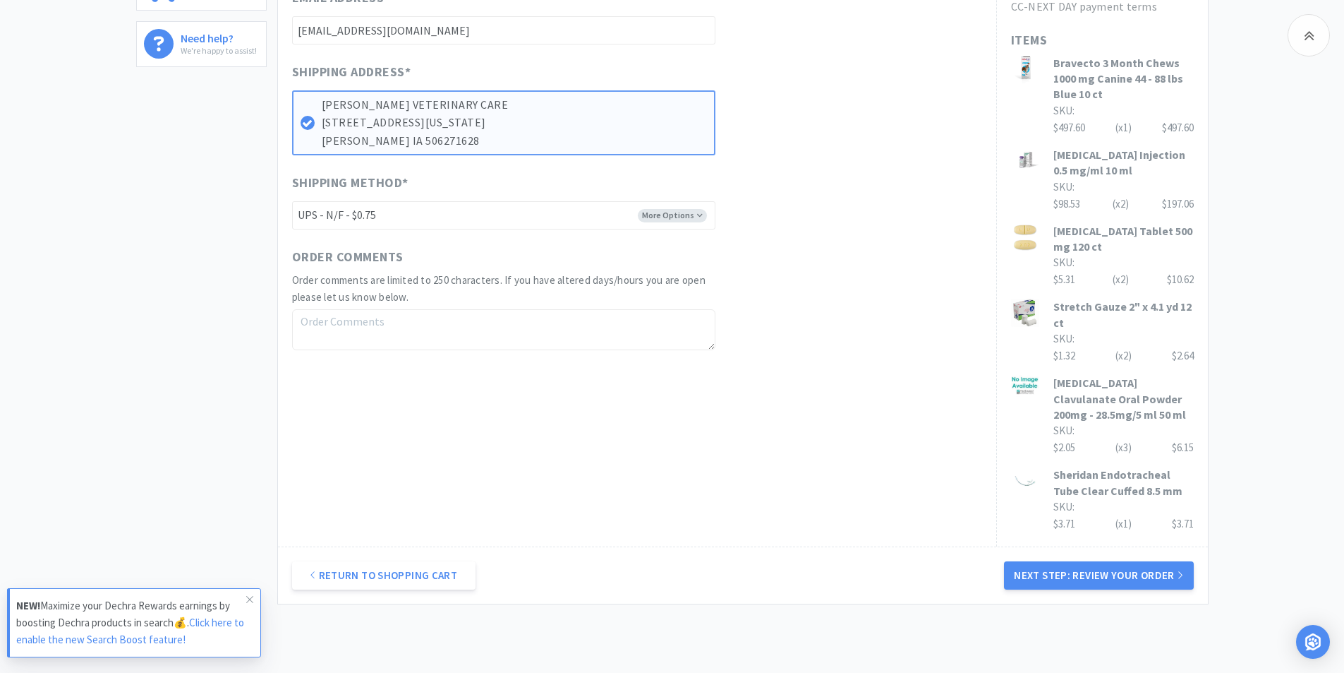
scroll to position [581, 0]
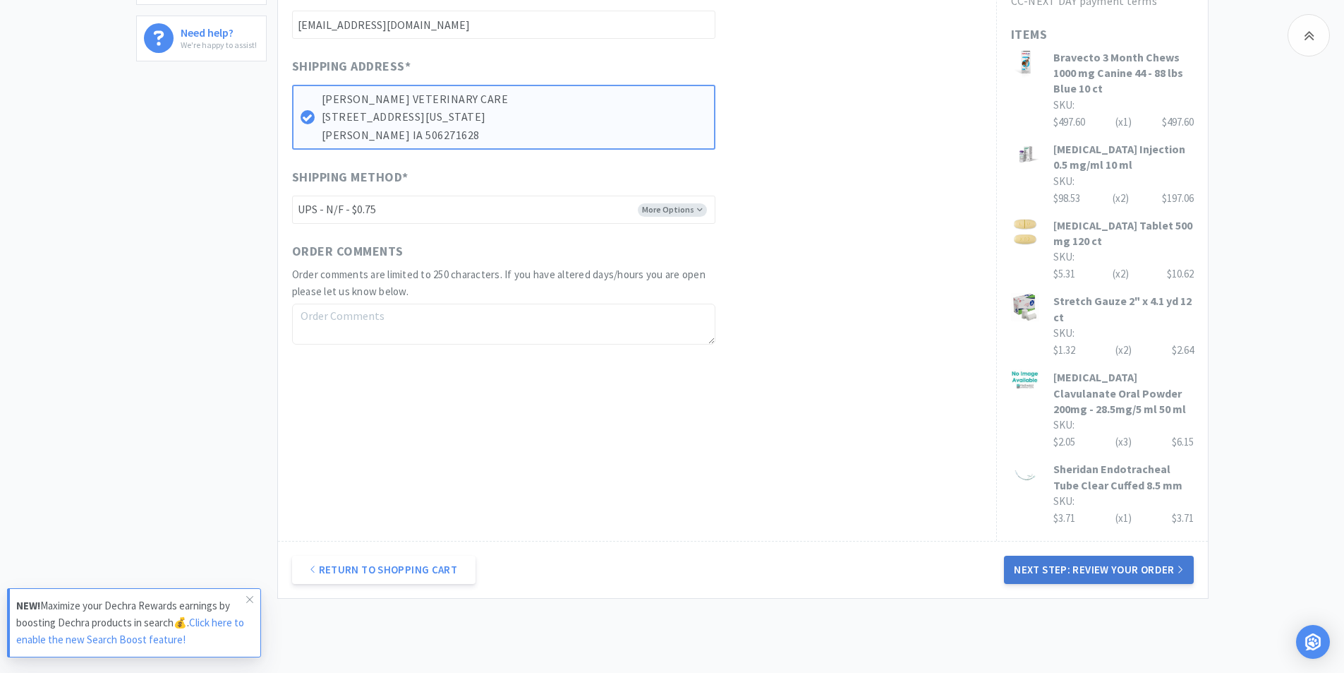
click at [1073, 569] on button "Next Step: Review Your Order" at bounding box center [1098, 569] width 189 height 28
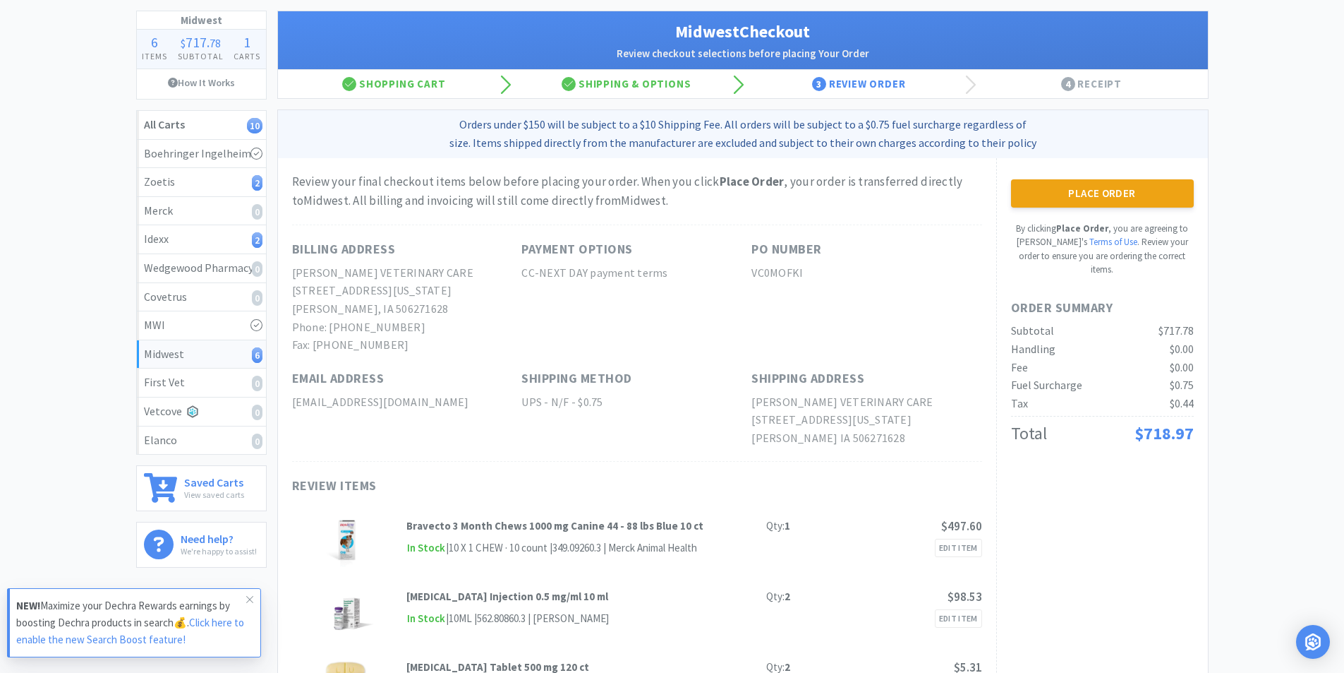
scroll to position [55, 0]
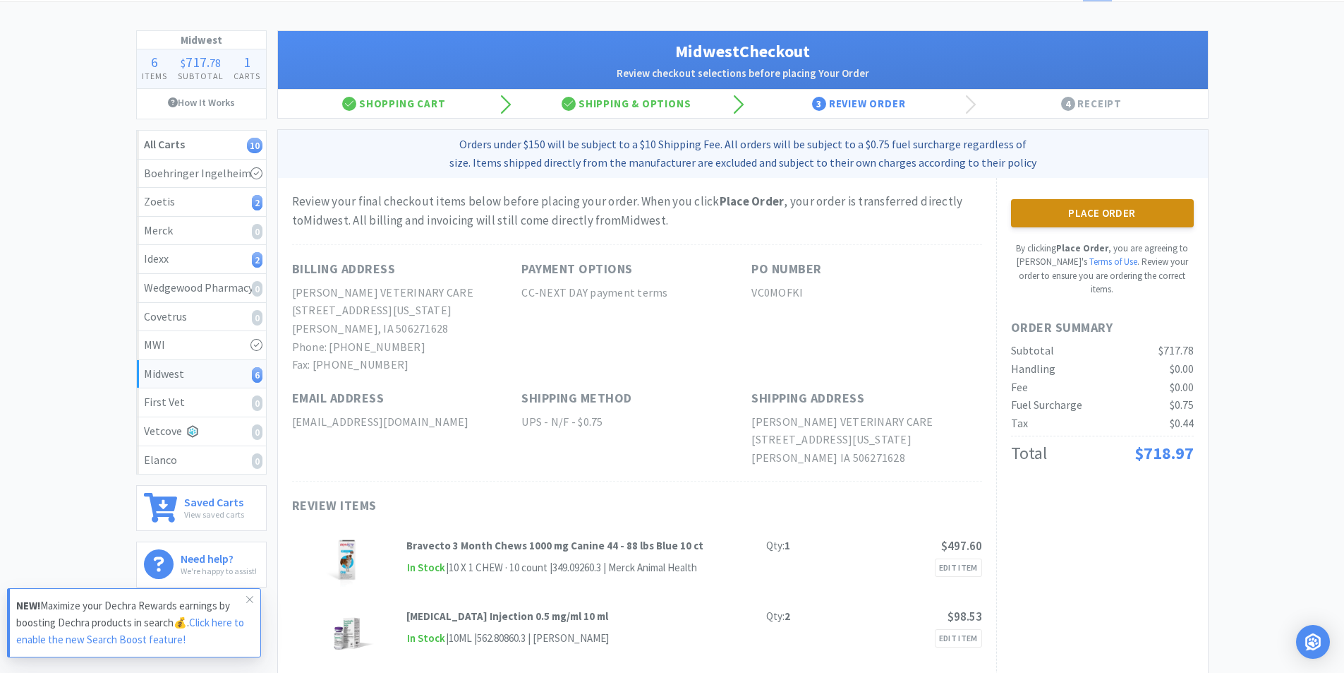
click at [1102, 209] on button "Place Order" at bounding box center [1102, 213] width 183 height 28
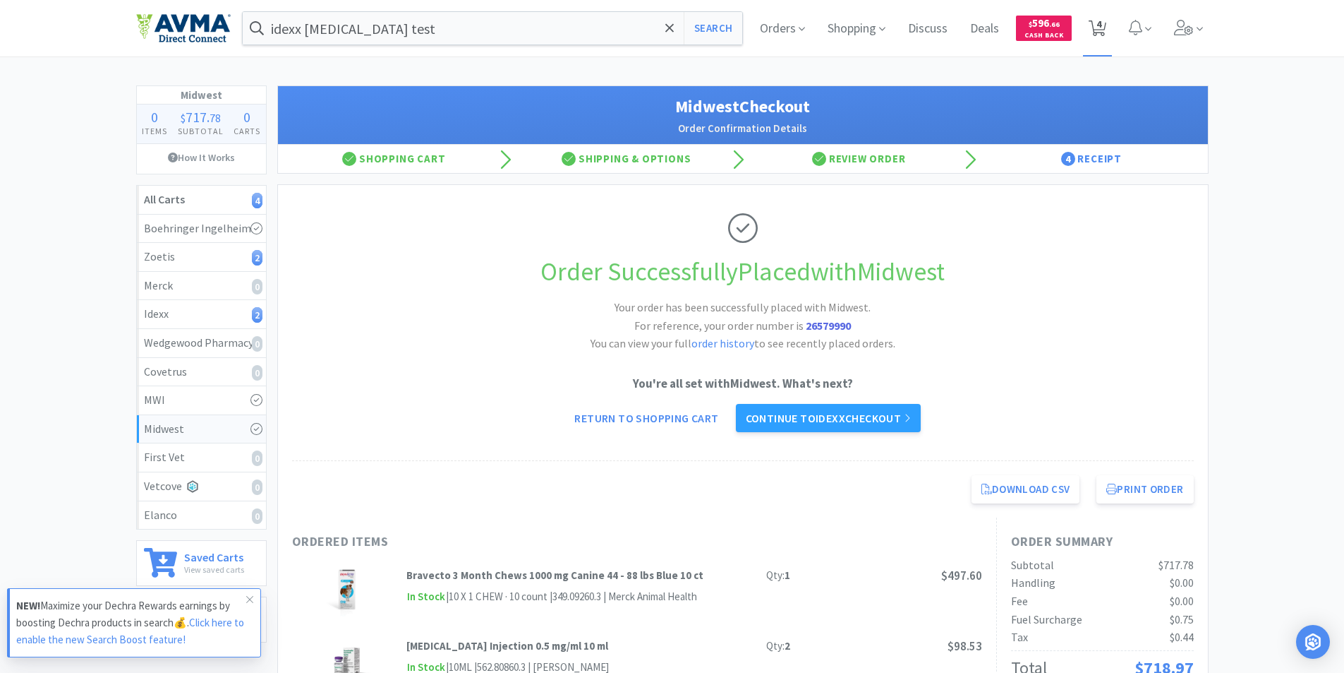
click at [1100, 25] on span "4" at bounding box center [1099, 24] width 5 height 56
select select "1"
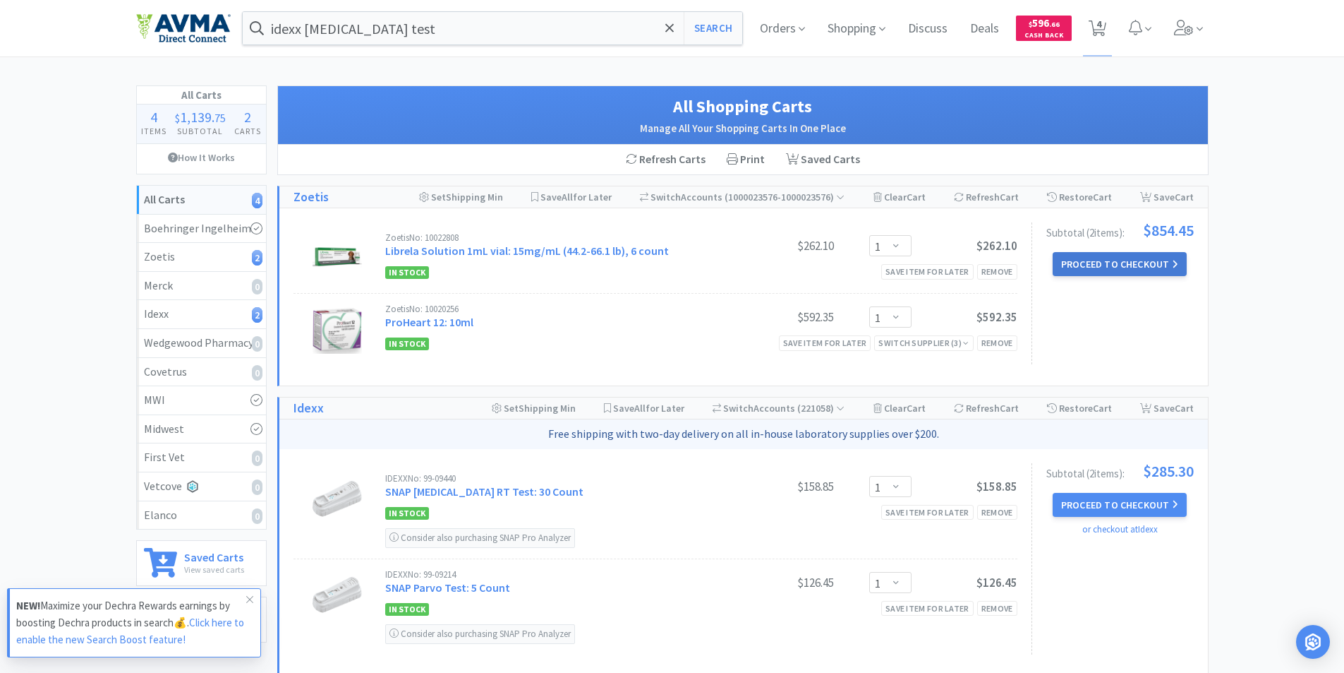
click at [1109, 262] on button "Proceed to Checkout" at bounding box center [1120, 264] width 134 height 24
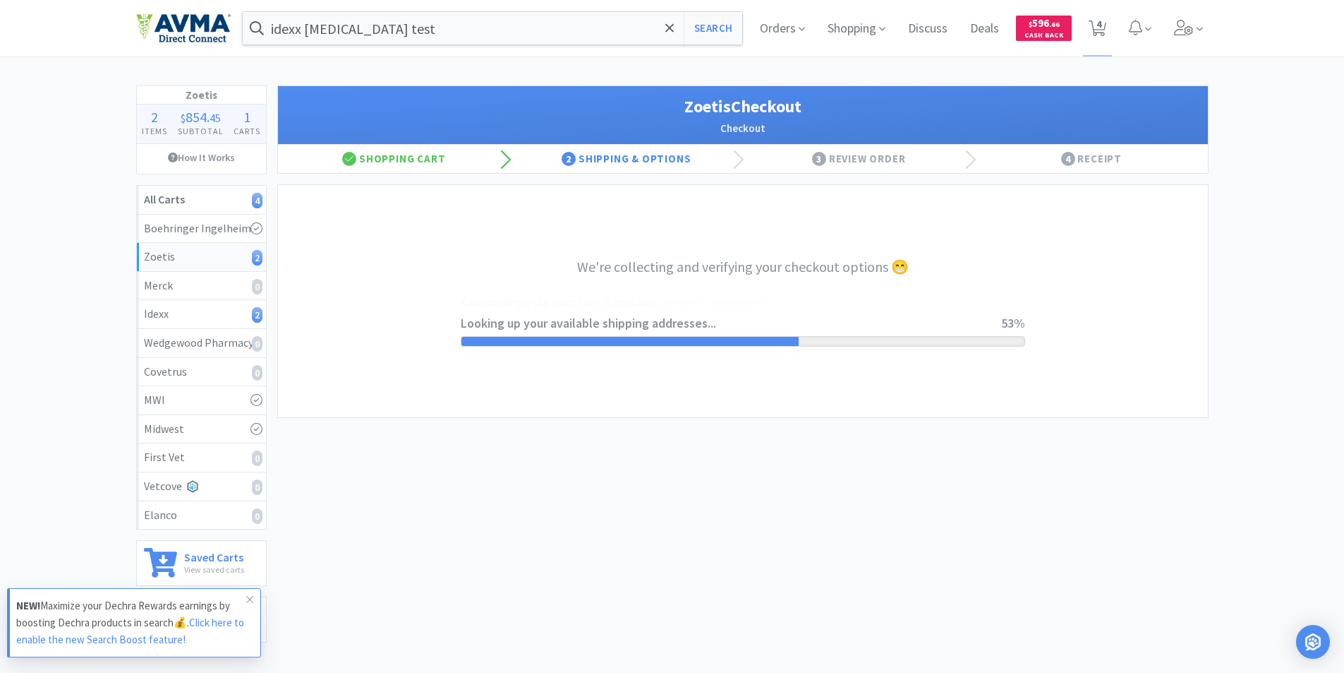
select select "invoice"
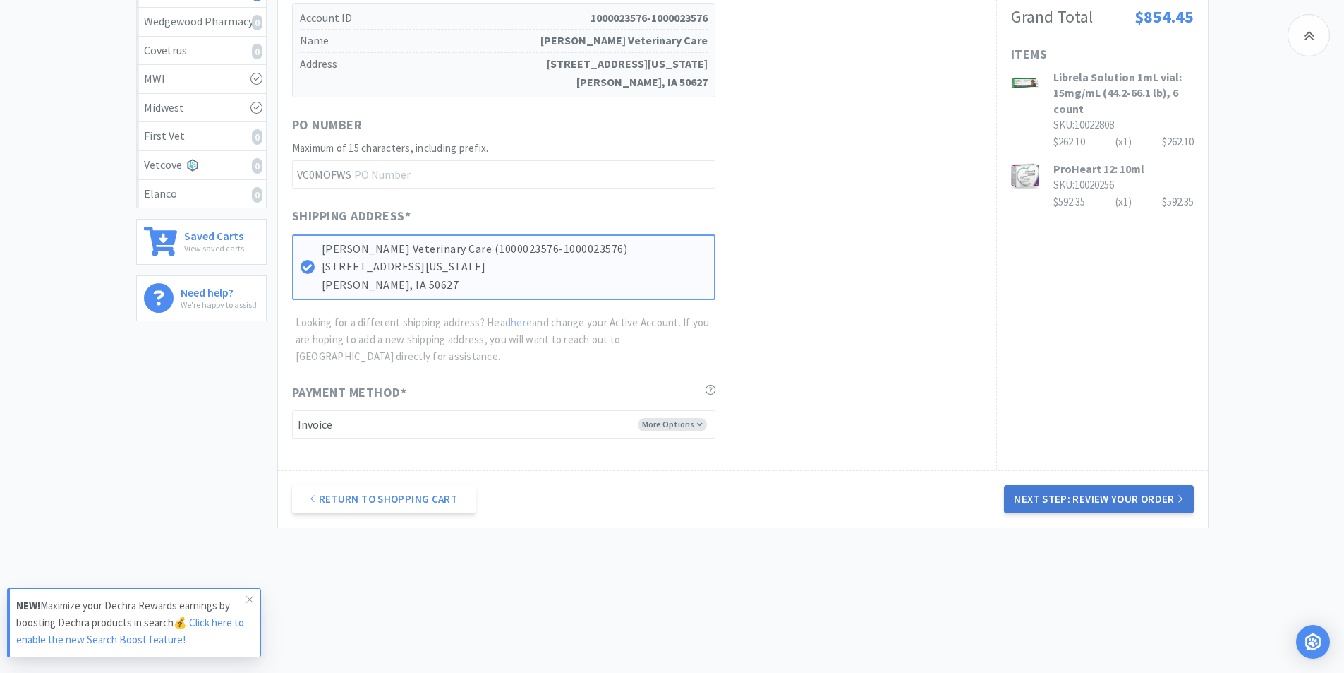
click at [1096, 500] on button "Next Step: Review Your Order" at bounding box center [1098, 499] width 189 height 28
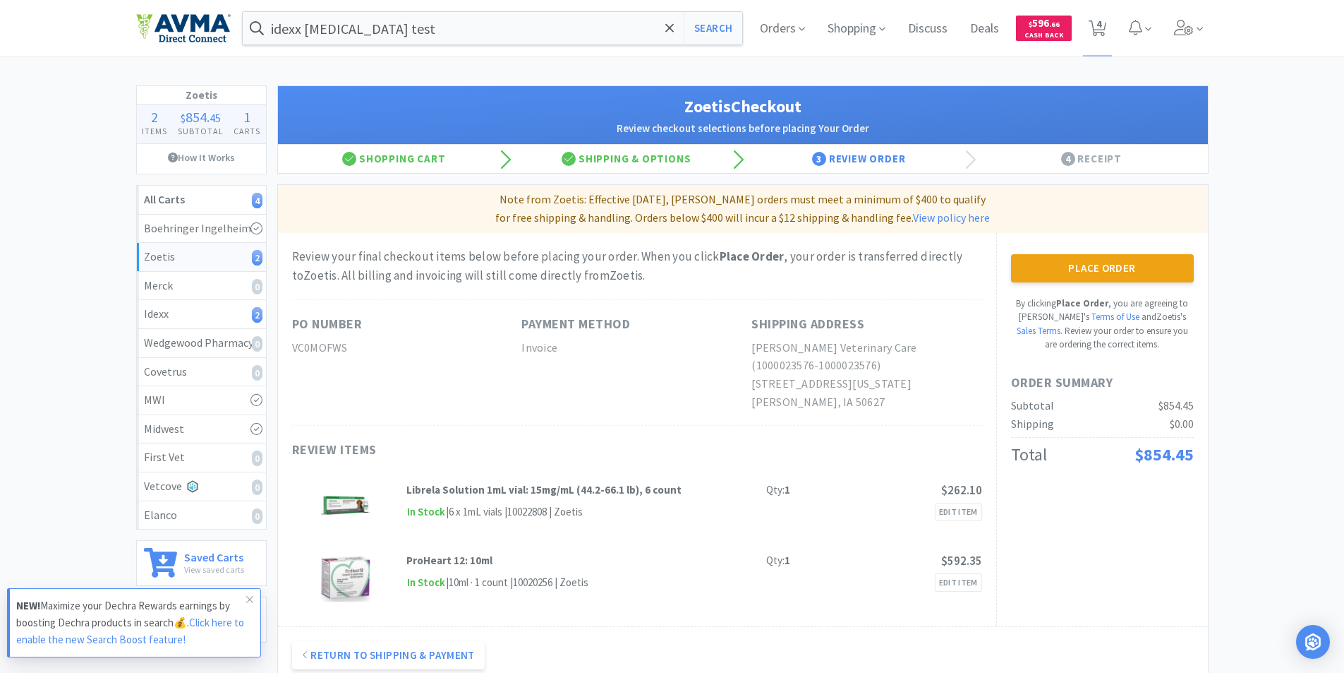
click at [1085, 264] on button "Place Order" at bounding box center [1102, 268] width 183 height 28
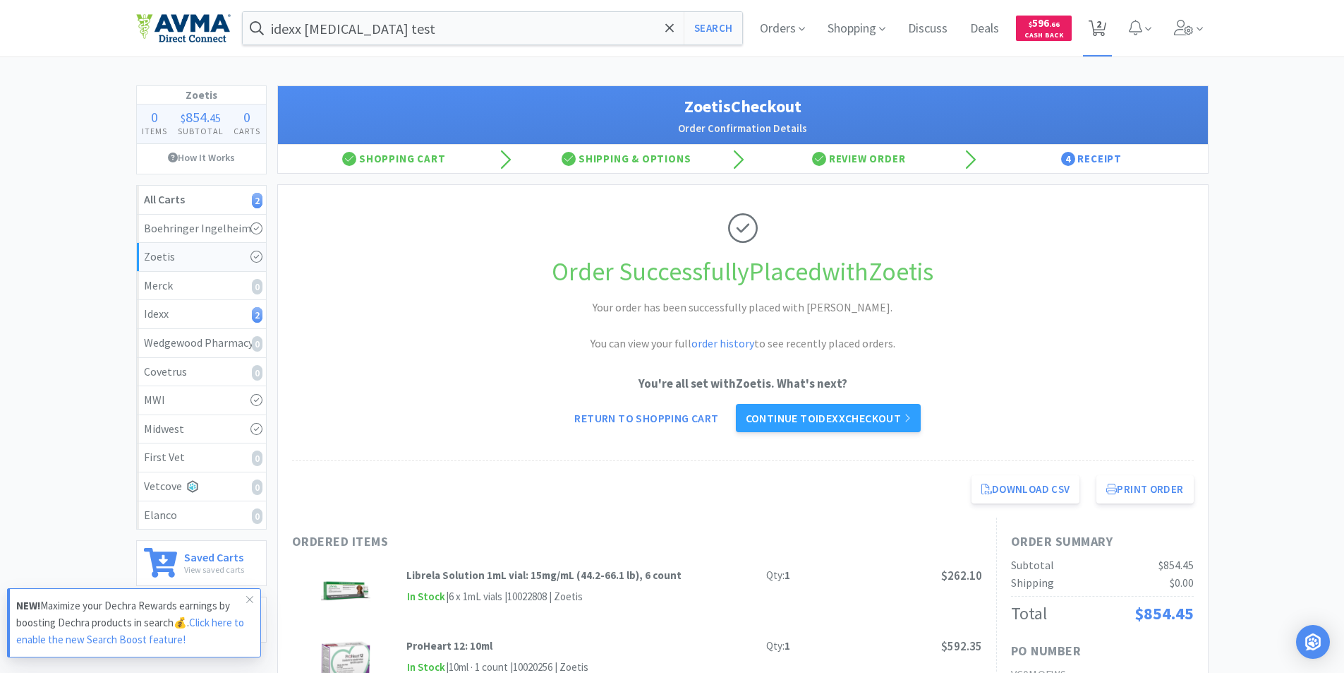
click at [1096, 23] on icon at bounding box center [1098, 28] width 18 height 16
select select "1"
